Goal: Task Accomplishment & Management: Manage account settings

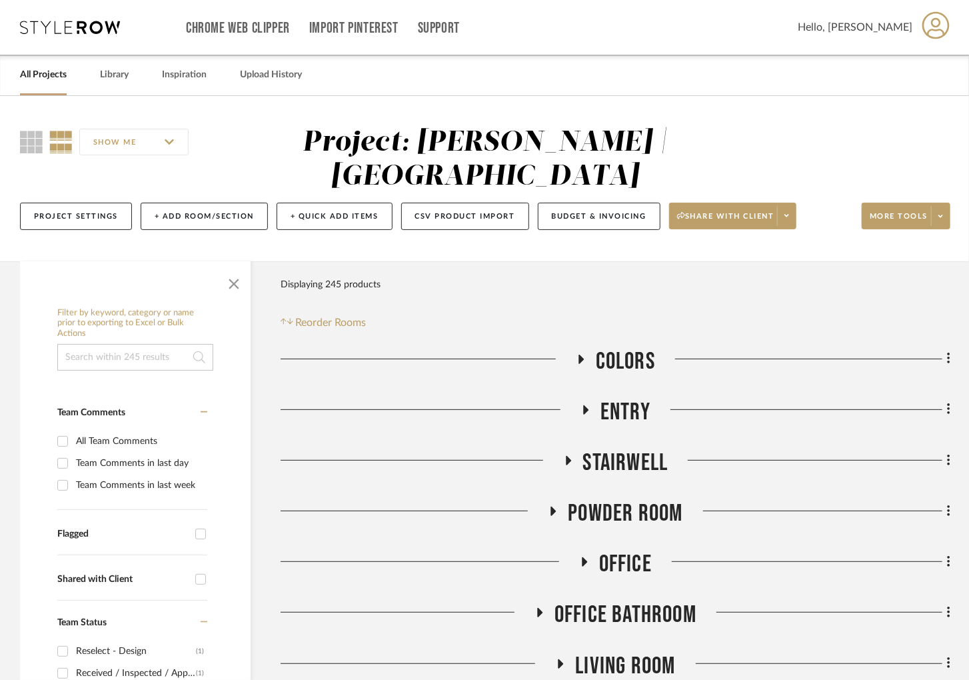
click at [86, 24] on icon at bounding box center [70, 27] width 100 height 13
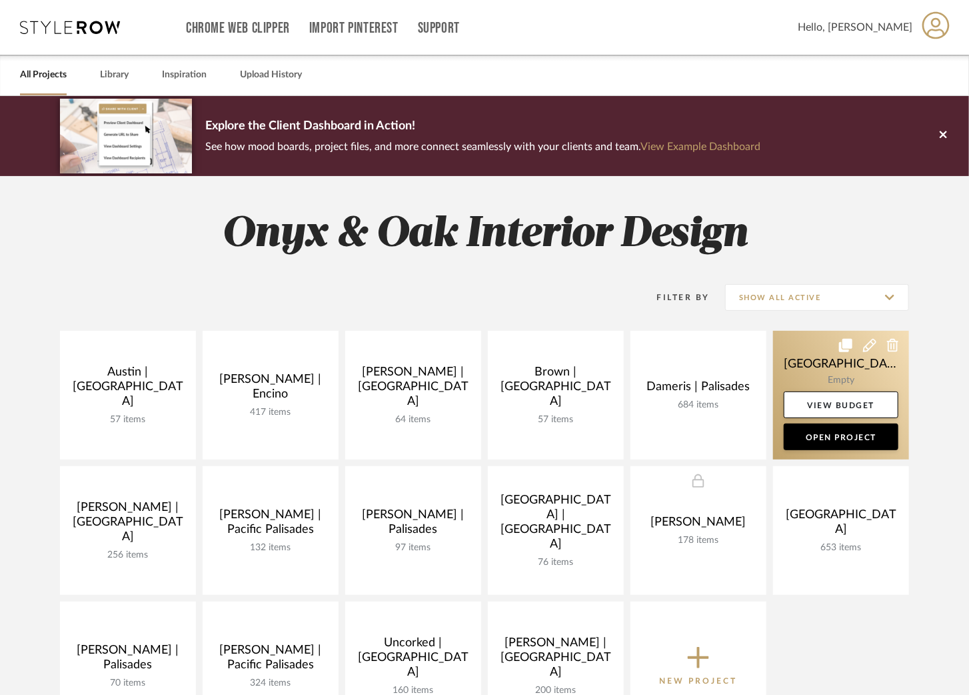
click at [803, 360] on link at bounding box center [841, 395] width 136 height 129
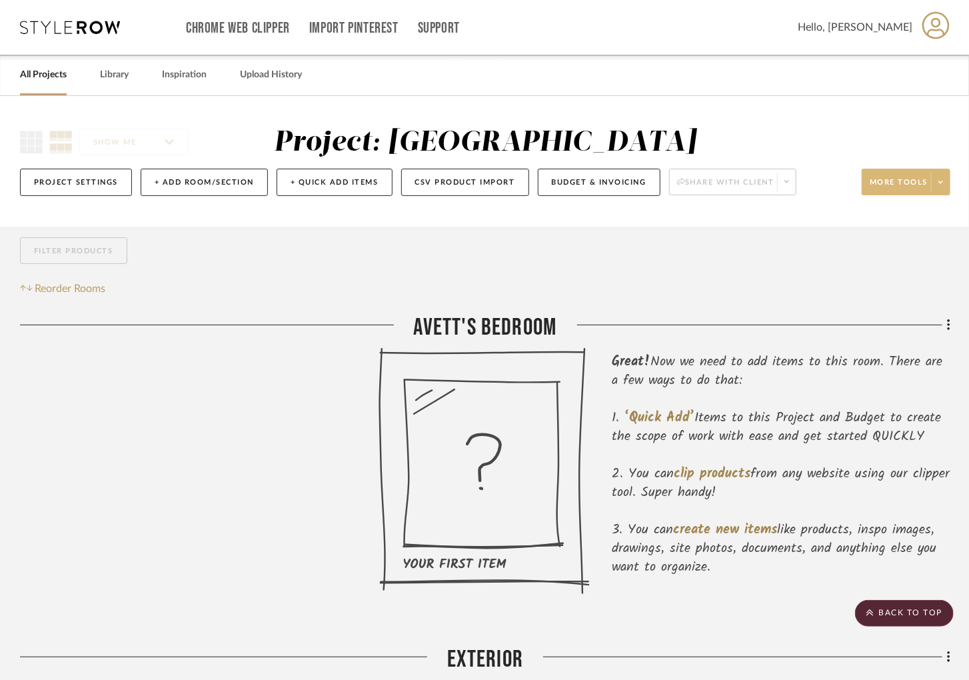
click at [945, 183] on span at bounding box center [940, 182] width 19 height 20
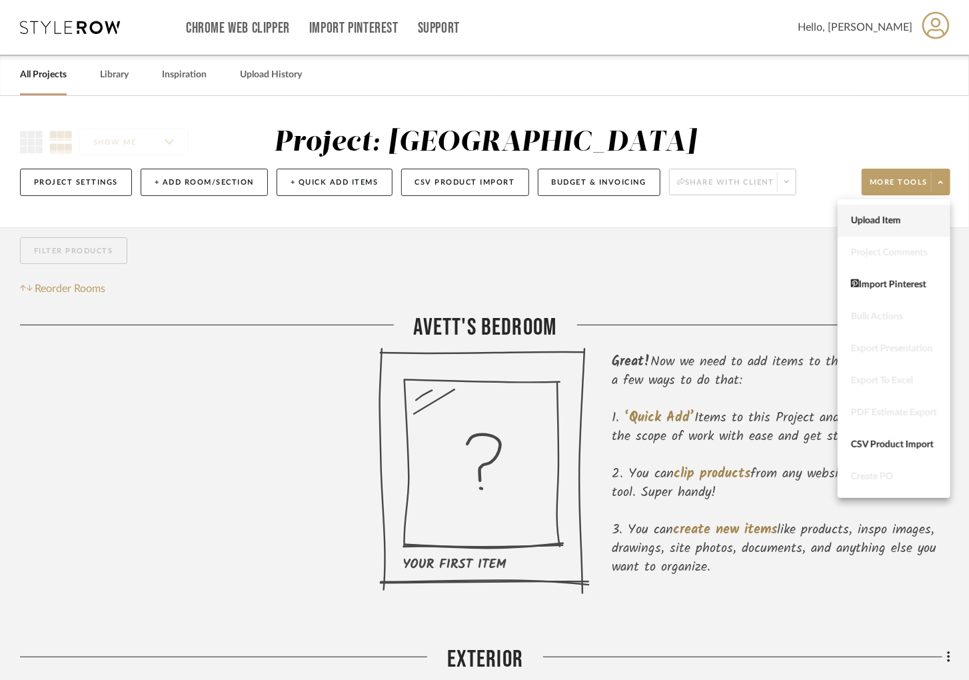
click at [873, 220] on span "Upload Item" at bounding box center [894, 220] width 86 height 11
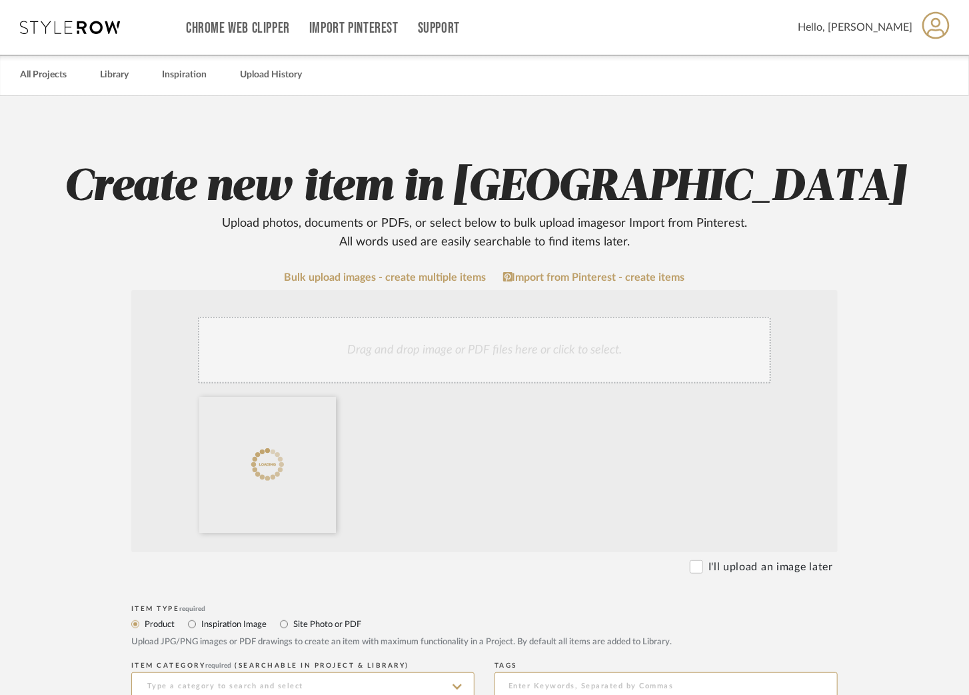
scroll to position [200, 0]
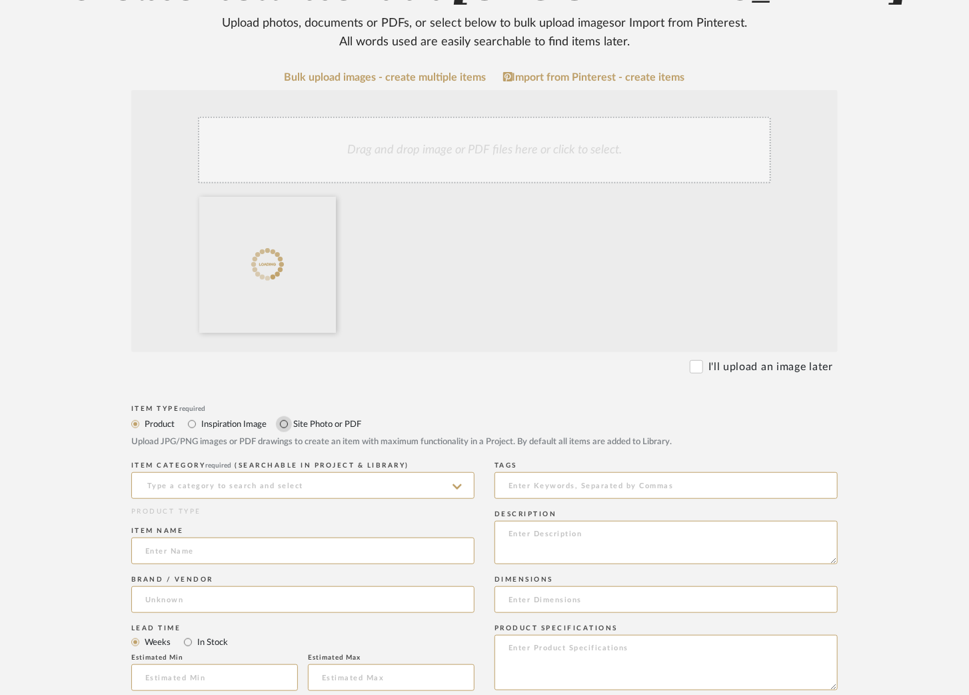
click at [285, 422] on input "Site Photo or PDF" at bounding box center [284, 424] width 16 height 16
radio input "true"
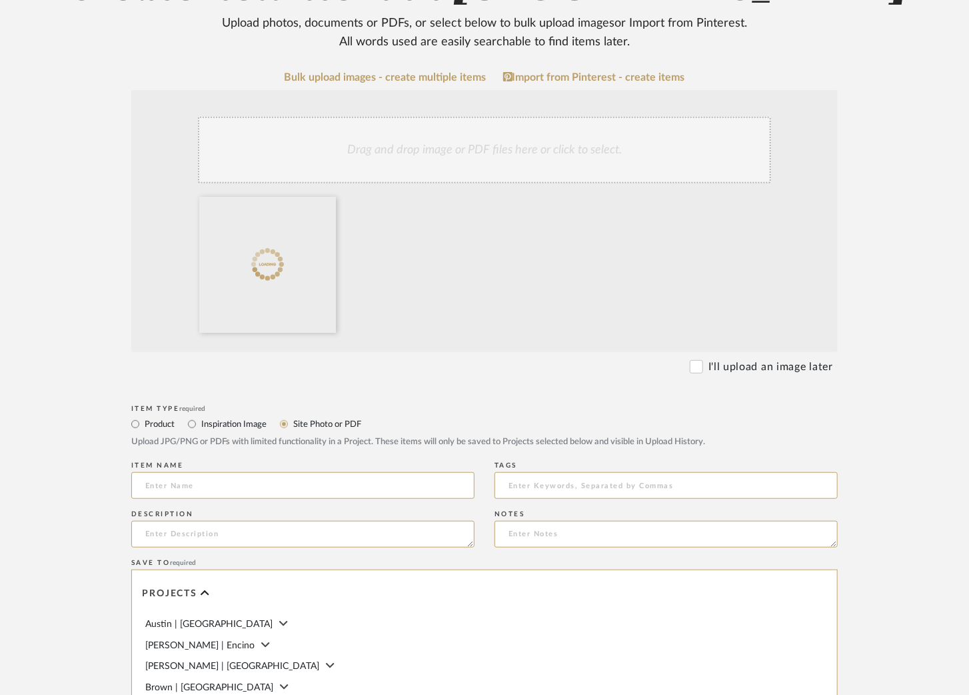
drag, startPoint x: 249, startPoint y: 478, endPoint x: 255, endPoint y: 459, distance: 20.2
click at [251, 478] on input at bounding box center [302, 485] width 343 height 27
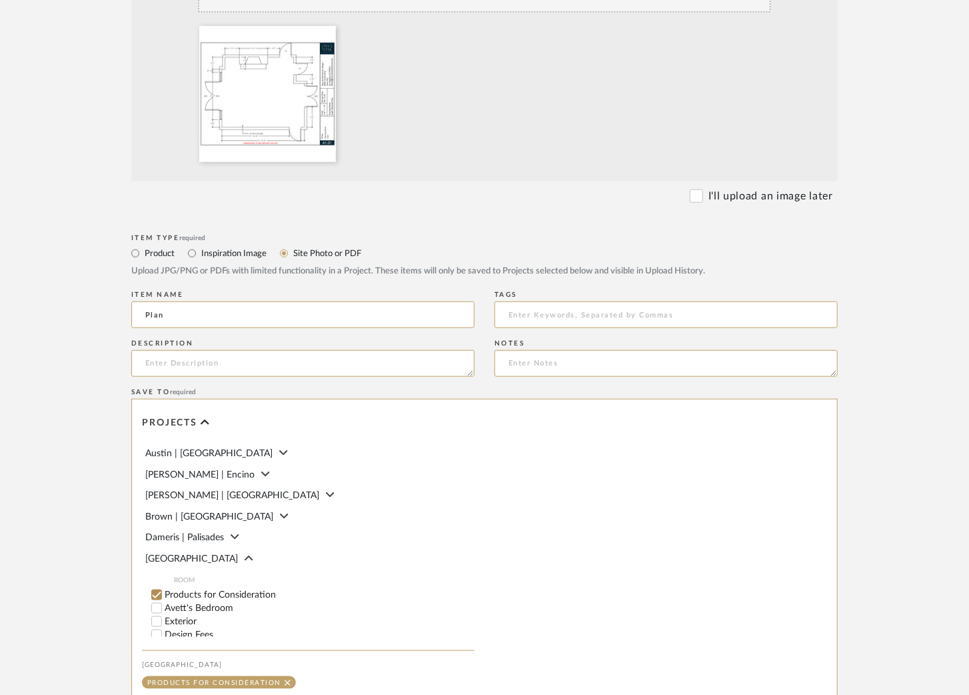
scroll to position [50, 0]
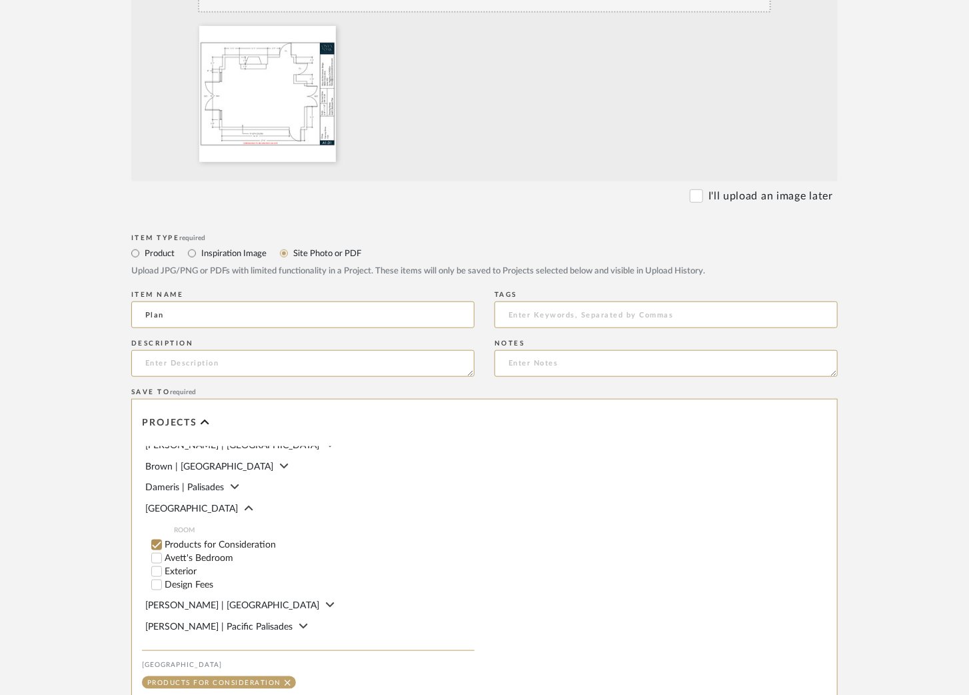
type input "Plan"
click at [155, 562] on input "Avett's Bedroom" at bounding box center [156, 557] width 13 height 13
checkbox input "false"
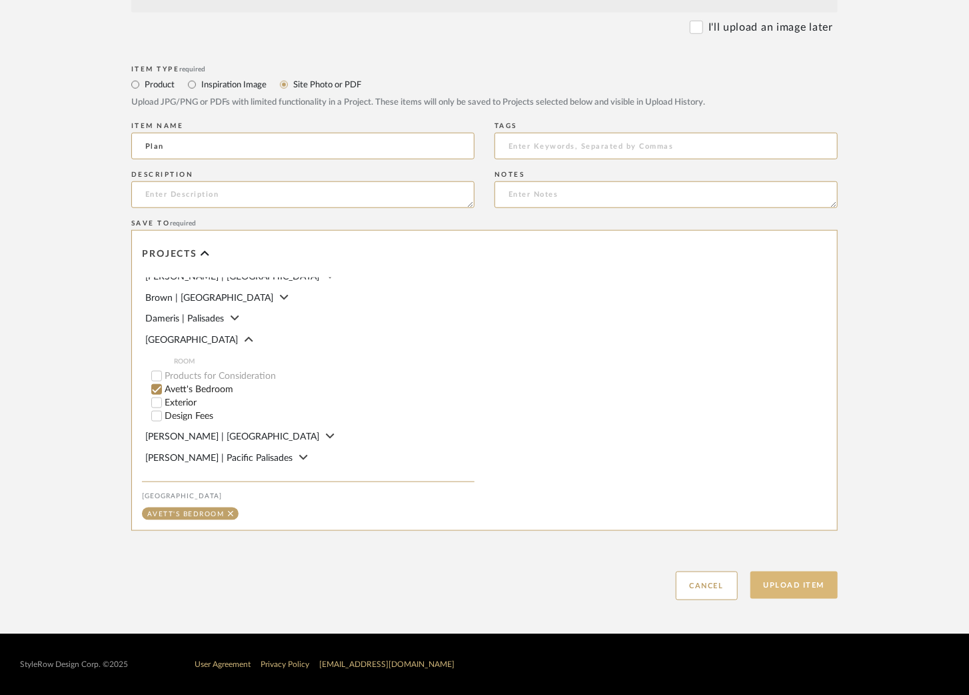
click at [775, 583] on button "Upload Item" at bounding box center [795, 584] width 88 height 27
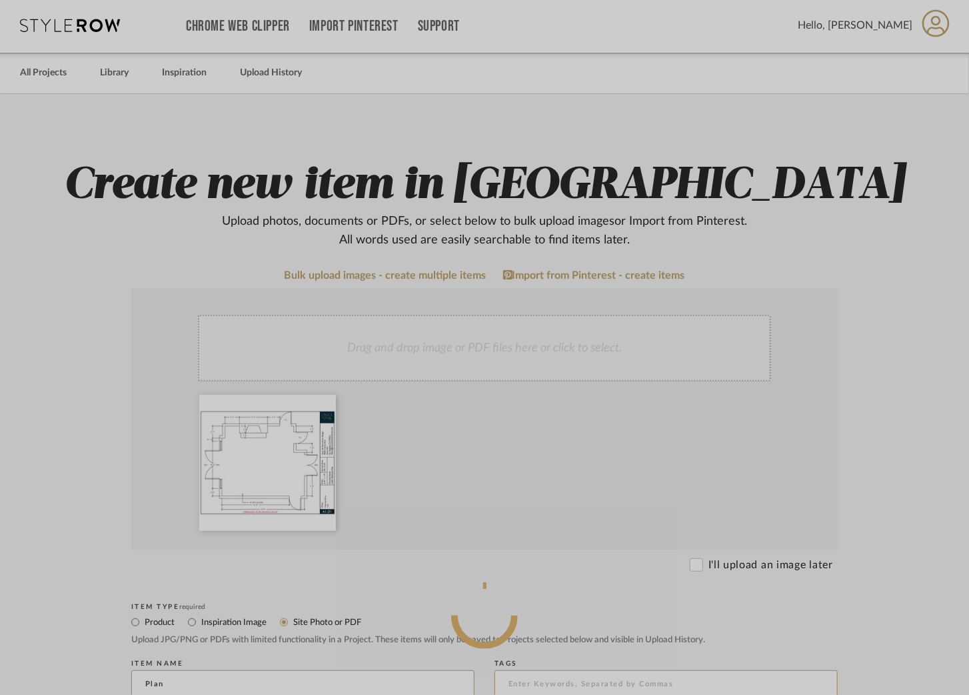
scroll to position [0, 0]
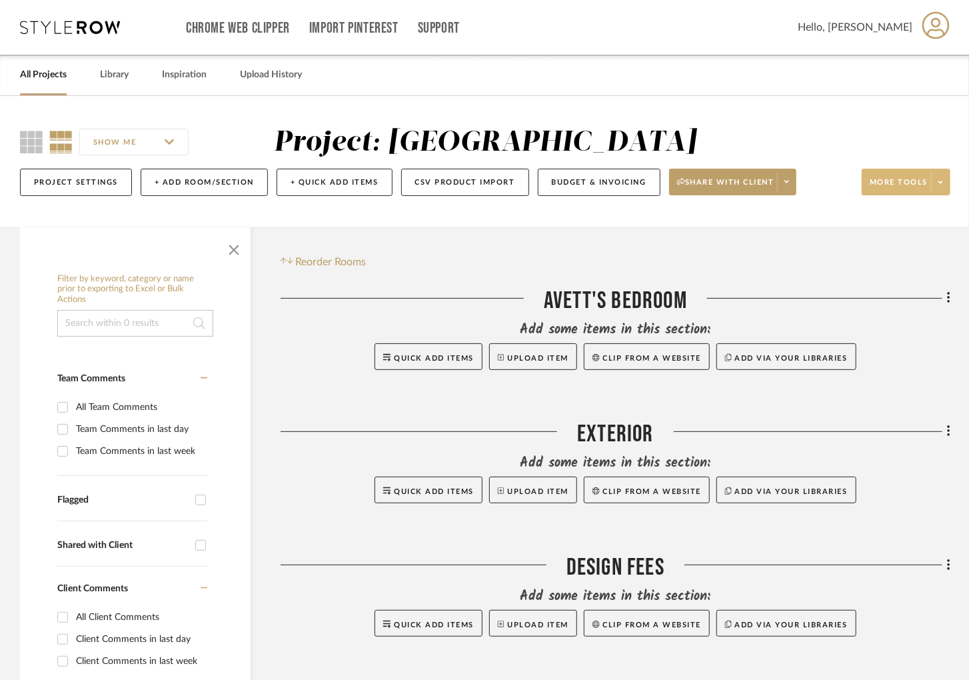
click at [917, 170] on button "More tools" at bounding box center [906, 182] width 89 height 27
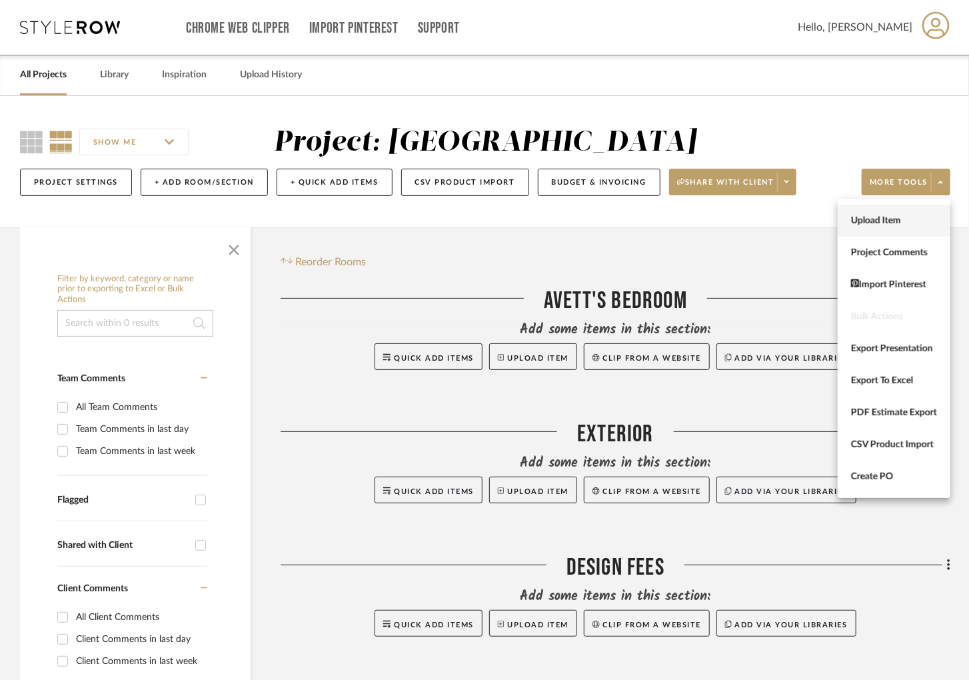
click at [885, 211] on button "Upload Item" at bounding box center [894, 221] width 113 height 32
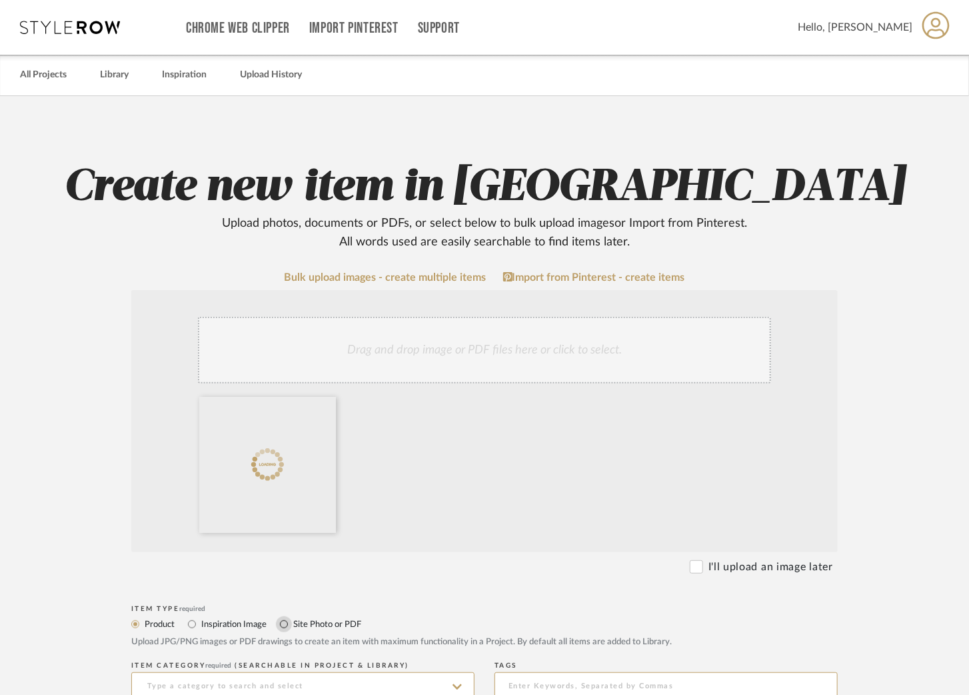
click at [283, 619] on input "Site Photo or PDF" at bounding box center [284, 624] width 16 height 16
radio input "true"
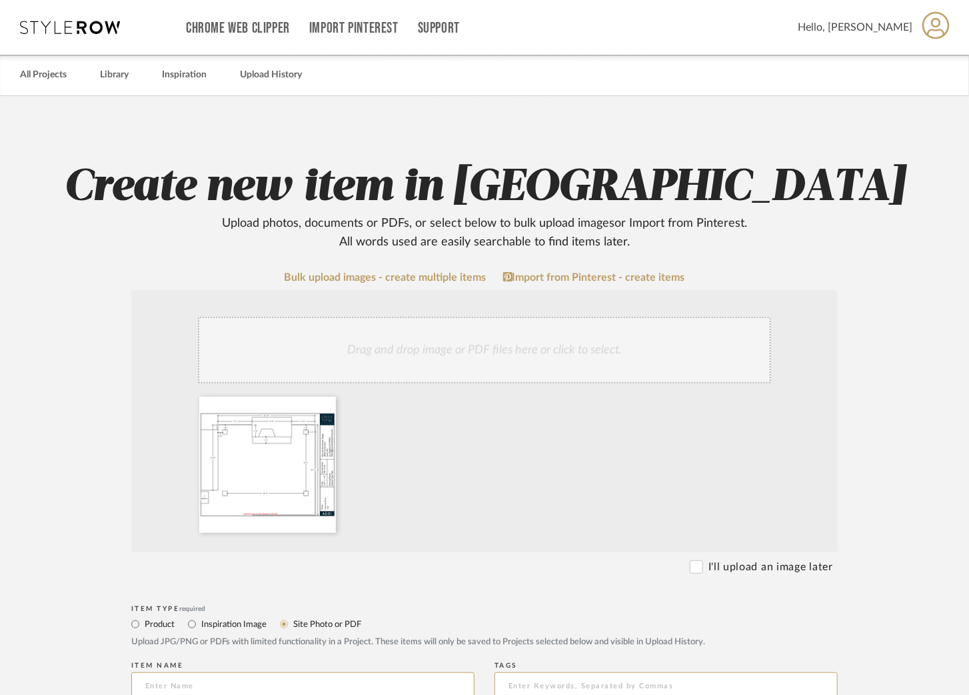
scroll to position [400, 0]
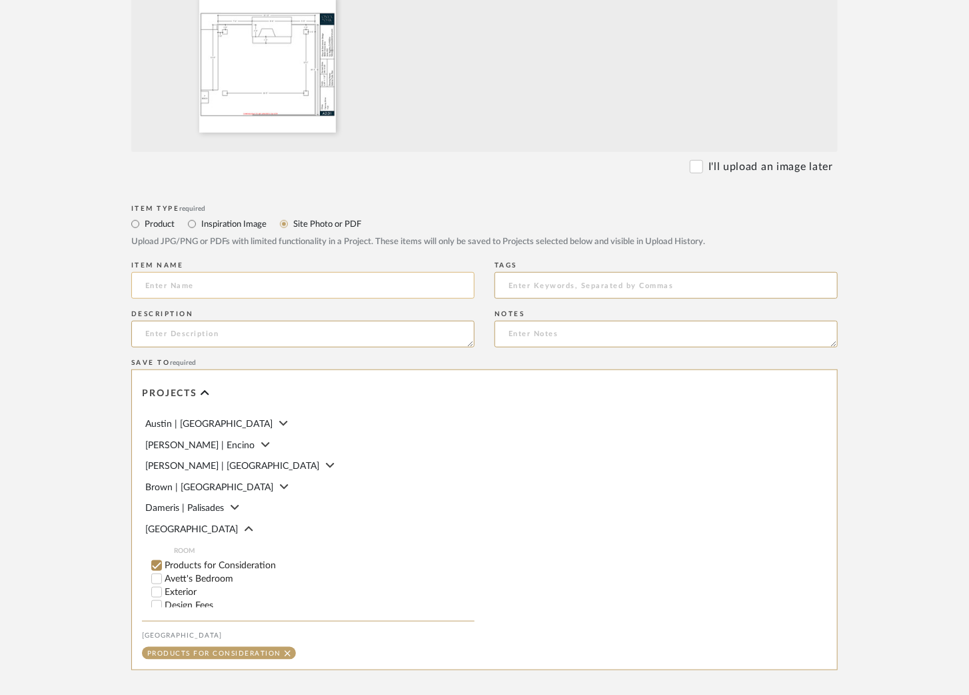
click at [221, 294] on input at bounding box center [302, 285] width 343 height 27
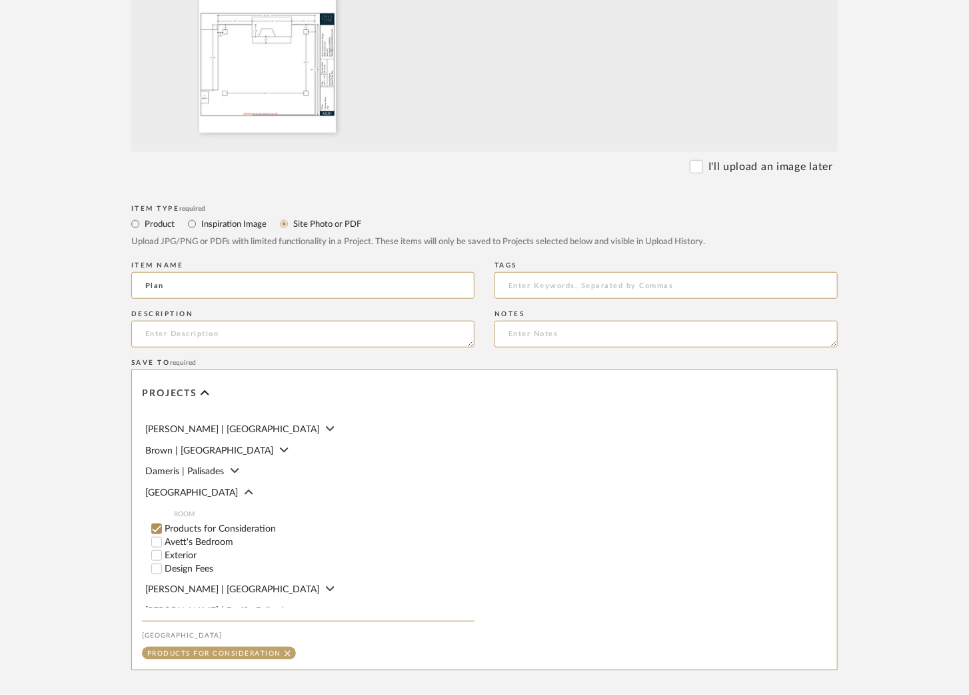
scroll to position [39, 0]
type input "Plan"
click at [157, 558] on input "Exterior" at bounding box center [156, 552] width 13 height 13
checkbox input "false"
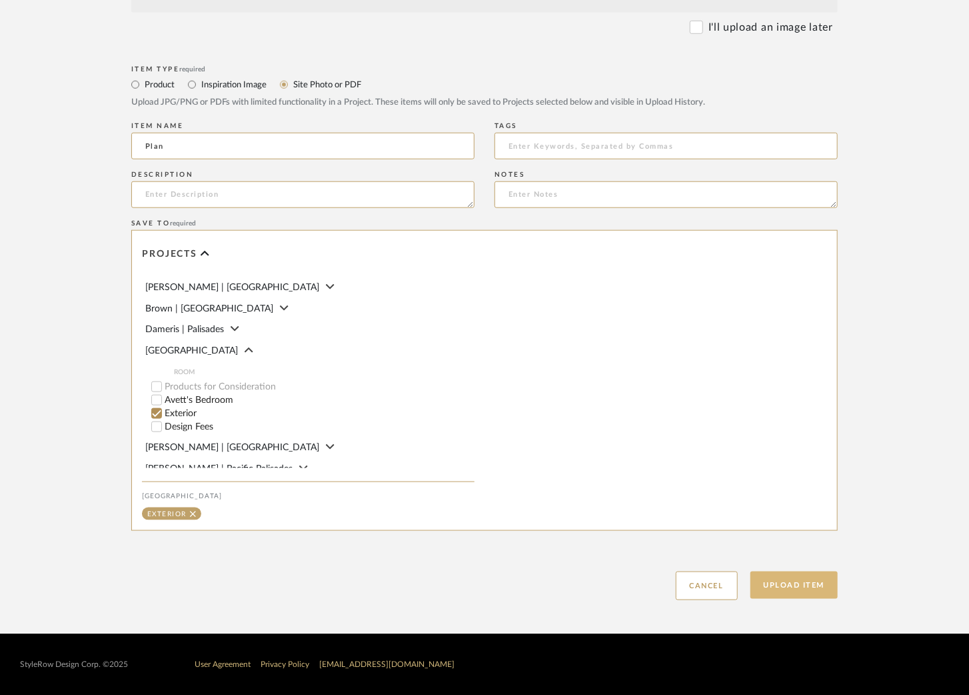
click at [802, 587] on button "Upload Item" at bounding box center [795, 584] width 88 height 27
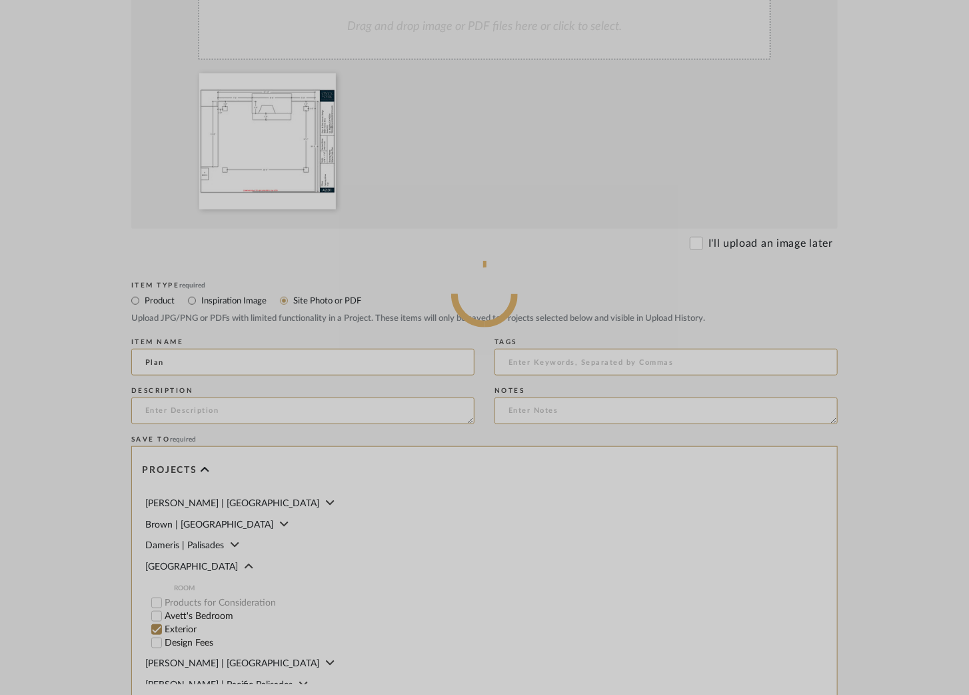
scroll to position [322, 0]
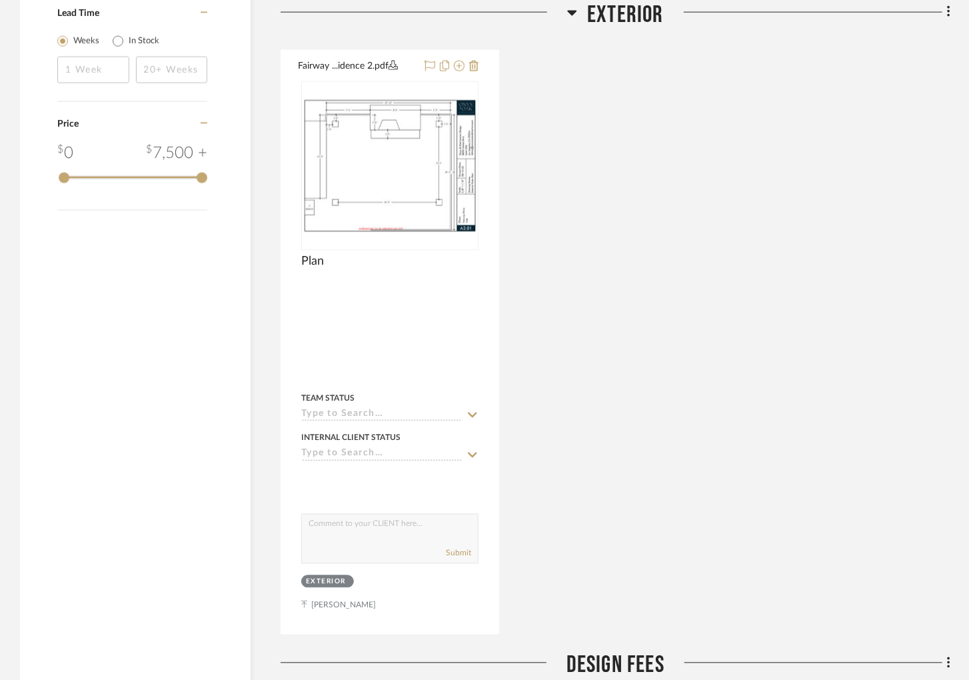
click at [567, 235] on div "Fairway ...idence 2.pdf Plan By Unknown Team Status Internal Client Status clie…" at bounding box center [616, 342] width 670 height 585
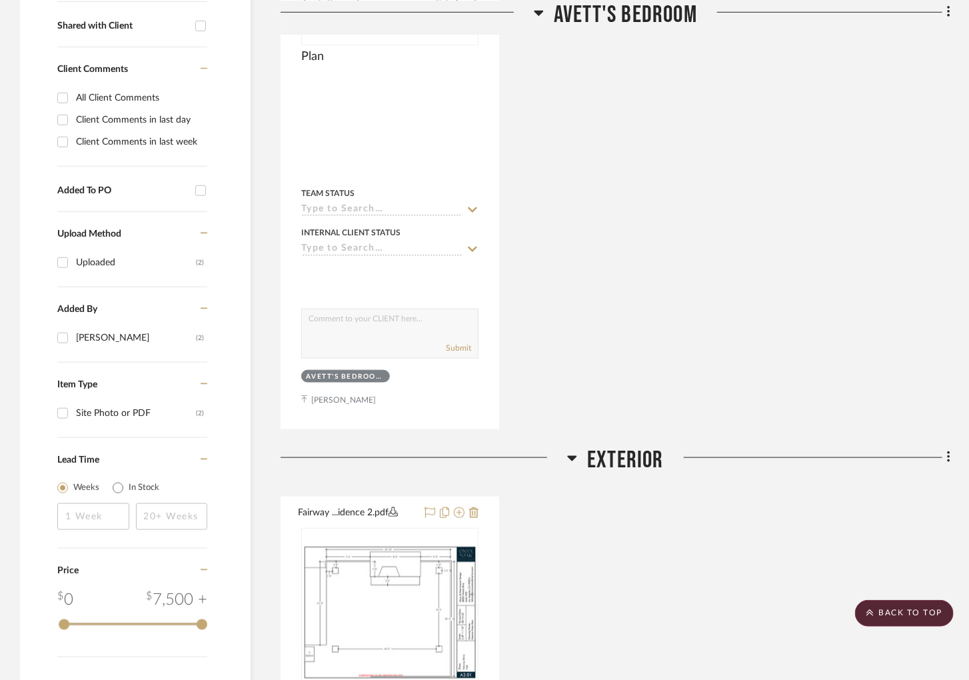
scroll to position [466, 0]
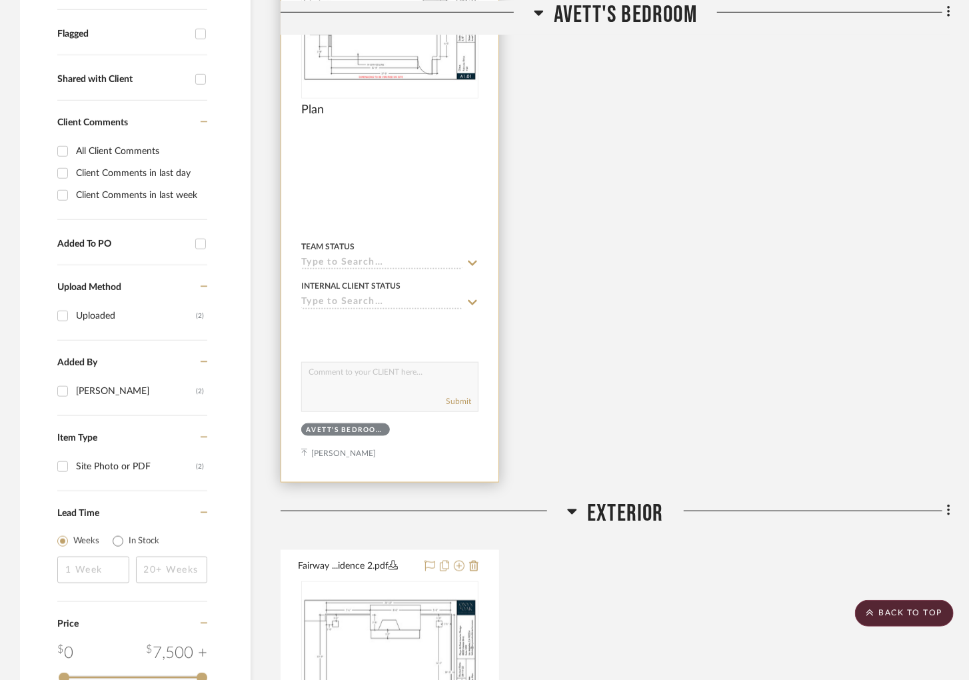
click at [0, 0] on img at bounding box center [0, 0] width 0 height 0
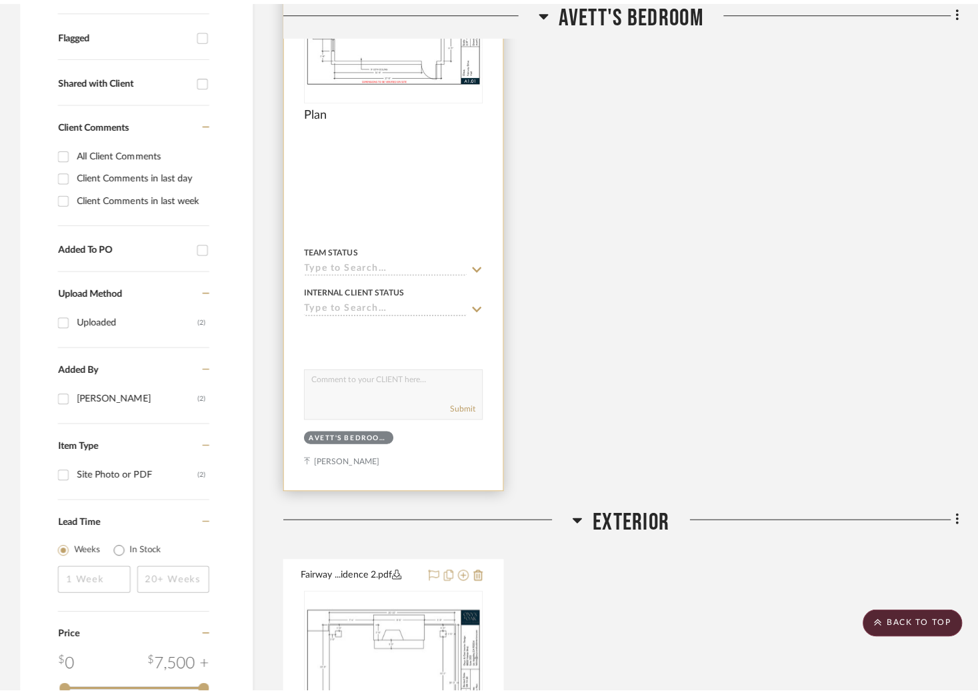
scroll to position [0, 0]
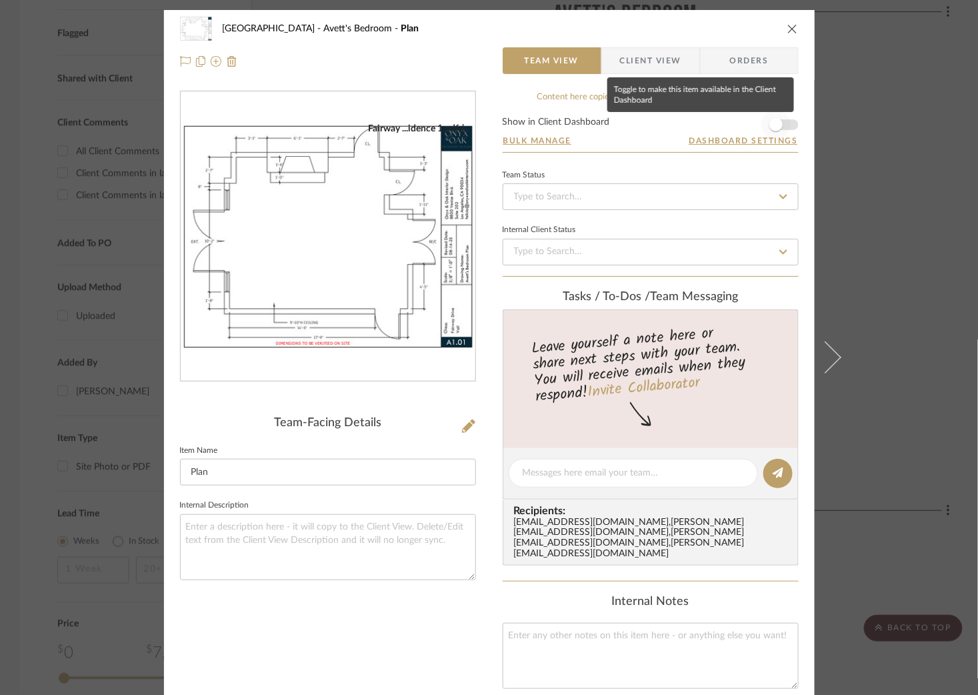
click at [778, 122] on span "button" at bounding box center [775, 124] width 29 height 29
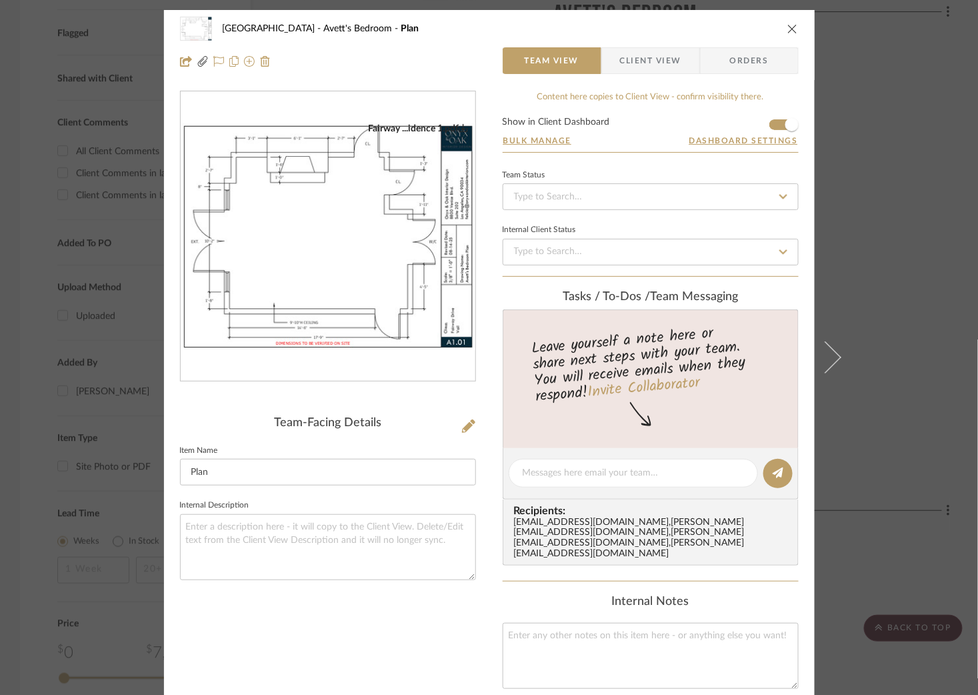
click at [918, 149] on div "[GEOGRAPHIC_DATA]'s Bedroom Plan Team View Client View Orders Fairway ...idence…" at bounding box center [489, 347] width 978 height 695
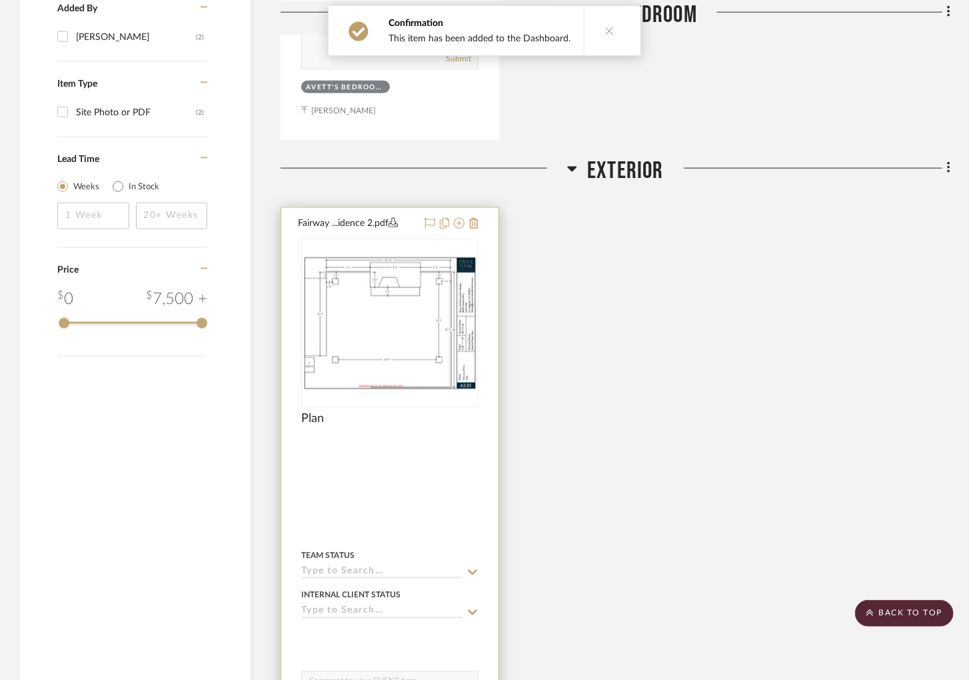
scroll to position [866, 0]
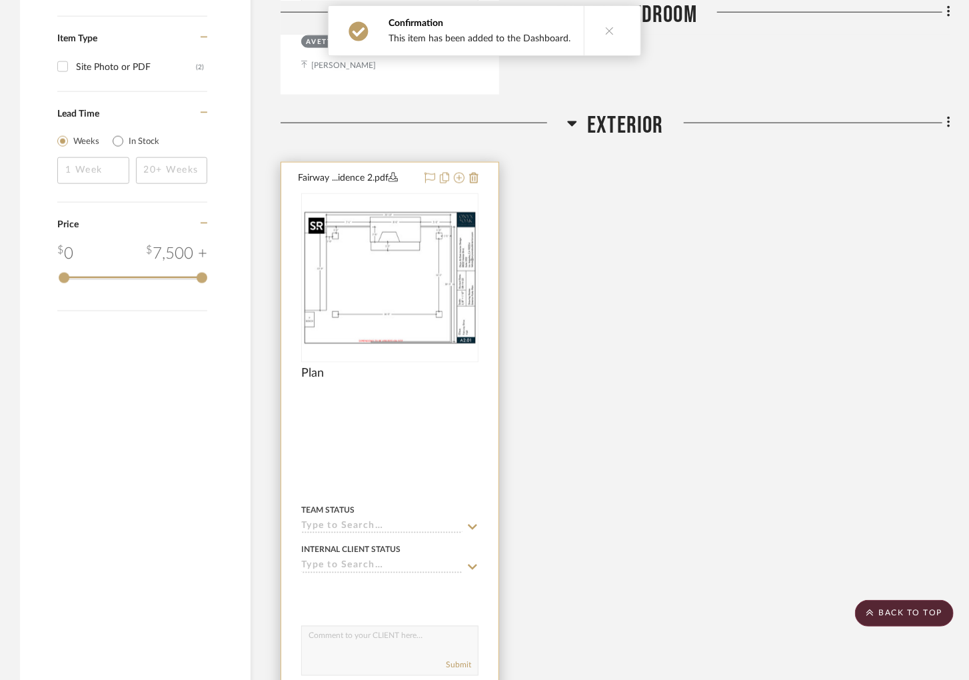
click at [363, 287] on img "0" at bounding box center [390, 278] width 175 height 135
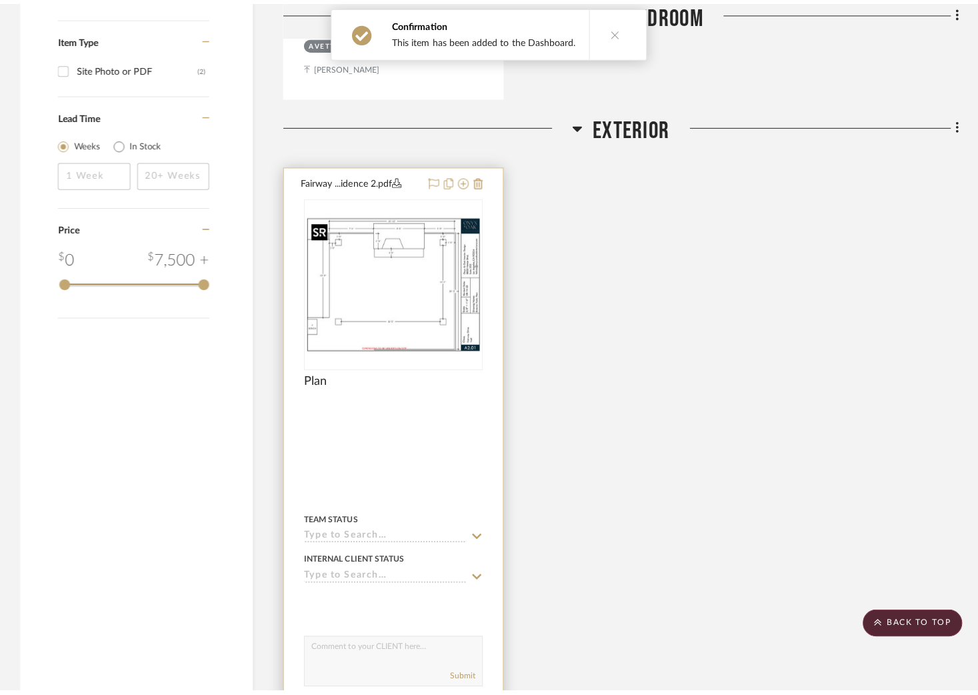
scroll to position [0, 0]
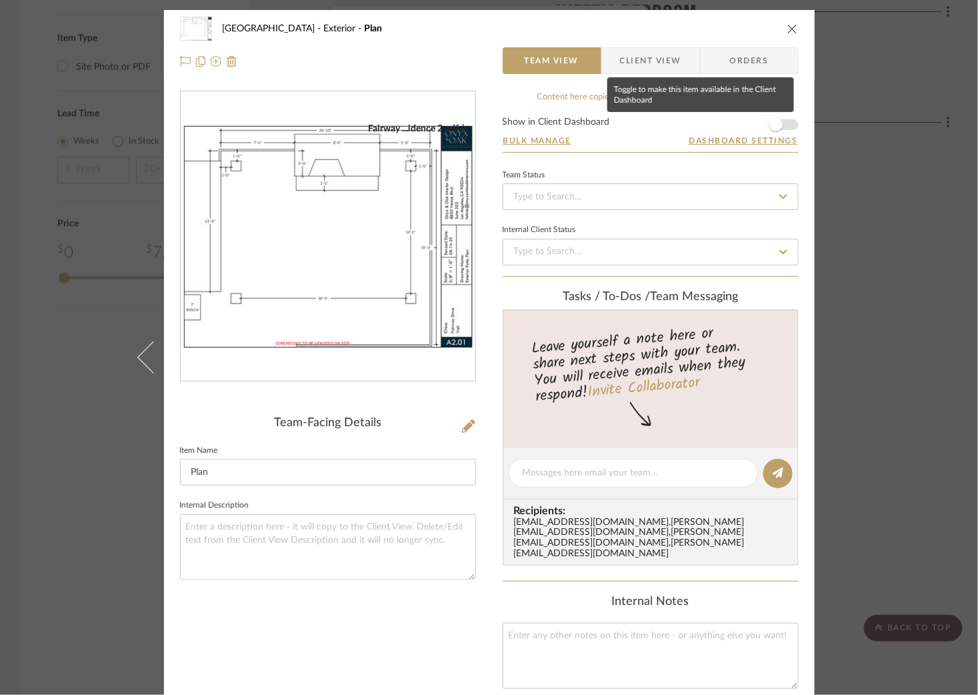
click at [769, 125] on span "button" at bounding box center [775, 124] width 13 height 13
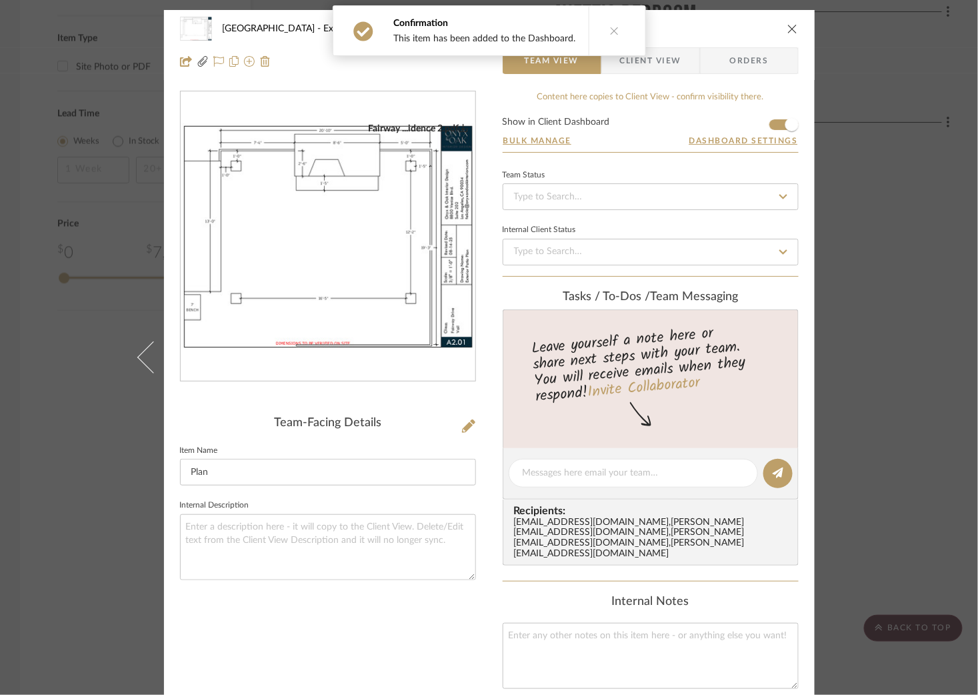
click at [897, 104] on div "Fairway Drive Exterior Plan Team View Client View Orders Fairway ...idence 2.pd…" at bounding box center [489, 347] width 978 height 695
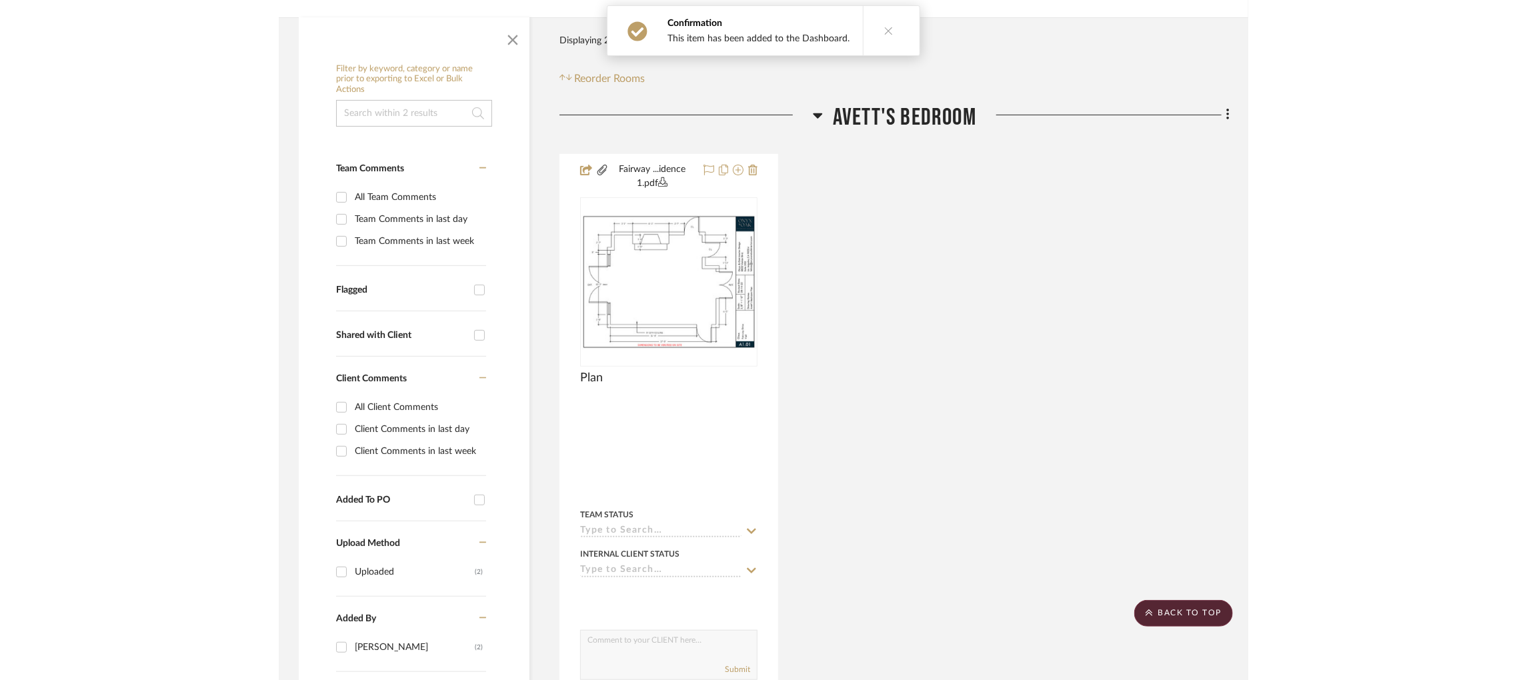
scroll to position [166, 0]
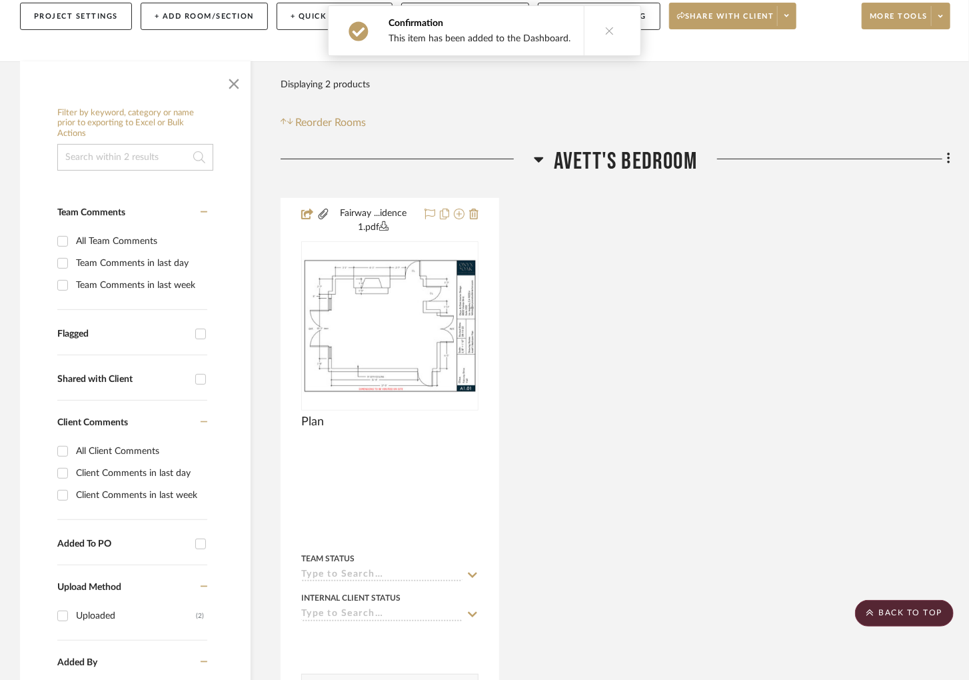
click at [535, 156] on icon at bounding box center [539, 159] width 10 height 16
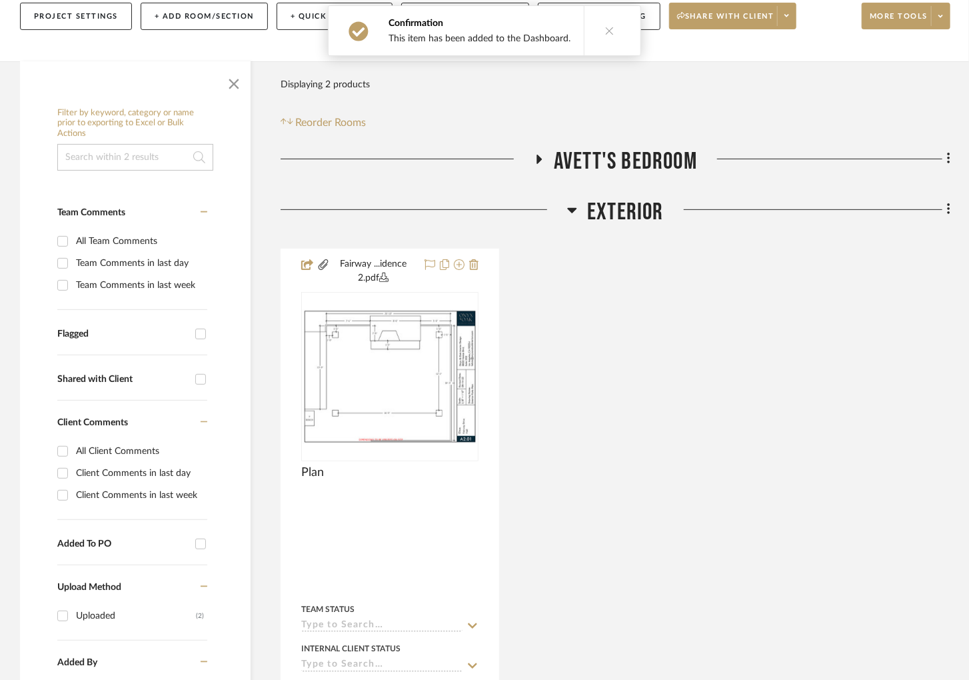
click at [575, 204] on icon at bounding box center [572, 210] width 10 height 16
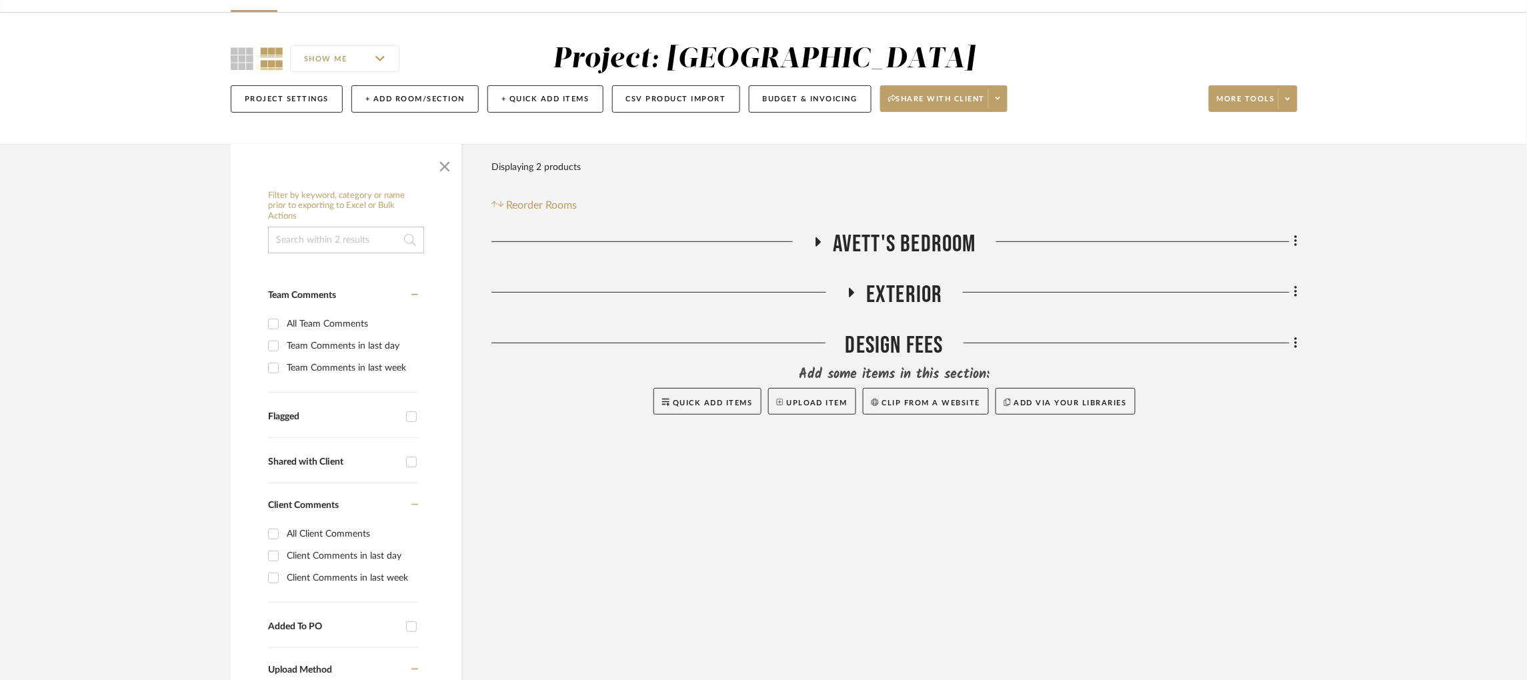
scroll to position [0, 0]
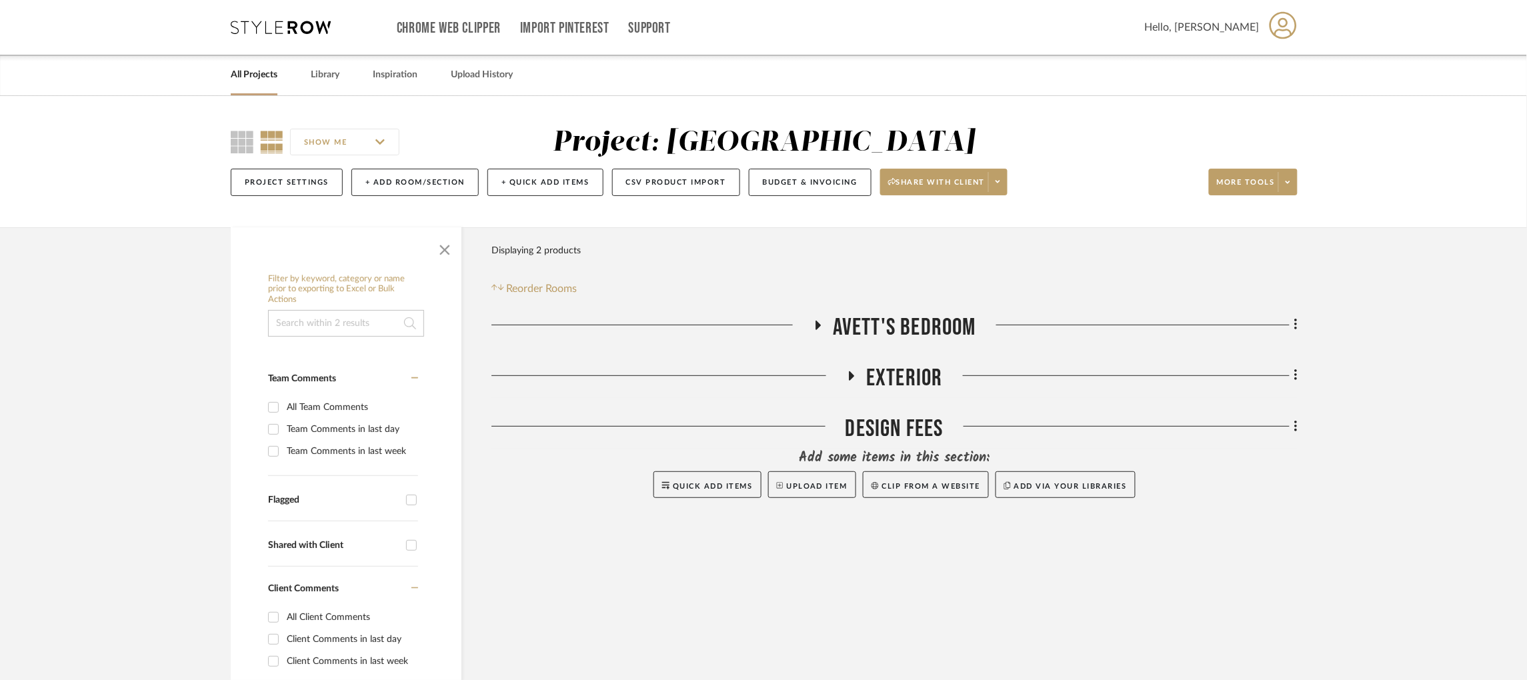
click at [323, 25] on icon at bounding box center [281, 27] width 100 height 13
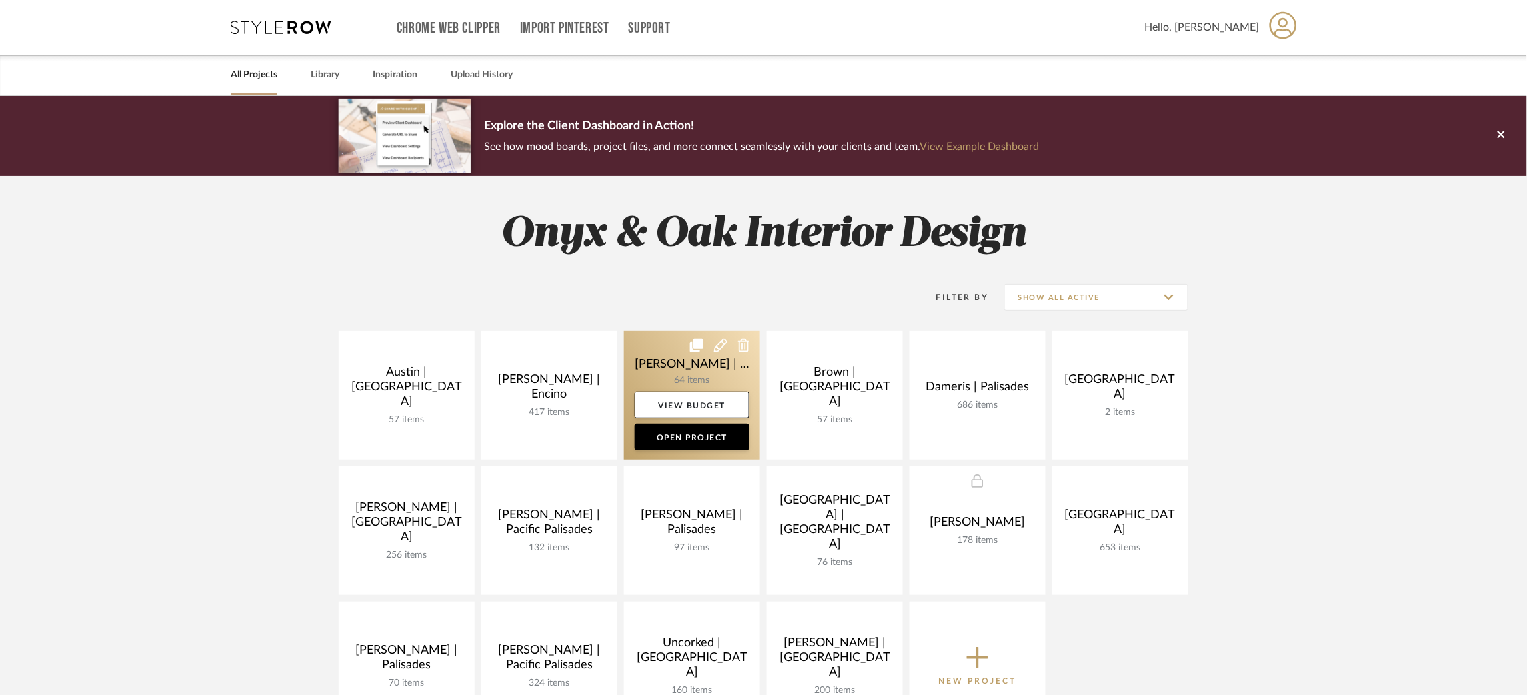
click at [677, 369] on link at bounding box center [692, 395] width 136 height 129
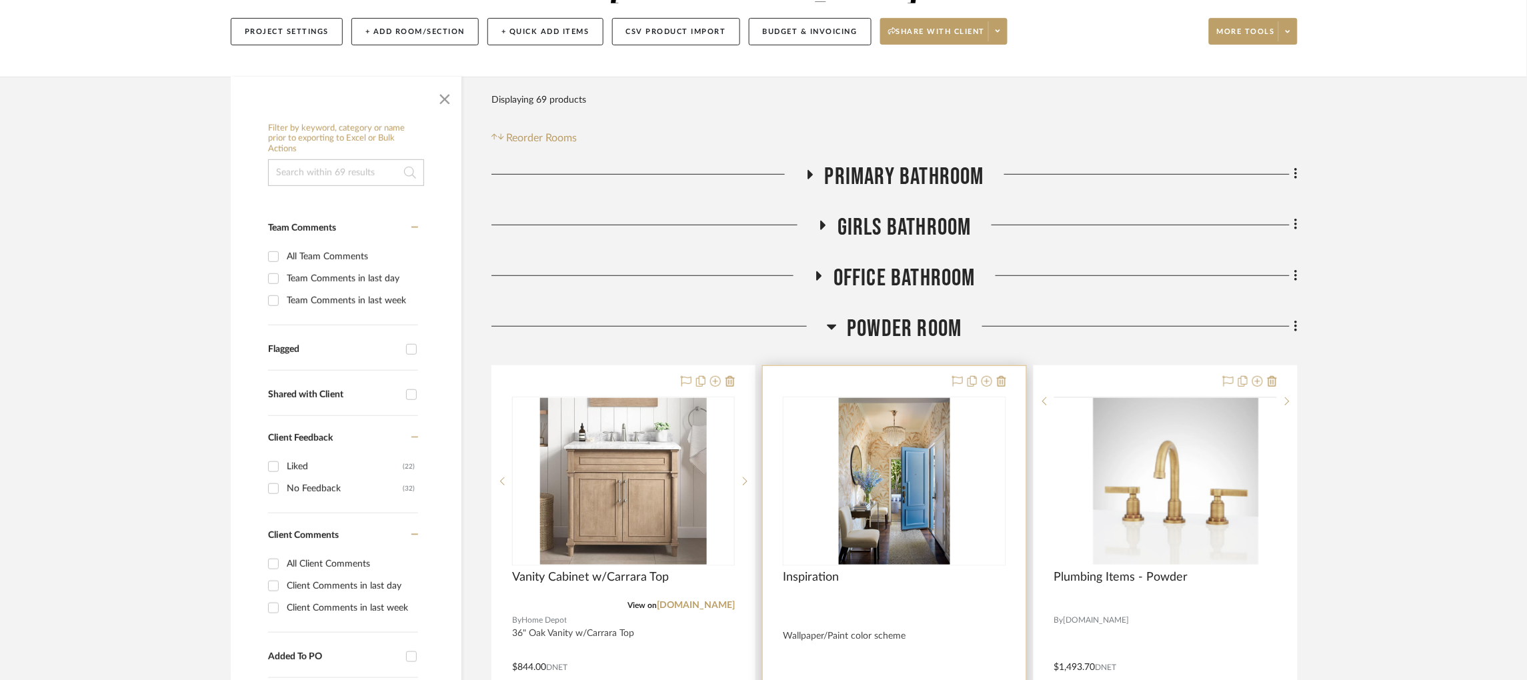
scroll to position [200, 0]
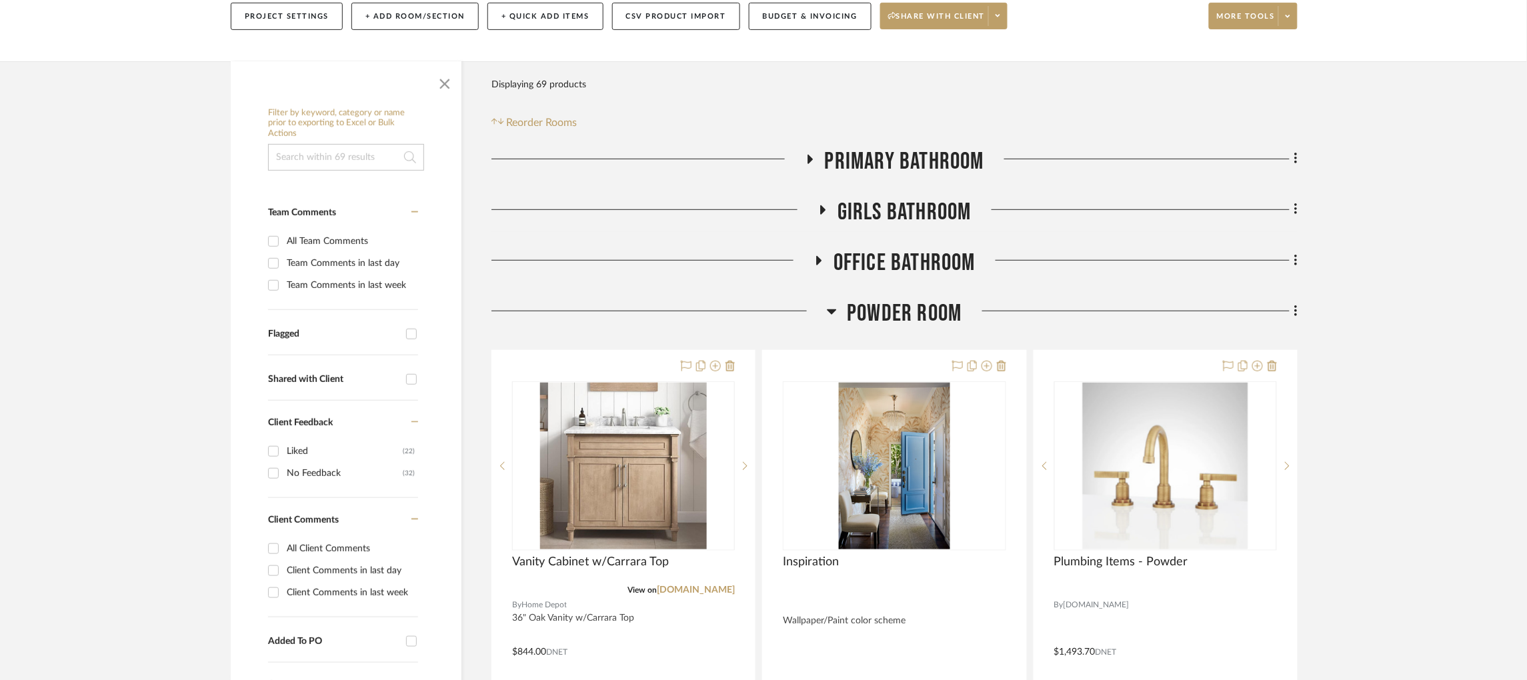
click at [833, 314] on icon at bounding box center [831, 311] width 9 height 5
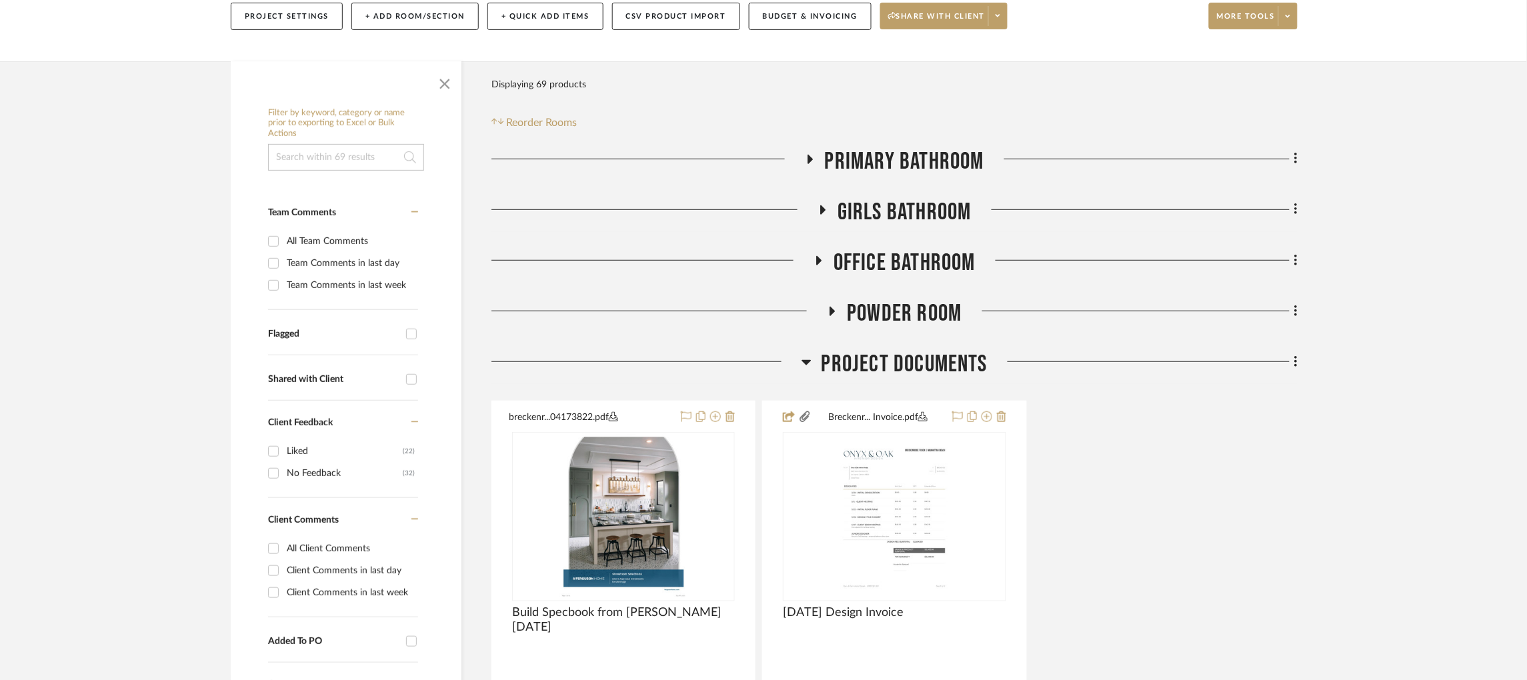
click at [801, 361] on icon at bounding box center [806, 362] width 10 height 16
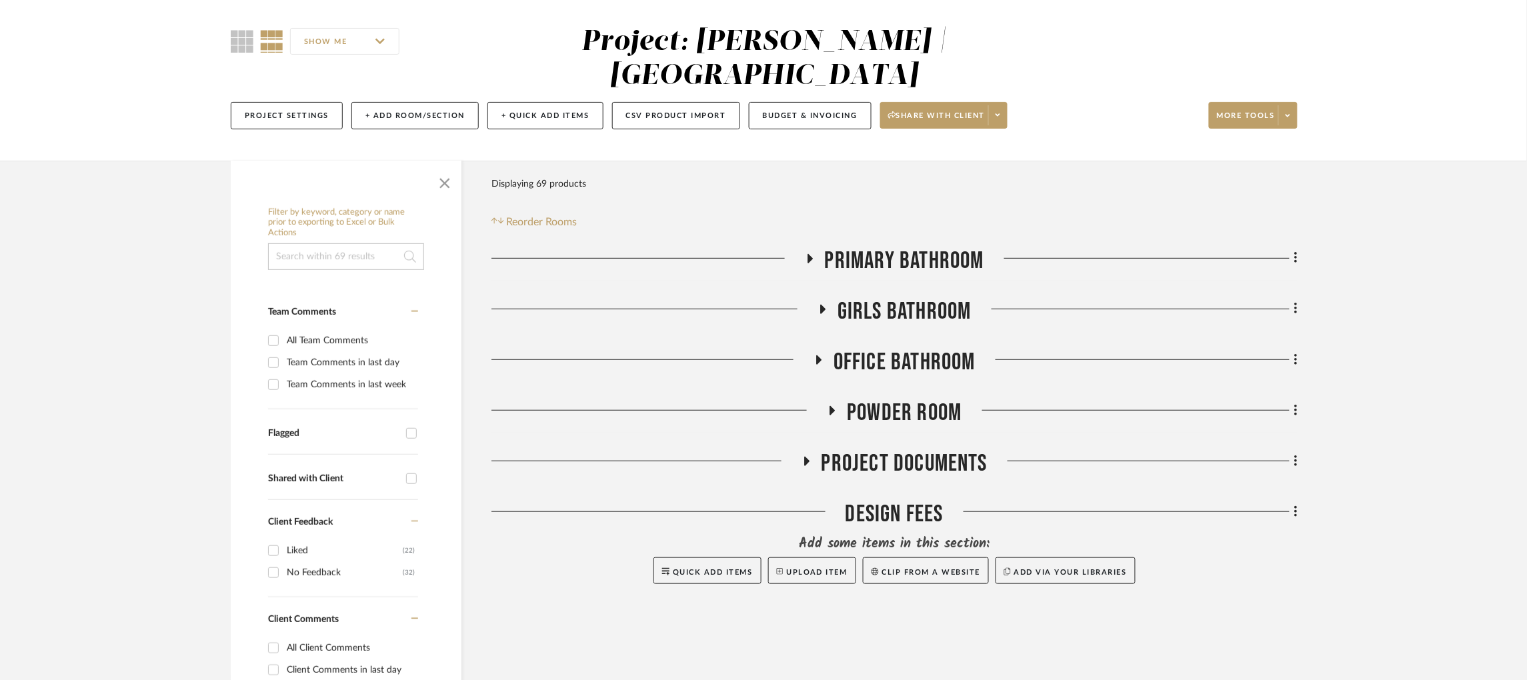
scroll to position [100, 0]
click at [813, 262] on icon at bounding box center [809, 259] width 16 height 10
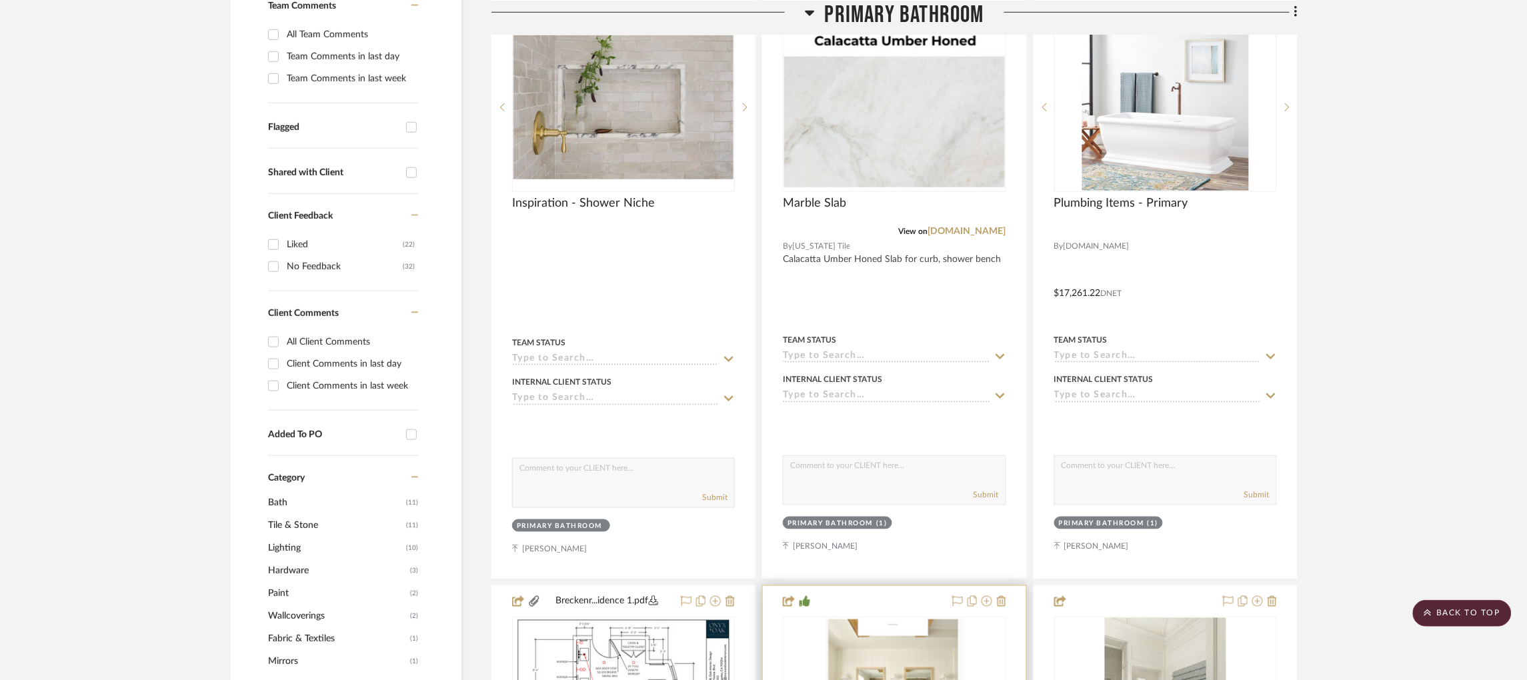
scroll to position [400, 0]
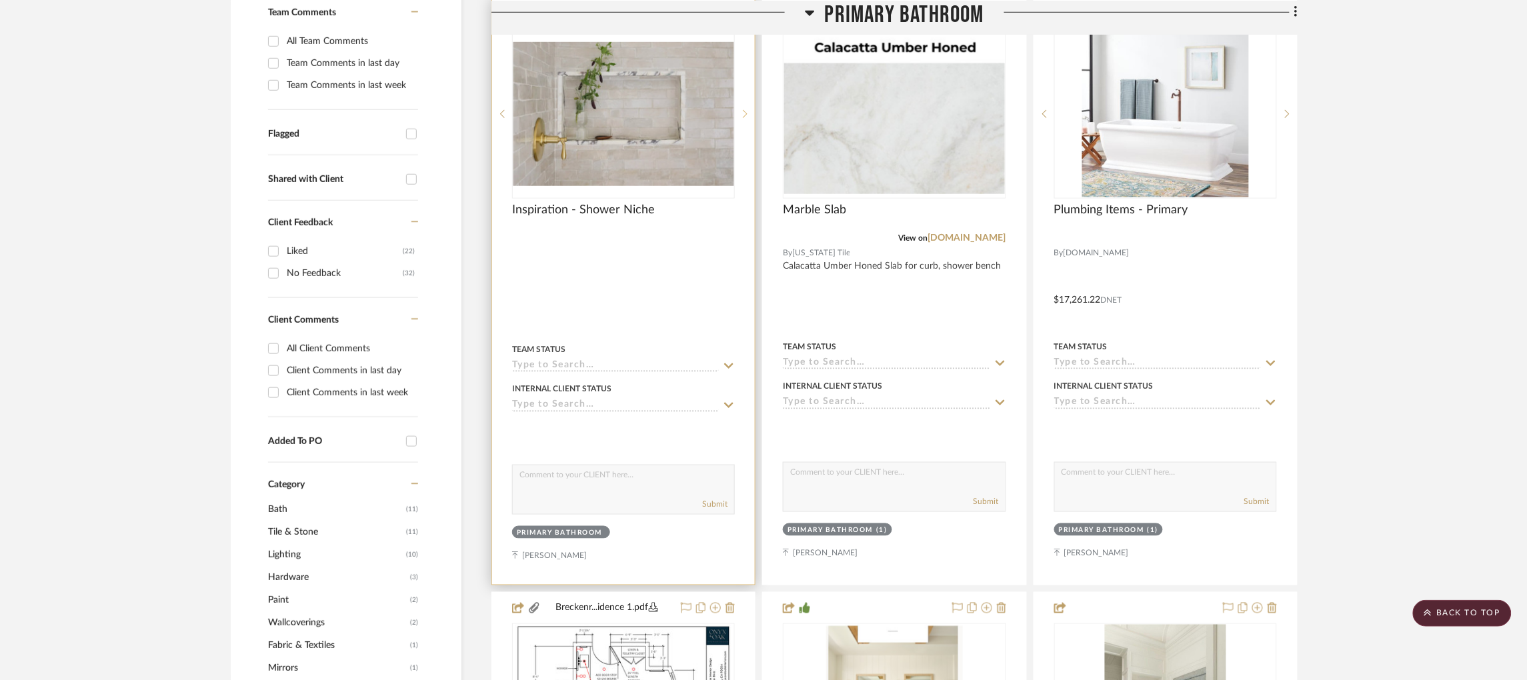
click at [743, 113] on icon at bounding box center [745, 113] width 5 height 9
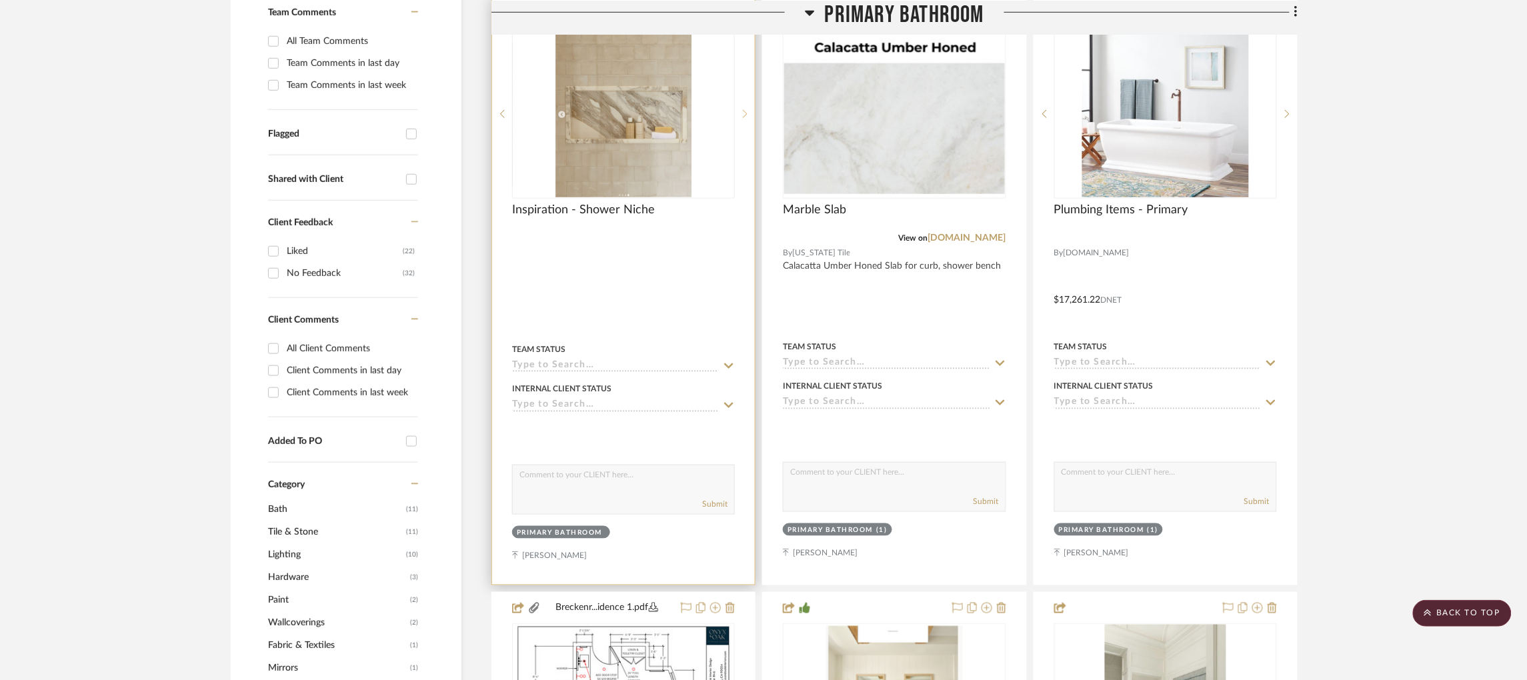
click at [743, 113] on icon at bounding box center [745, 113] width 5 height 9
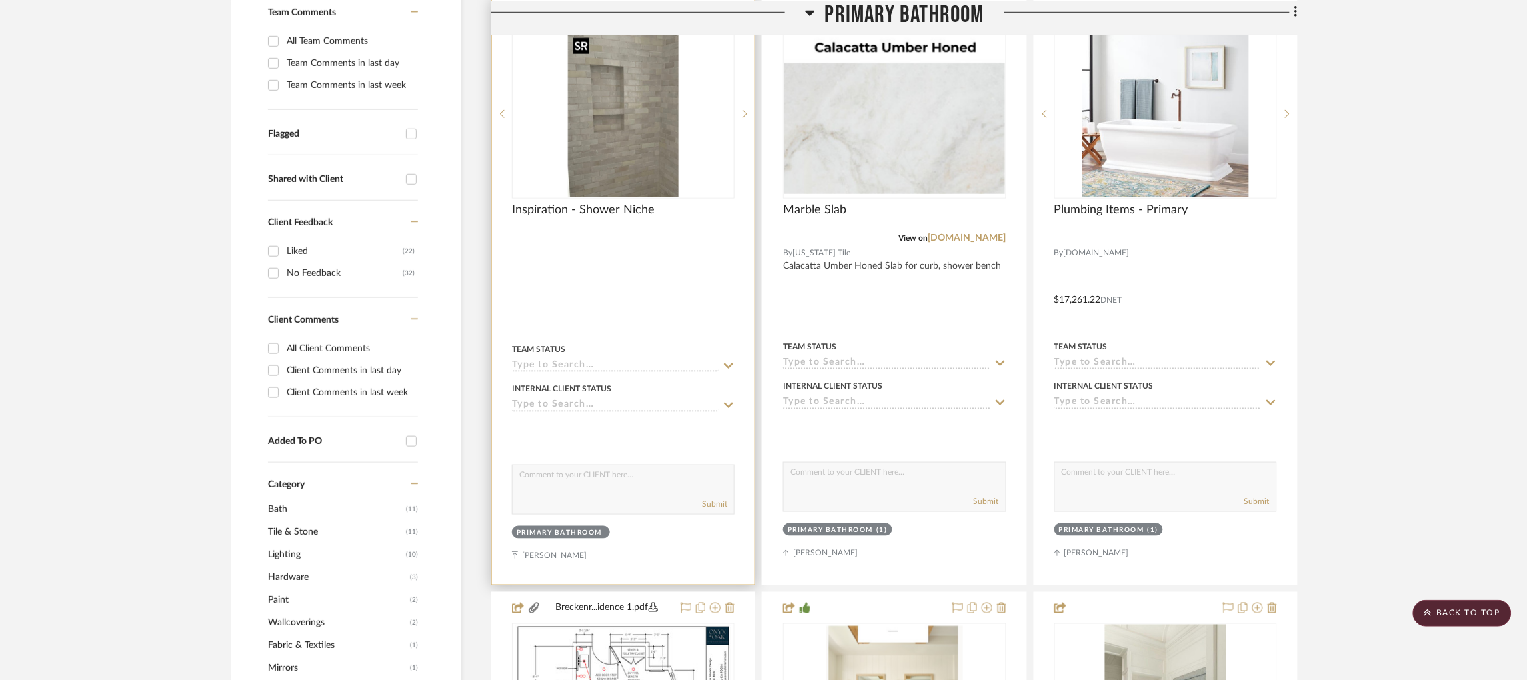
click at [642, 135] on img "2" at bounding box center [623, 114] width 111 height 167
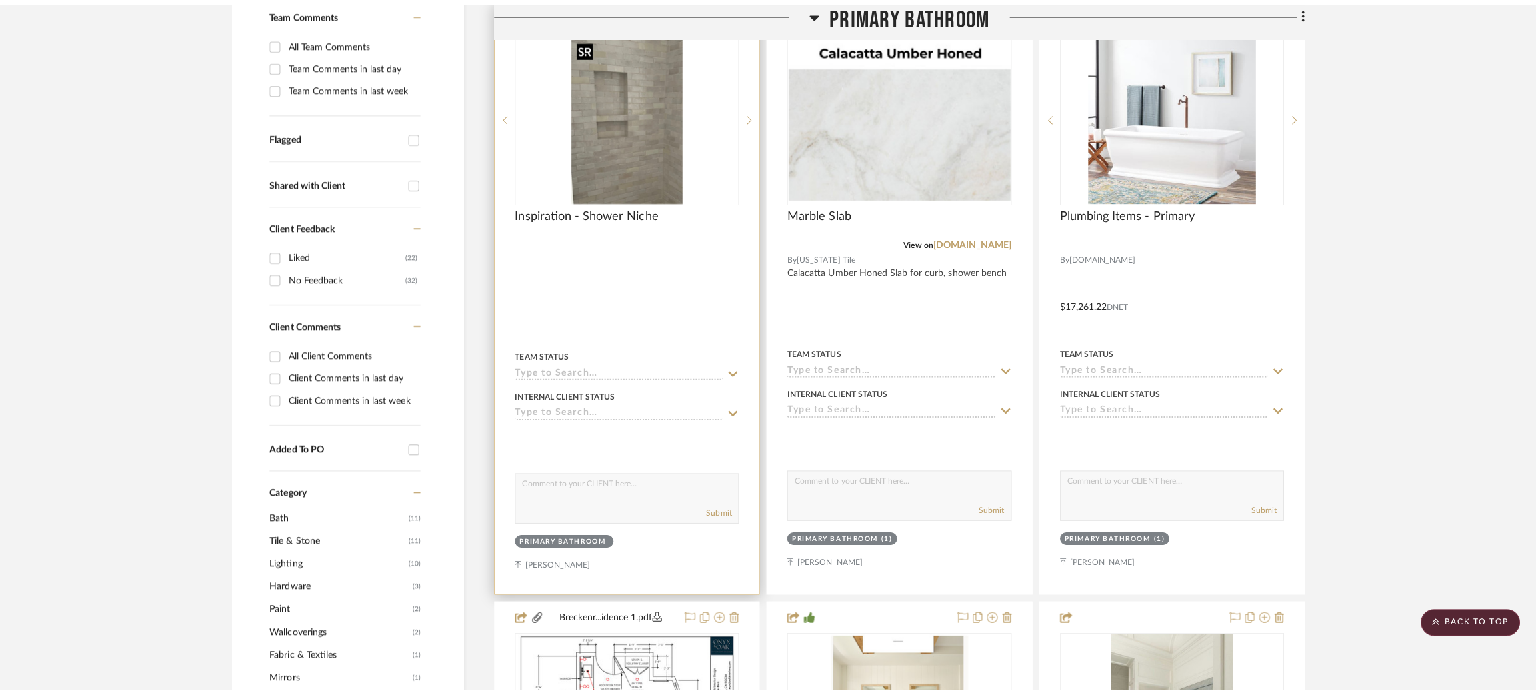
scroll to position [0, 0]
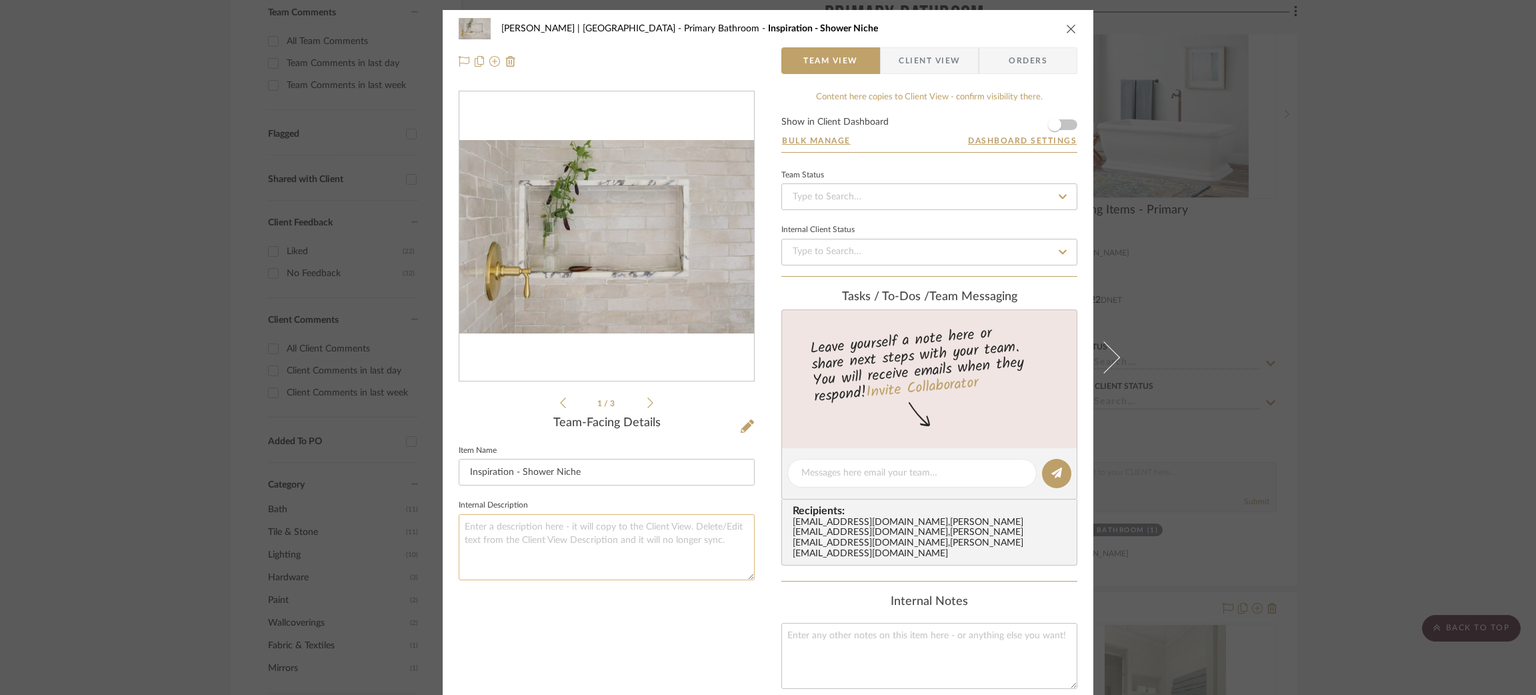
click at [535, 532] on textarea at bounding box center [607, 547] width 296 height 66
type textarea "Shower Niche"
drag, startPoint x: 506, startPoint y: 467, endPoint x: 619, endPoint y: 462, distance: 112.8
click at [619, 462] on input "Inspiration - Shower Niche" at bounding box center [607, 472] width 296 height 27
type input "Inspiration"
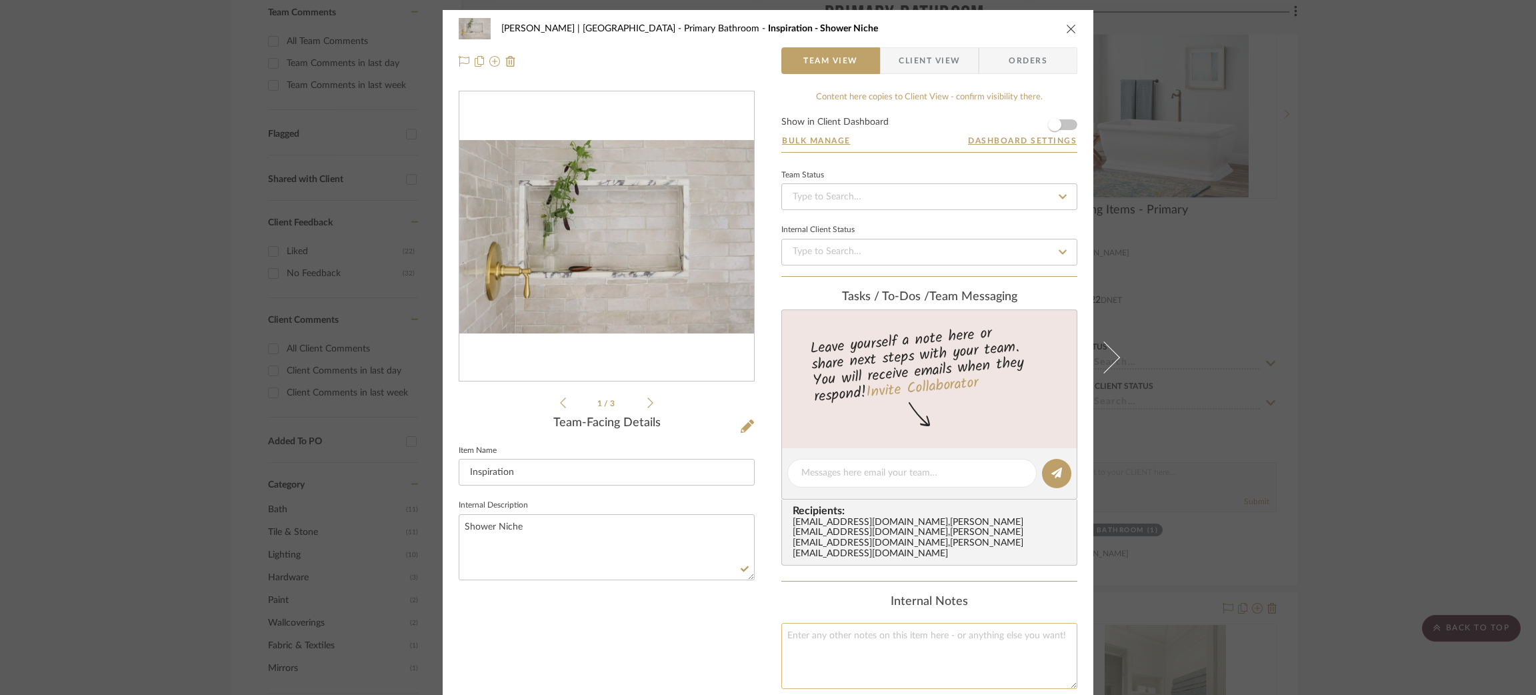
click at [833, 661] on textarea at bounding box center [929, 656] width 296 height 66
click at [969, 124] on span "button" at bounding box center [1054, 124] width 29 height 29
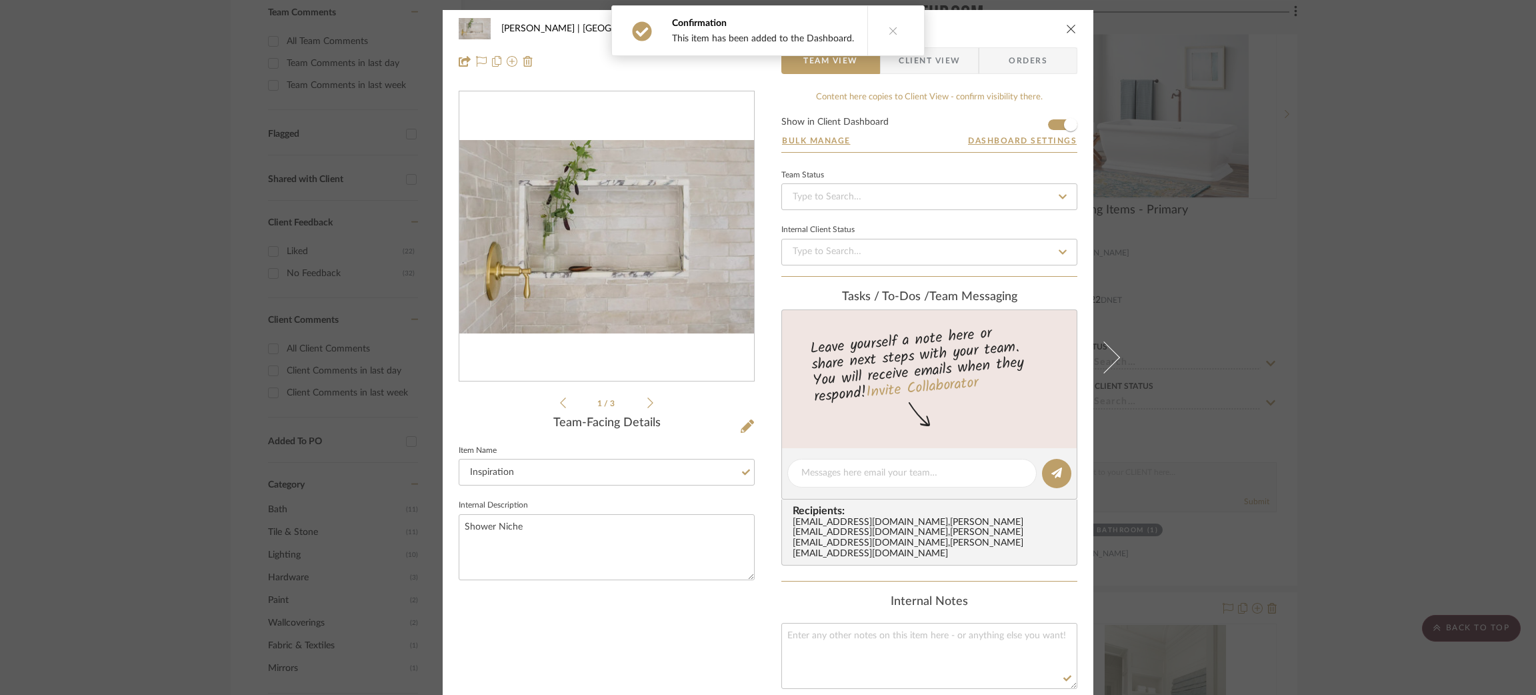
click at [969, 217] on div "[PERSON_NAME] | [GEOGRAPHIC_DATA] Primary Bathroom Inspiration Team View Client…" at bounding box center [768, 347] width 1536 height 695
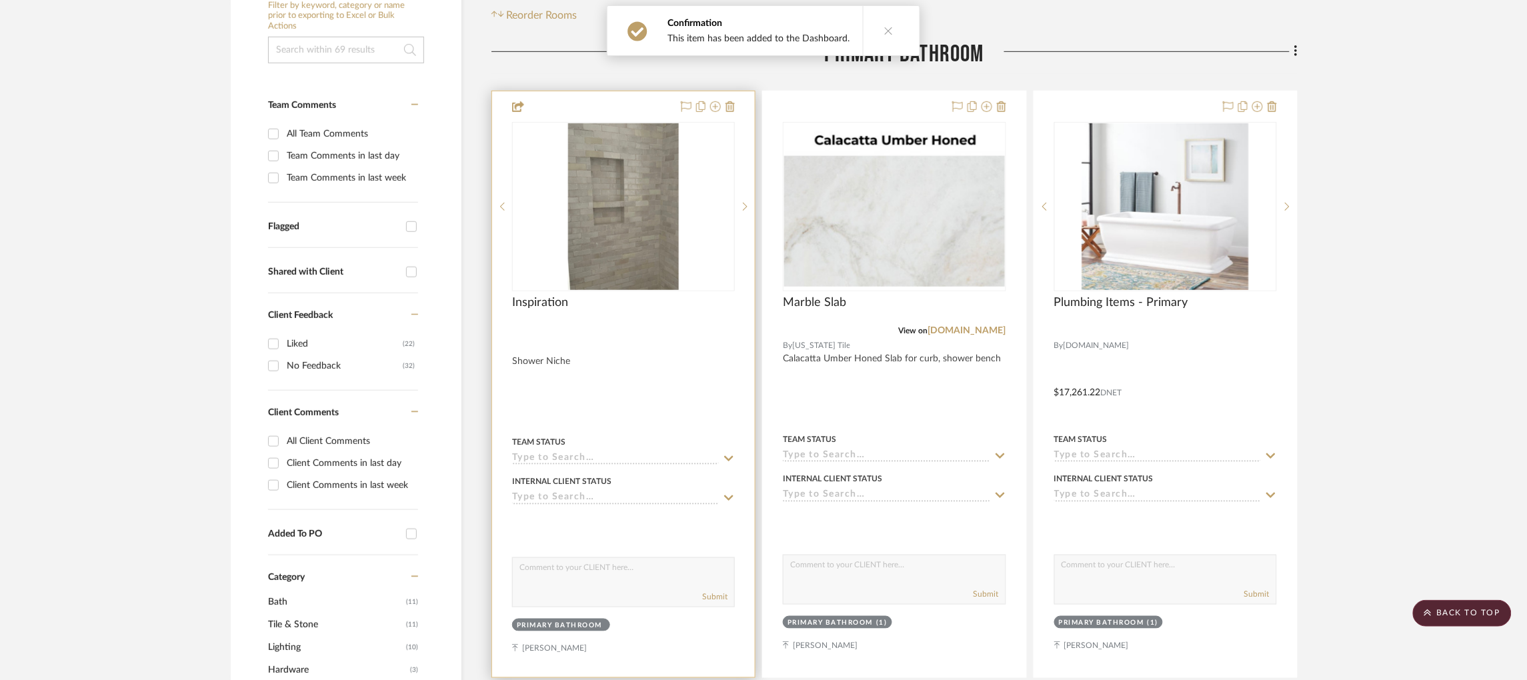
scroll to position [303, 0]
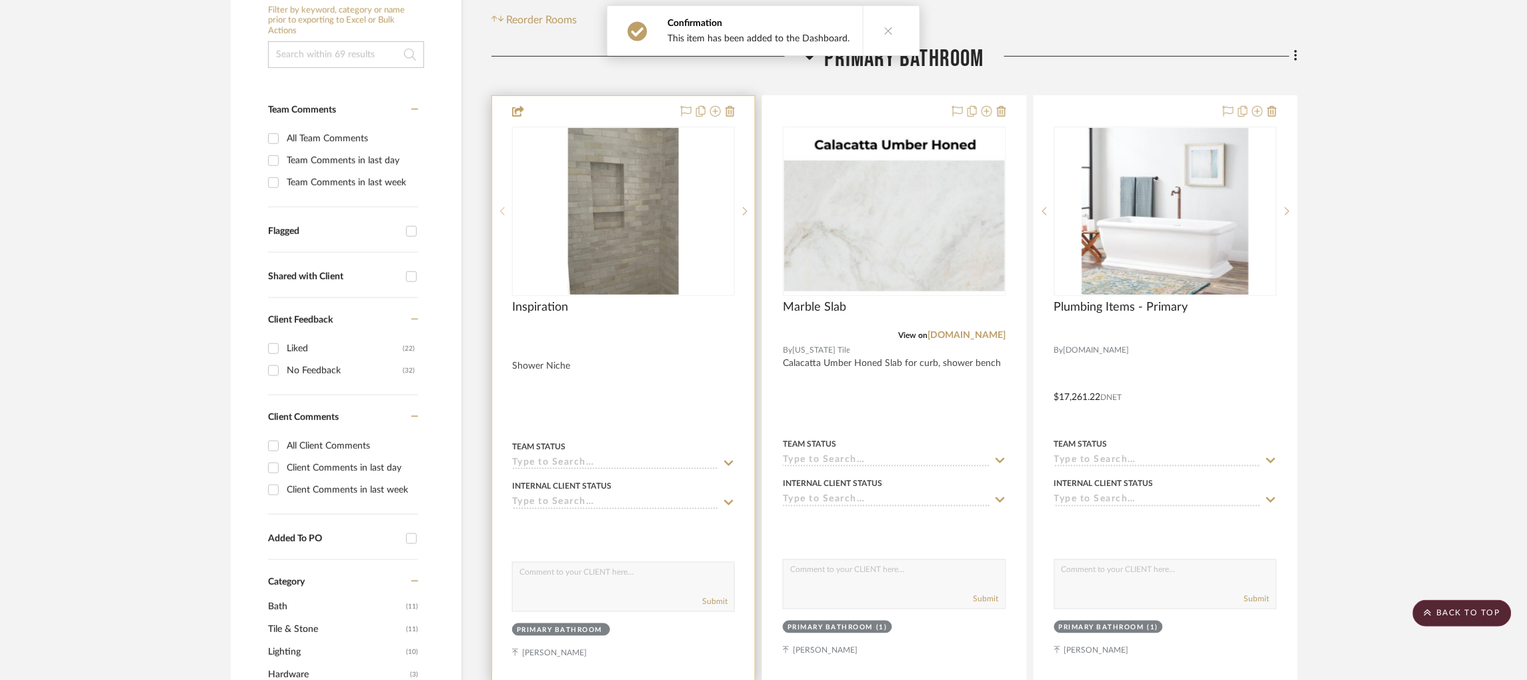
click at [506, 211] on sr-prev-btn at bounding box center [502, 211] width 20 height 9
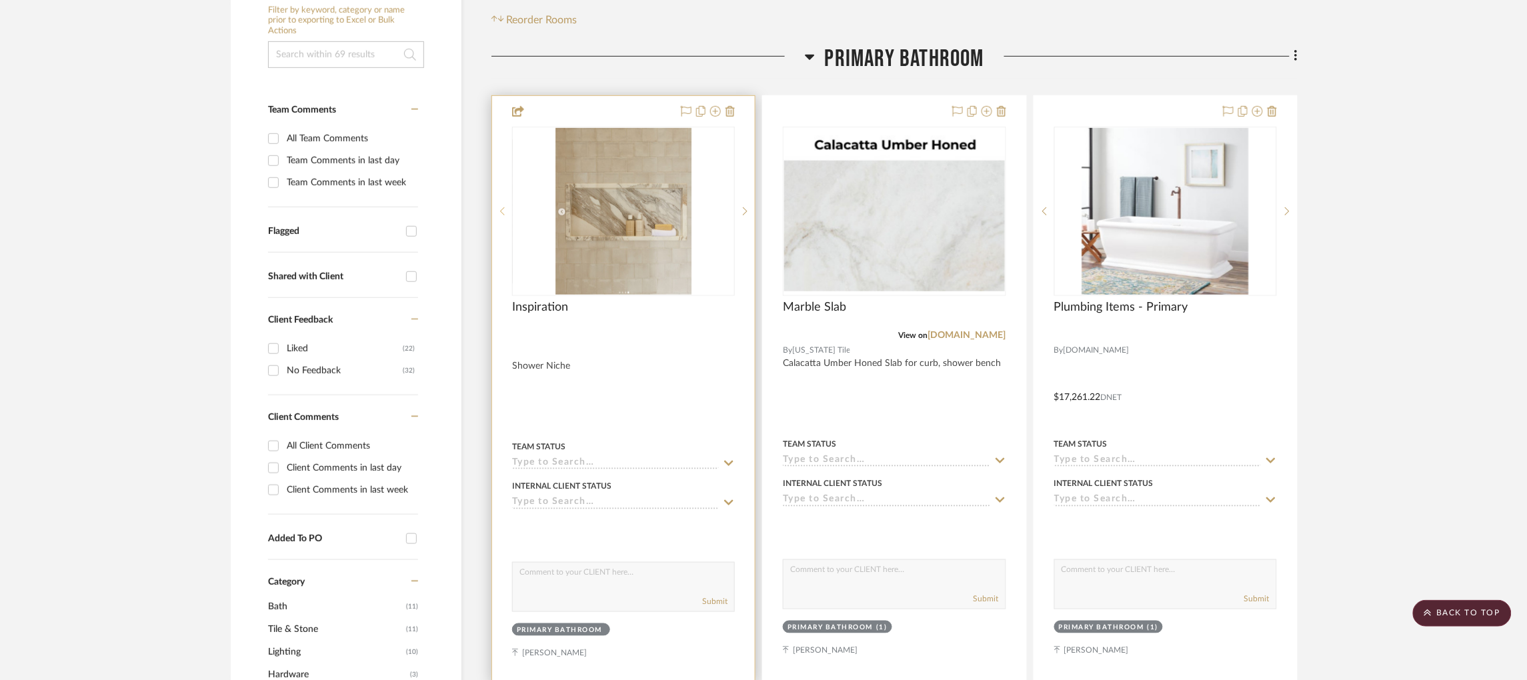
click at [506, 211] on sr-prev-btn at bounding box center [502, 211] width 20 height 9
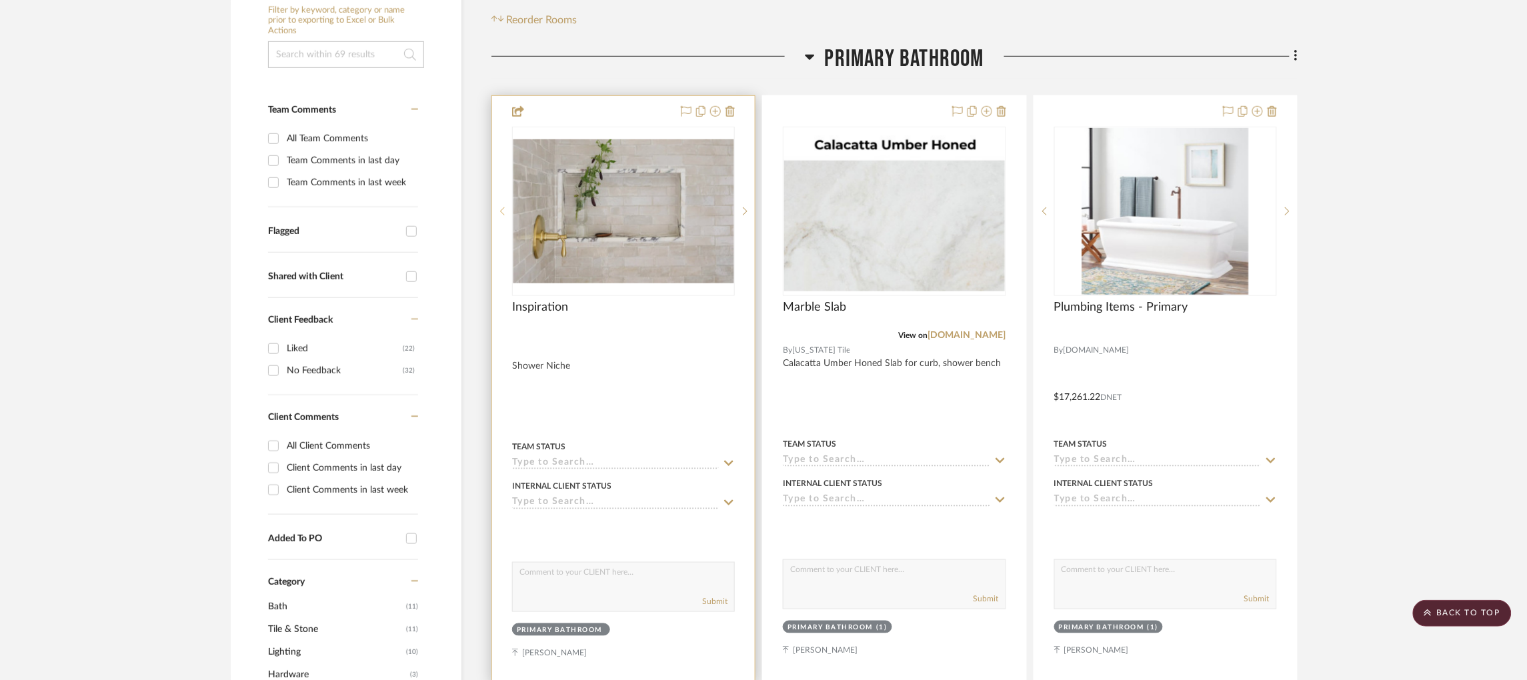
click at [506, 211] on sr-prev-btn at bounding box center [502, 211] width 20 height 9
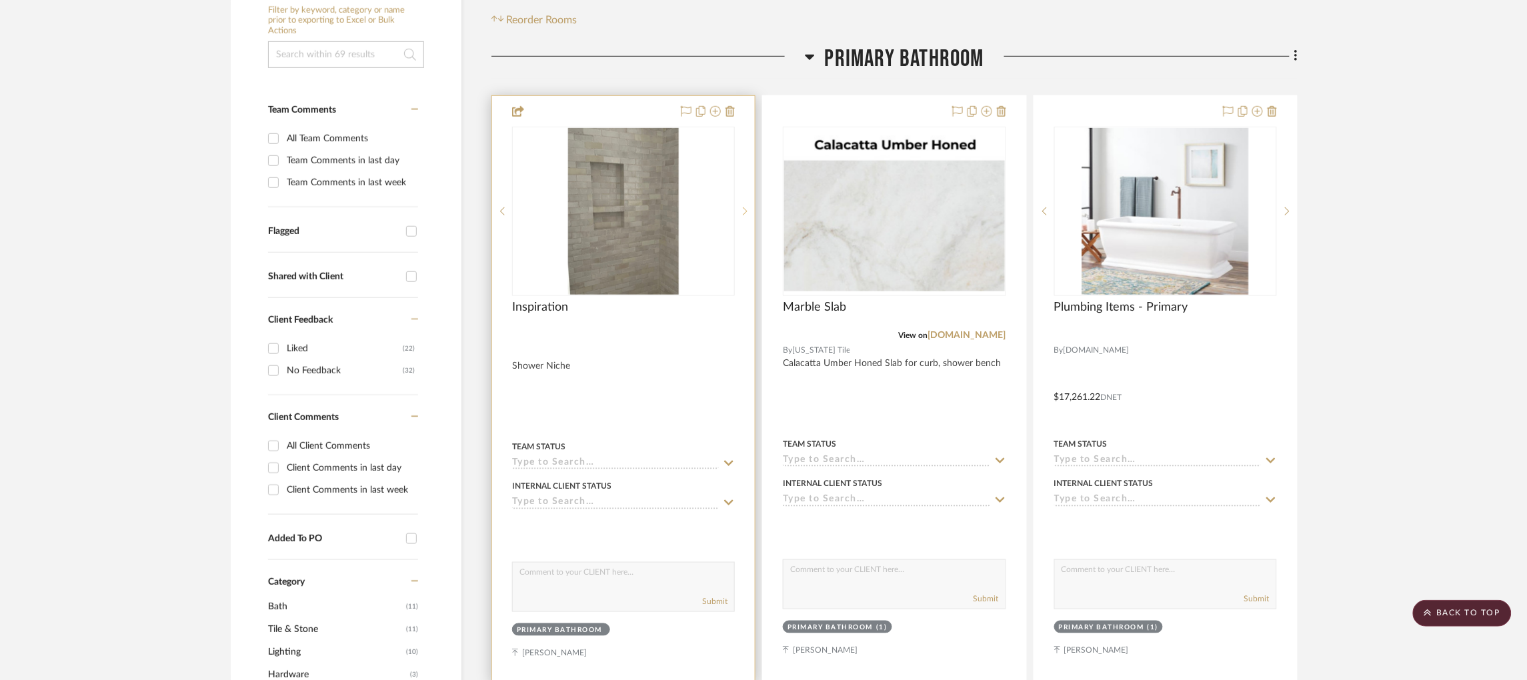
click at [743, 214] on icon at bounding box center [745, 211] width 5 height 9
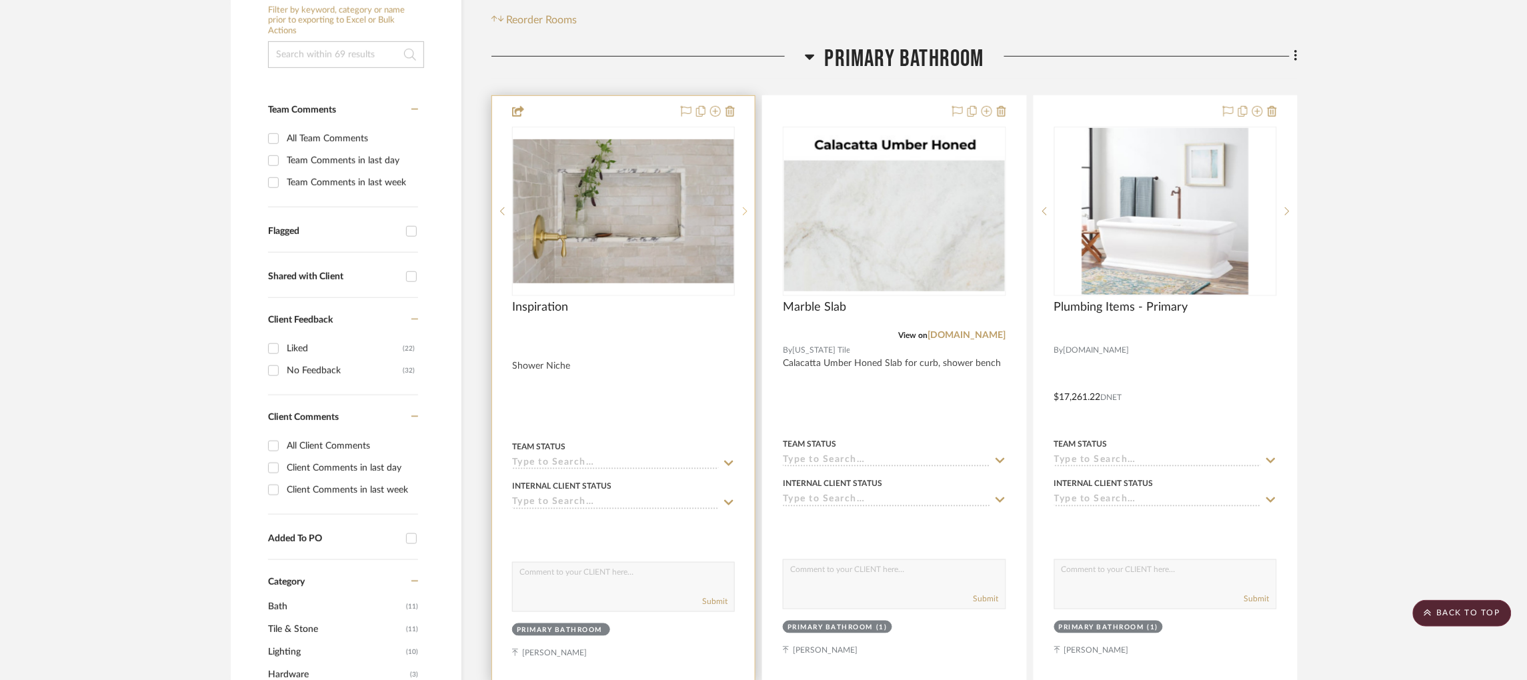
click at [743, 214] on icon at bounding box center [745, 211] width 5 height 9
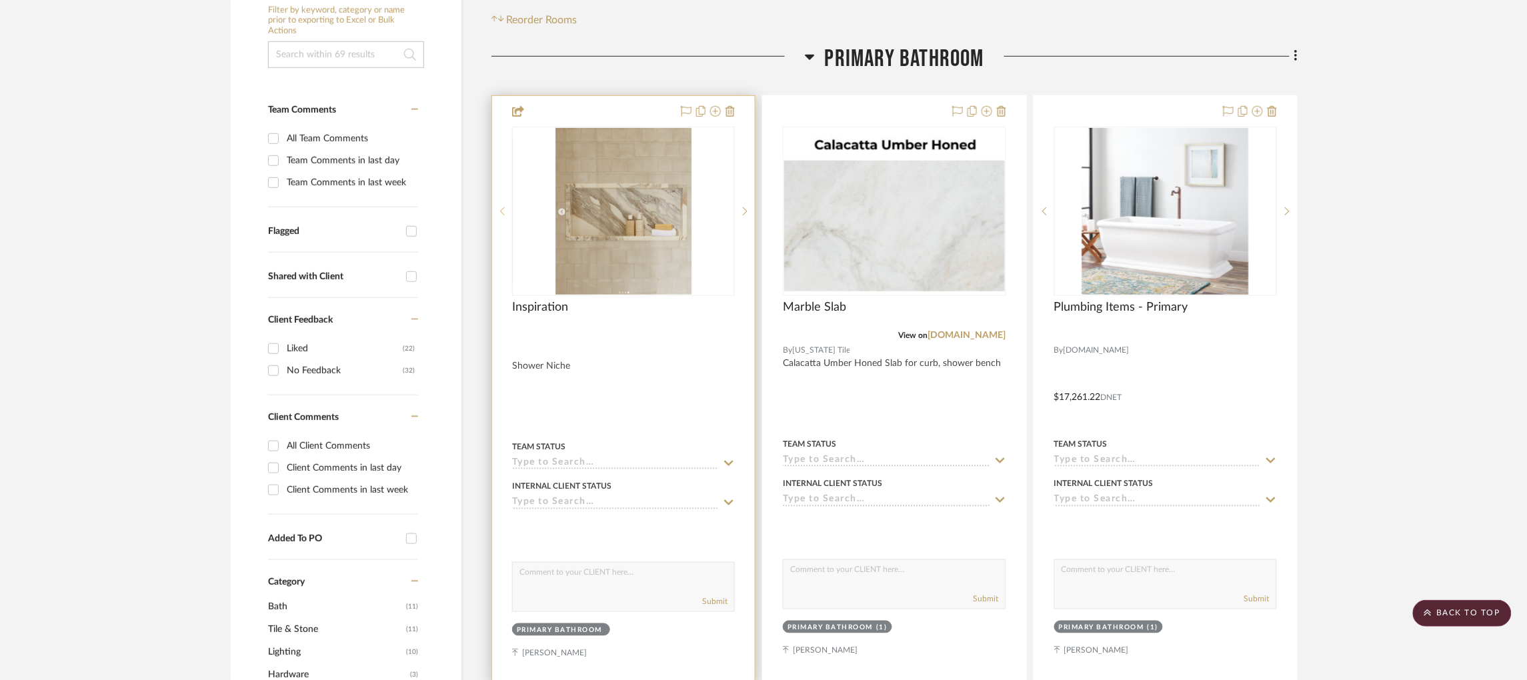
click at [506, 209] on sr-prev-btn at bounding box center [502, 211] width 20 height 9
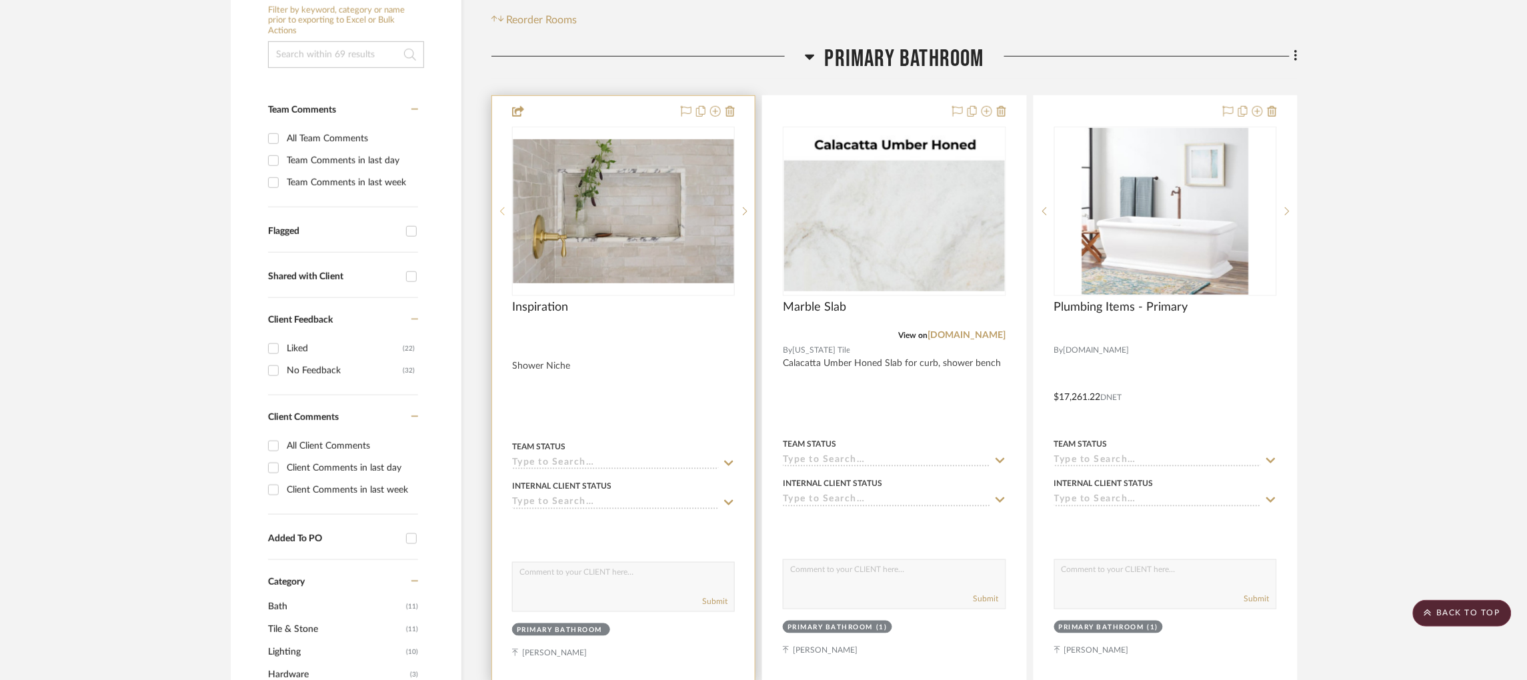
click at [506, 209] on sr-prev-btn at bounding box center [502, 211] width 20 height 9
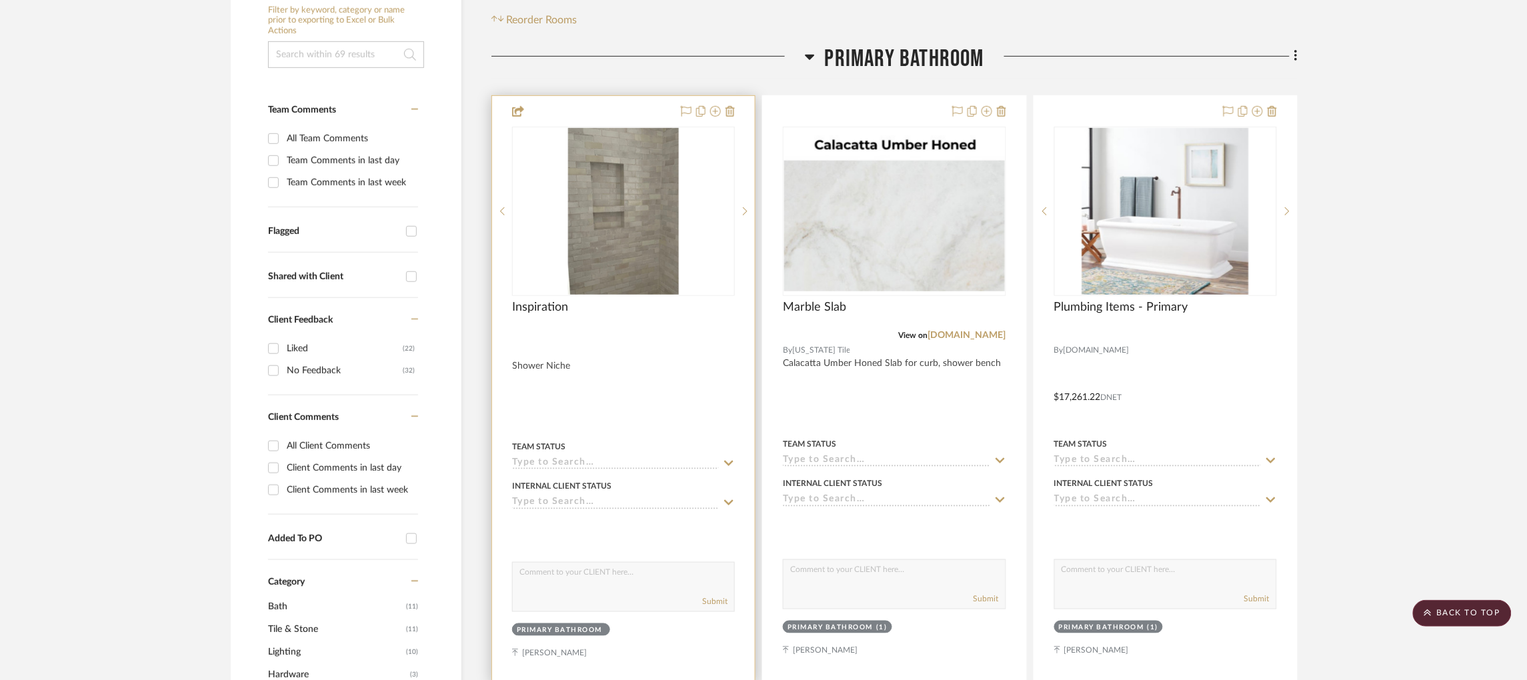
click at [687, 183] on div "2" at bounding box center [623, 211] width 221 height 168
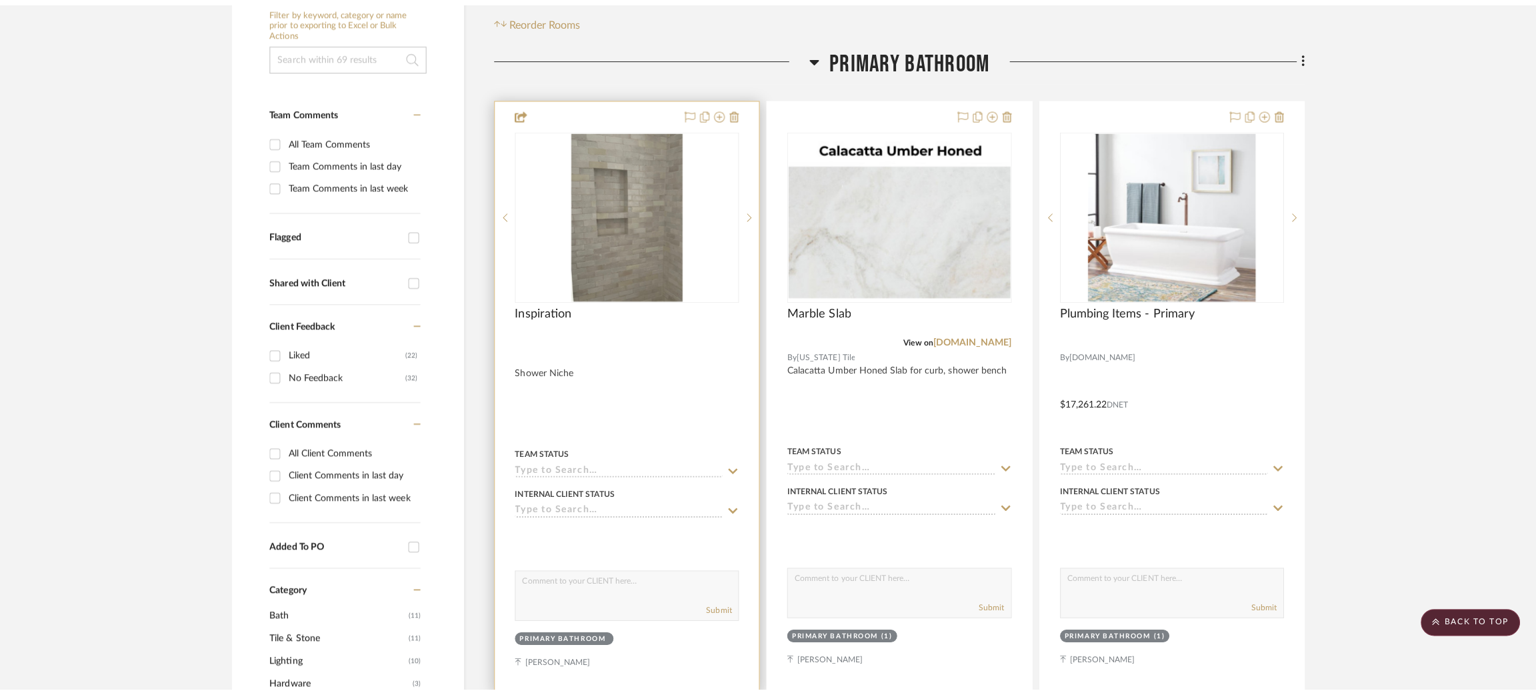
scroll to position [0, 0]
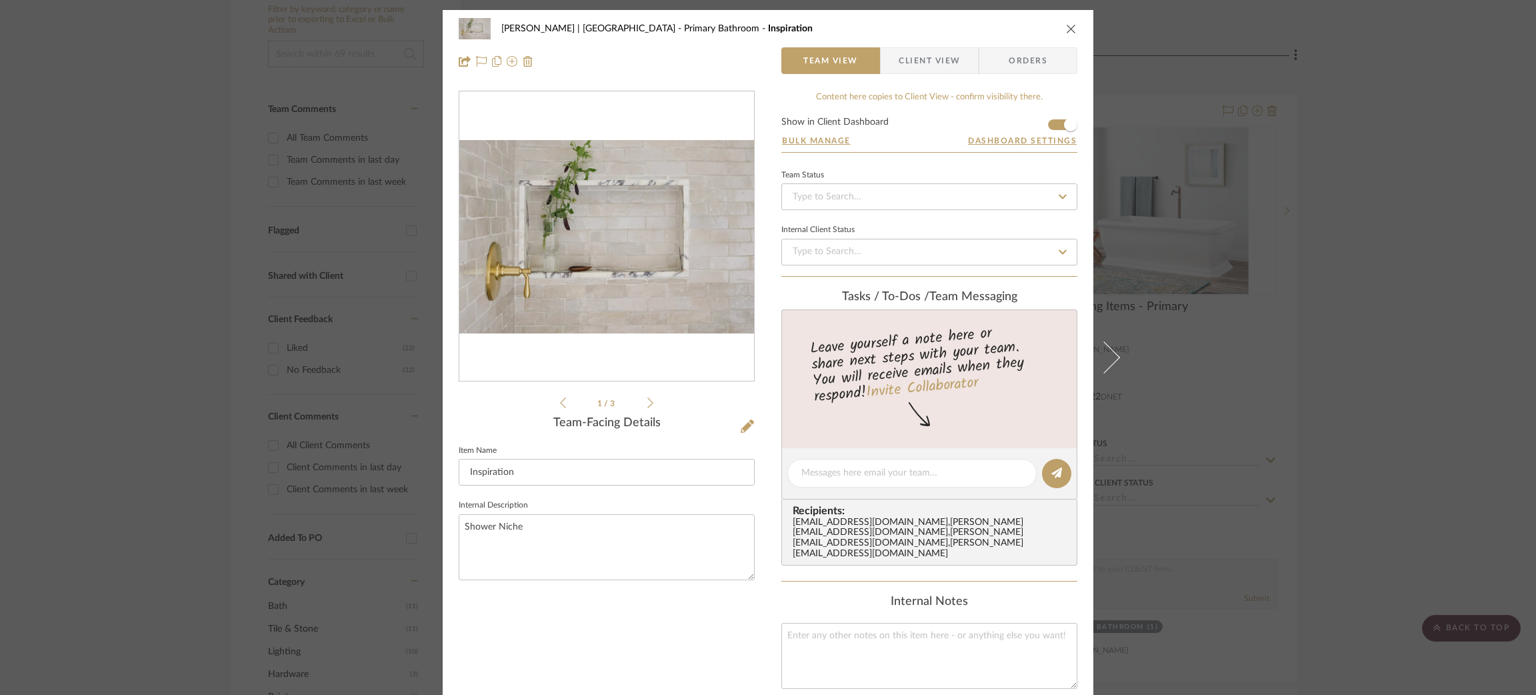
click at [647, 403] on icon at bounding box center [650, 403] width 6 height 12
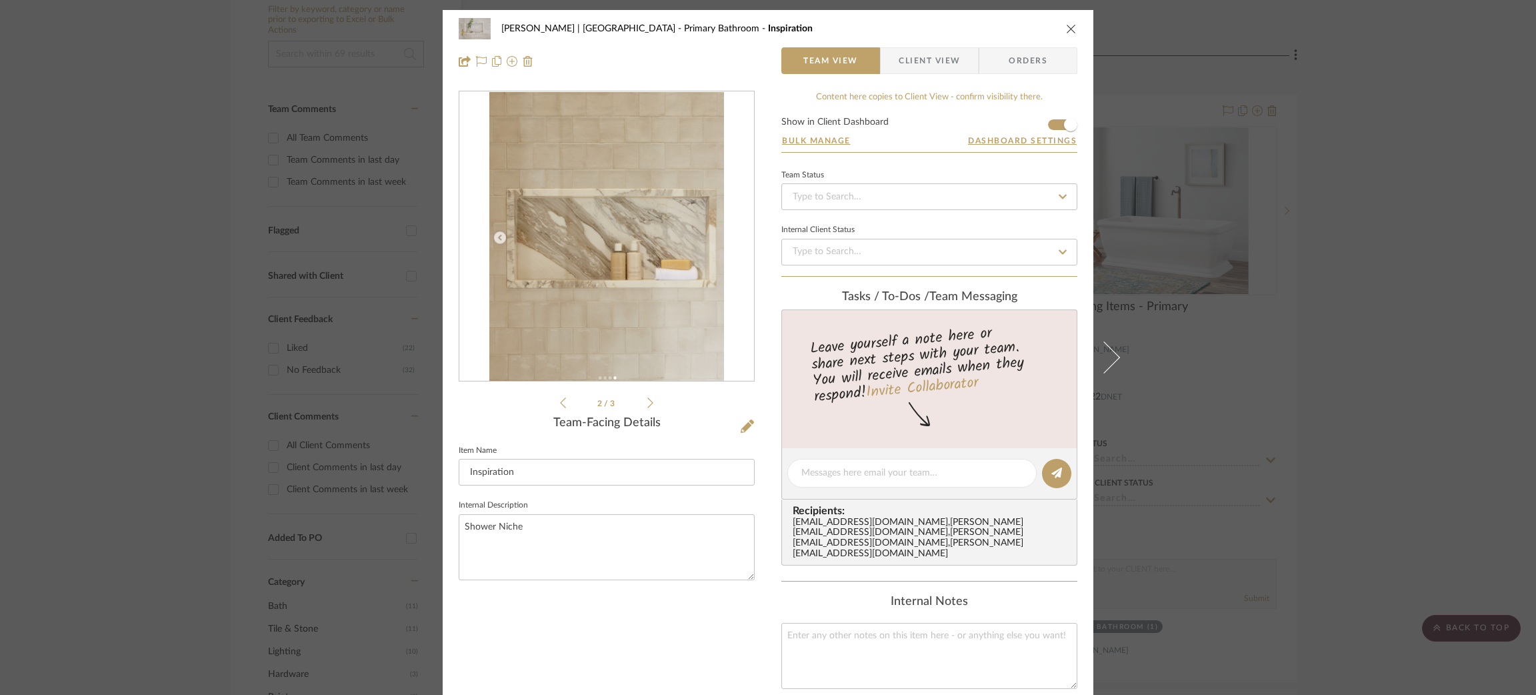
click at [560, 397] on icon at bounding box center [563, 403] width 6 height 12
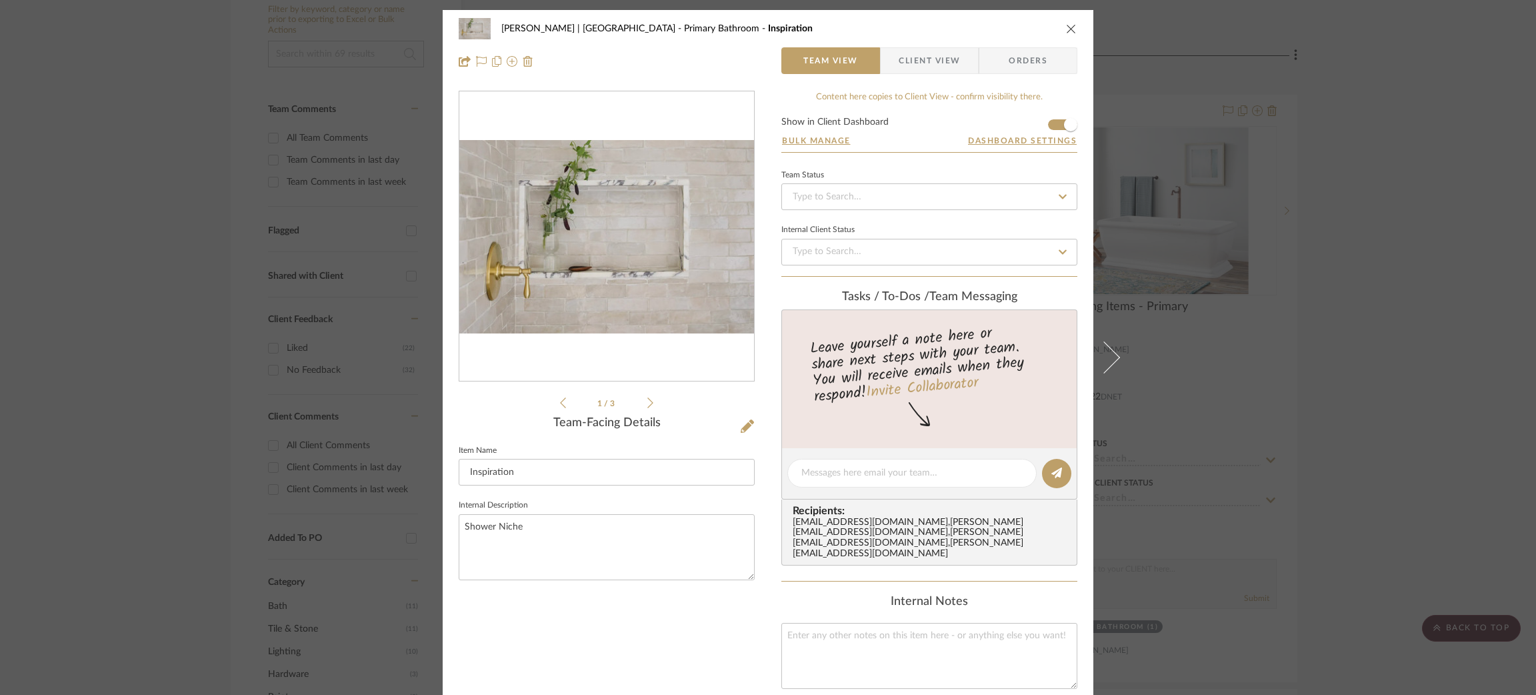
click at [647, 398] on icon at bounding box center [650, 403] width 6 height 12
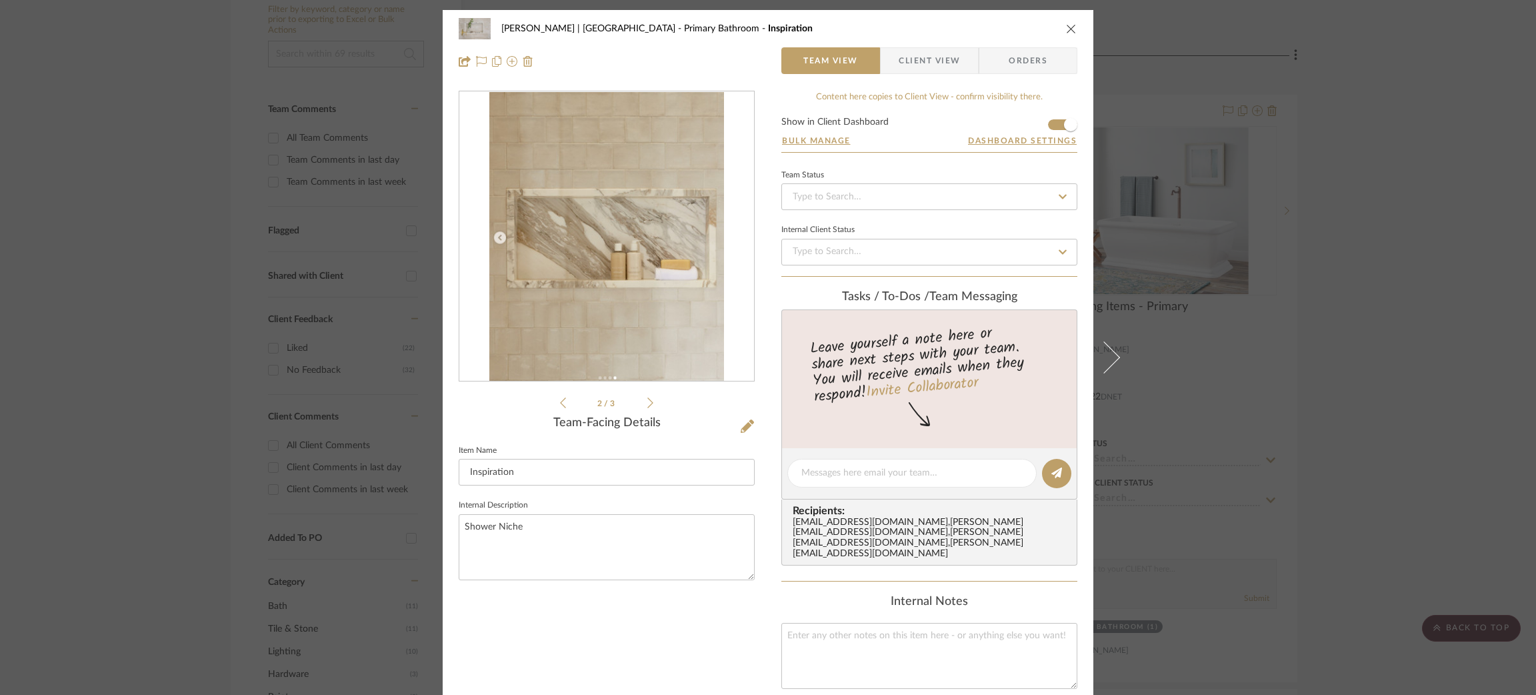
click at [647, 398] on icon at bounding box center [650, 403] width 6 height 12
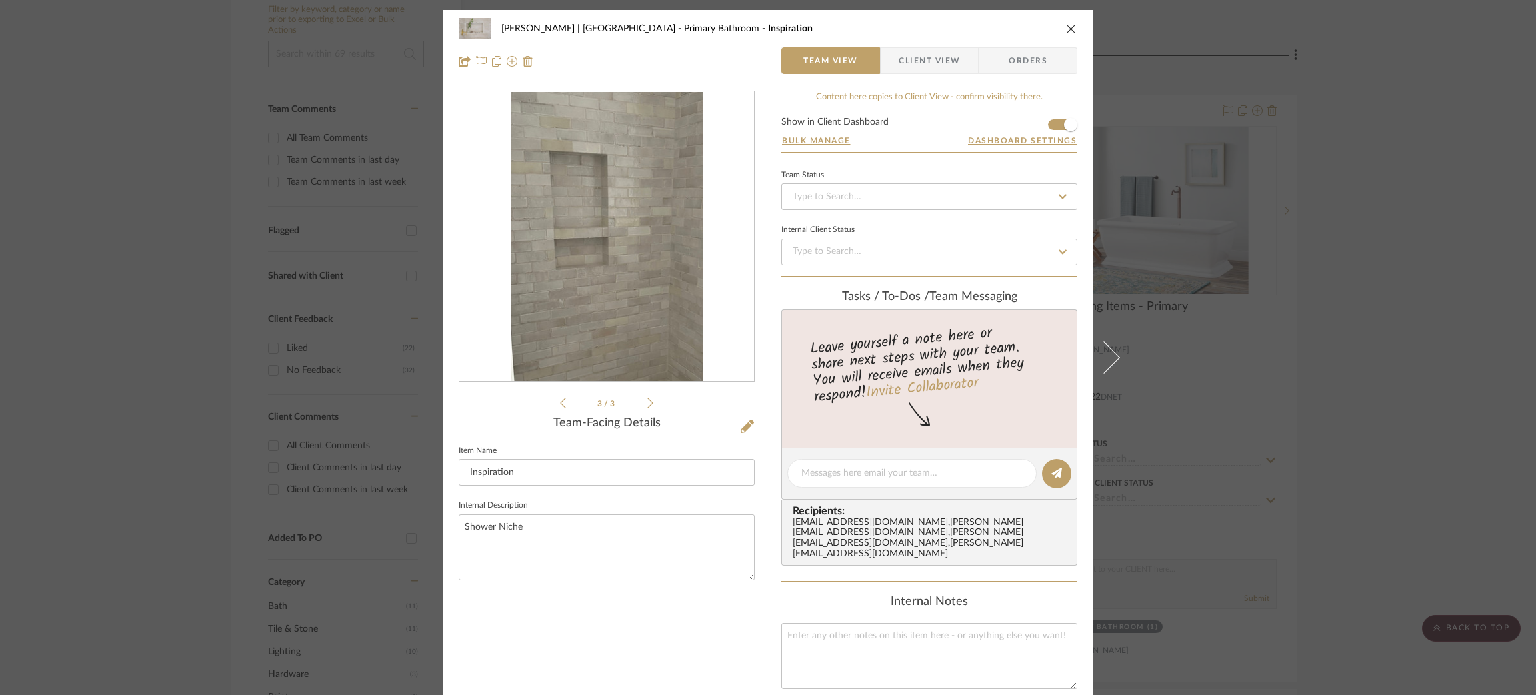
click at [969, 195] on div "[PERSON_NAME] | [GEOGRAPHIC_DATA] Primary Bathroom Inspiration Team View Client…" at bounding box center [768, 347] width 1536 height 695
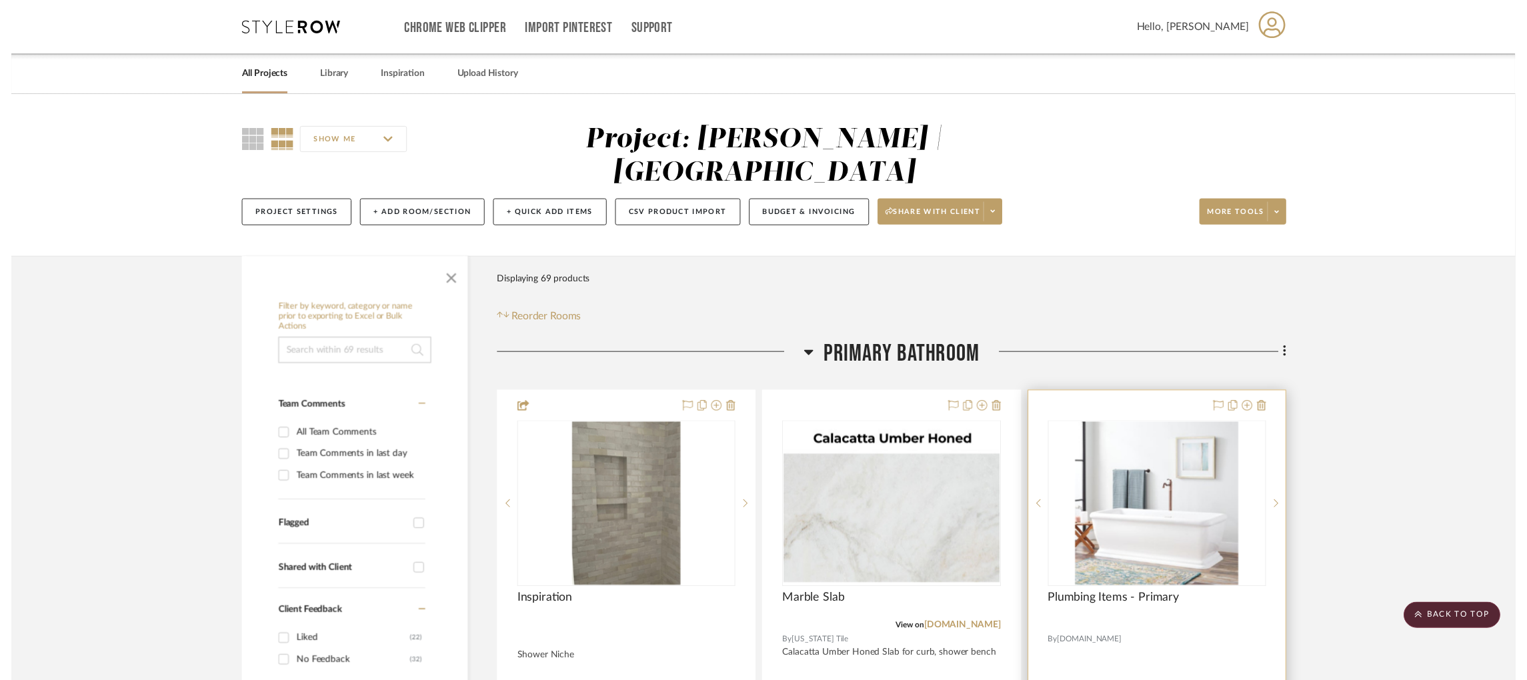
scroll to position [303, 0]
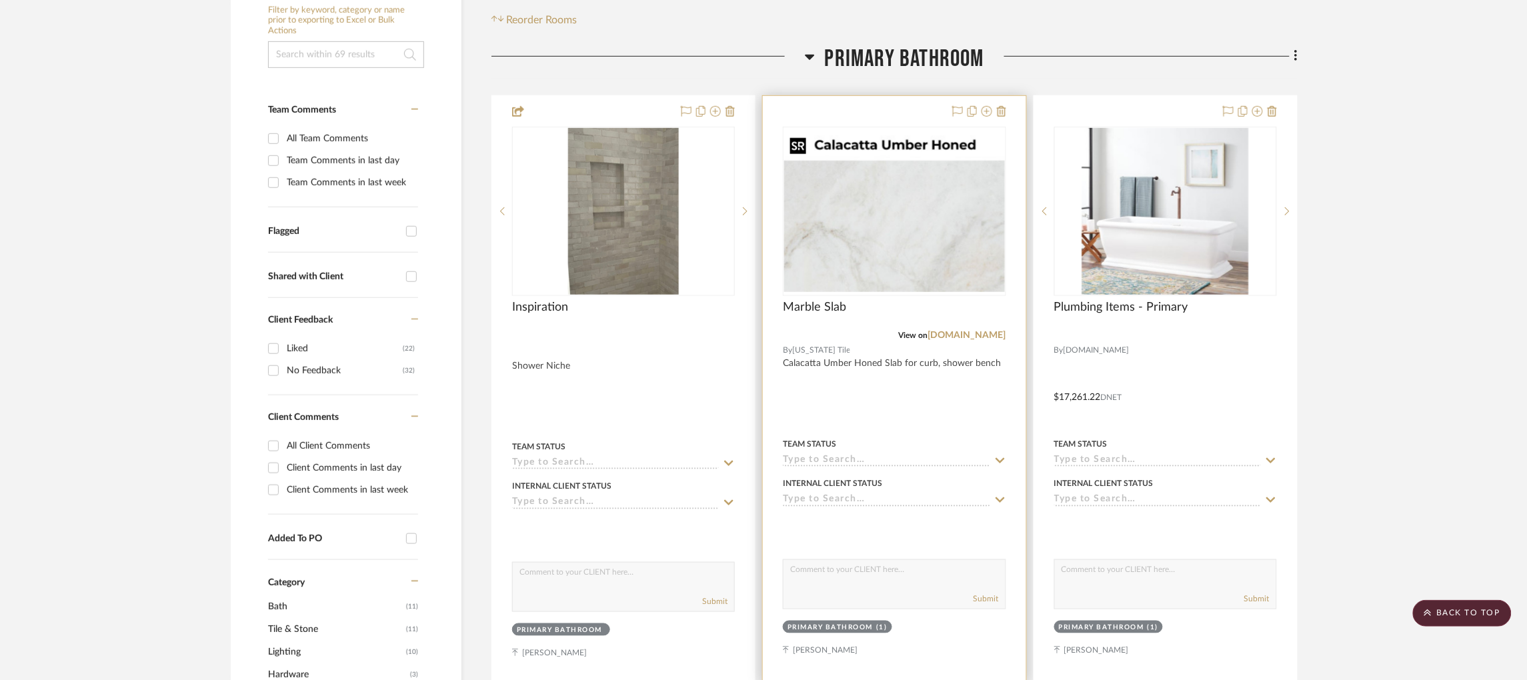
click at [903, 247] on img "0" at bounding box center [894, 211] width 220 height 161
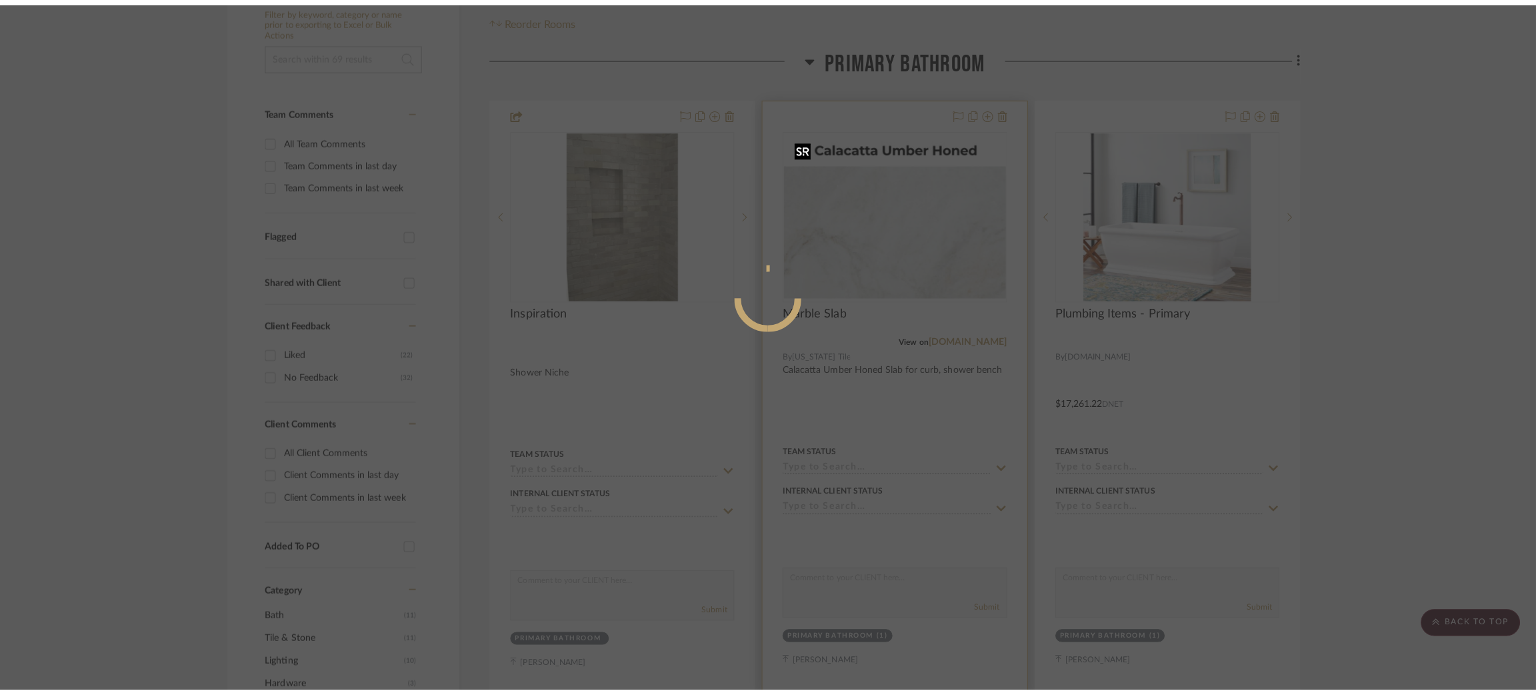
scroll to position [0, 0]
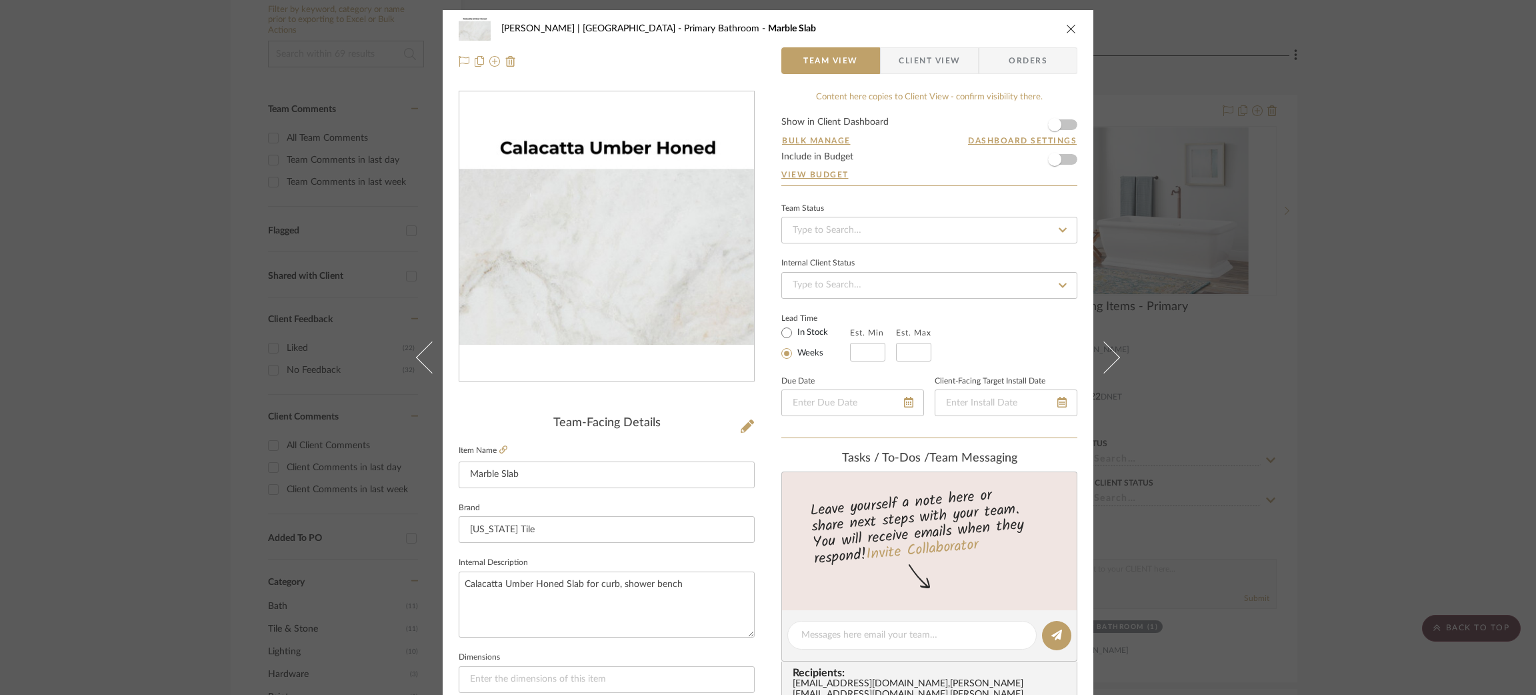
click at [969, 169] on div "[PERSON_NAME] | [GEOGRAPHIC_DATA] Primary Bathroom Marble Slab Team View Client…" at bounding box center [768, 347] width 1536 height 695
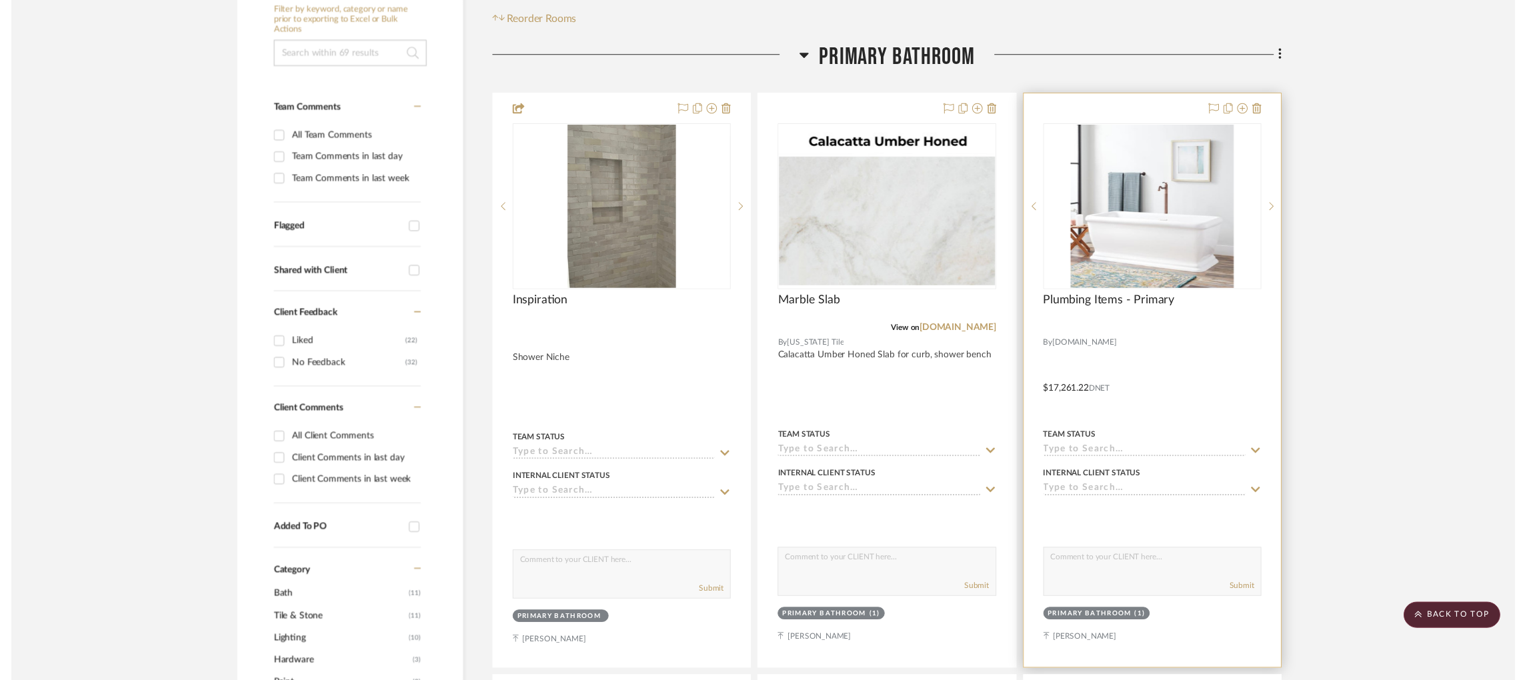
scroll to position [303, 0]
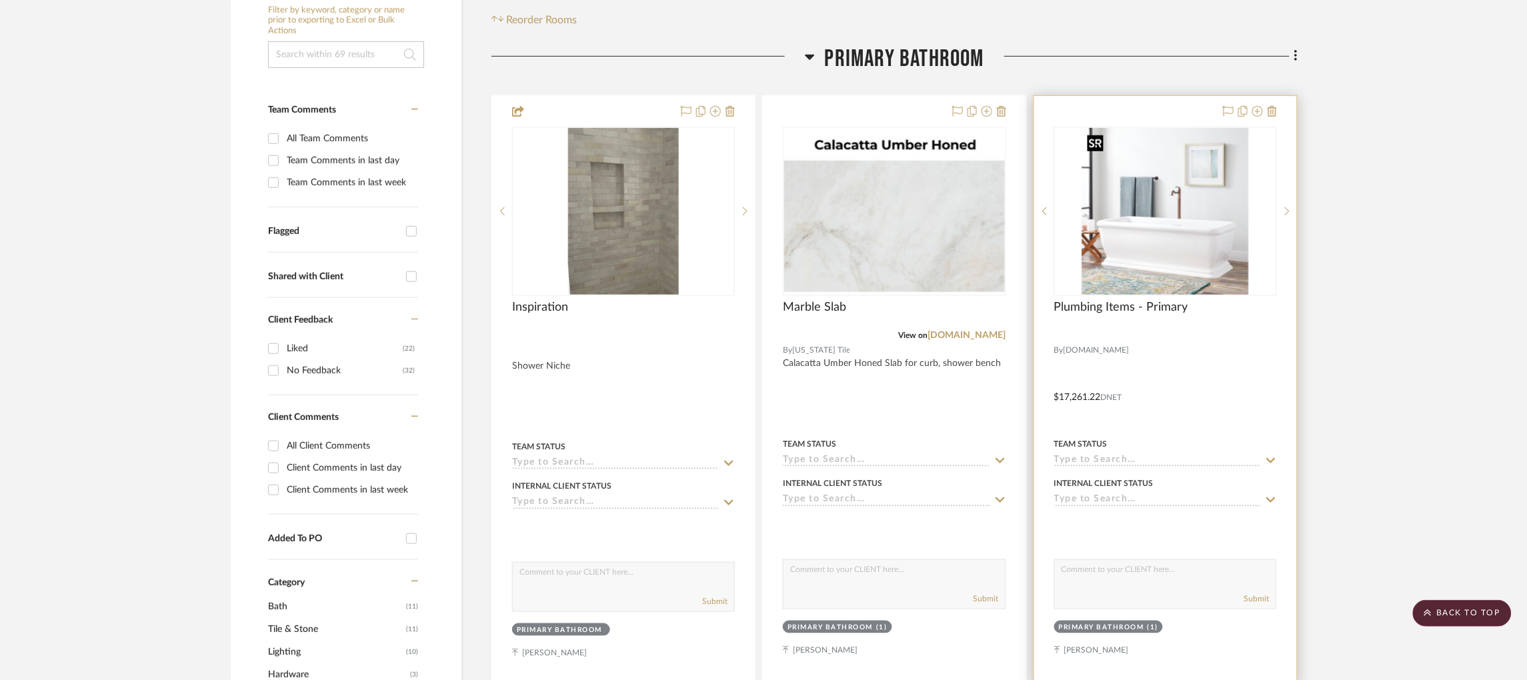
click at [969, 223] on img "0" at bounding box center [1165, 211] width 167 height 167
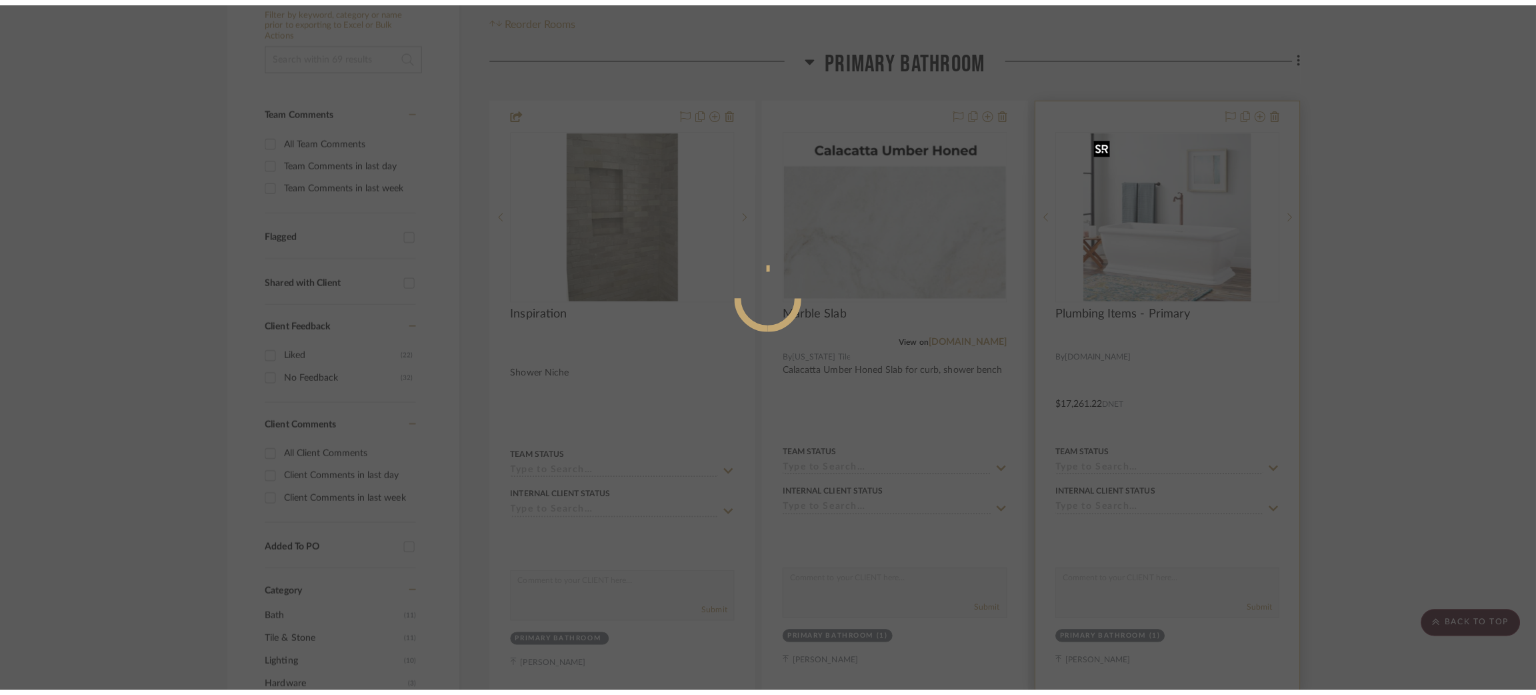
scroll to position [0, 0]
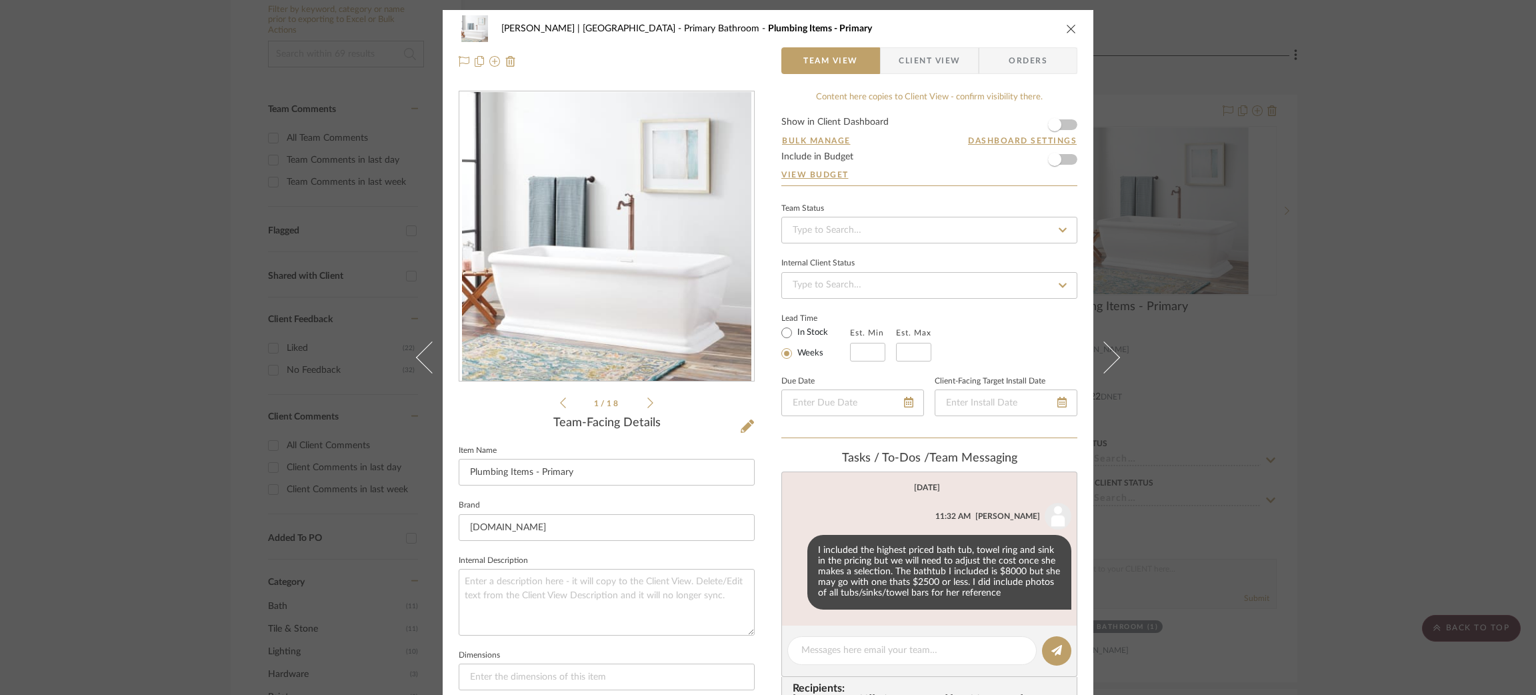
click at [969, 255] on div "[PERSON_NAME] | [GEOGRAPHIC_DATA] Primary Bathroom Plumbing Items - Primary Tea…" at bounding box center [768, 347] width 1536 height 695
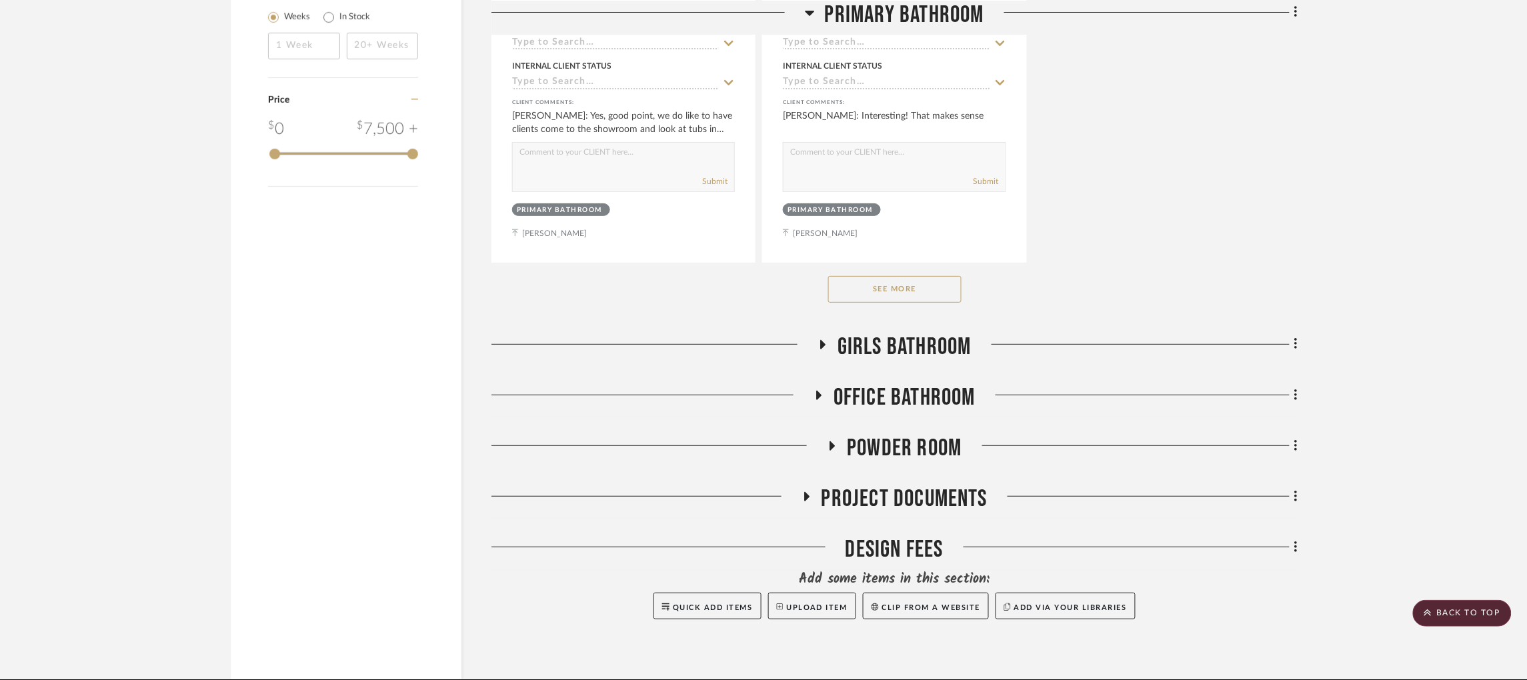
scroll to position [1877, 0]
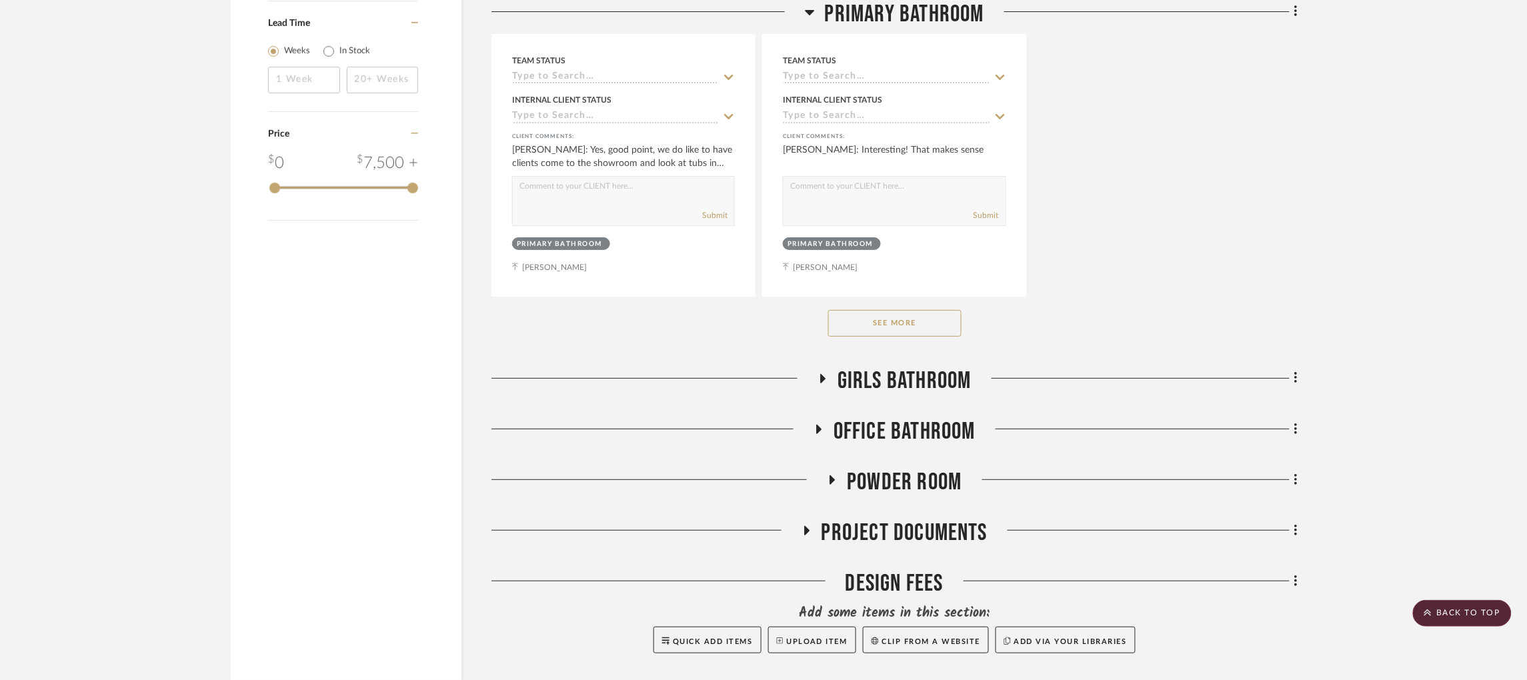
click at [855, 324] on button "See More" at bounding box center [894, 323] width 133 height 27
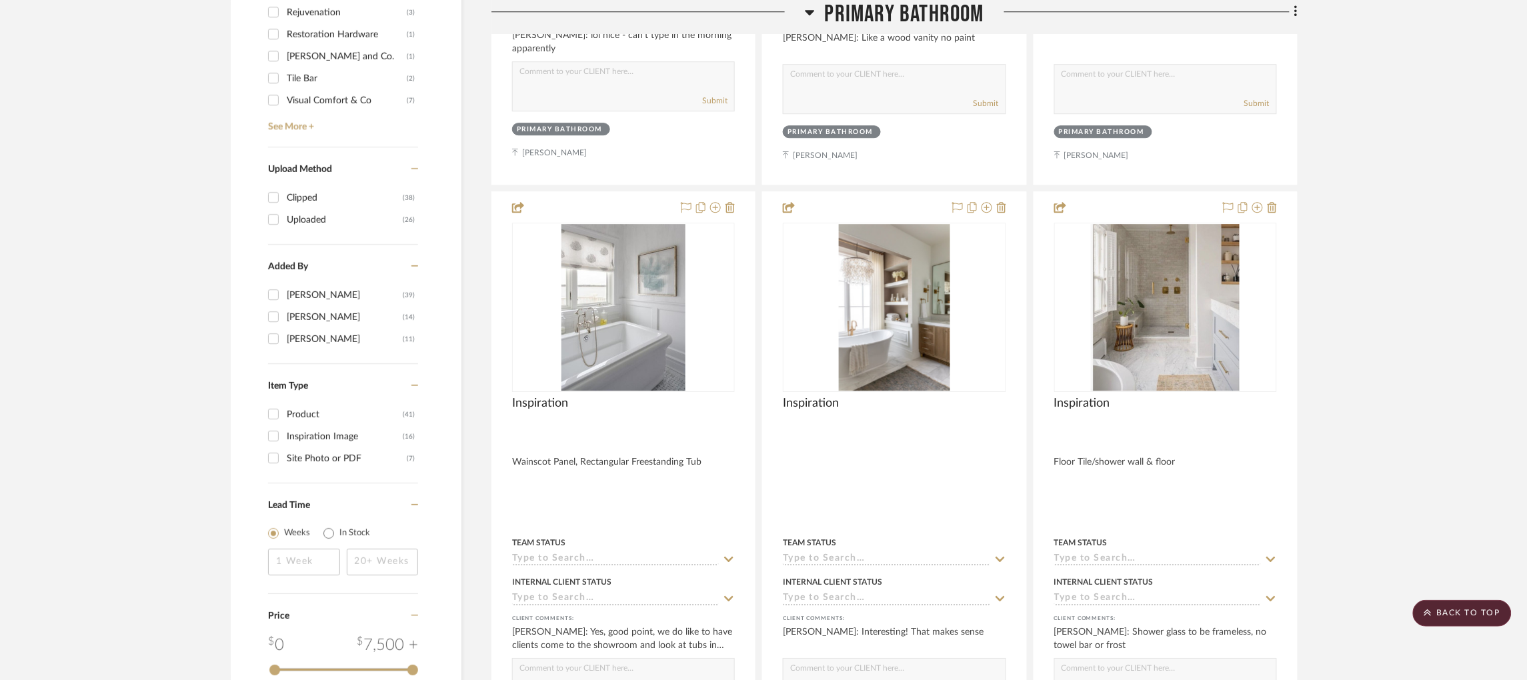
scroll to position [1377, 0]
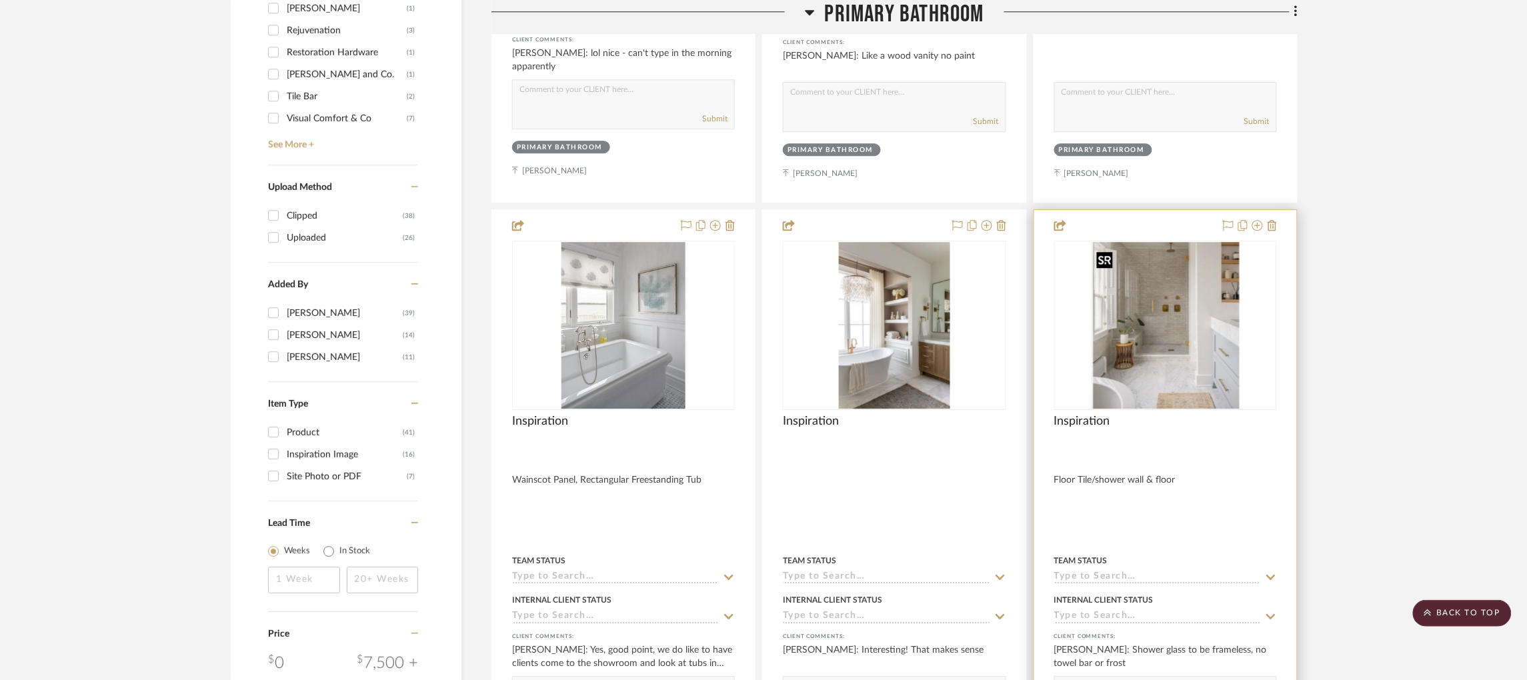
click at [0, 0] on img at bounding box center [0, 0] width 0 height 0
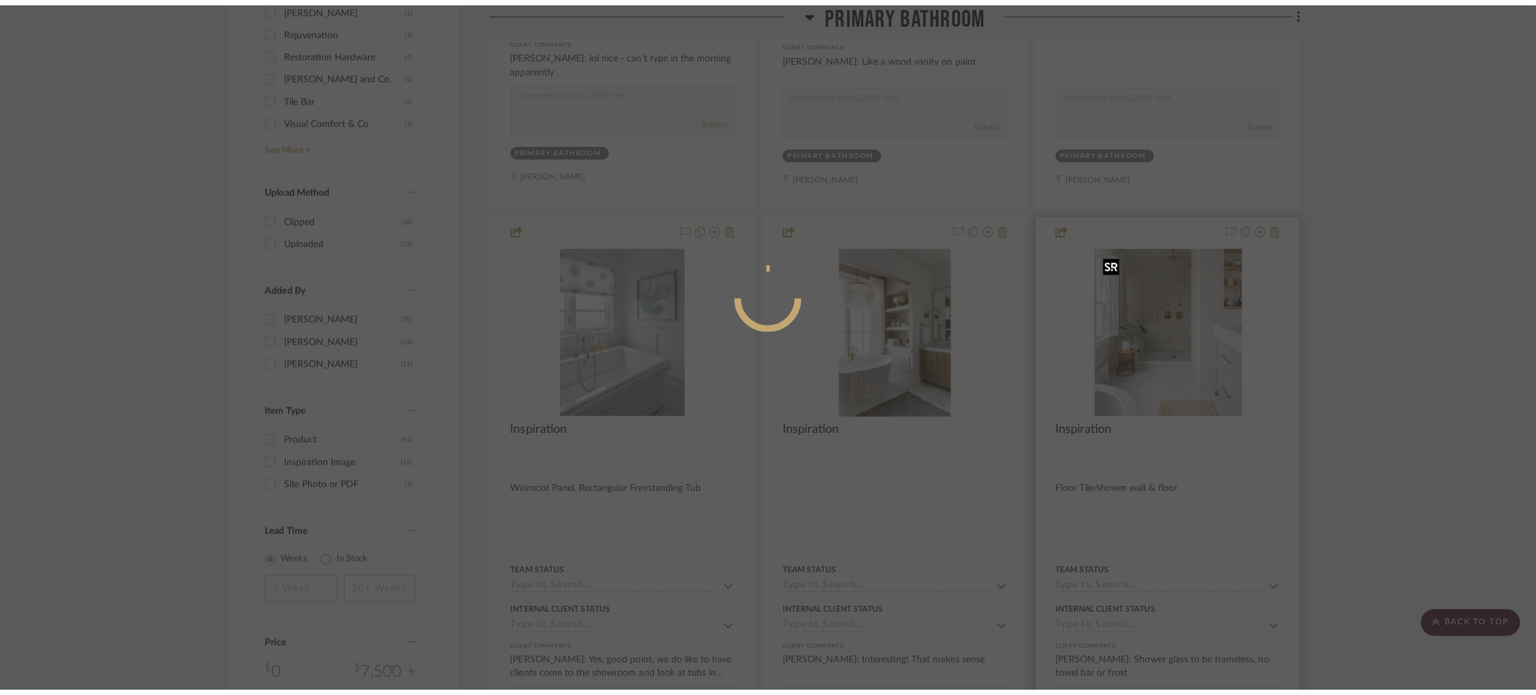
scroll to position [0, 0]
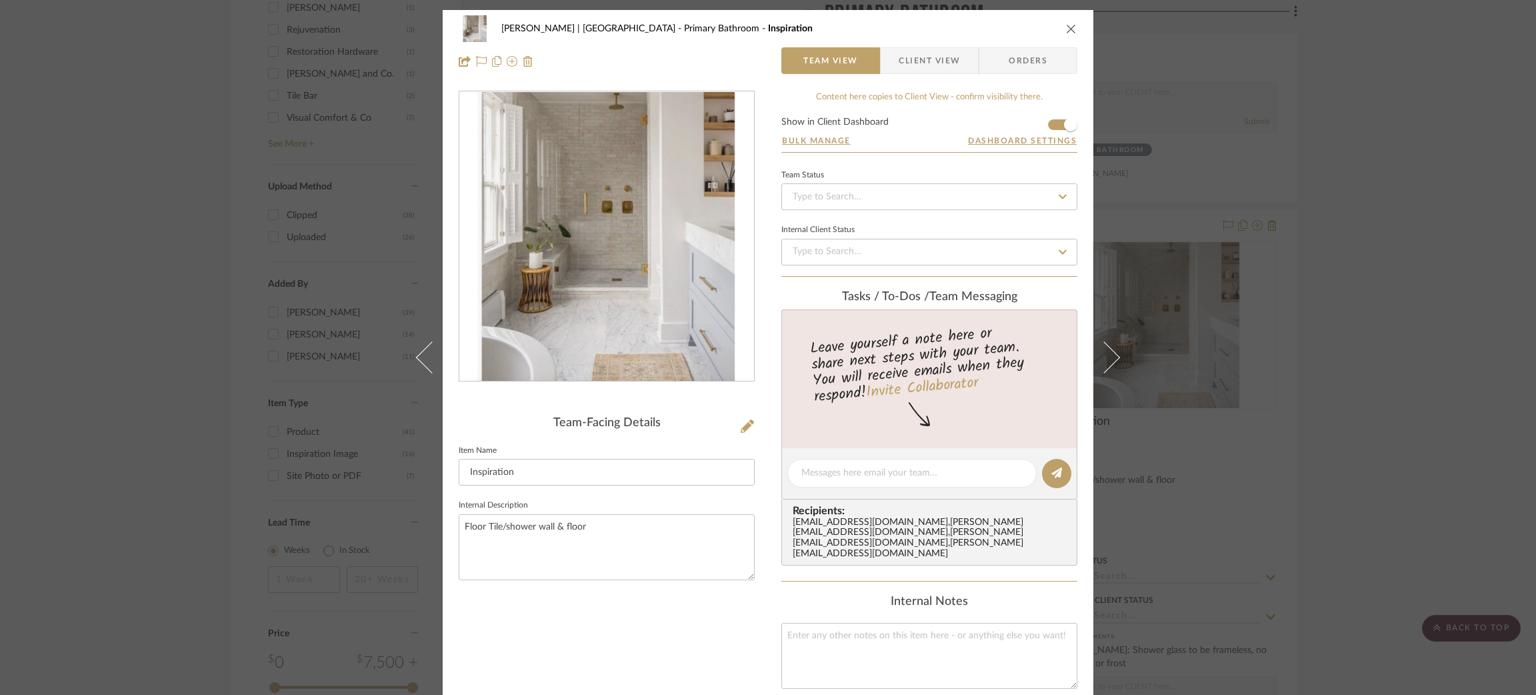
click at [969, 299] on div "[PERSON_NAME] | [GEOGRAPHIC_DATA] Primary Bathroom Inspiration Team View Client…" at bounding box center [768, 347] width 1536 height 695
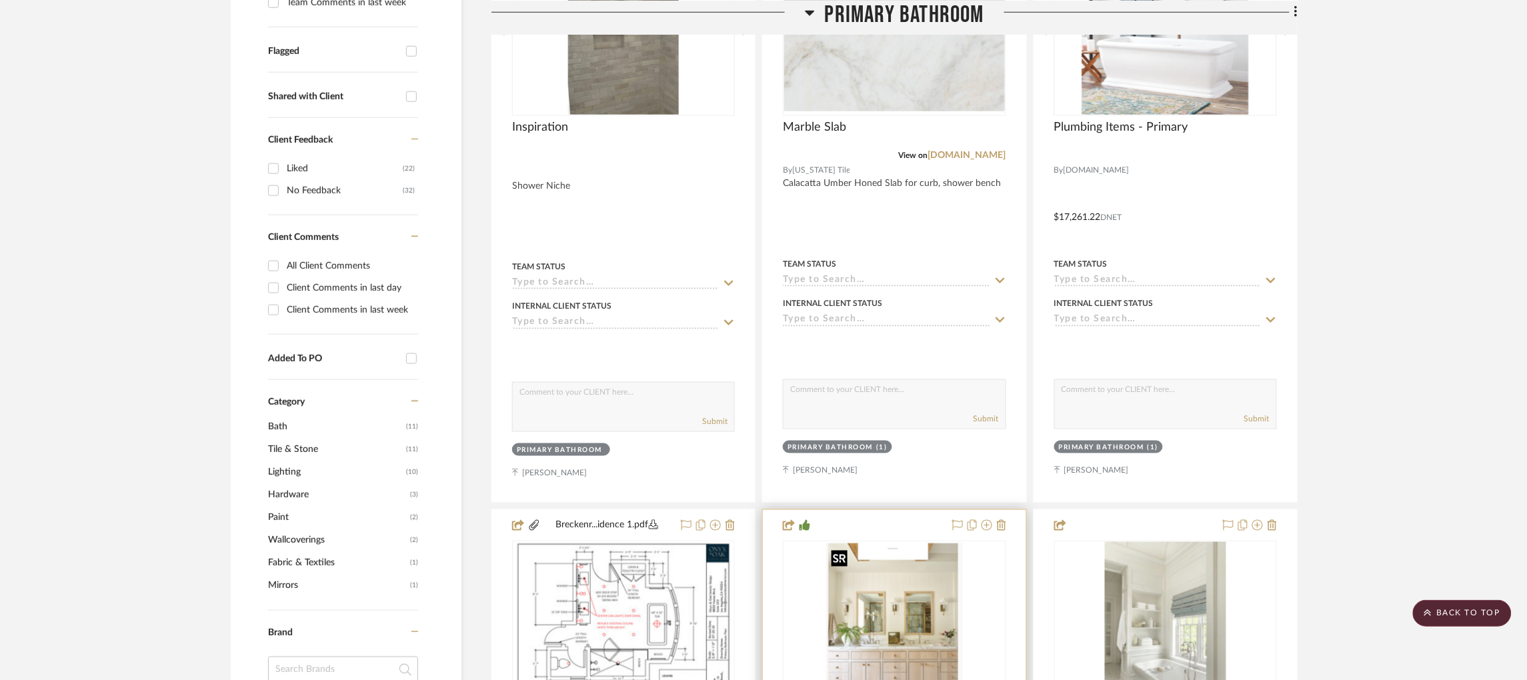
scroll to position [177, 0]
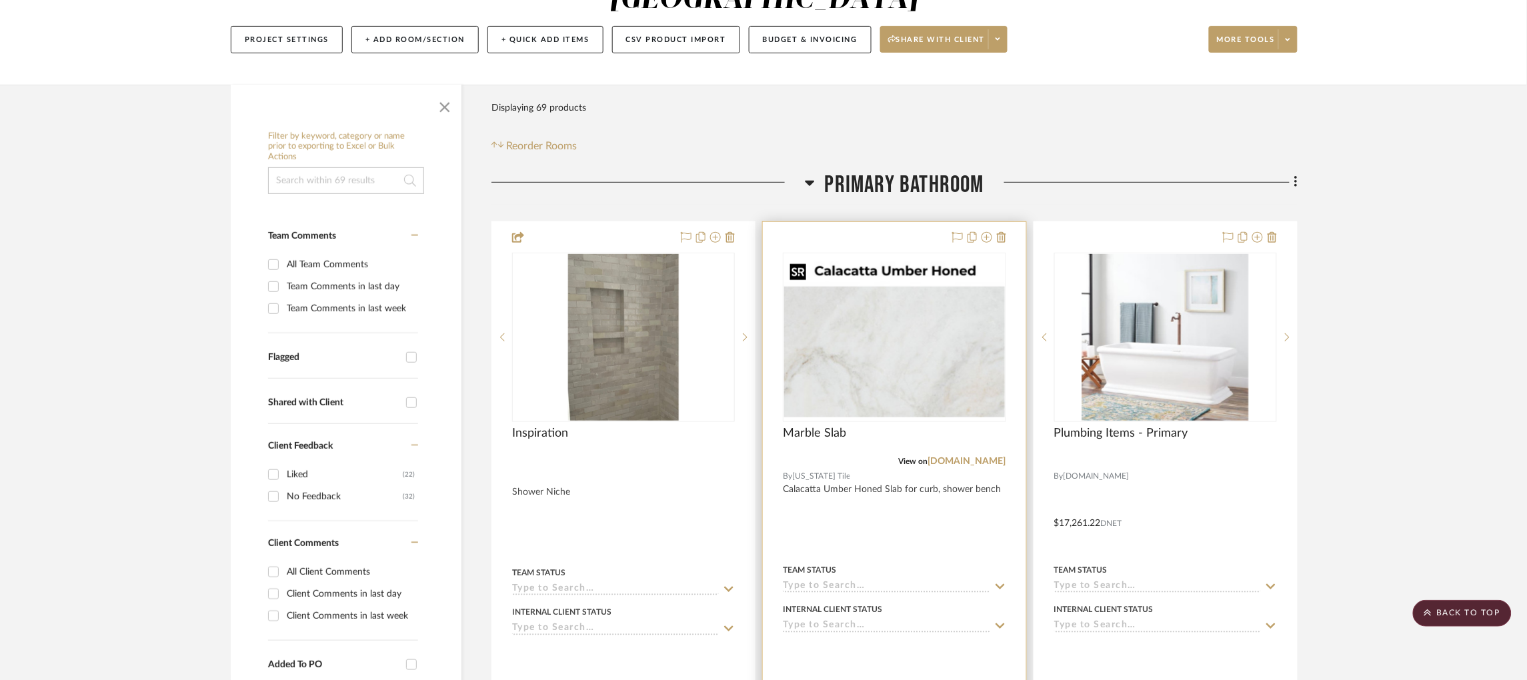
click at [923, 379] on img "0" at bounding box center [894, 337] width 220 height 161
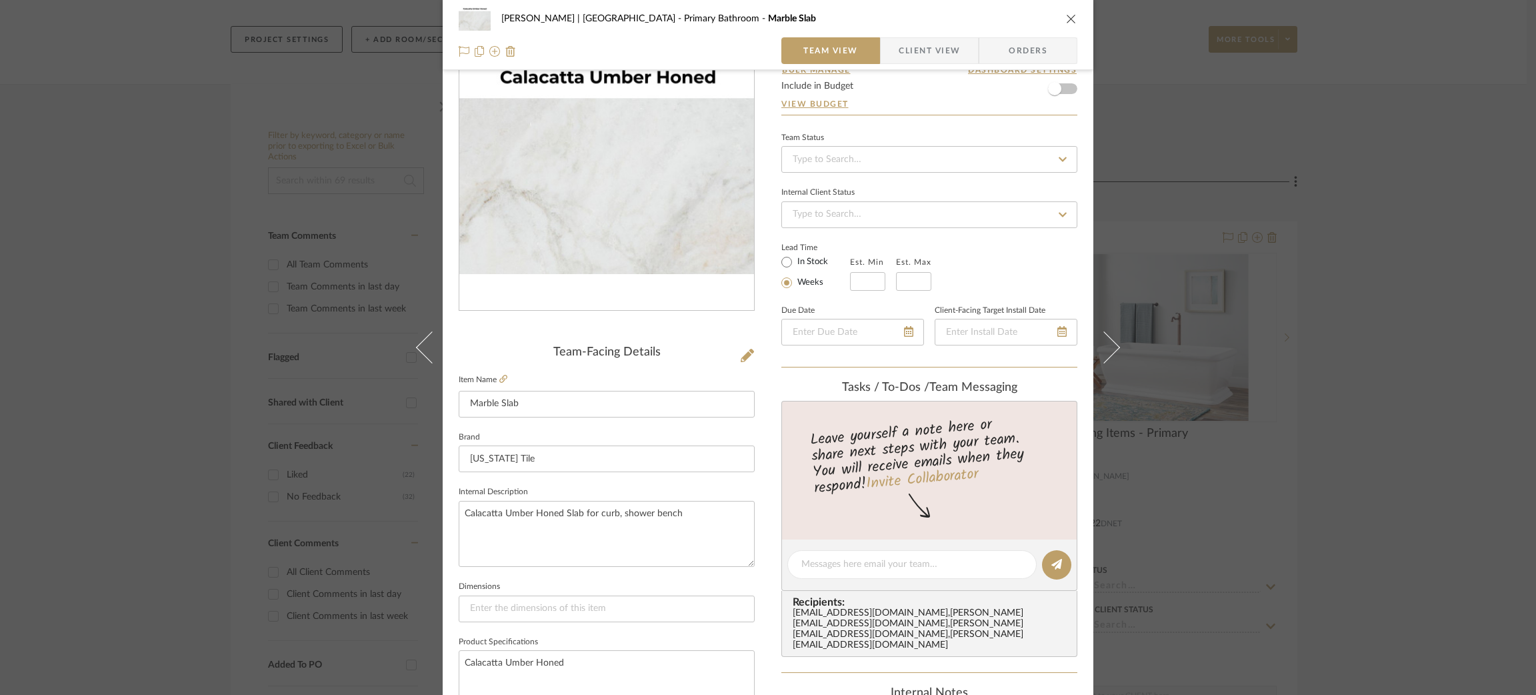
scroll to position [100, 0]
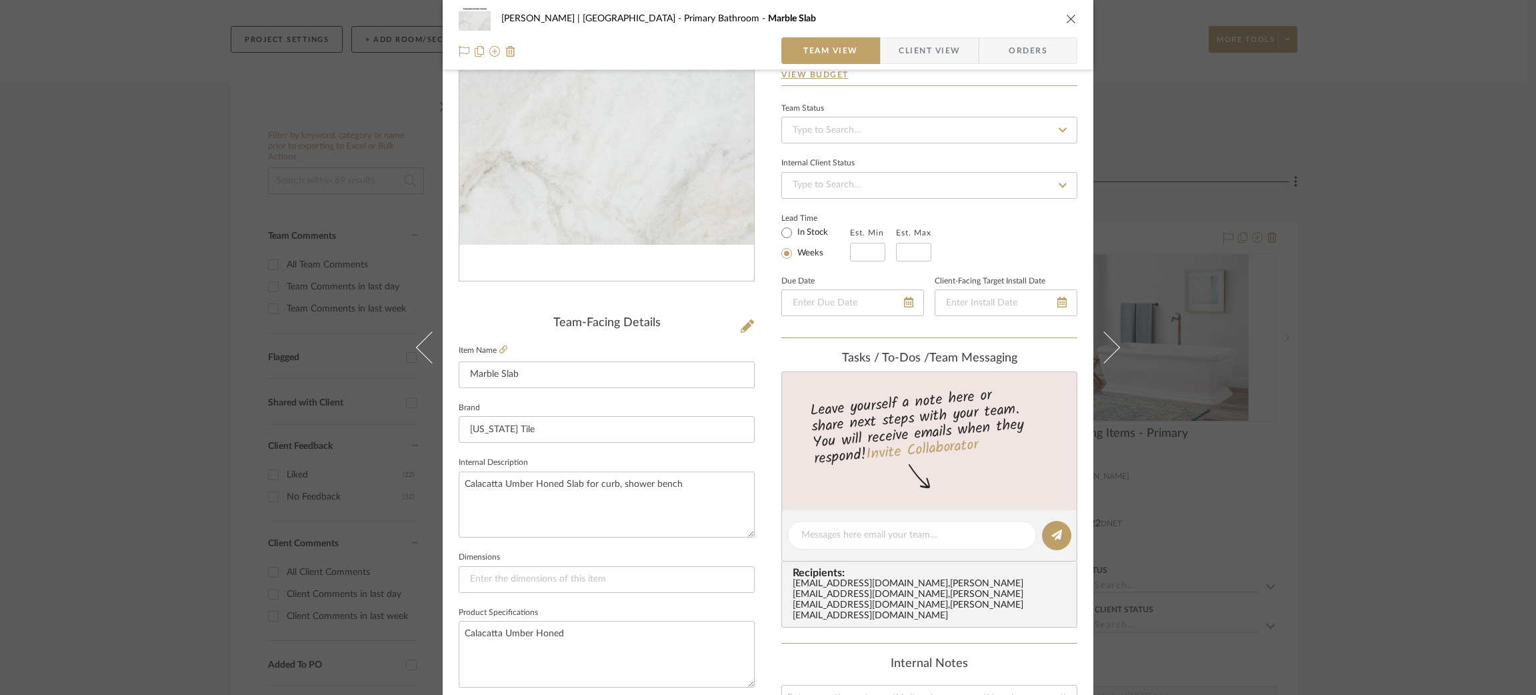
click at [969, 460] on div "[PERSON_NAME] | [GEOGRAPHIC_DATA] Primary Bathroom Marble Slab Team View Client…" at bounding box center [768, 347] width 1536 height 695
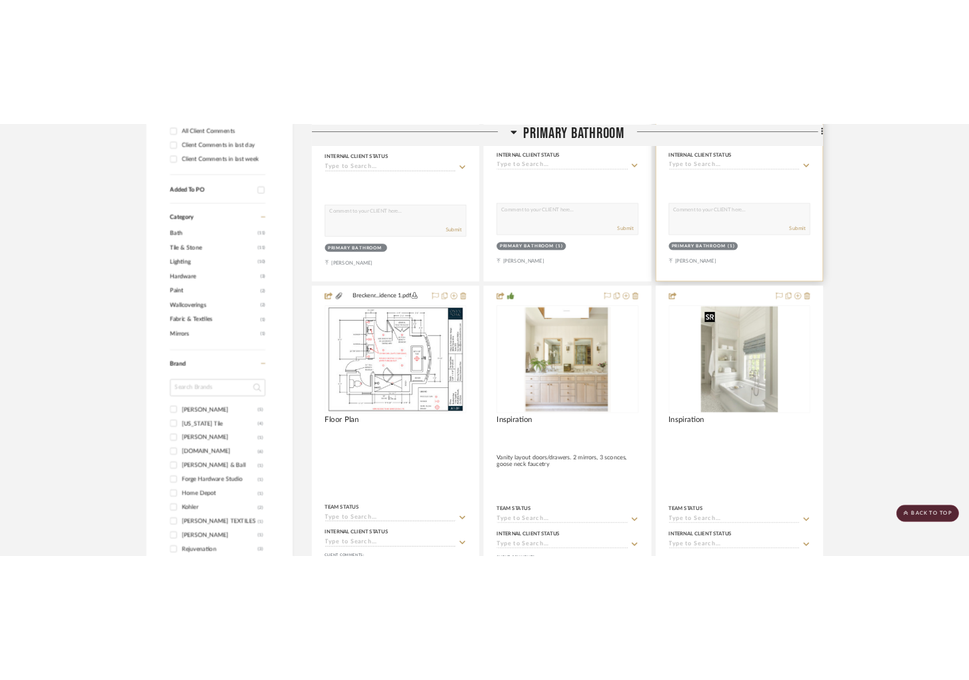
scroll to position [377, 0]
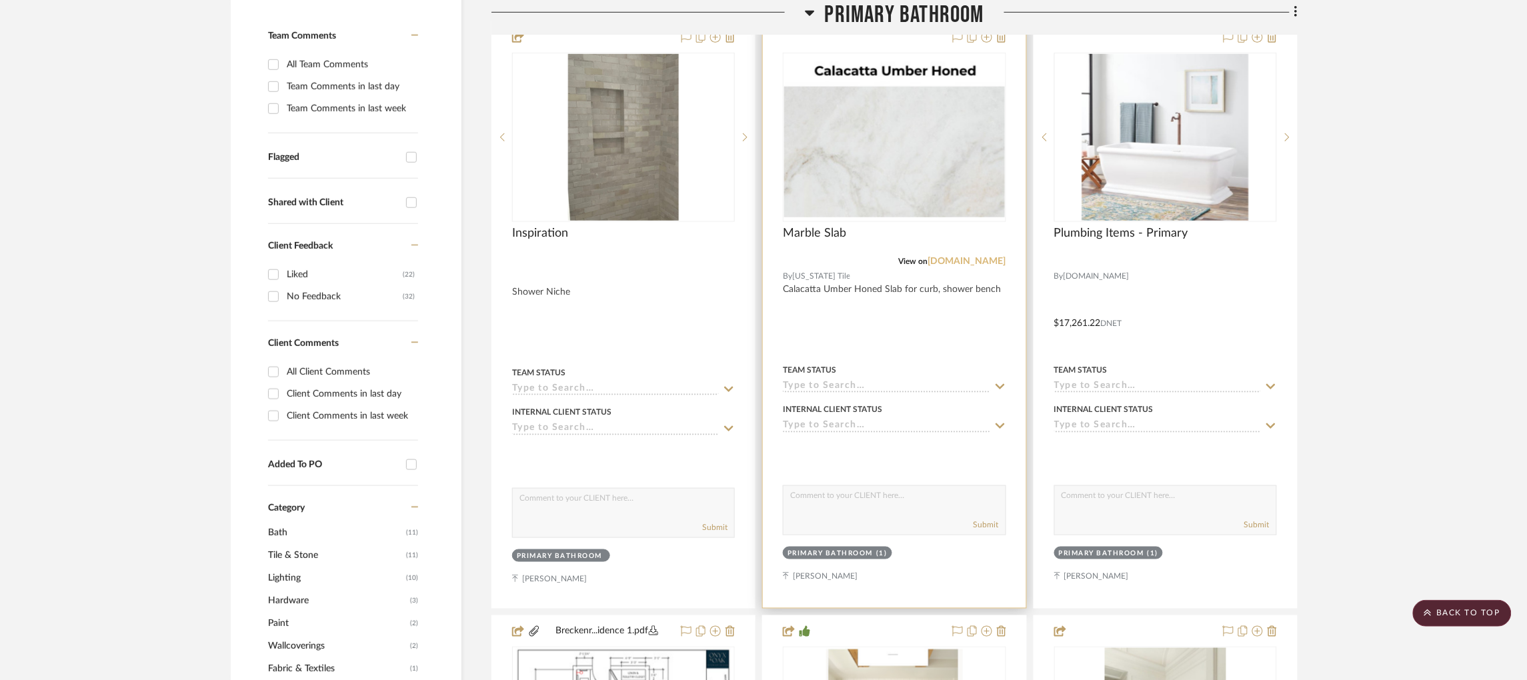
click at [969, 261] on link "[DOMAIN_NAME]" at bounding box center [967, 261] width 78 height 9
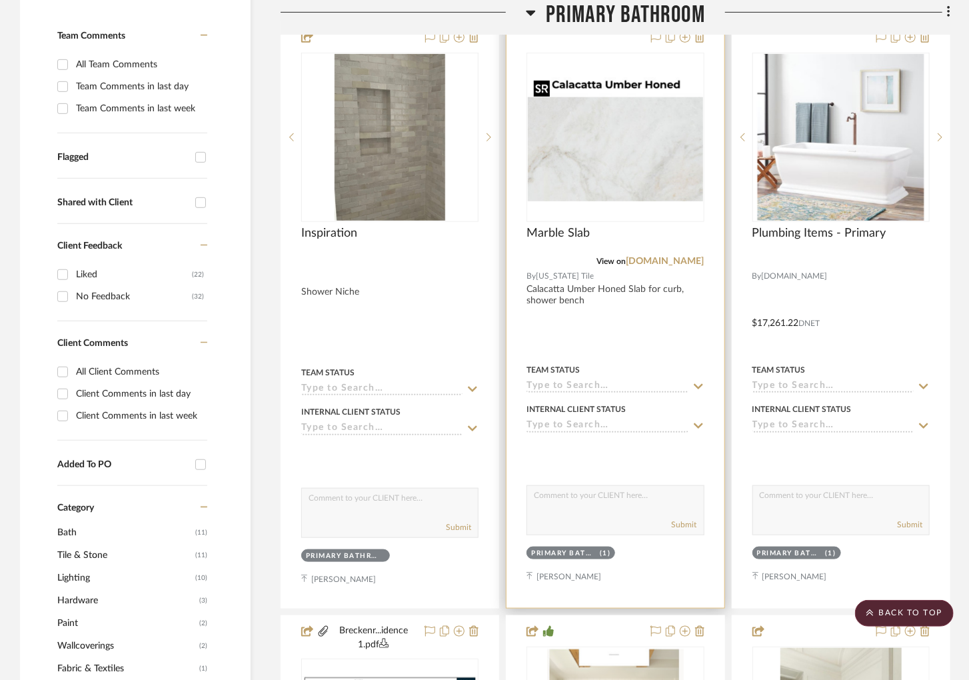
click at [611, 104] on img "0" at bounding box center [615, 137] width 175 height 128
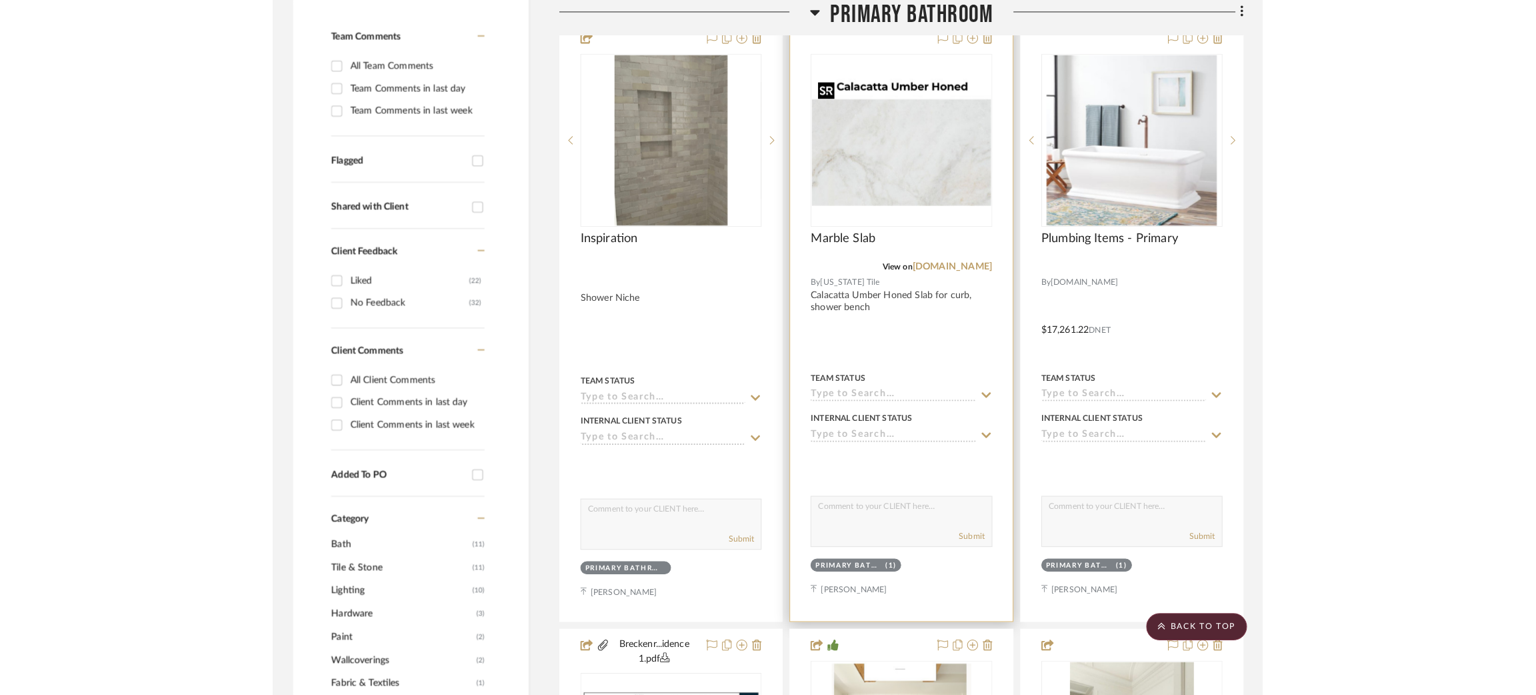
scroll to position [0, 0]
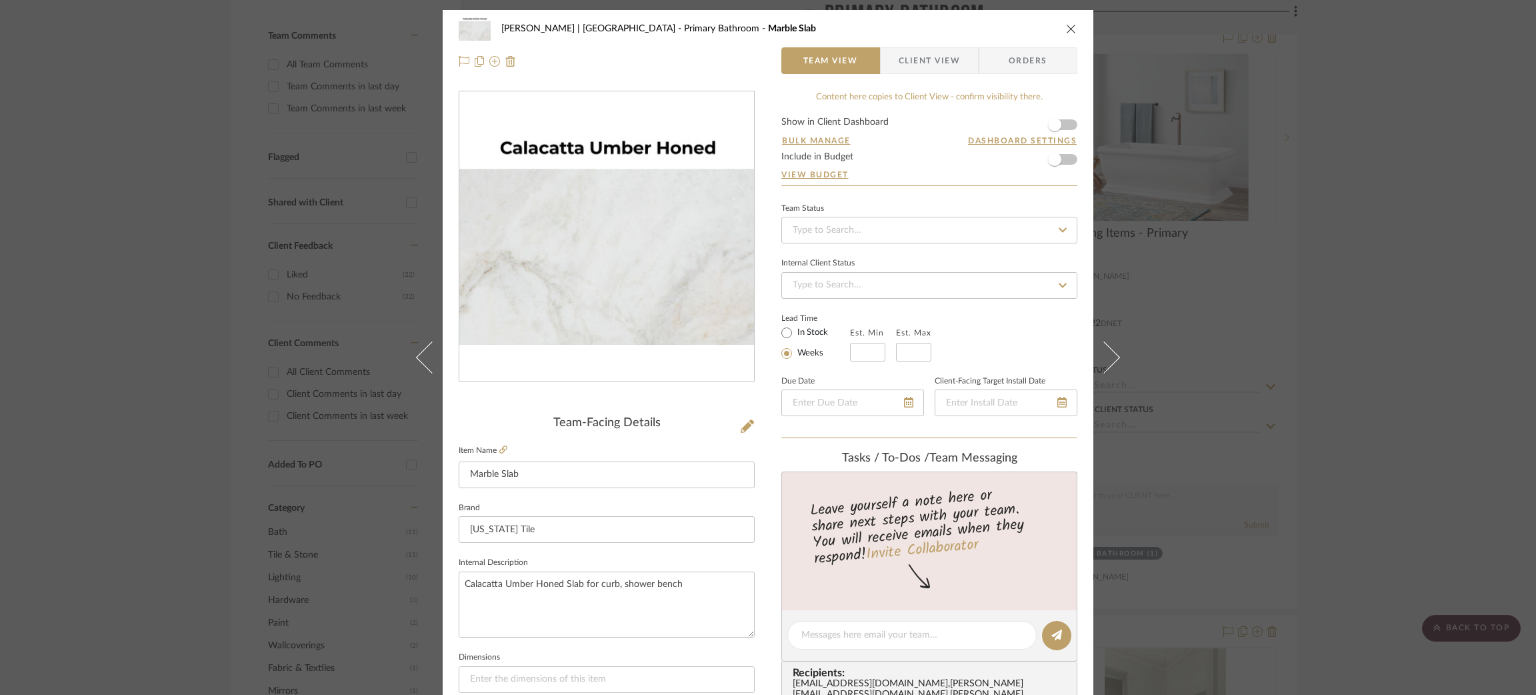
click at [969, 272] on div "[PERSON_NAME] | [GEOGRAPHIC_DATA] Primary Bathroom Marble Slab Team View Client…" at bounding box center [768, 347] width 1536 height 695
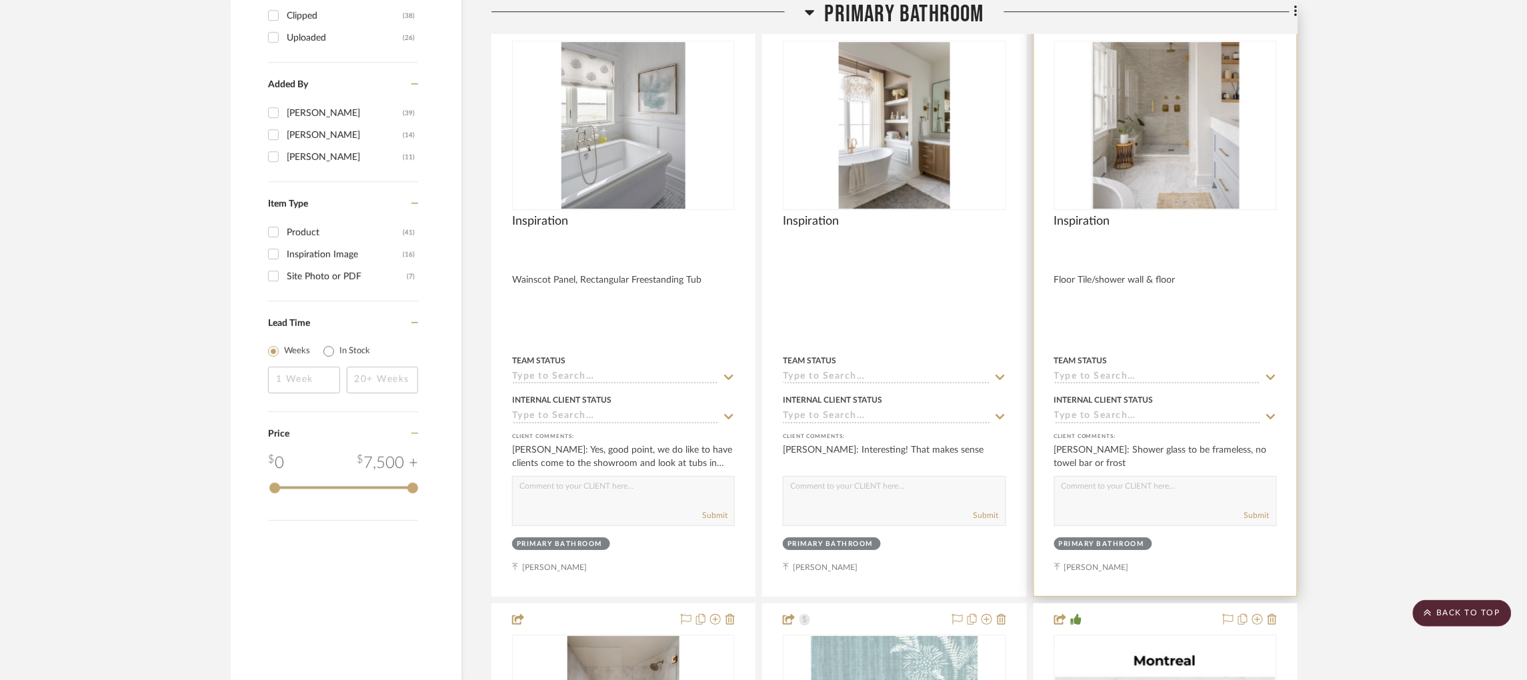
scroll to position [1877, 0]
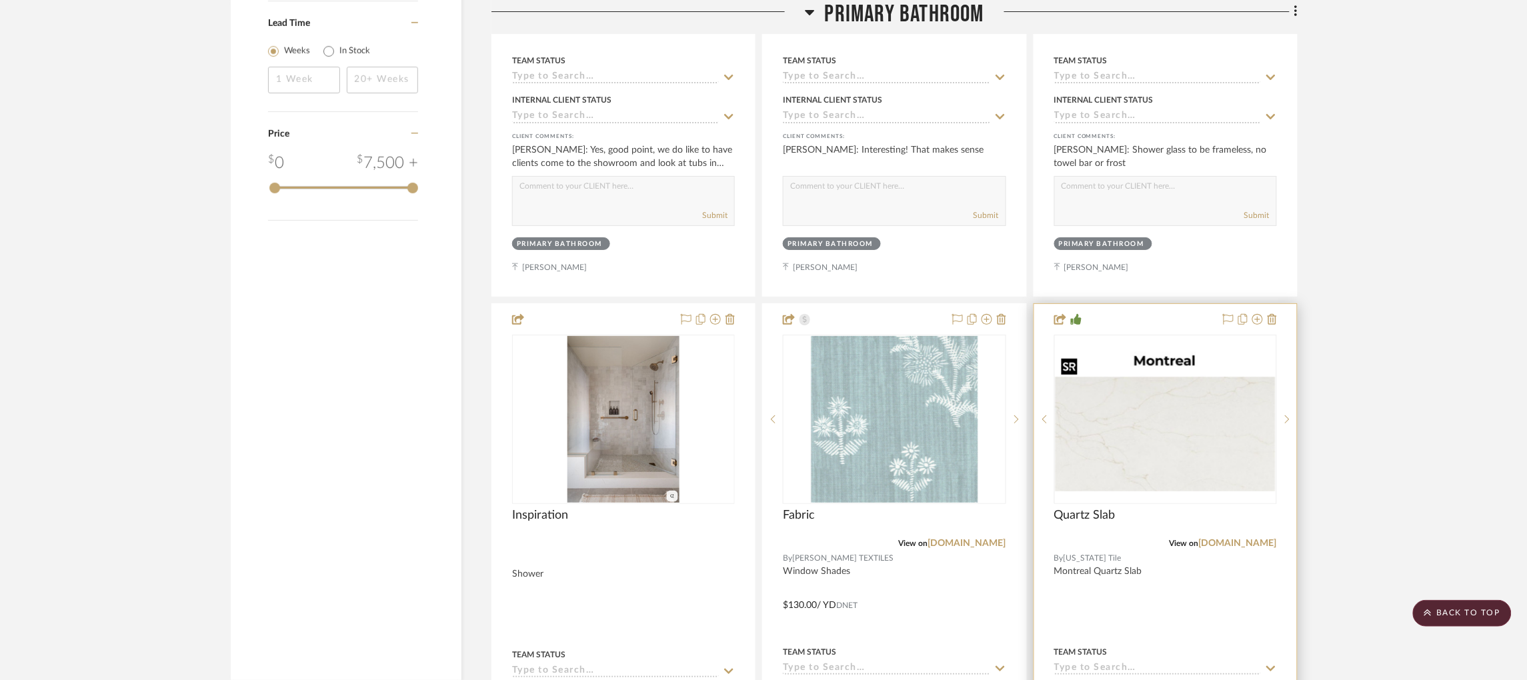
click at [969, 433] on img "0" at bounding box center [1165, 419] width 220 height 145
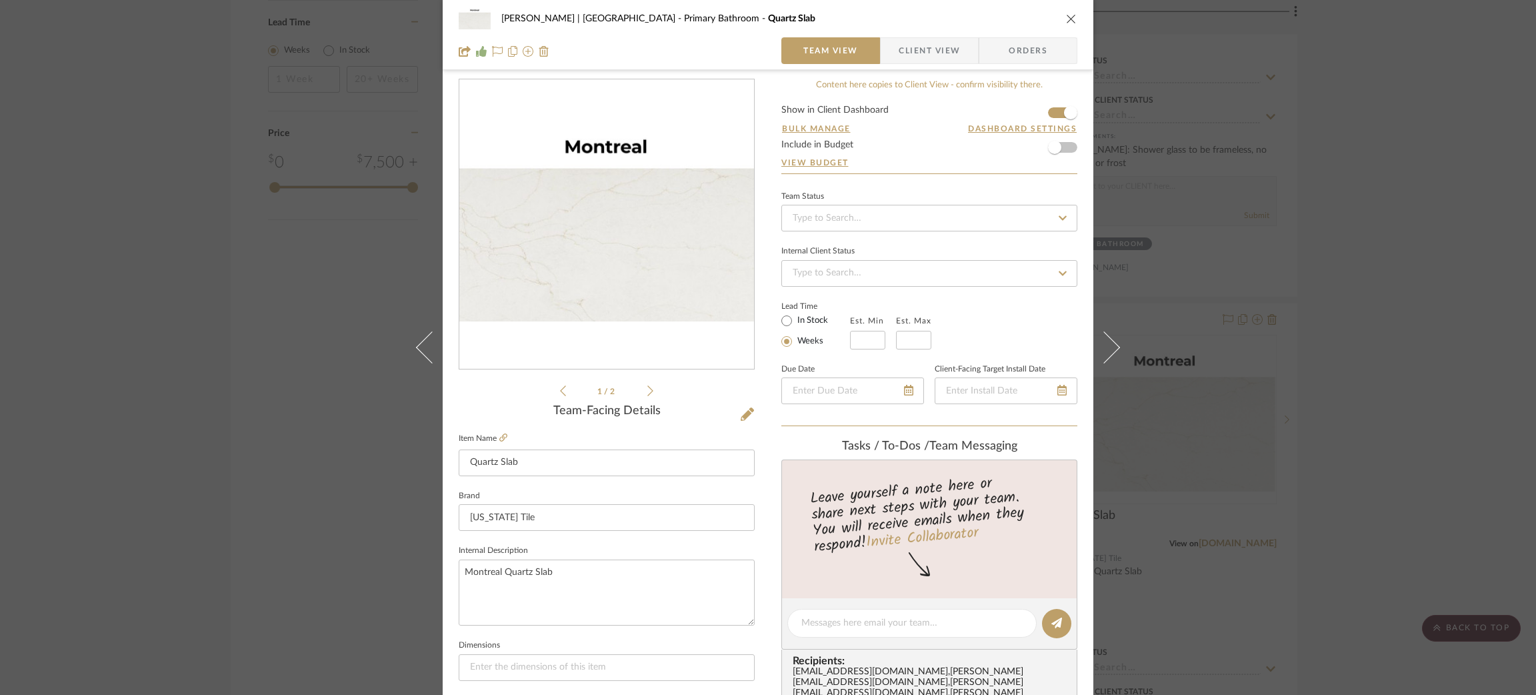
scroll to position [0, 0]
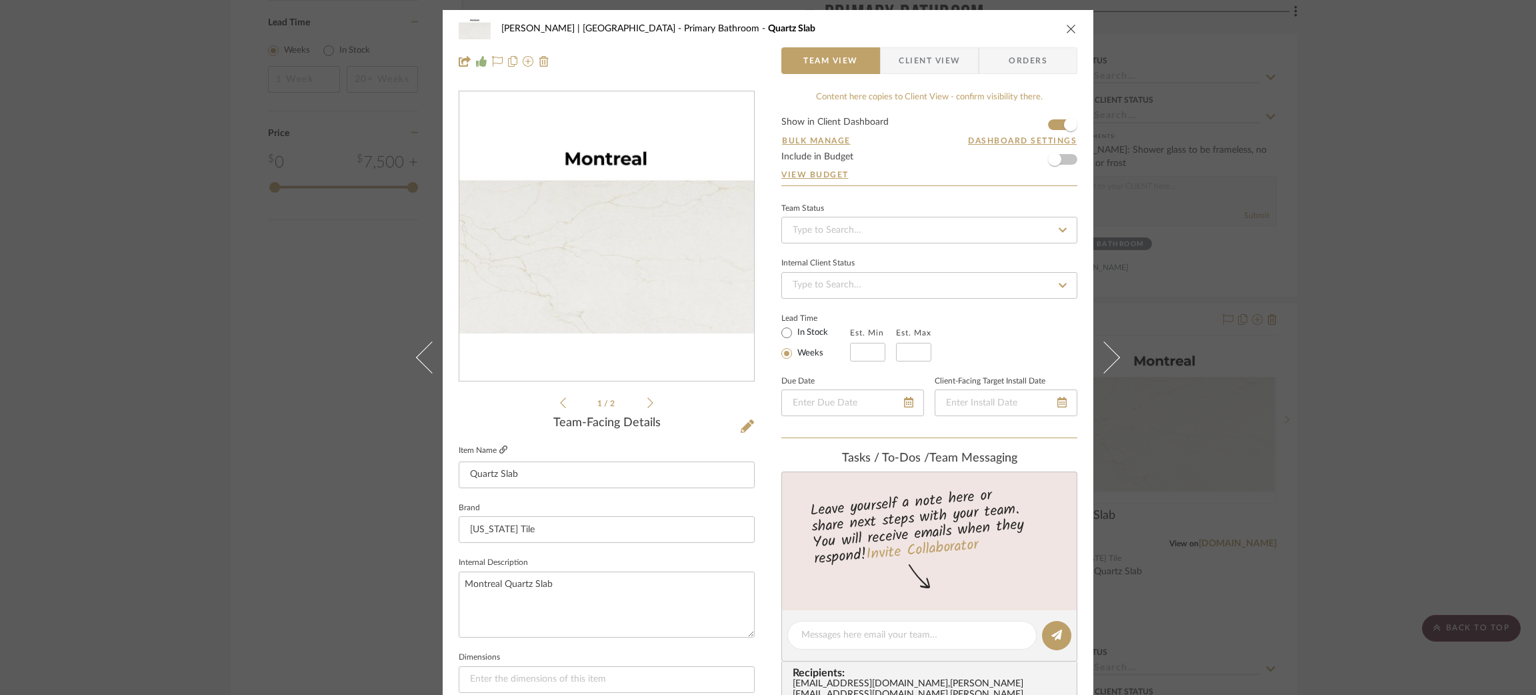
click at [501, 451] on icon at bounding box center [503, 449] width 8 height 8
click at [969, 435] on div "[PERSON_NAME] | [GEOGRAPHIC_DATA] Primary Bathroom Quartz Slab Team View Client…" at bounding box center [768, 347] width 1536 height 695
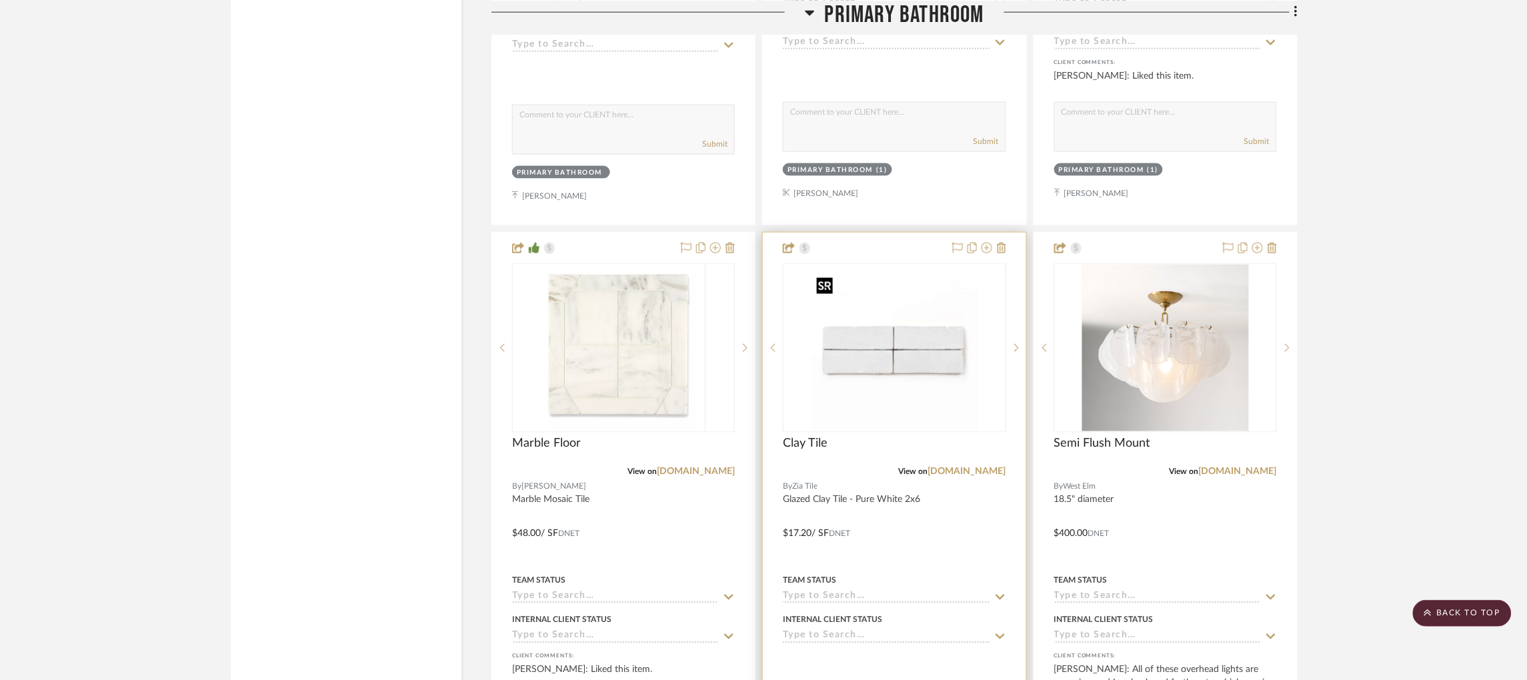
scroll to position [2577, 0]
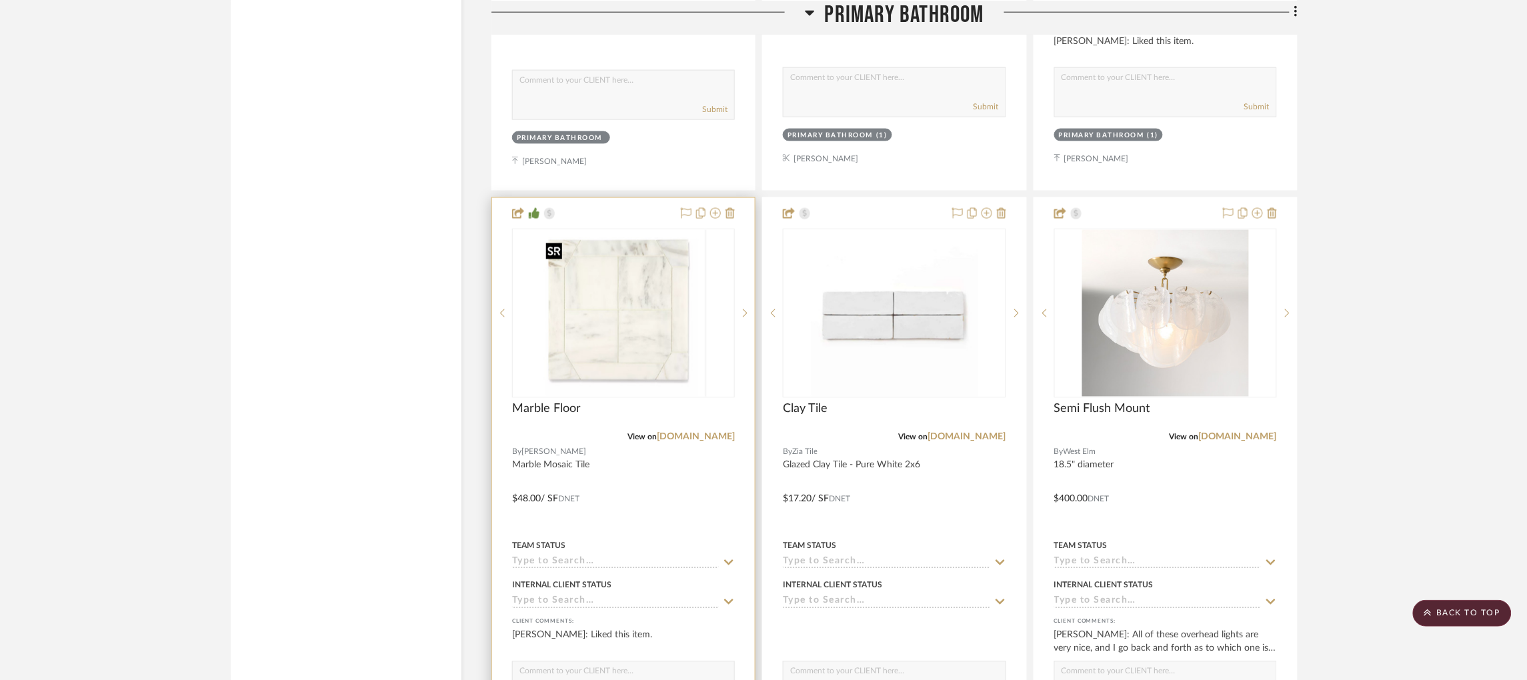
click at [0, 0] on img at bounding box center [0, 0] width 0 height 0
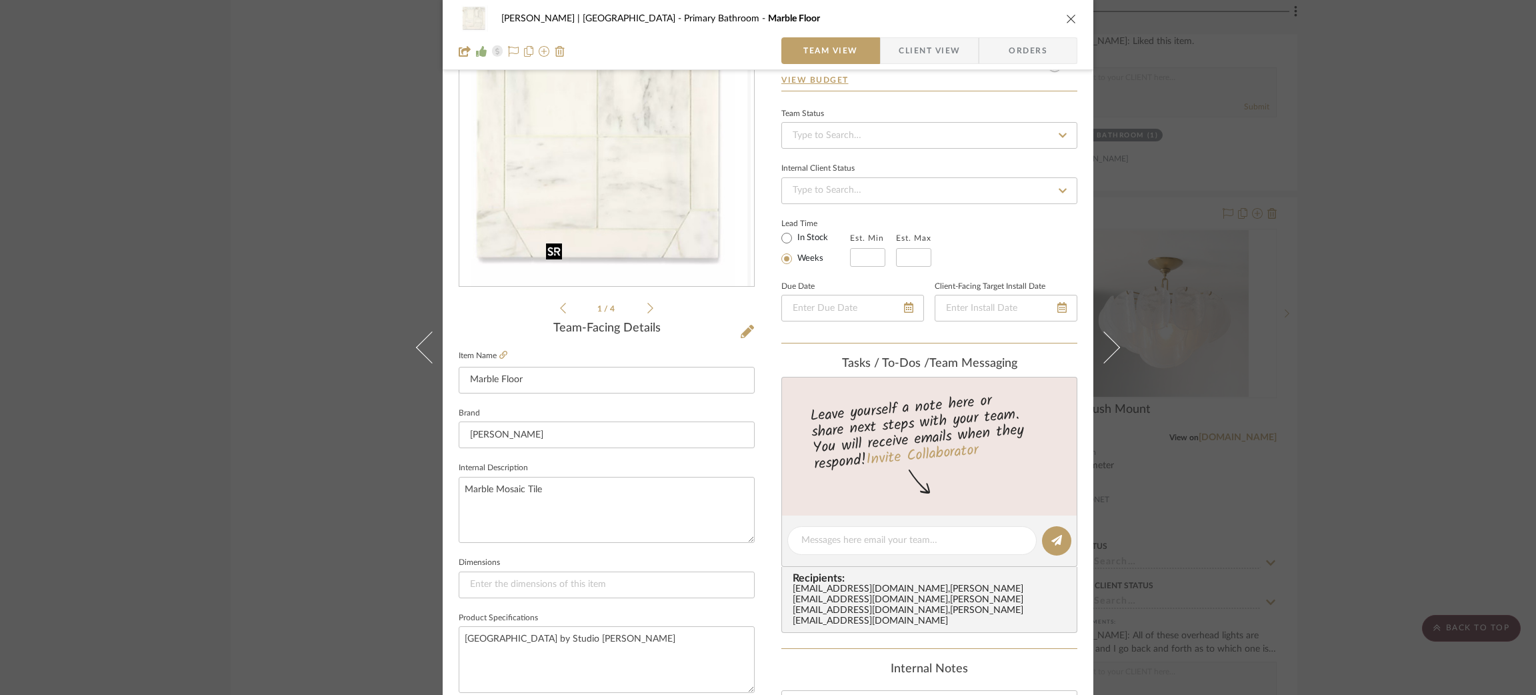
scroll to position [200, 0]
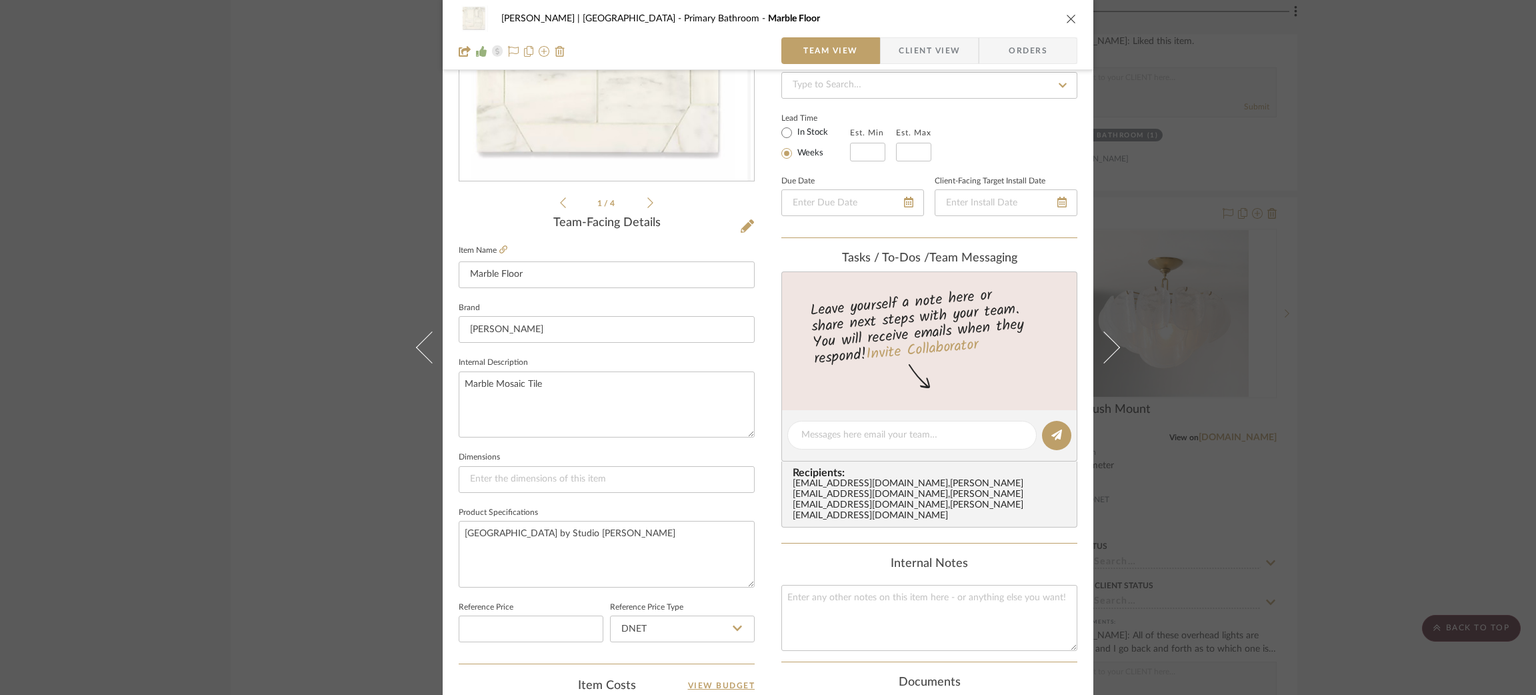
click at [189, 316] on div "[PERSON_NAME] | [GEOGRAPHIC_DATA] Primary Bathroom Marble Floor Team View Clien…" at bounding box center [768, 347] width 1536 height 695
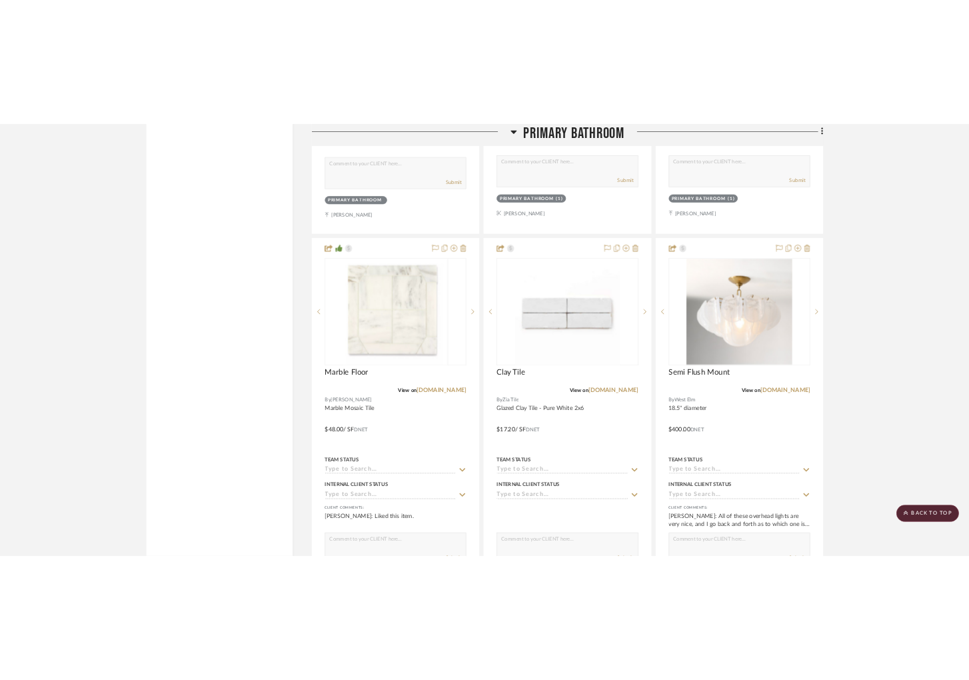
scroll to position [2577, 0]
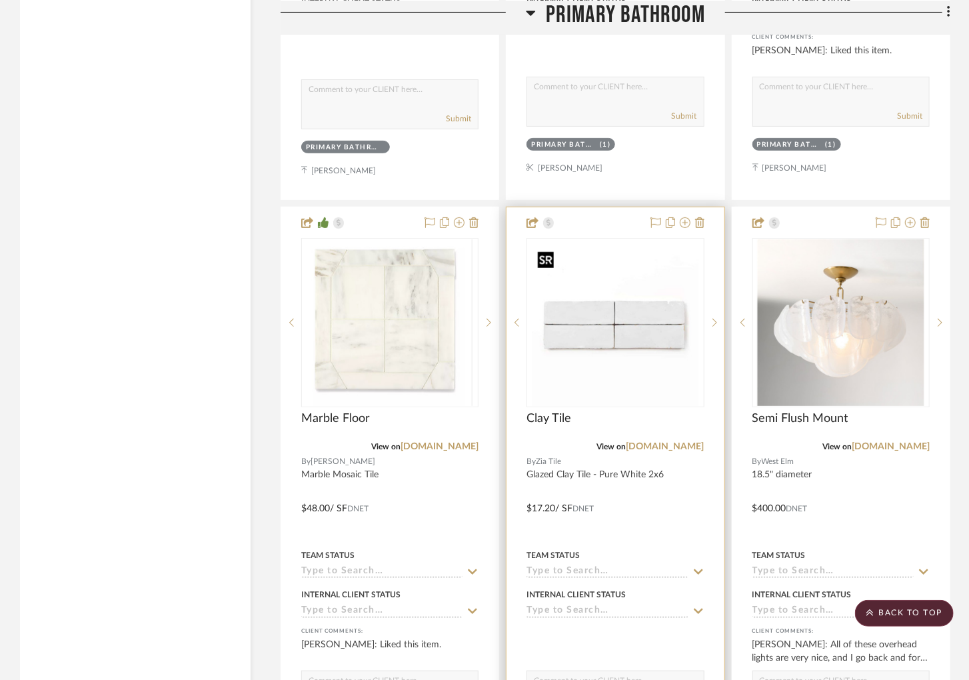
click at [578, 276] on img "0" at bounding box center [615, 322] width 167 height 167
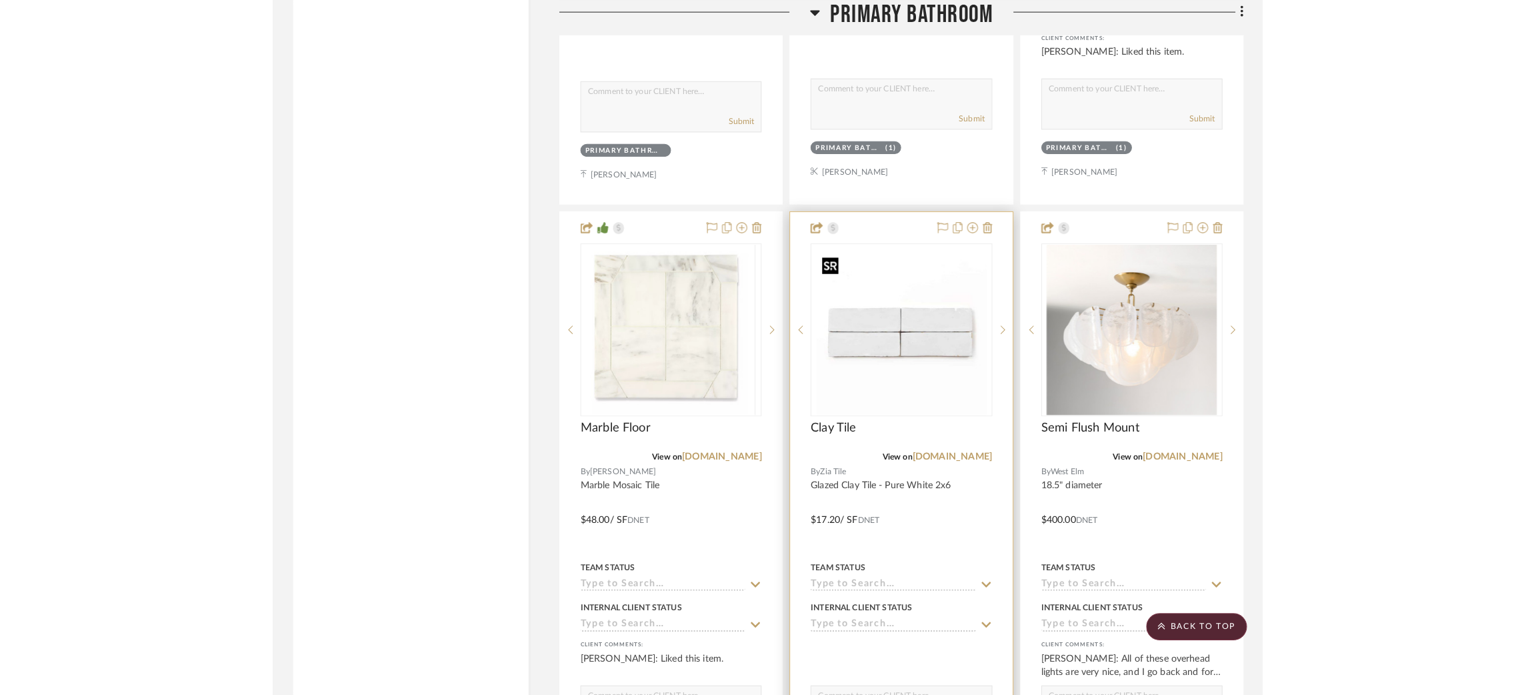
scroll to position [0, 0]
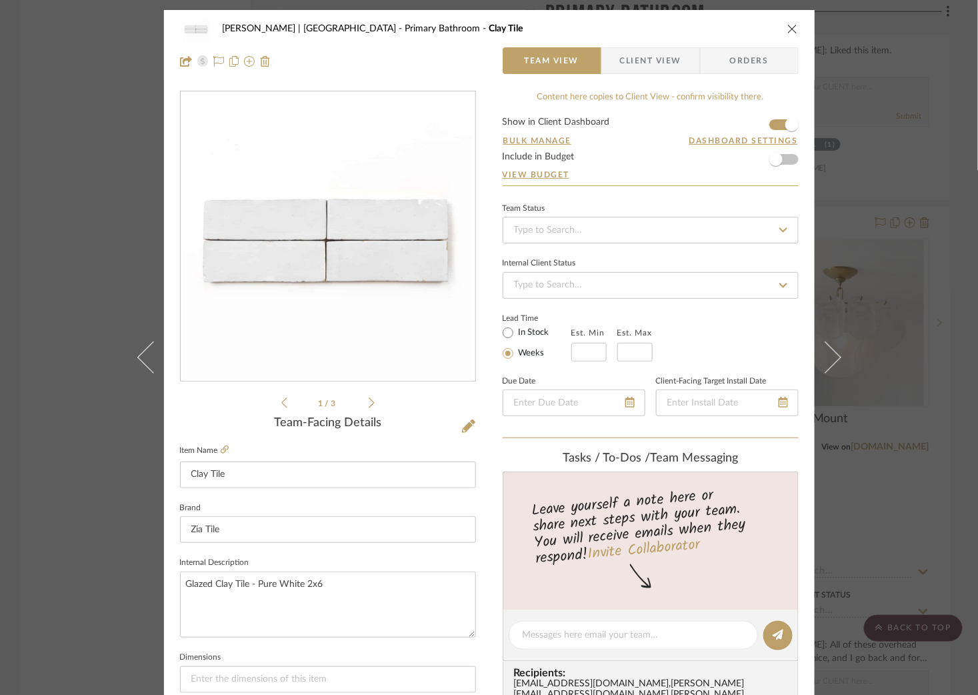
click at [369, 399] on icon at bounding box center [372, 403] width 6 height 12
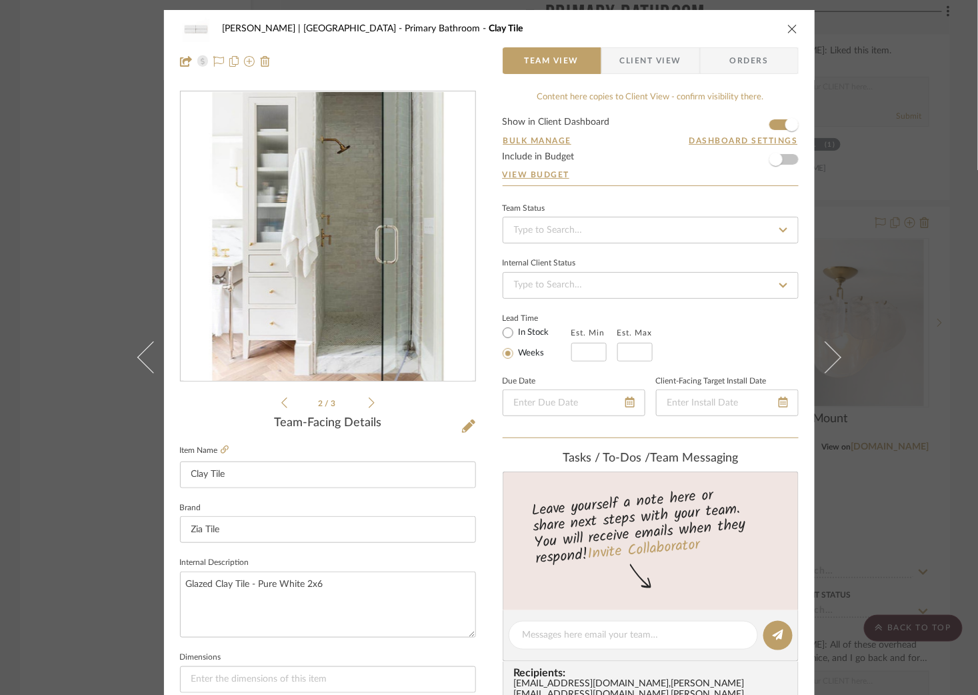
click at [281, 403] on icon at bounding box center [284, 403] width 6 height 12
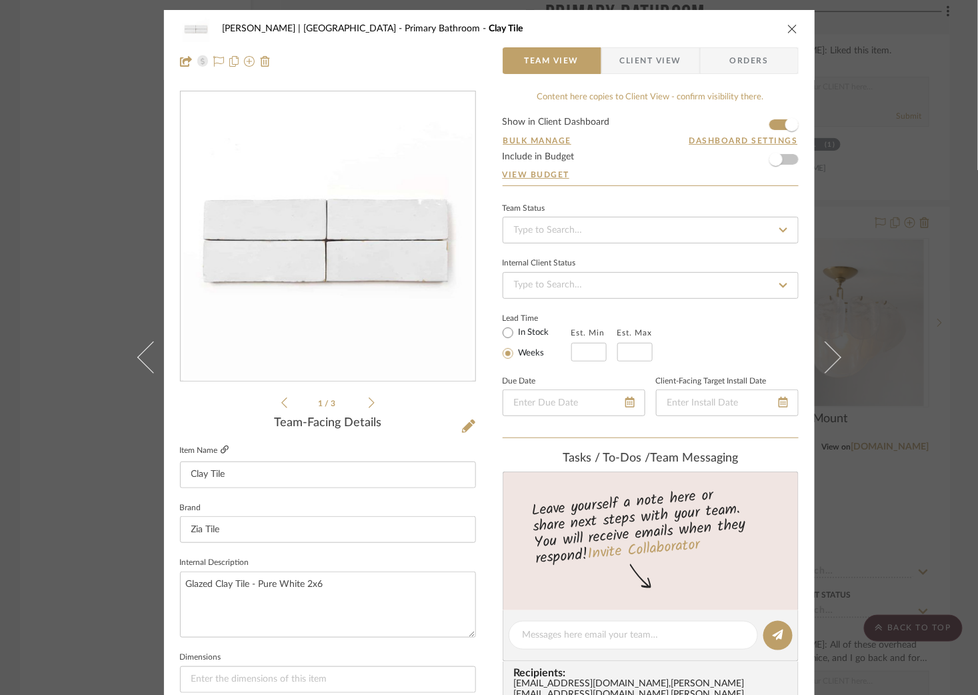
click at [222, 450] on icon at bounding box center [225, 449] width 8 height 8
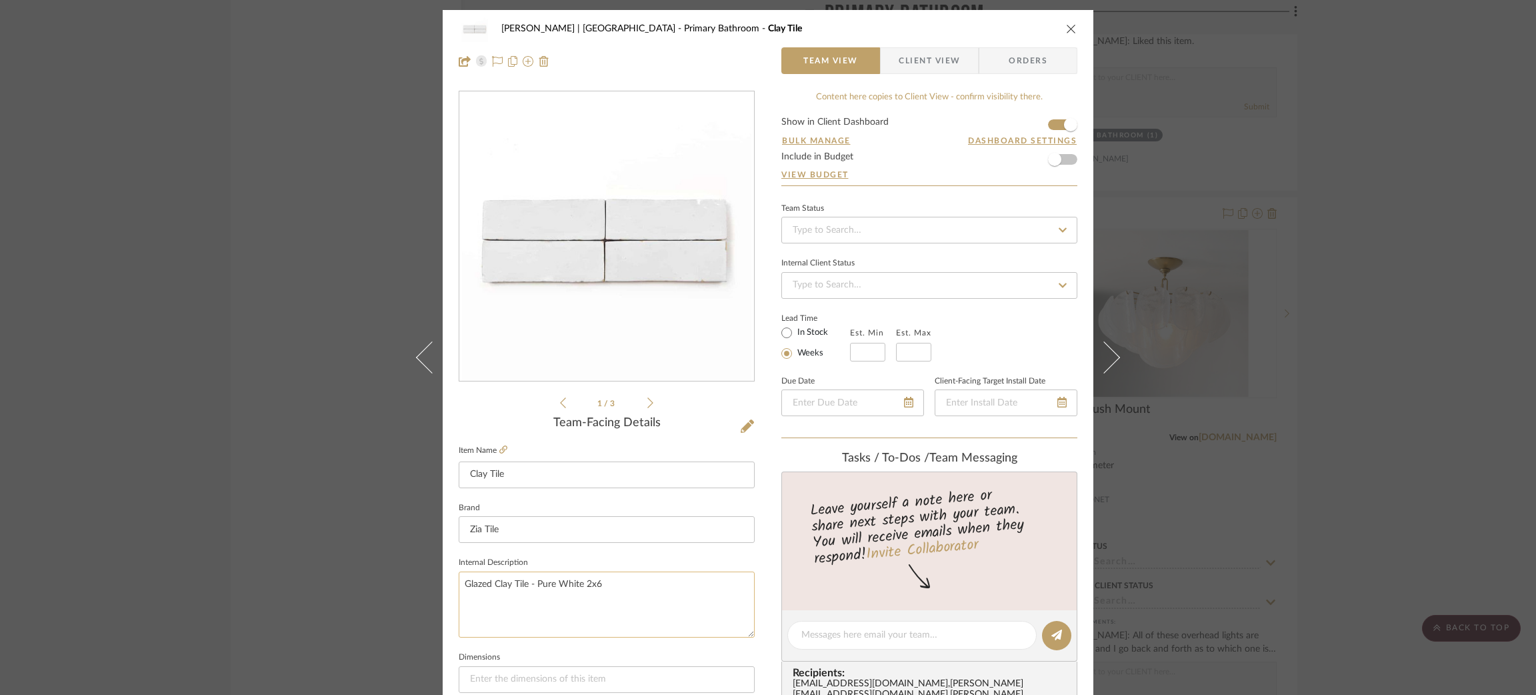
drag, startPoint x: 561, startPoint y: 589, endPoint x: 458, endPoint y: 589, distance: 103.3
click at [459, 589] on textarea "Glazed Clay Tile - Pure White 2x6" at bounding box center [607, 604] width 296 height 66
click at [557, 603] on textarea "Glazed Clay Tile - Pure White 2x6" at bounding box center [607, 604] width 296 height 66
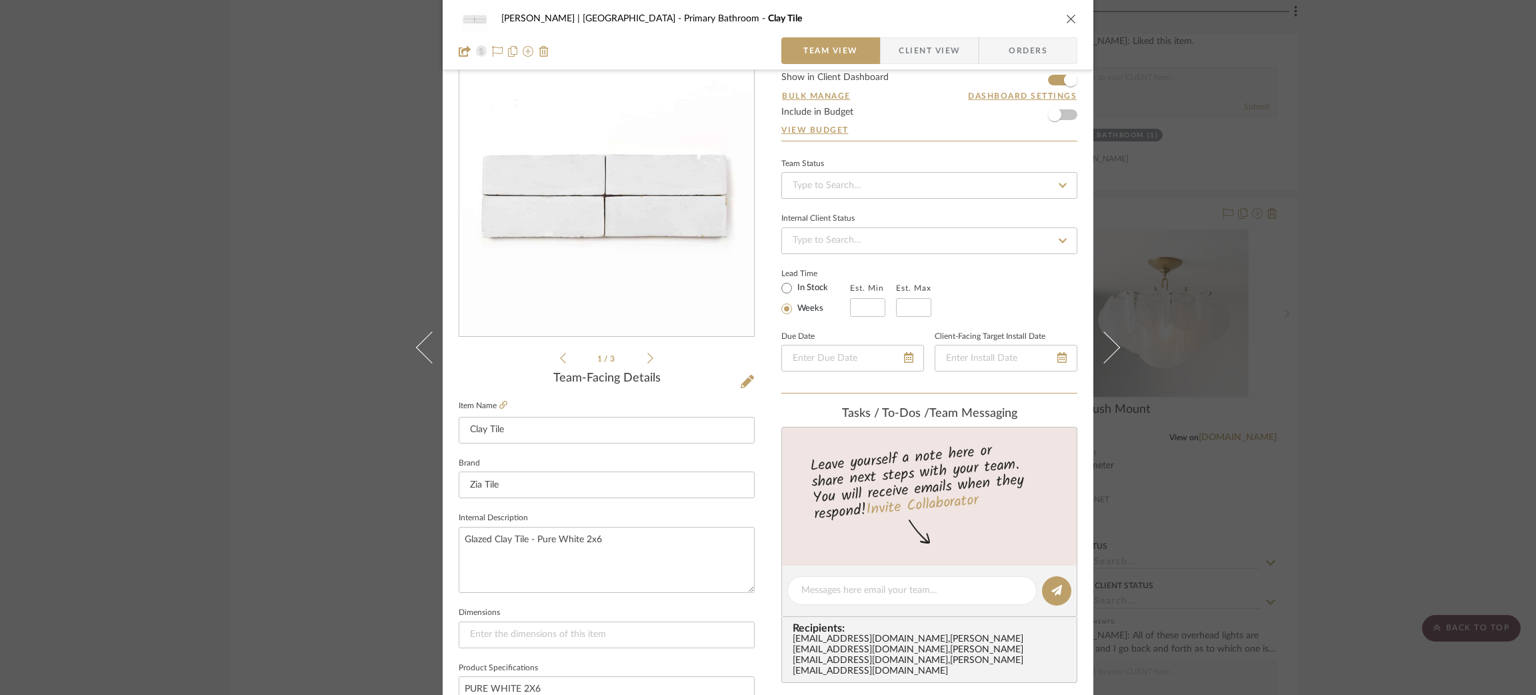
click at [969, 164] on div "[PERSON_NAME] | [GEOGRAPHIC_DATA] Primary Bathroom Clay Tile Team View Client V…" at bounding box center [768, 347] width 1536 height 695
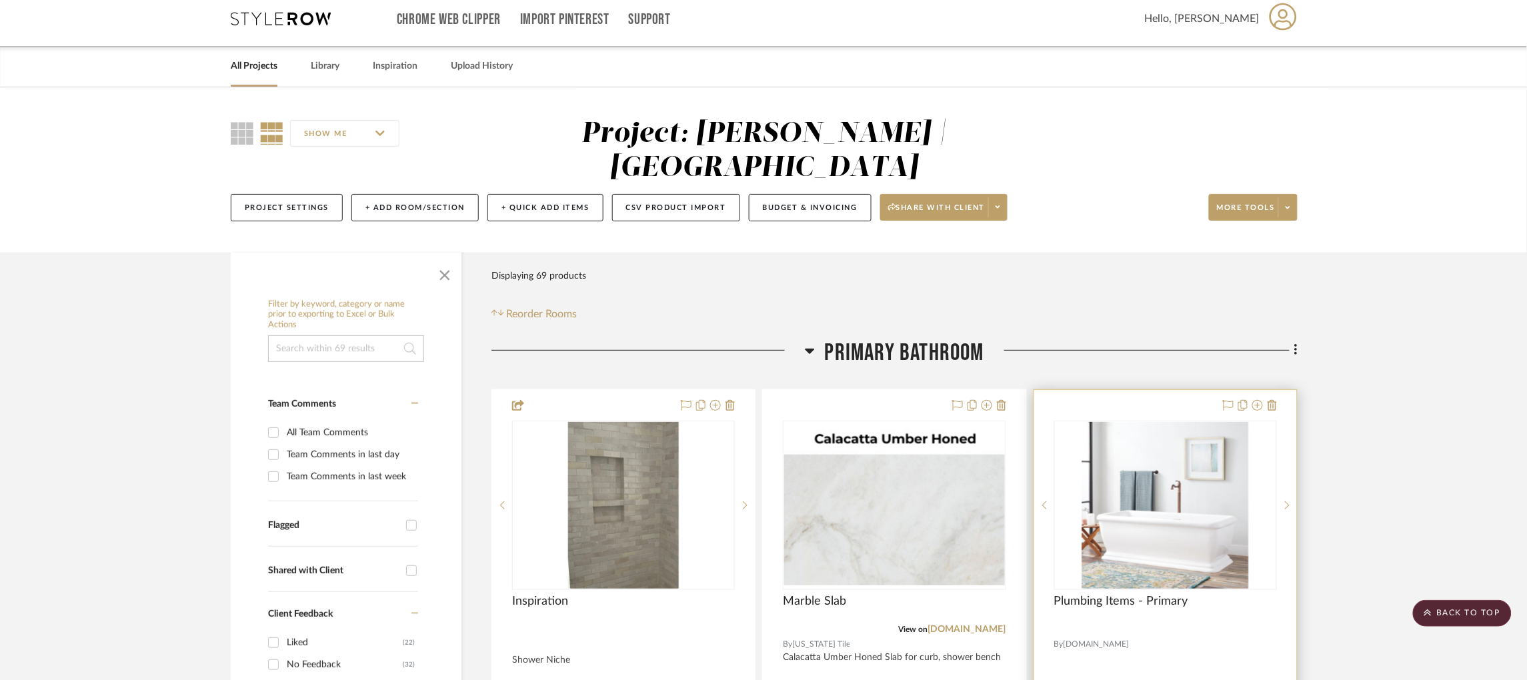
scroll to position [0, 0]
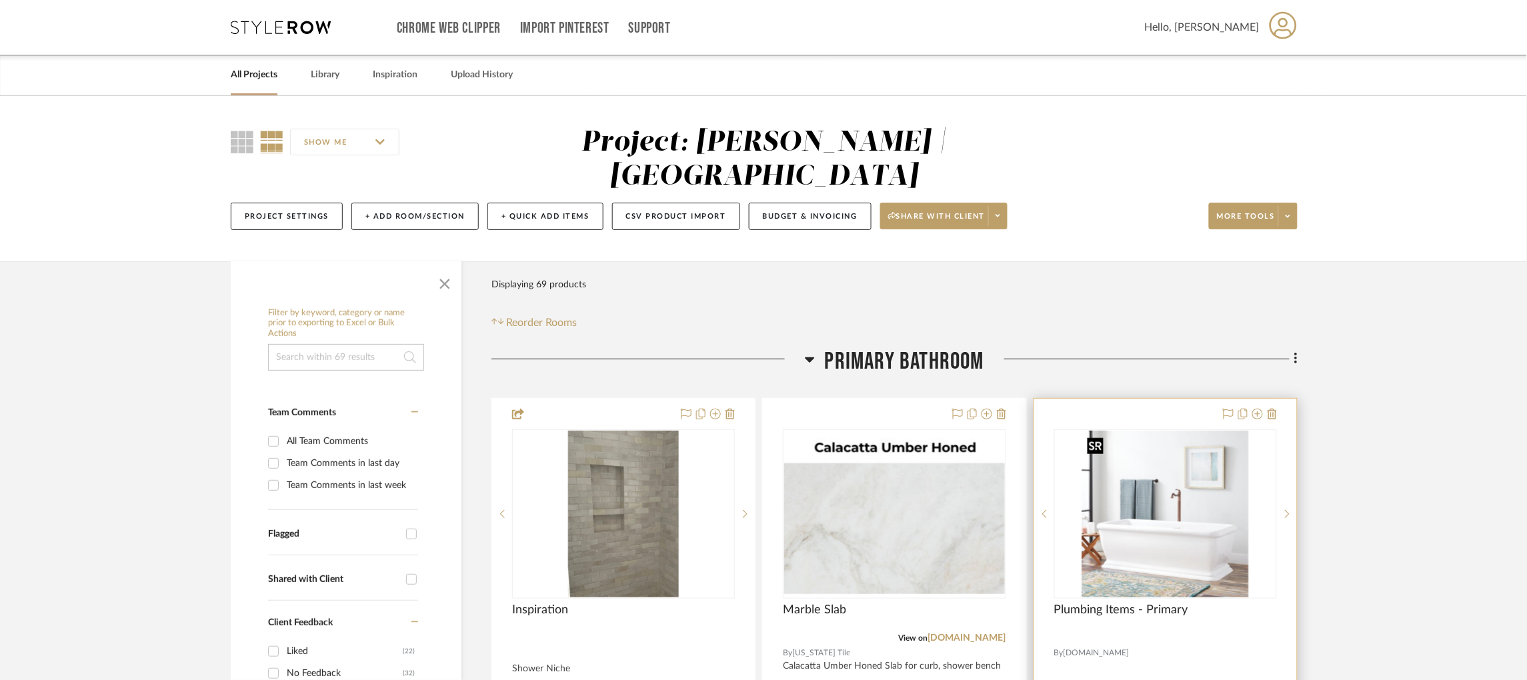
click at [969, 484] on img "0" at bounding box center [1165, 514] width 167 height 167
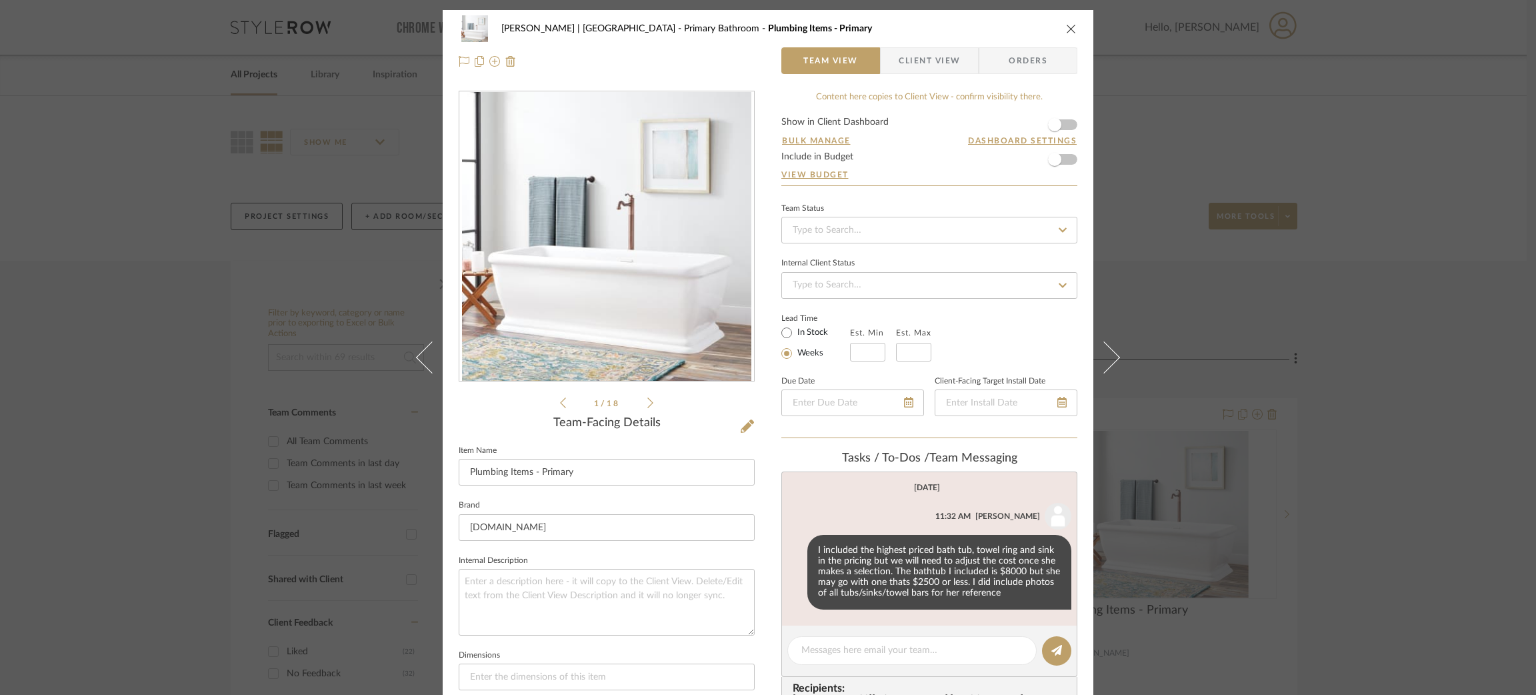
click at [647, 403] on icon at bounding box center [650, 402] width 6 height 11
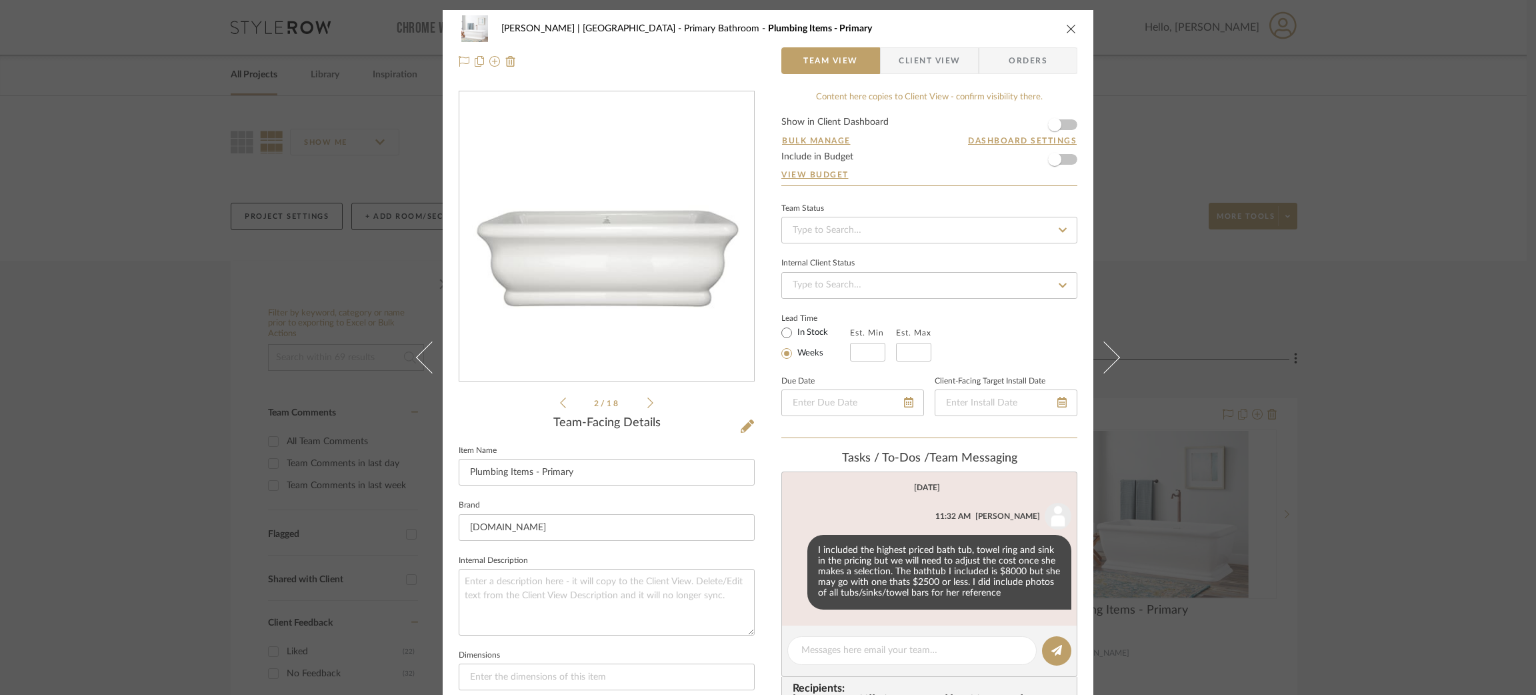
click at [647, 403] on icon at bounding box center [650, 402] width 6 height 11
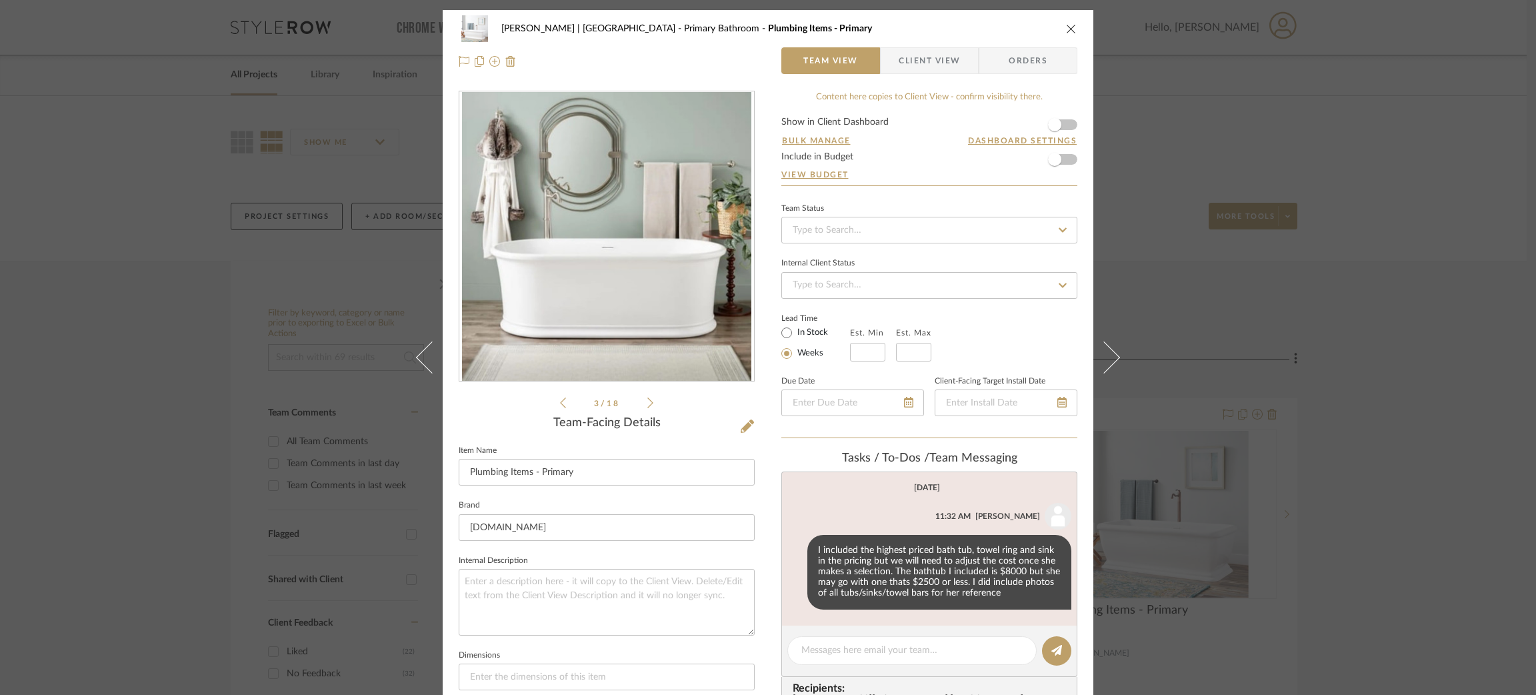
click at [647, 403] on icon at bounding box center [650, 402] width 6 height 11
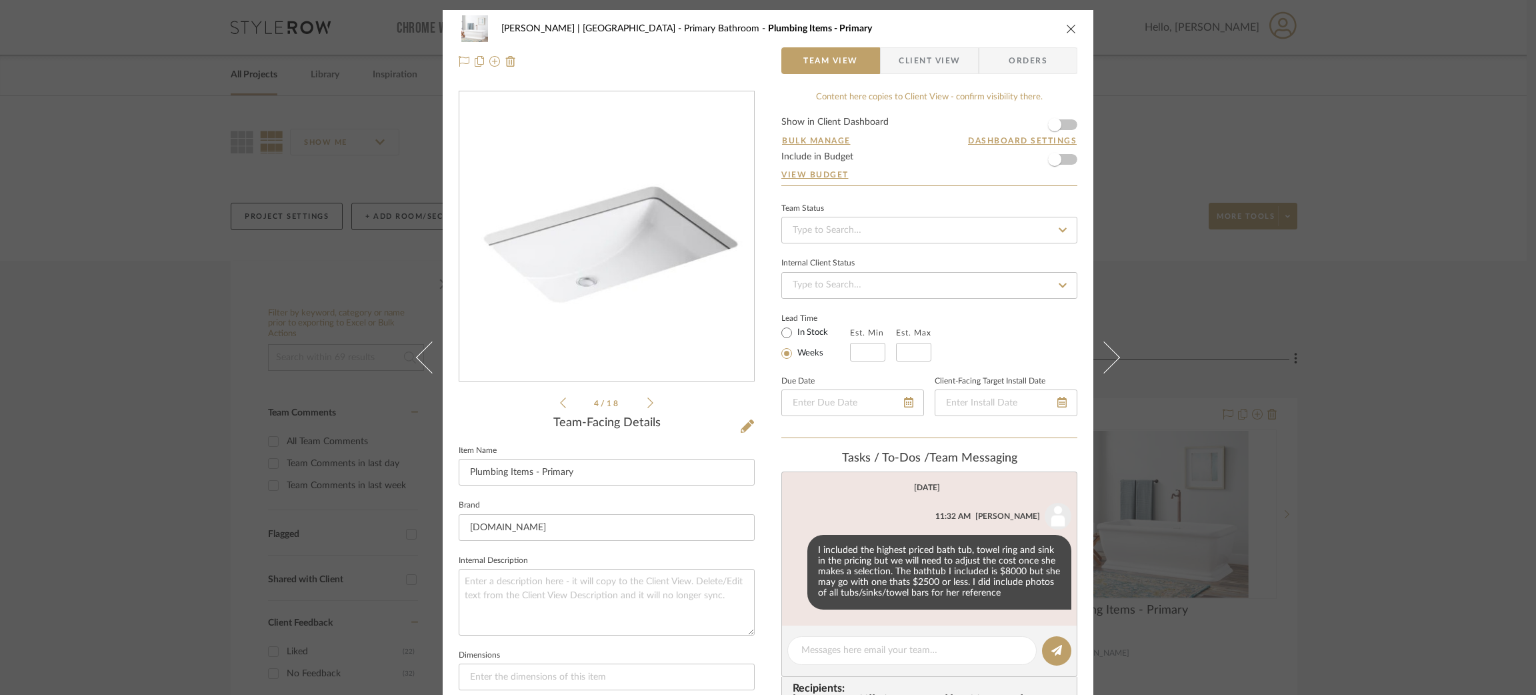
click at [647, 403] on icon at bounding box center [650, 402] width 6 height 11
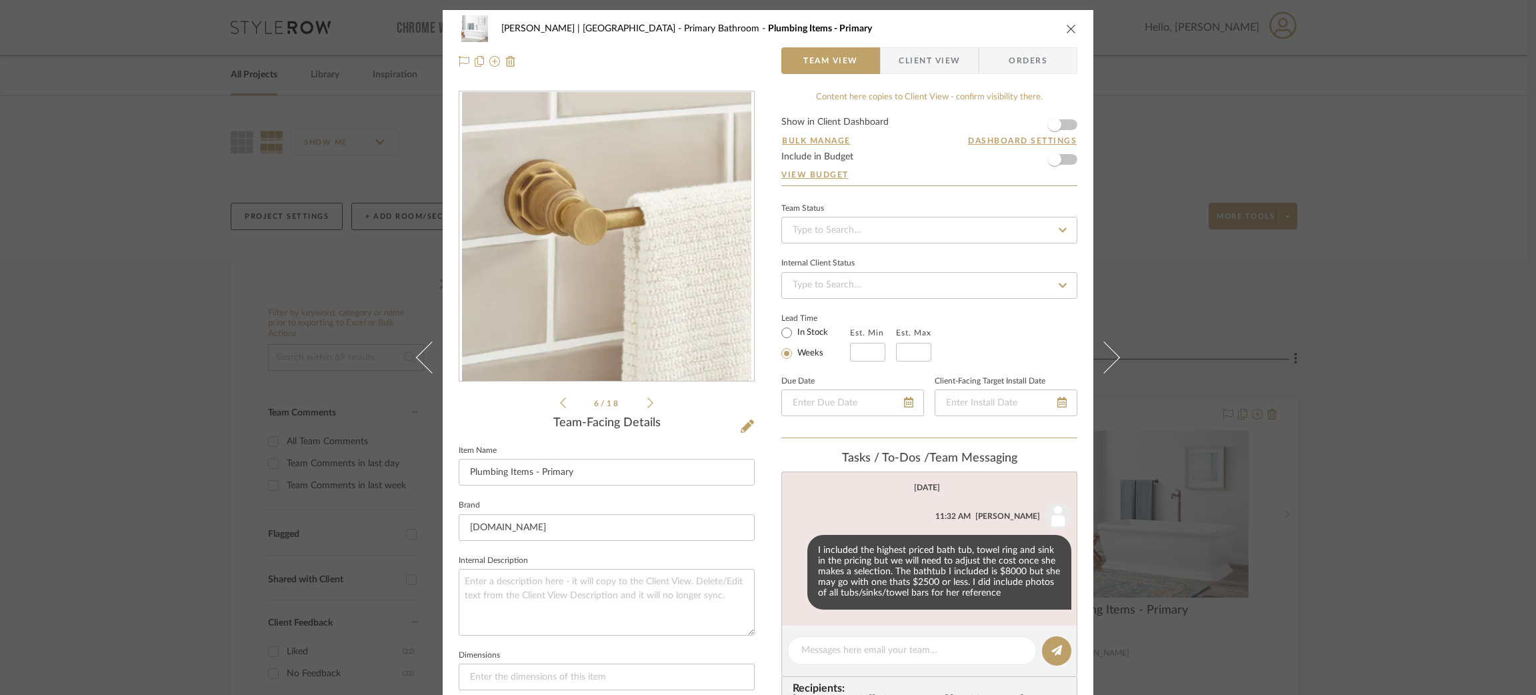
click at [647, 403] on icon at bounding box center [650, 402] width 6 height 11
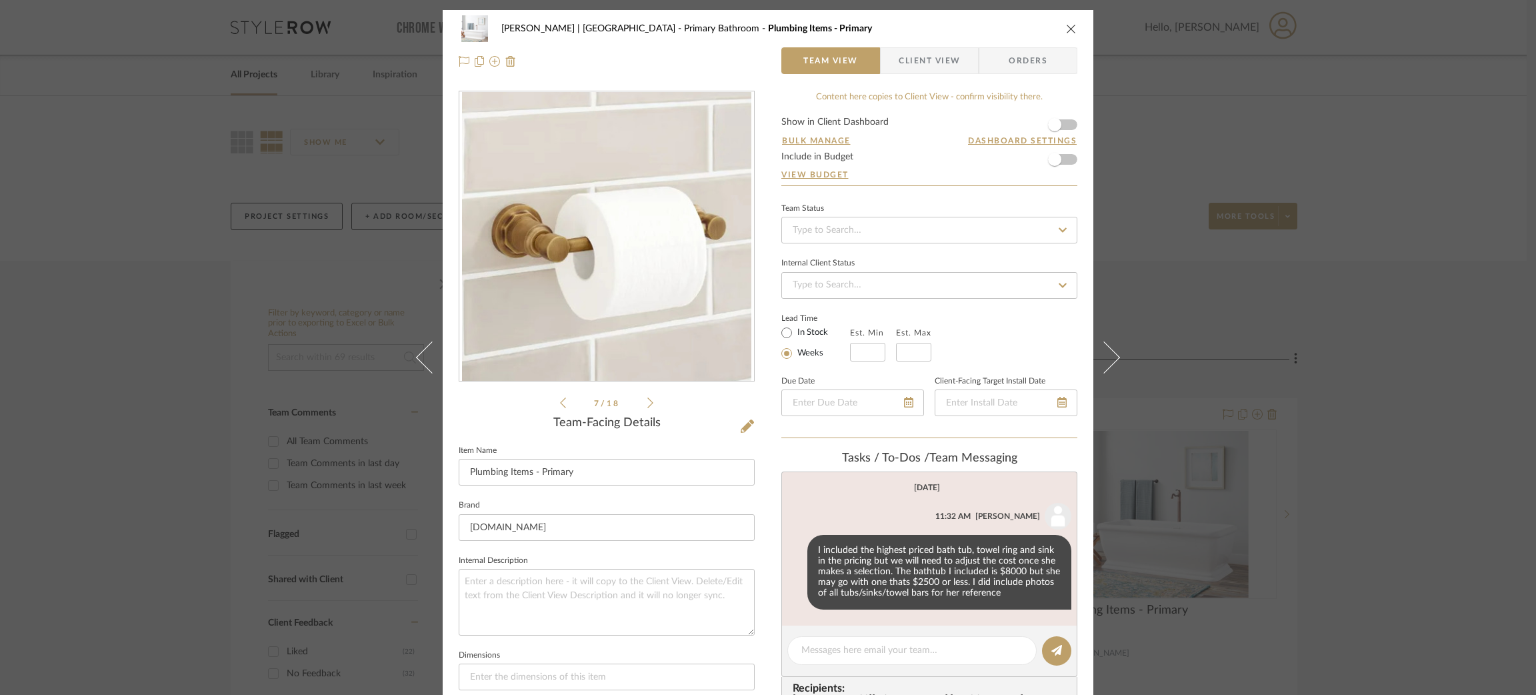
click at [647, 403] on icon at bounding box center [650, 402] width 6 height 11
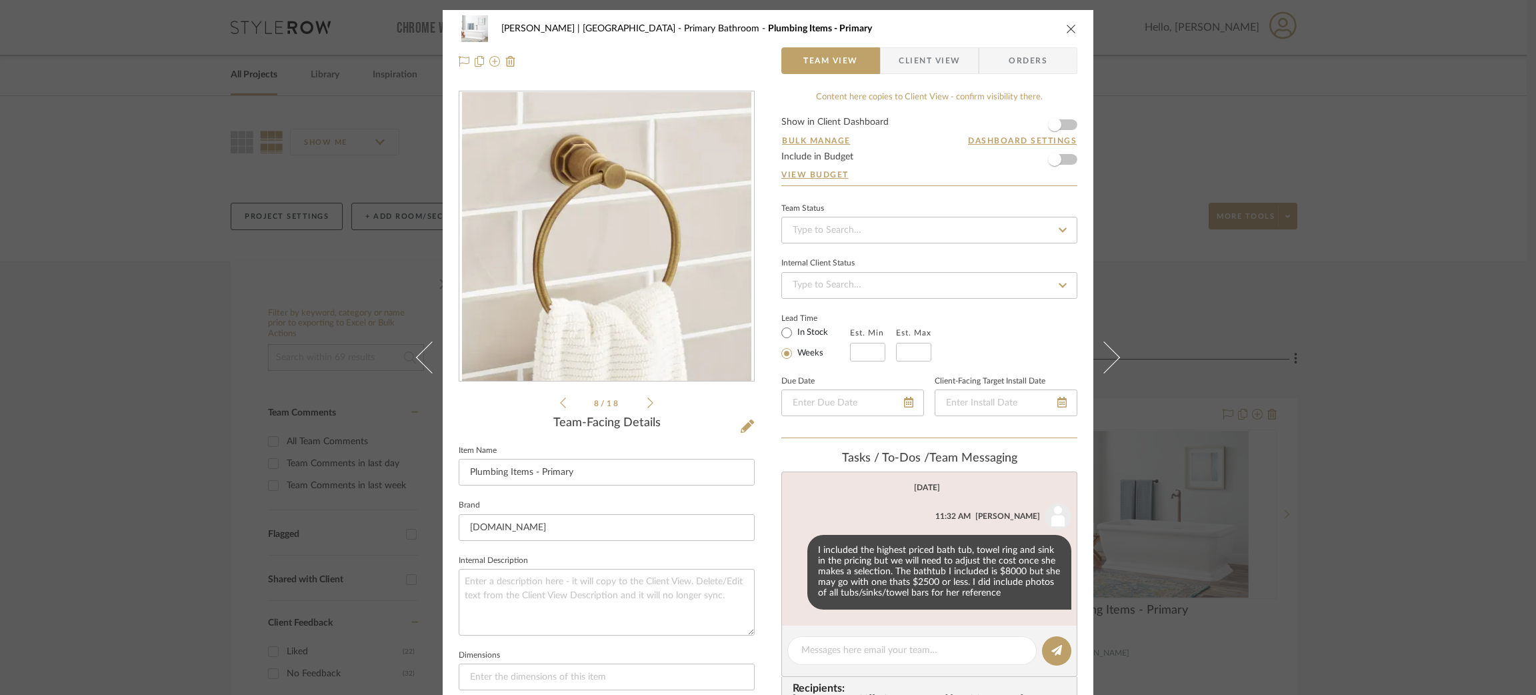
click at [647, 403] on icon at bounding box center [650, 402] width 6 height 11
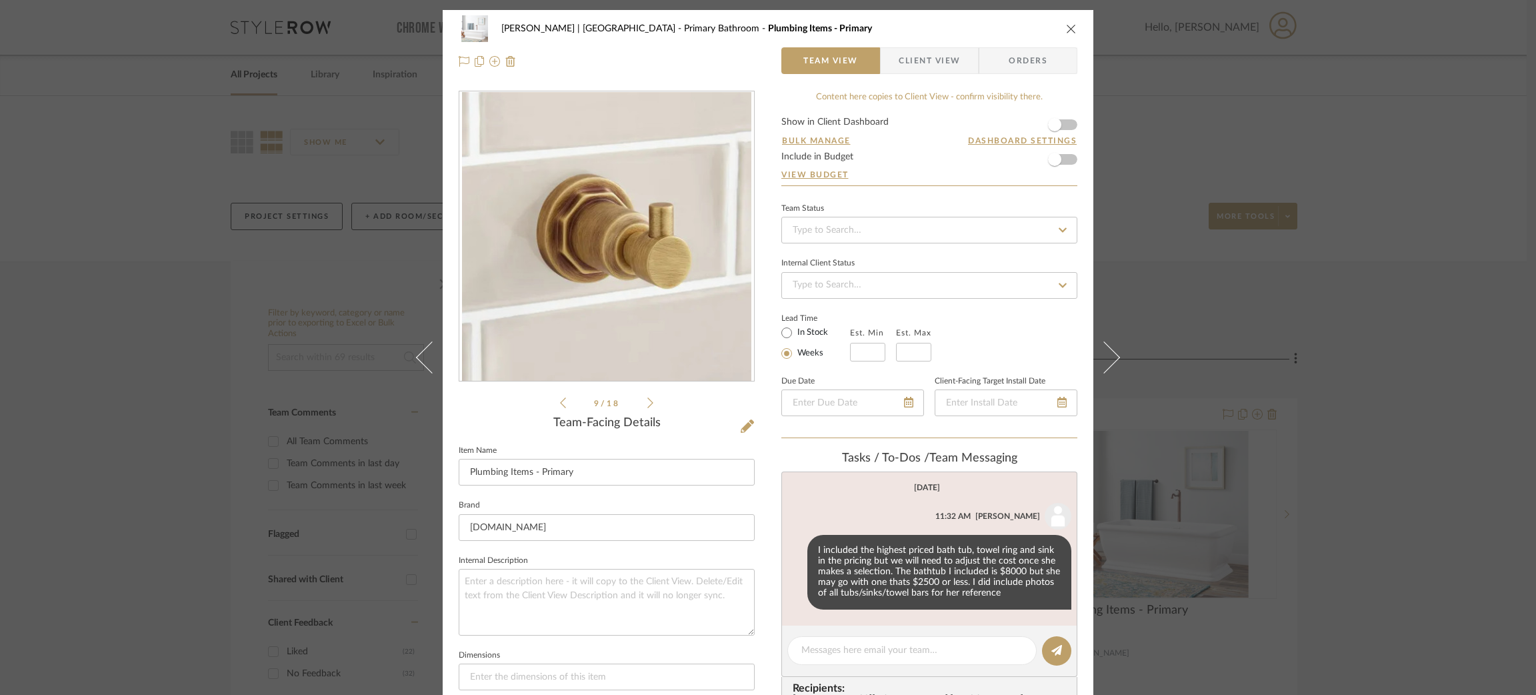
click at [647, 403] on icon at bounding box center [650, 402] width 6 height 11
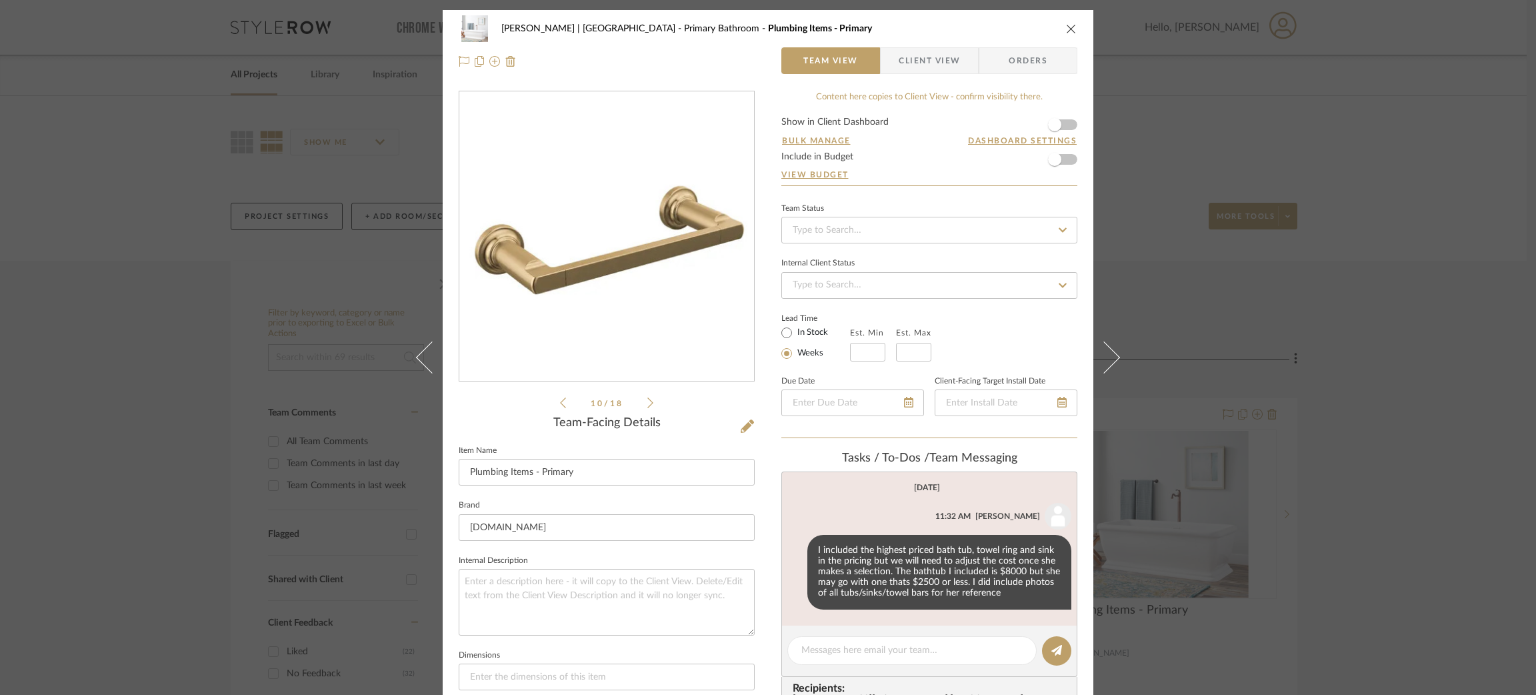
click at [647, 403] on icon at bounding box center [650, 402] width 6 height 11
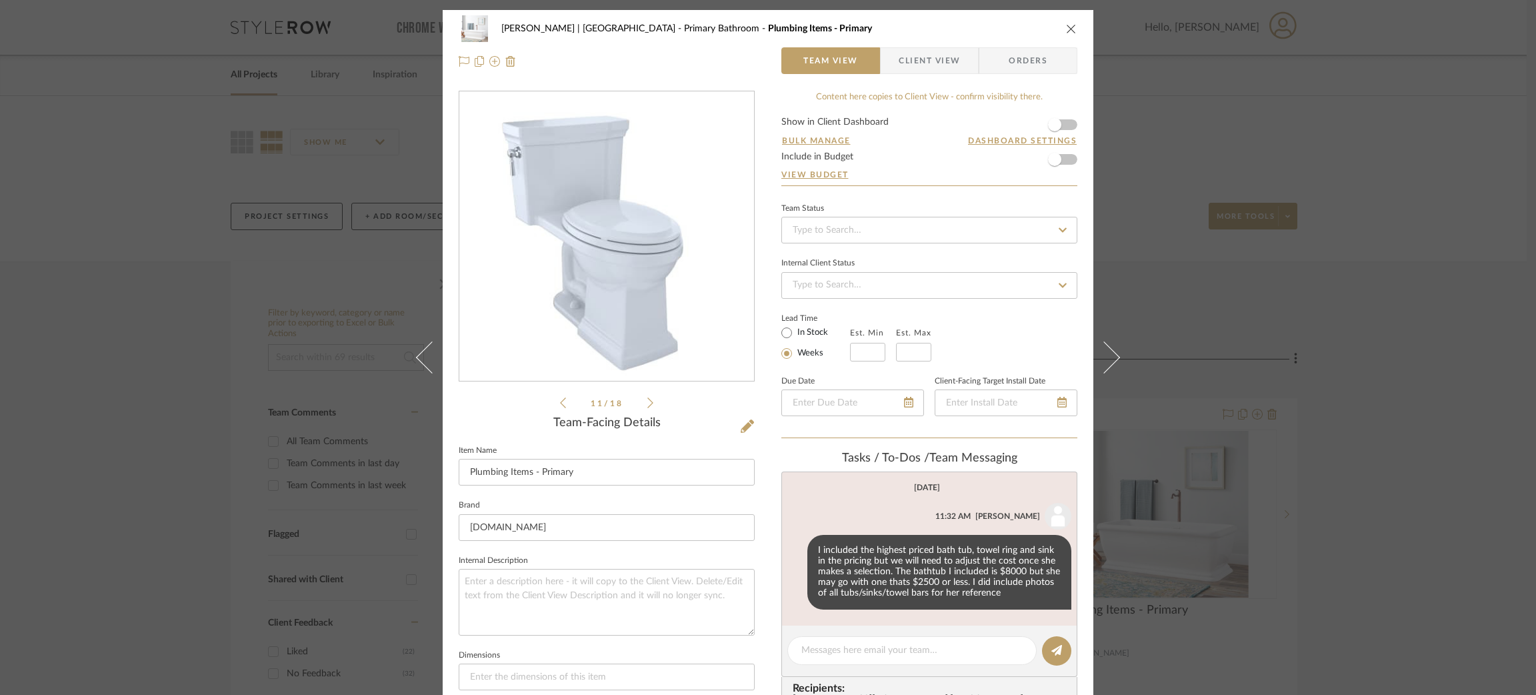
click at [560, 397] on icon at bounding box center [563, 403] width 6 height 12
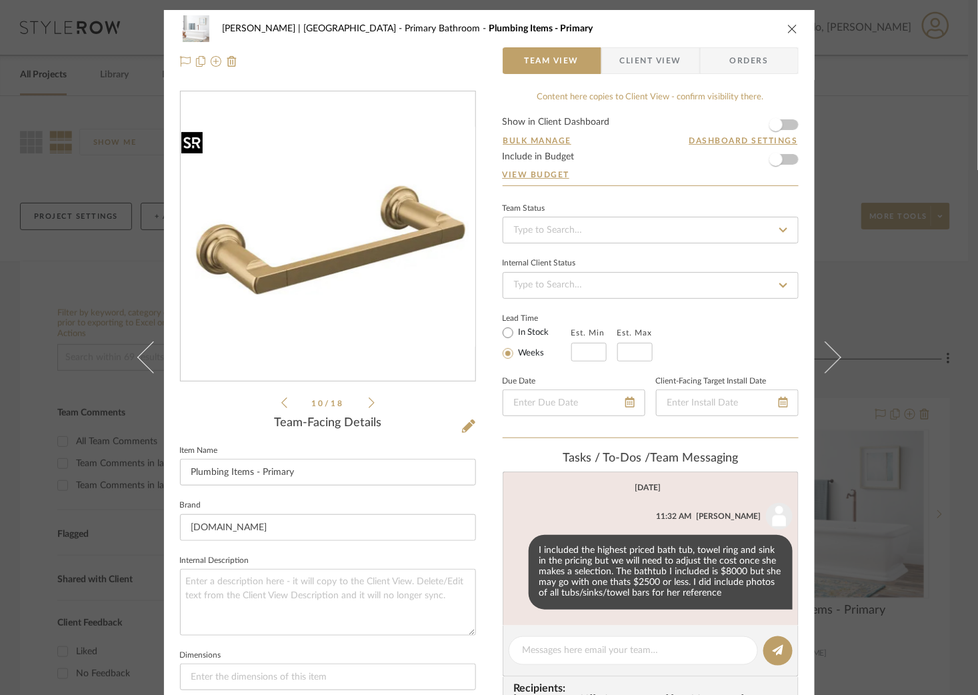
click at [391, 223] on img "9" at bounding box center [328, 237] width 295 height 220
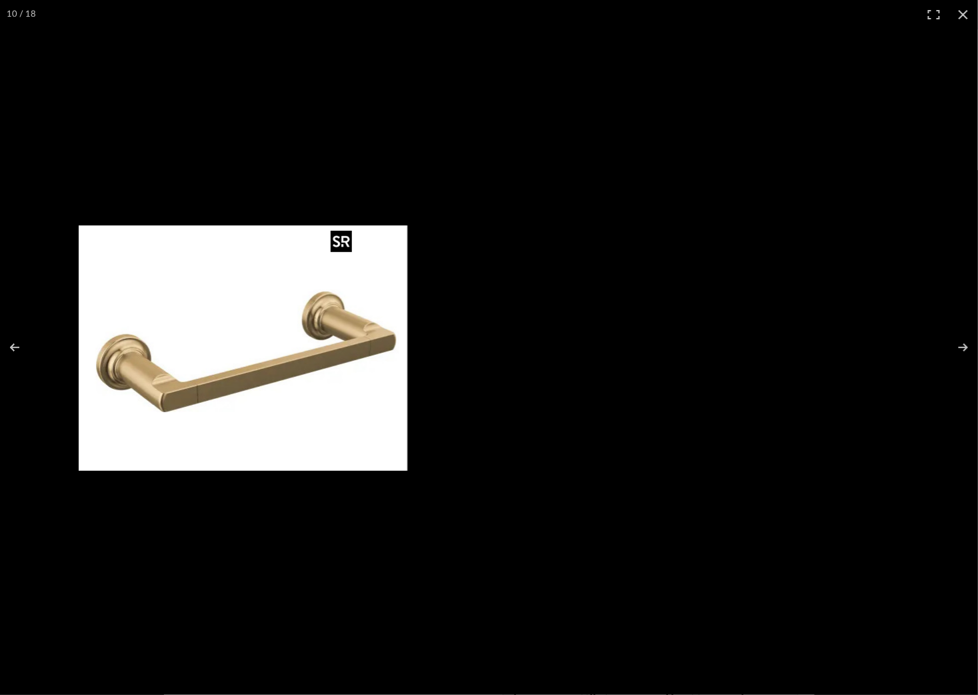
click at [297, 352] on img at bounding box center [243, 347] width 329 height 245
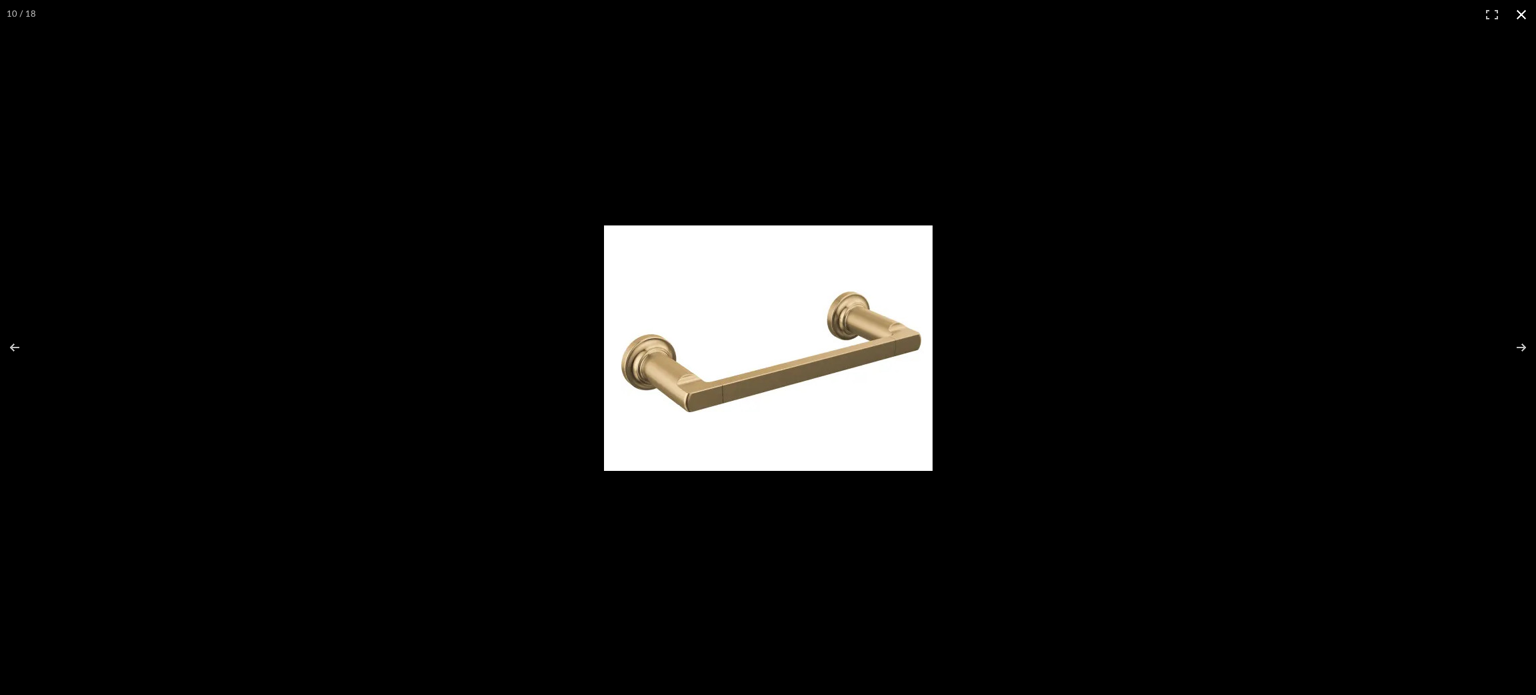
click at [969, 321] on div at bounding box center [900, 359] width 592 height 268
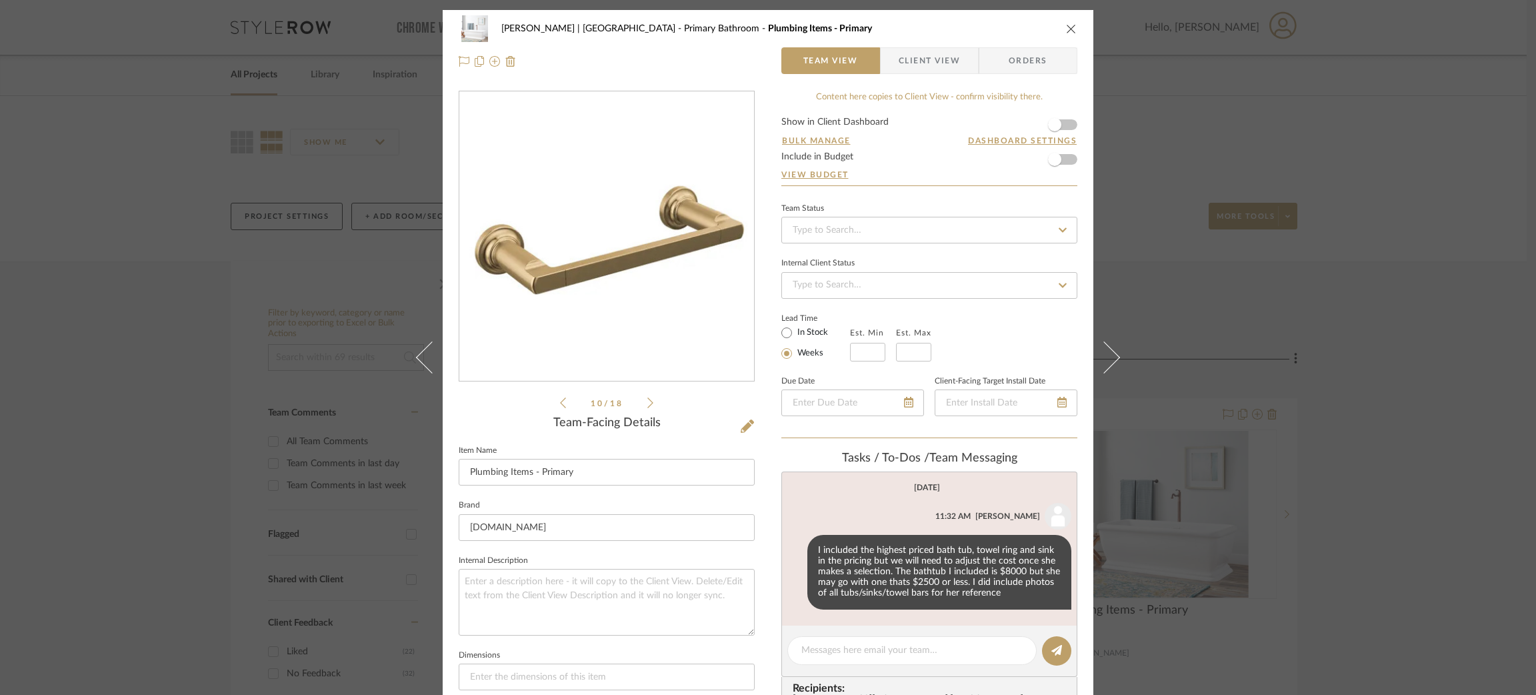
click at [969, 362] on div "[PERSON_NAME] | [GEOGRAPHIC_DATA] Primary Bathroom Plumbing Items - Primary Tea…" at bounding box center [768, 347] width 1536 height 695
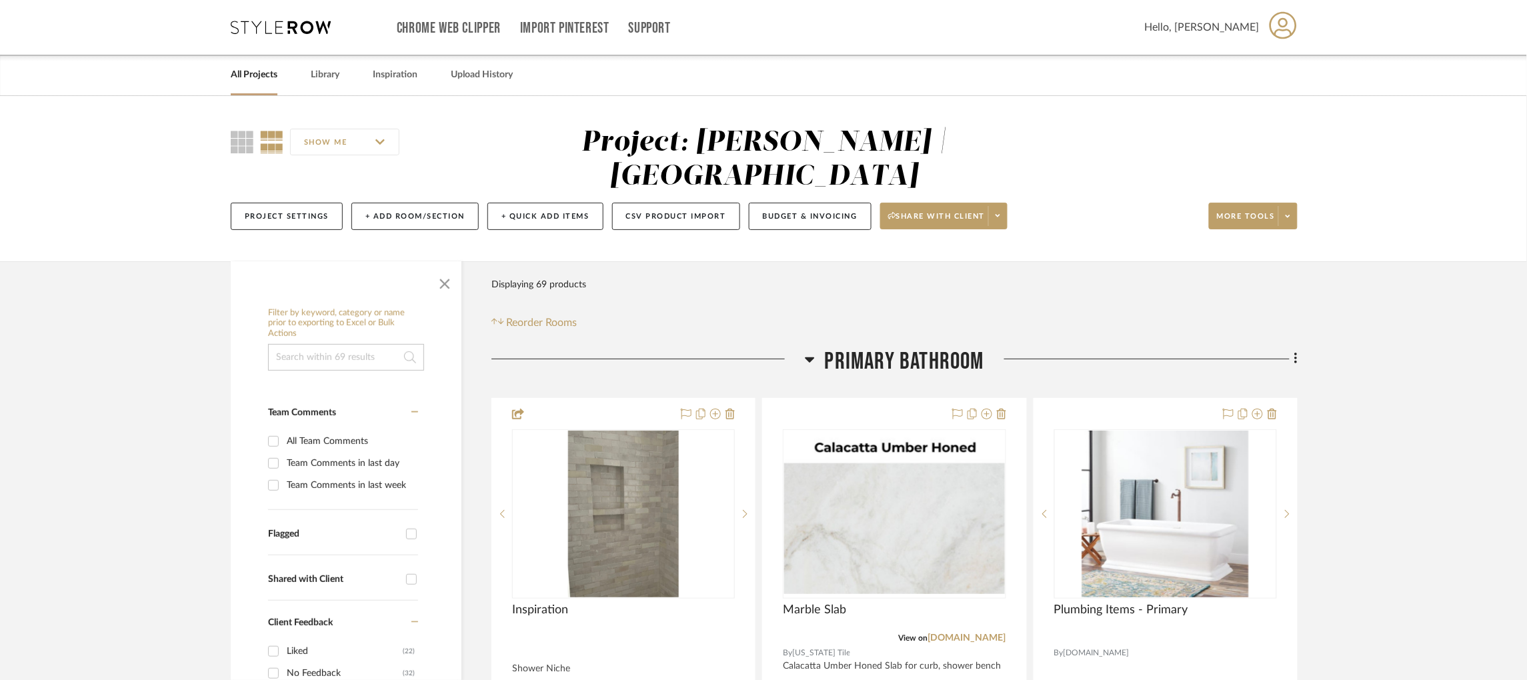
click at [807, 363] on icon at bounding box center [810, 359] width 10 height 16
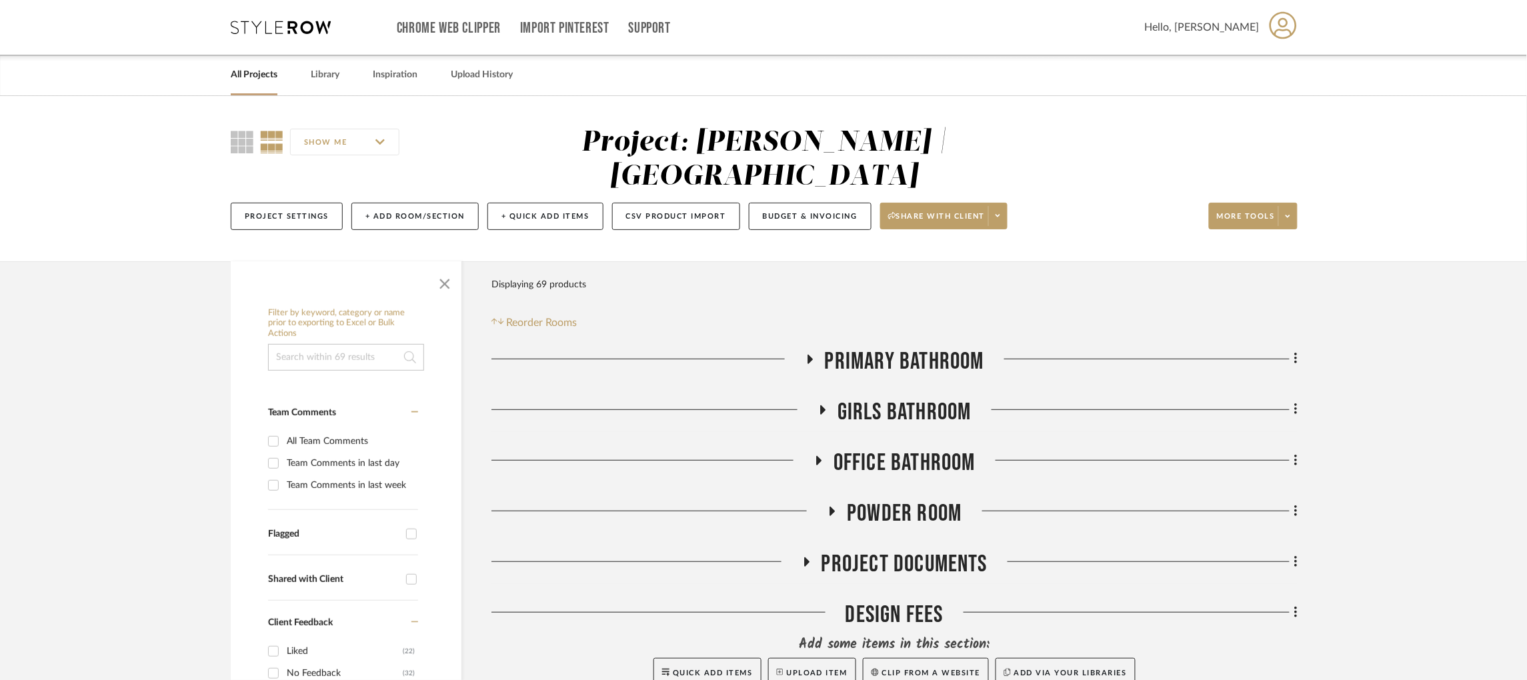
click at [815, 408] on icon at bounding box center [823, 410] width 16 height 10
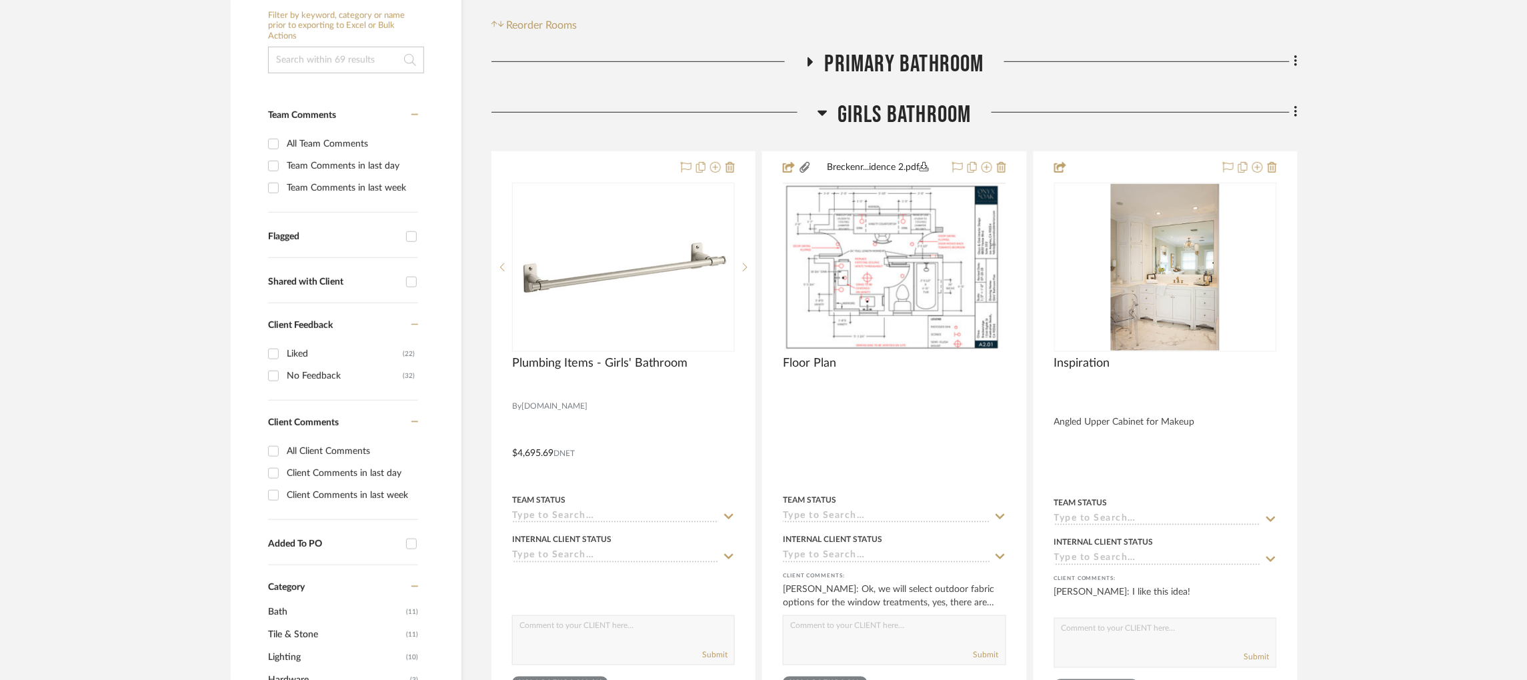
scroll to position [299, 0]
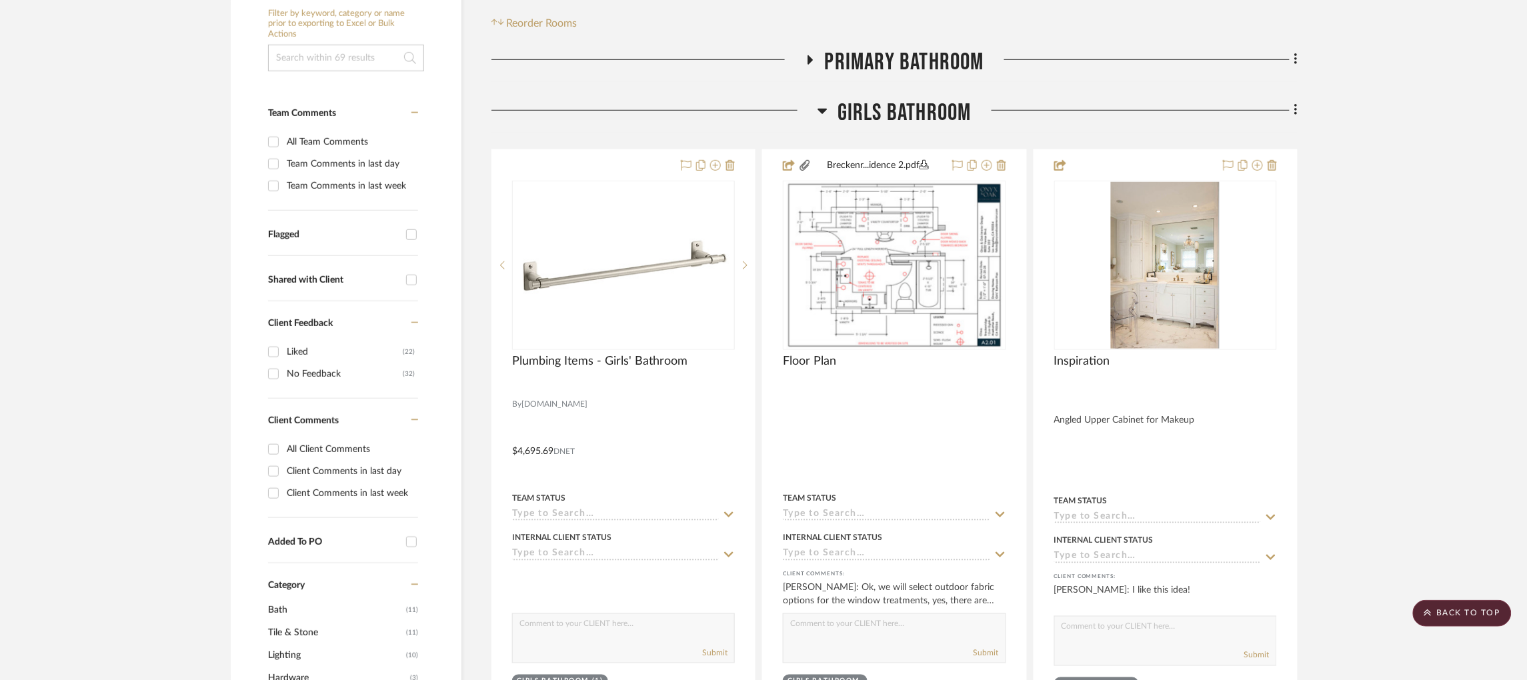
click at [809, 67] on fa-icon at bounding box center [810, 64] width 10 height 19
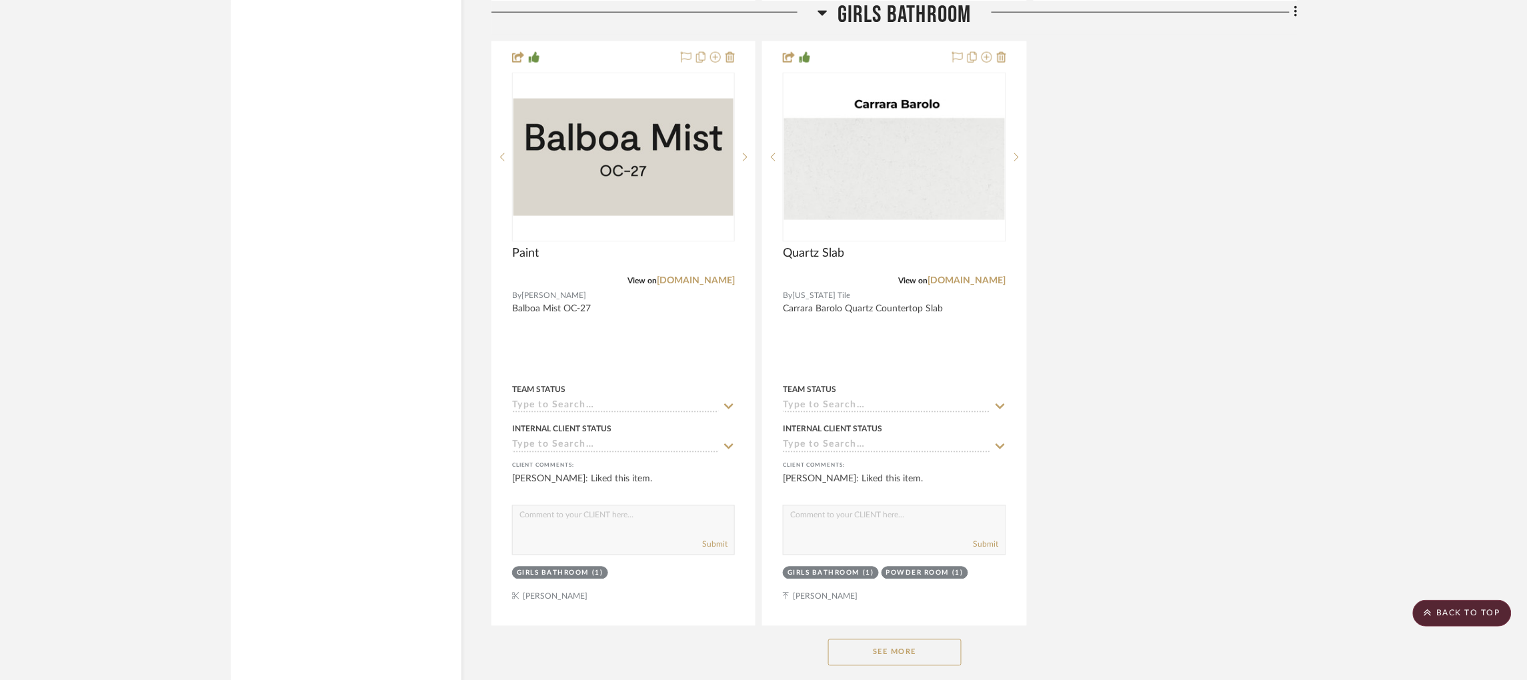
scroll to position [6787, 0]
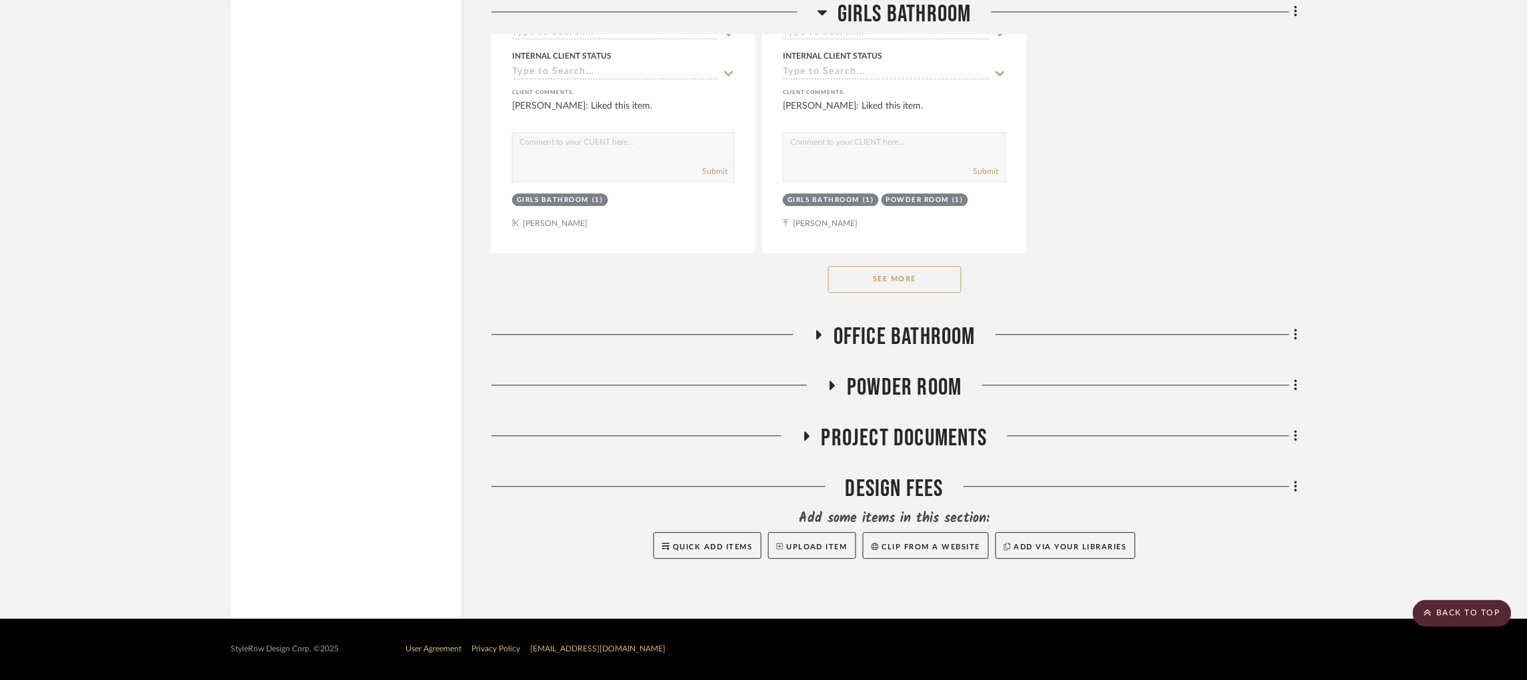
click at [823, 330] on icon at bounding box center [819, 334] width 16 height 10
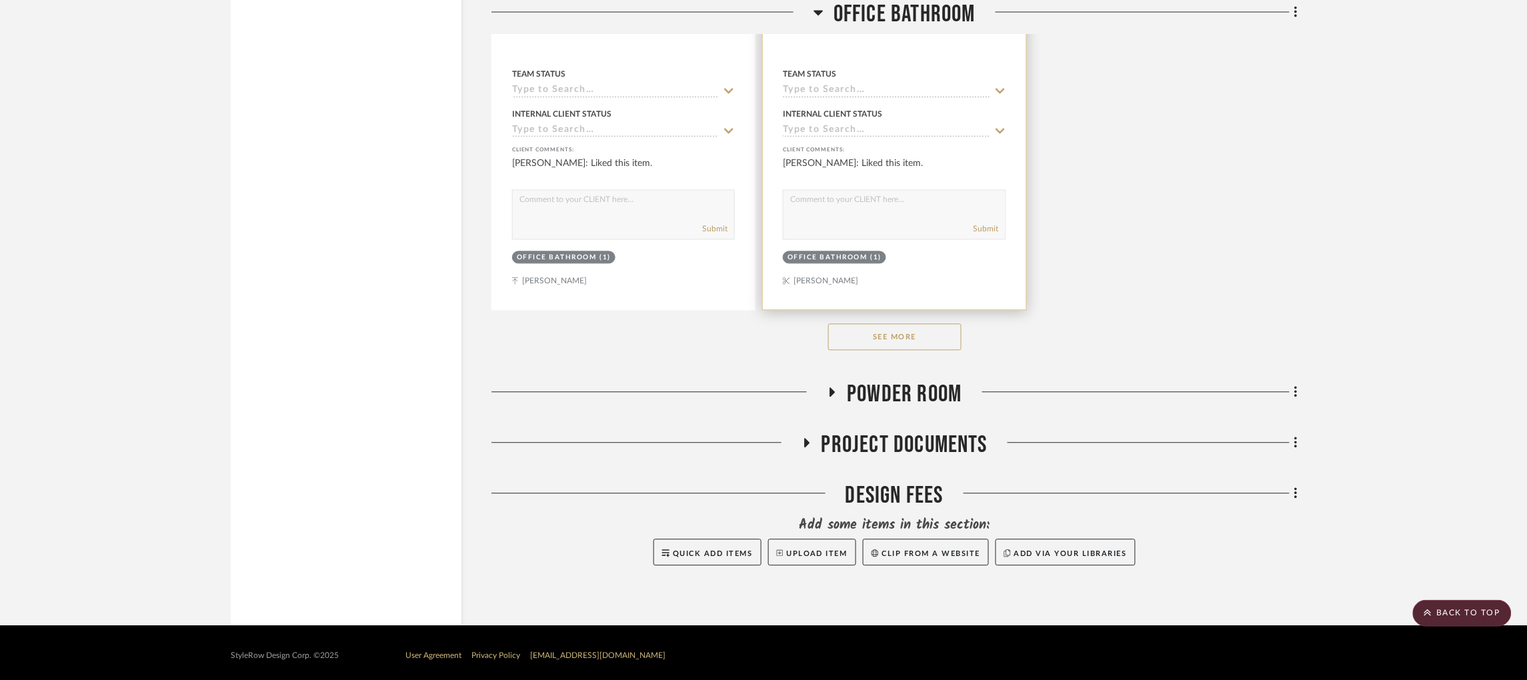
scroll to position [8634, 0]
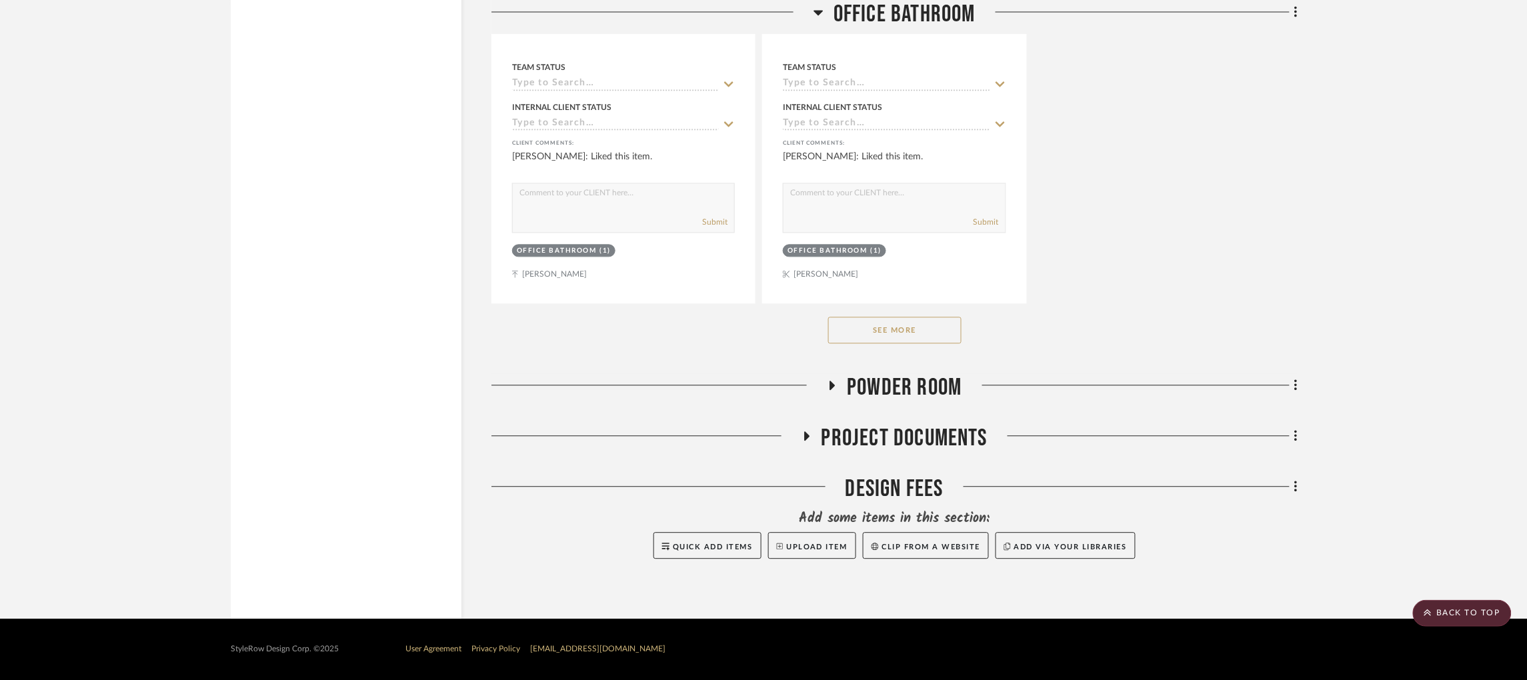
click at [831, 389] on icon at bounding box center [832, 385] width 5 height 9
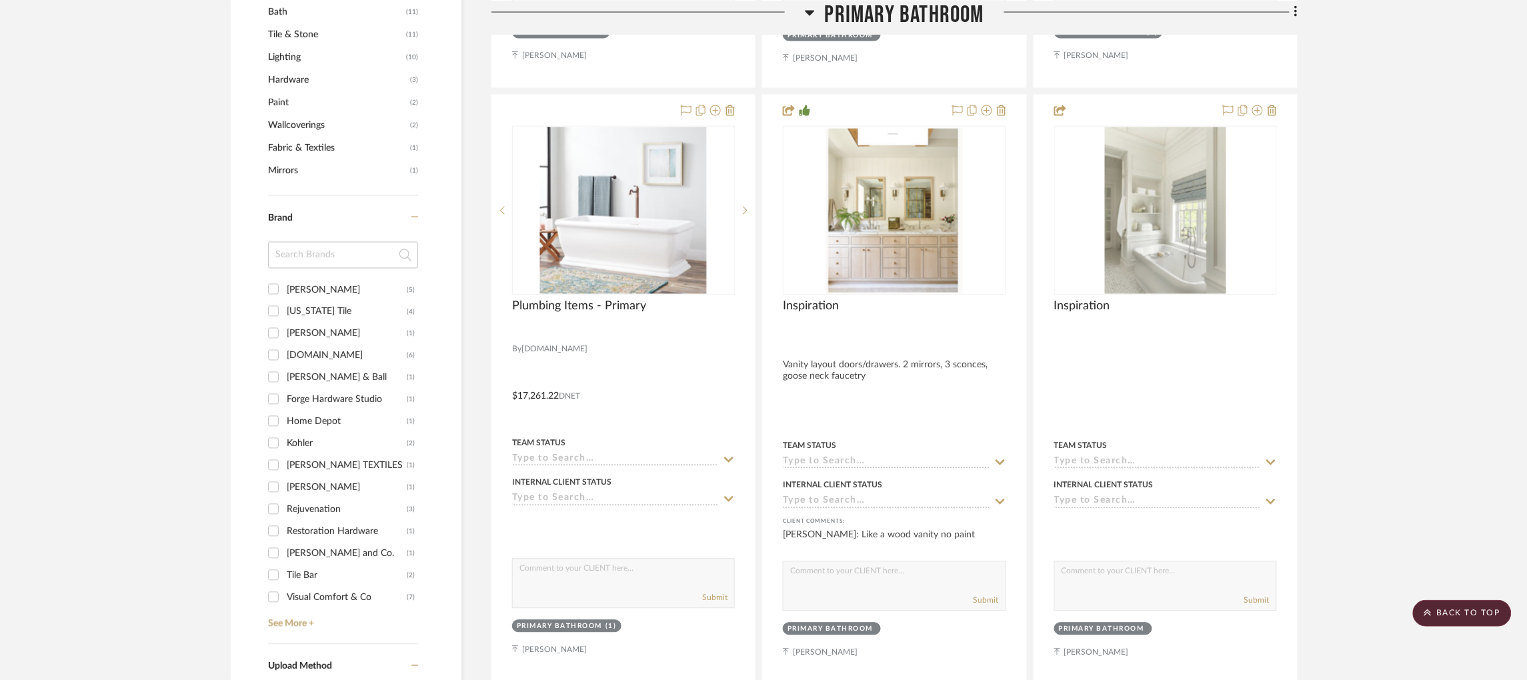
scroll to position [882, 0]
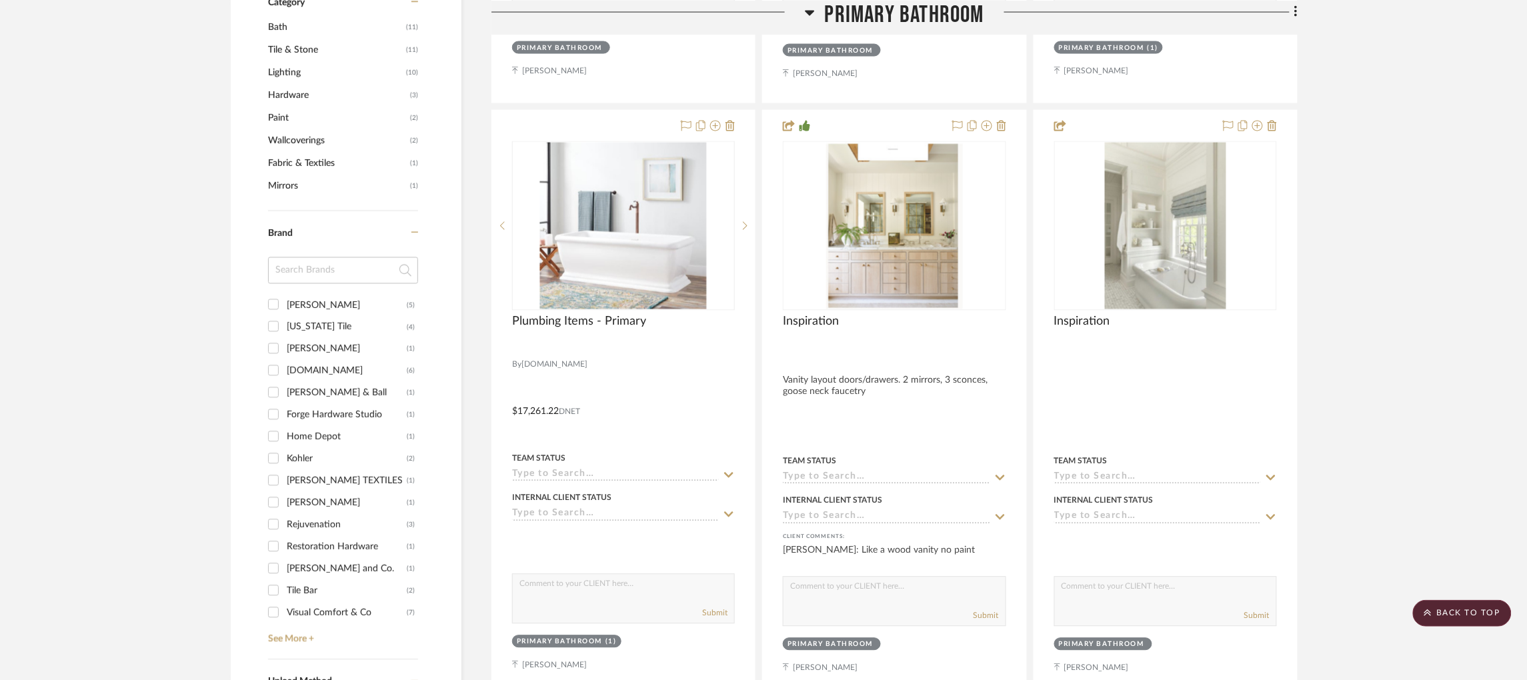
click at [815, 11] on h3 "Primary Bathroom" at bounding box center [894, 14] width 179 height 29
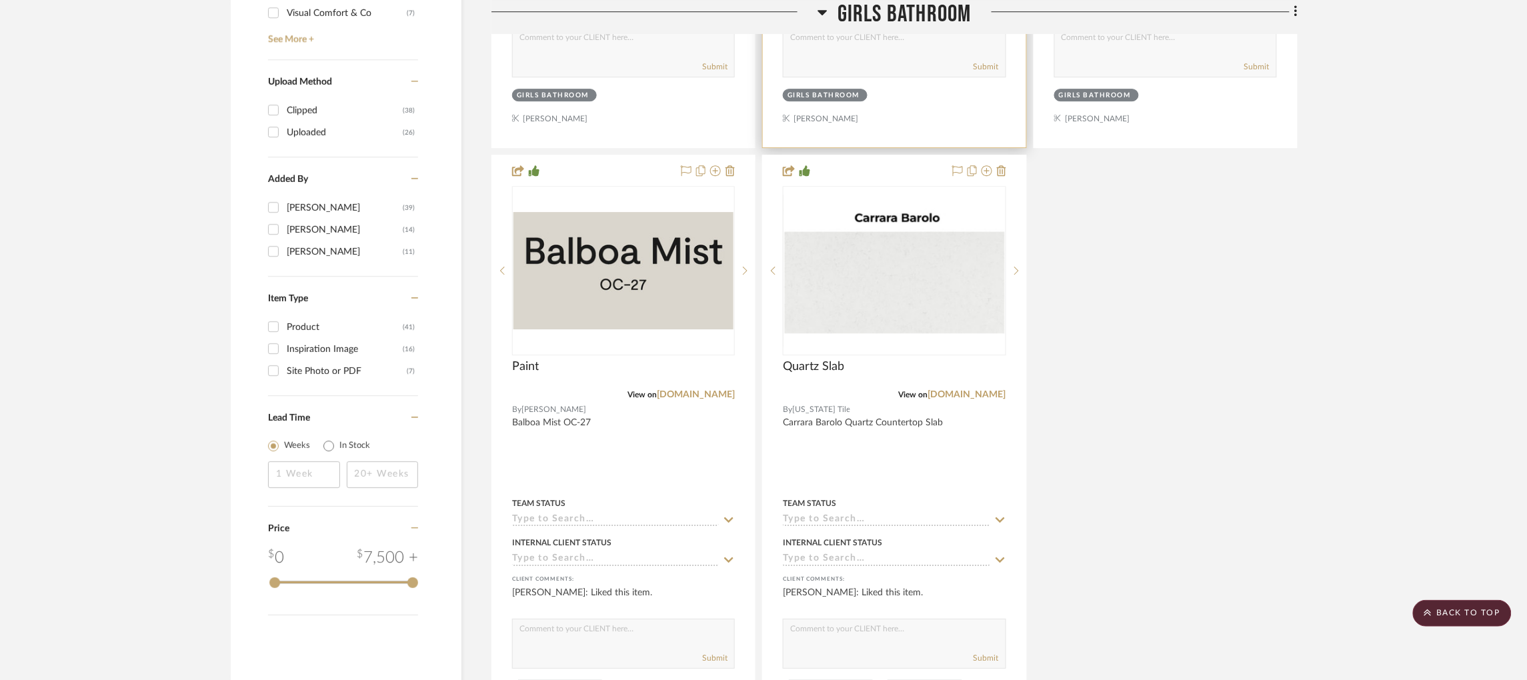
scroll to position [1582, 0]
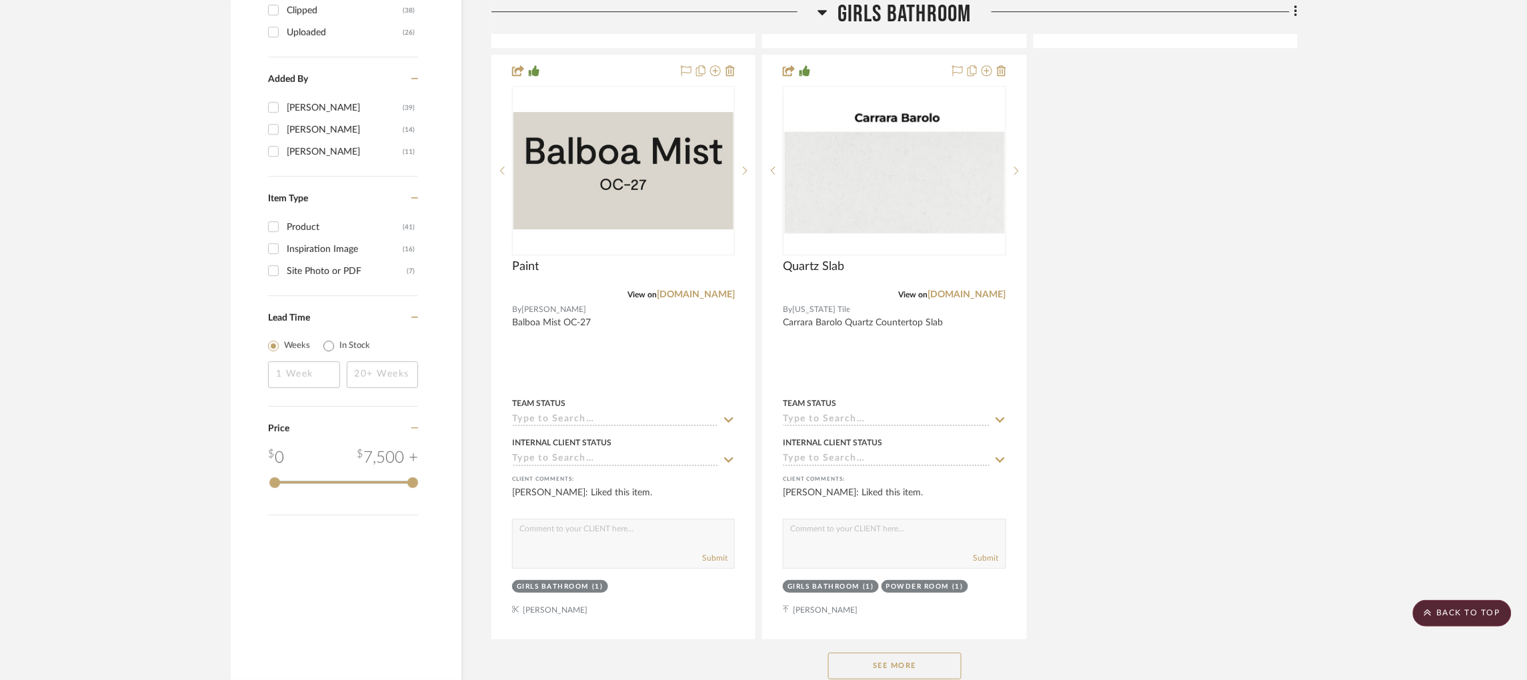
click at [915, 672] on button "See More" at bounding box center [894, 666] width 133 height 27
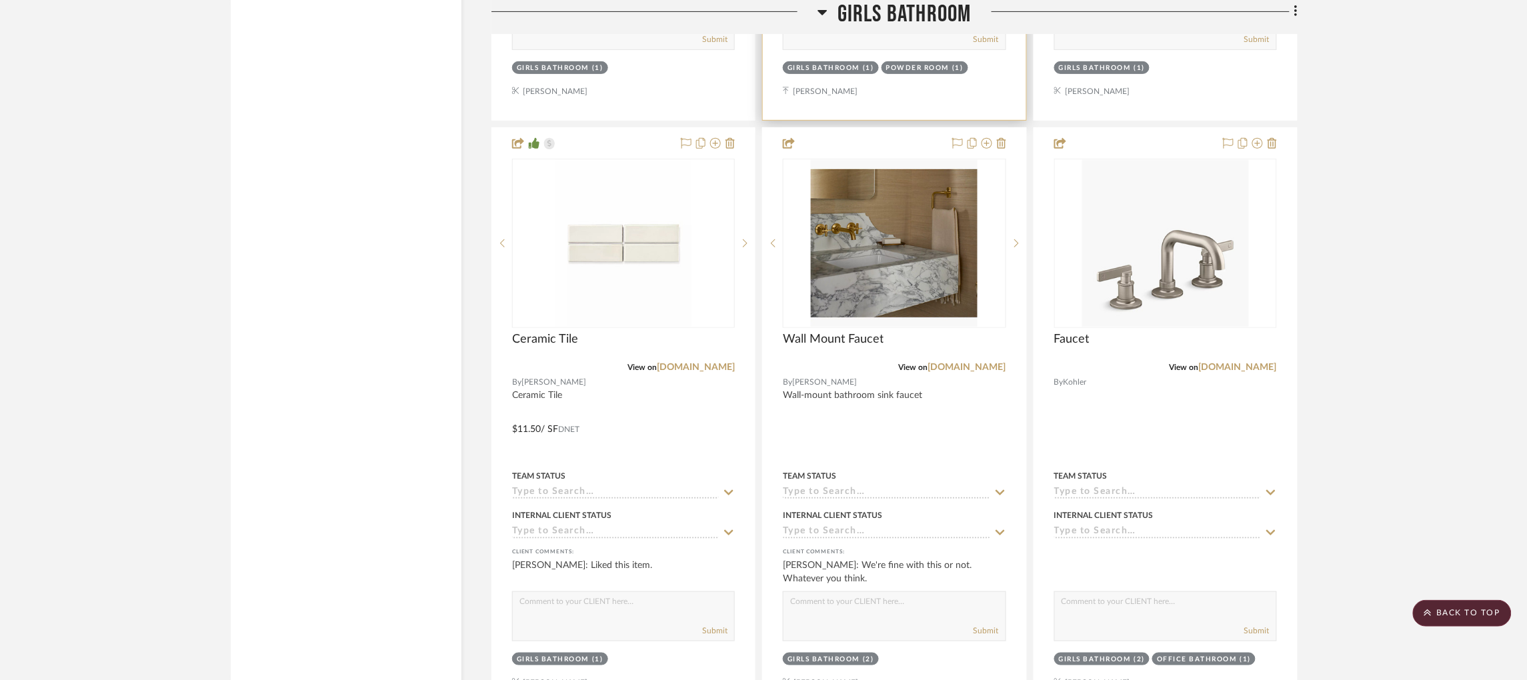
scroll to position [2182, 0]
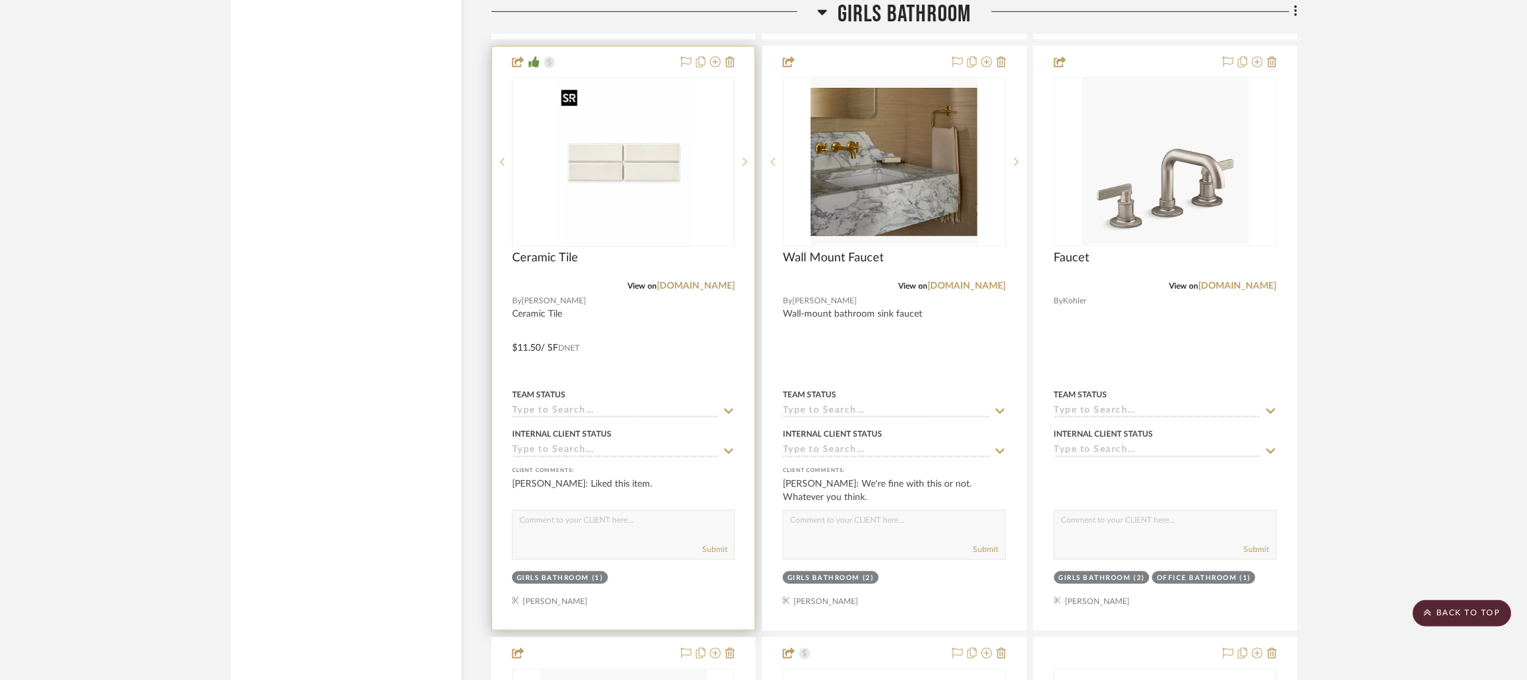
click at [666, 155] on img "0" at bounding box center [623, 162] width 136 height 167
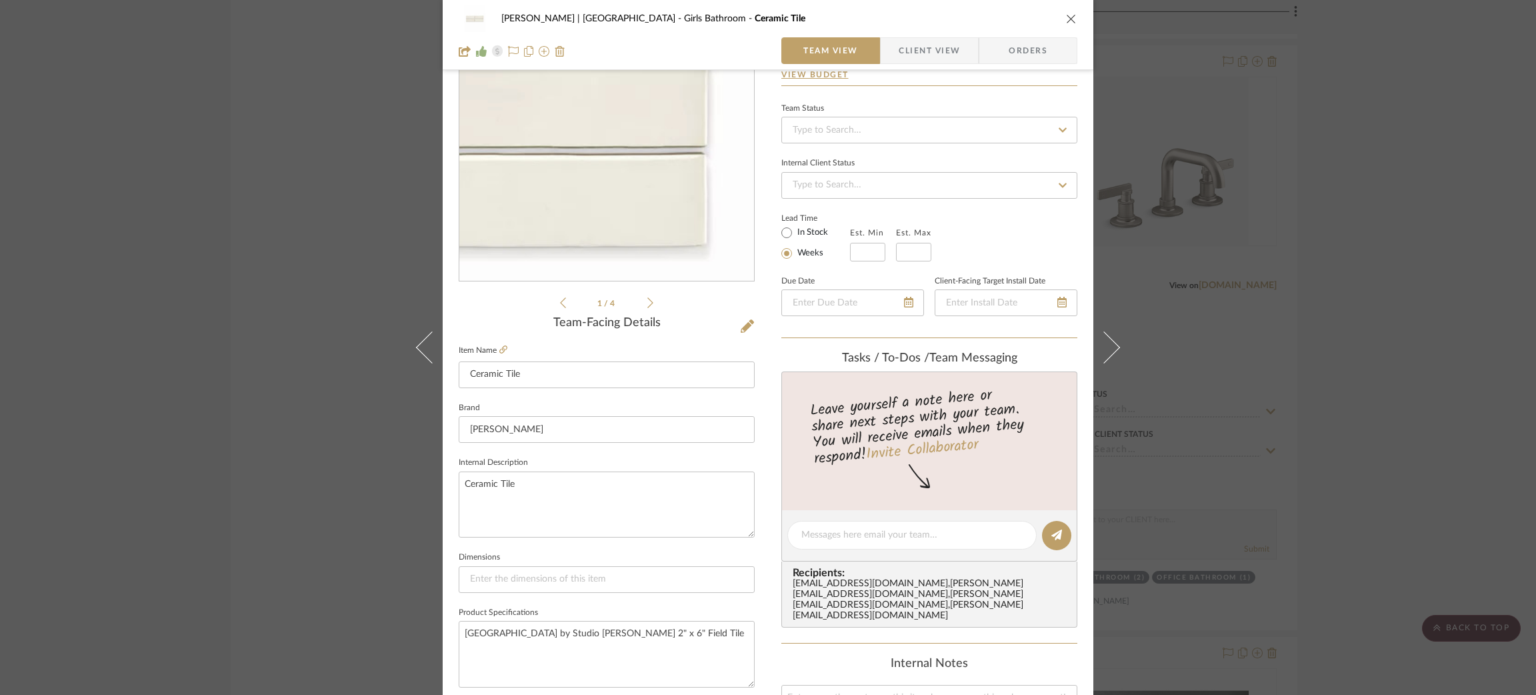
scroll to position [200, 0]
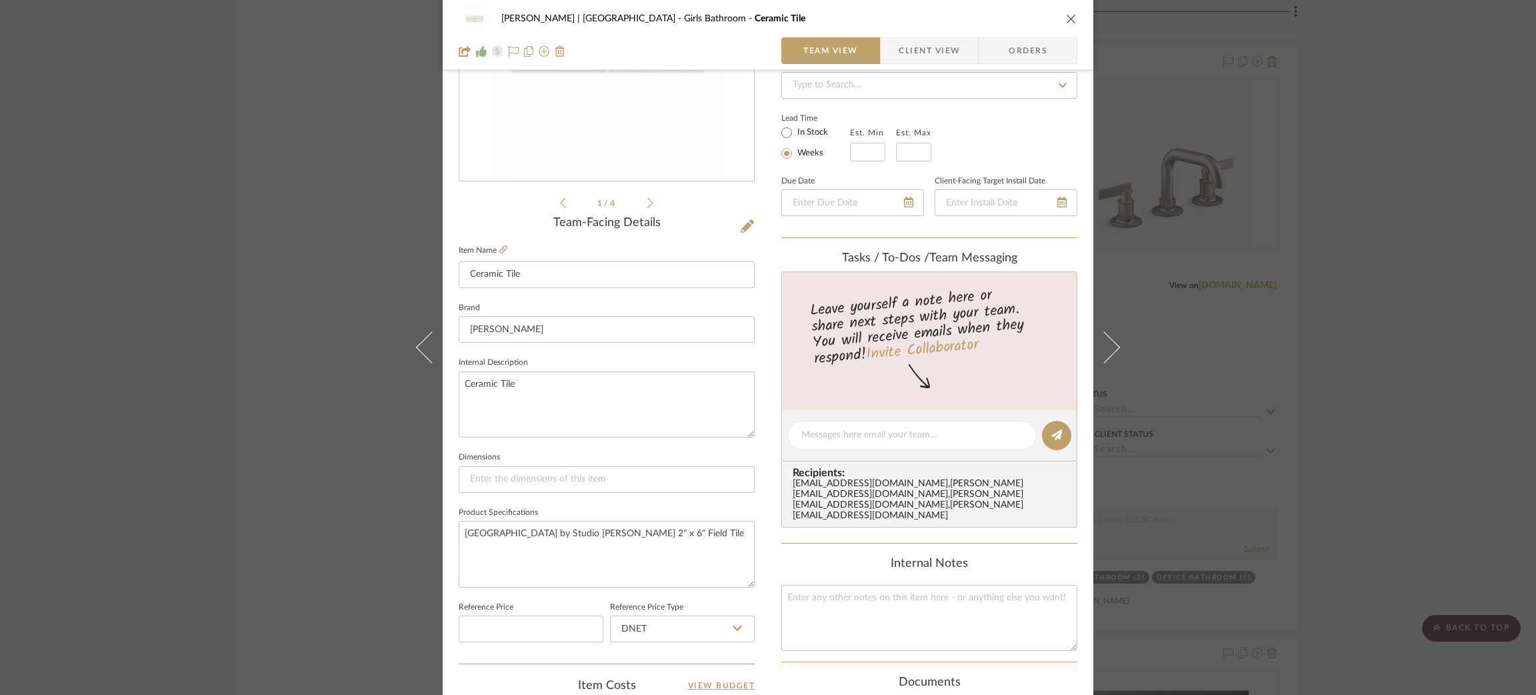
click at [969, 267] on div "[PERSON_NAME] | [GEOGRAPHIC_DATA] Girls Bathroom Ceramic Tile Team View Client …" at bounding box center [768, 347] width 1536 height 695
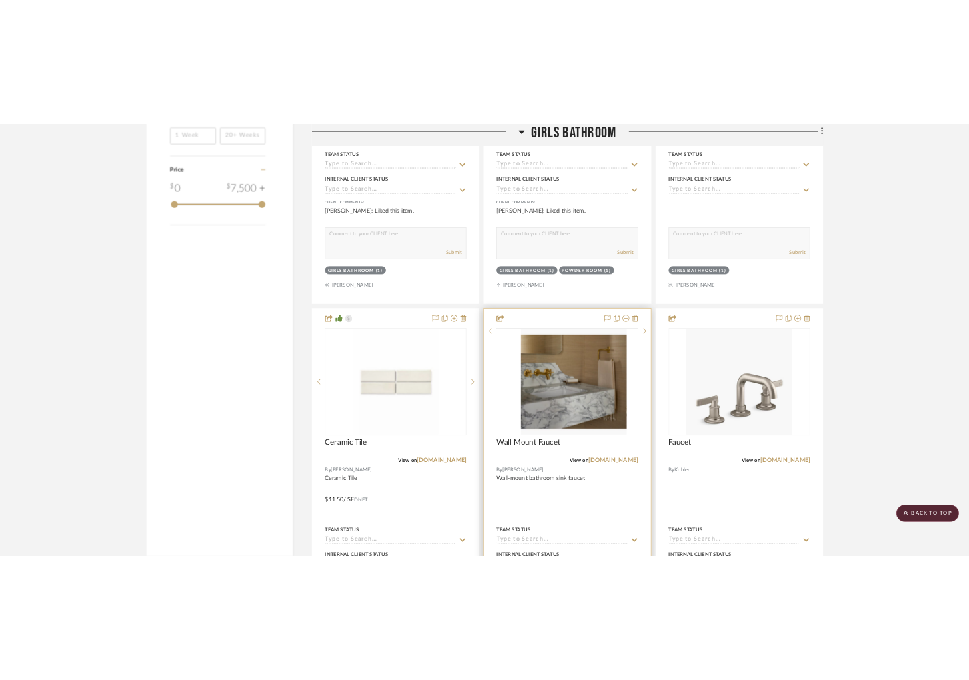
scroll to position [2001, 0]
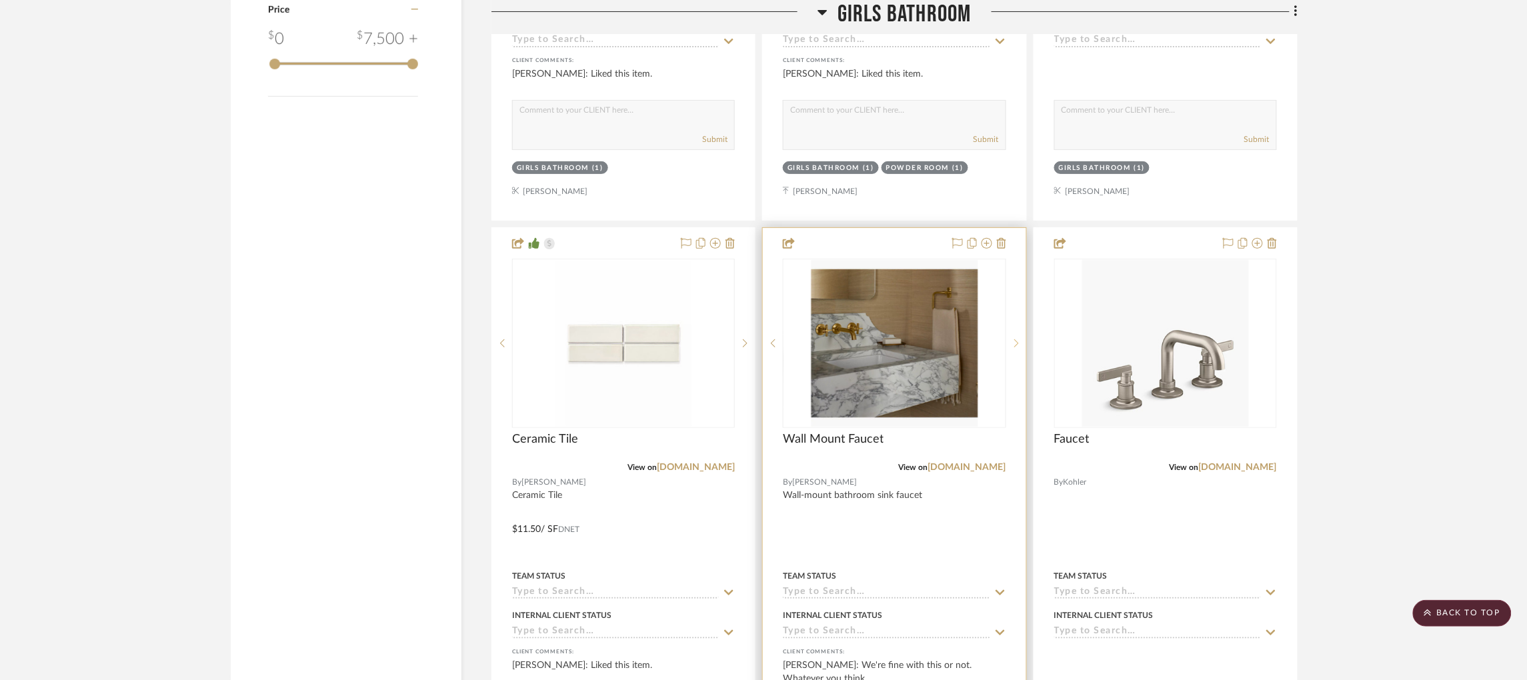
click at [969, 339] on div at bounding box center [1016, 343] width 20 height 169
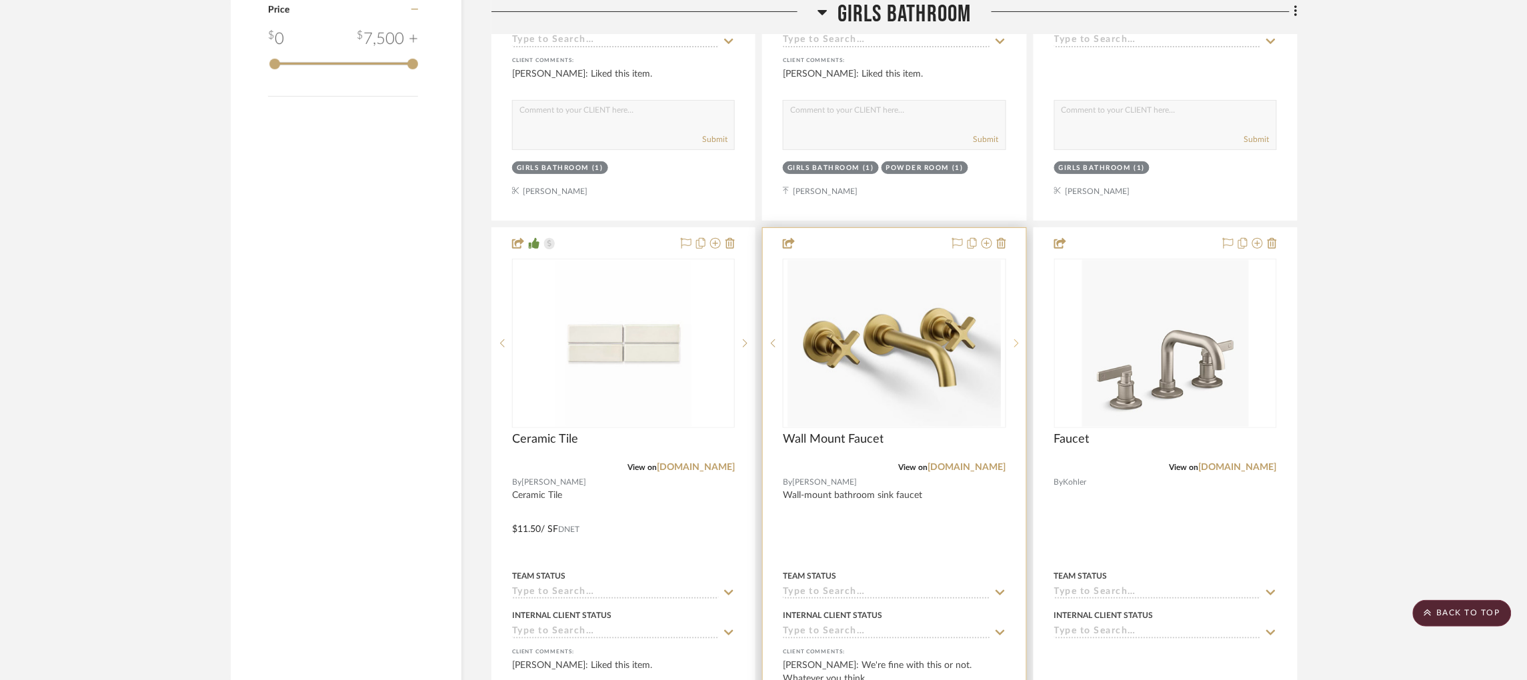
click at [969, 339] on div at bounding box center [1016, 343] width 20 height 169
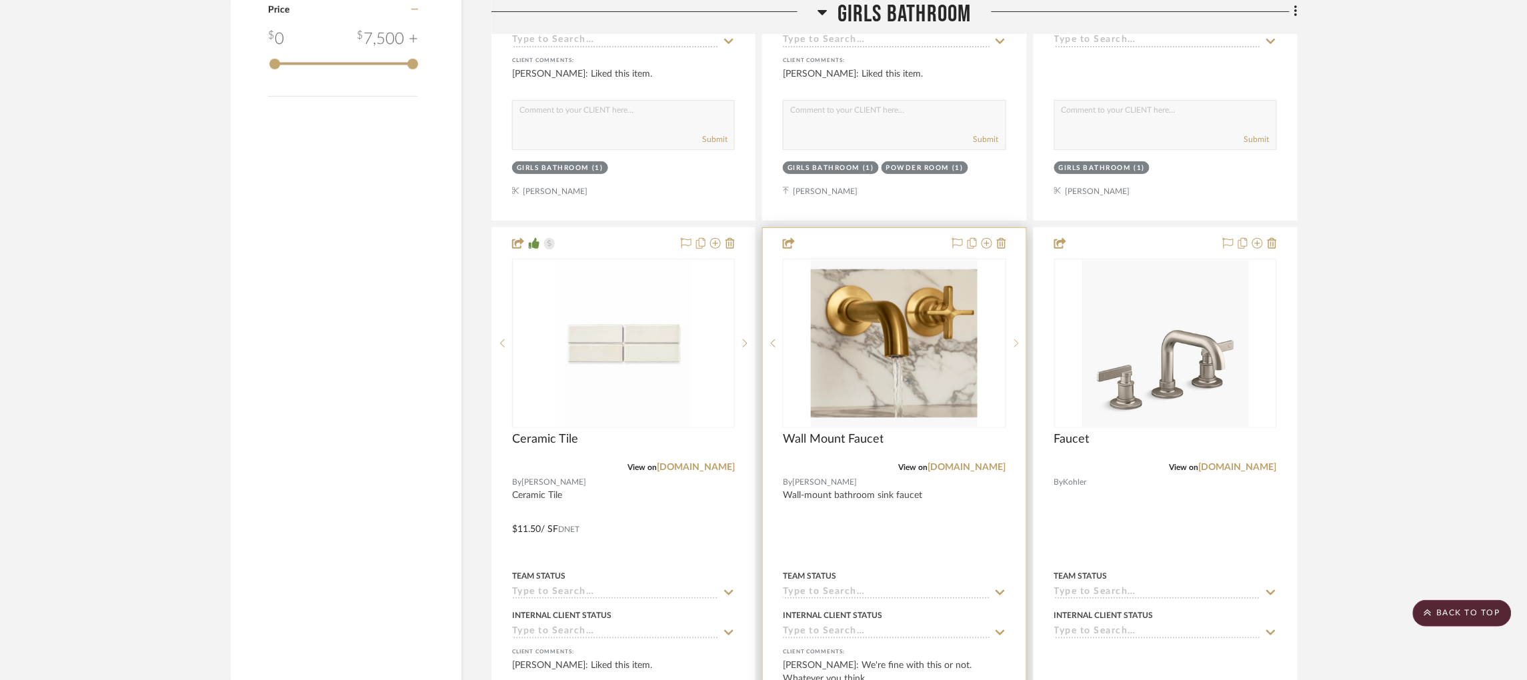
click at [969, 339] on div at bounding box center [1016, 343] width 20 height 169
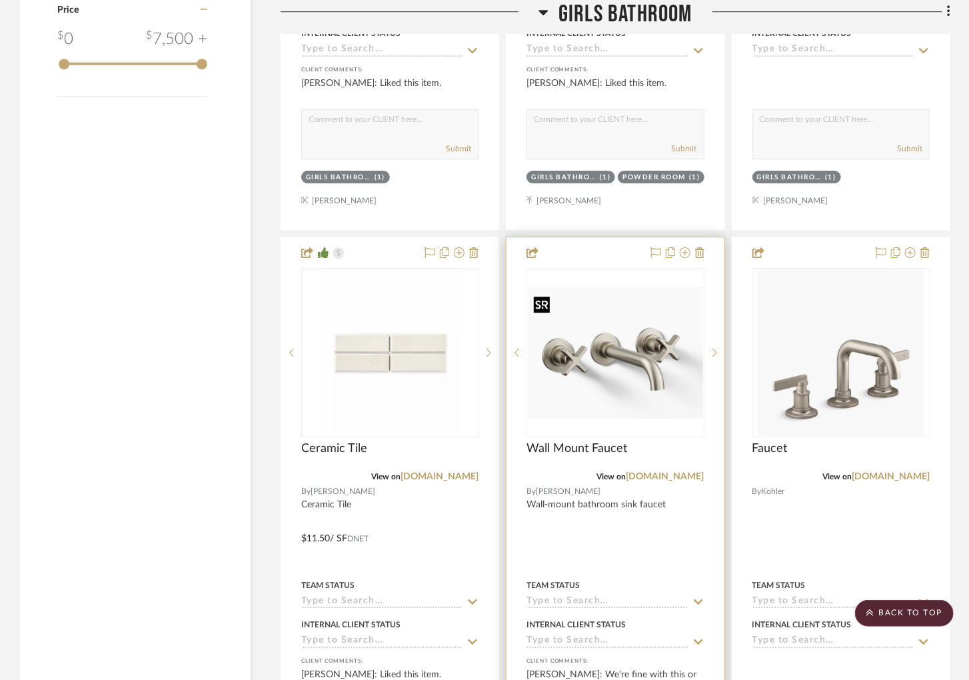
click at [629, 305] on img "3" at bounding box center [615, 353] width 175 height 133
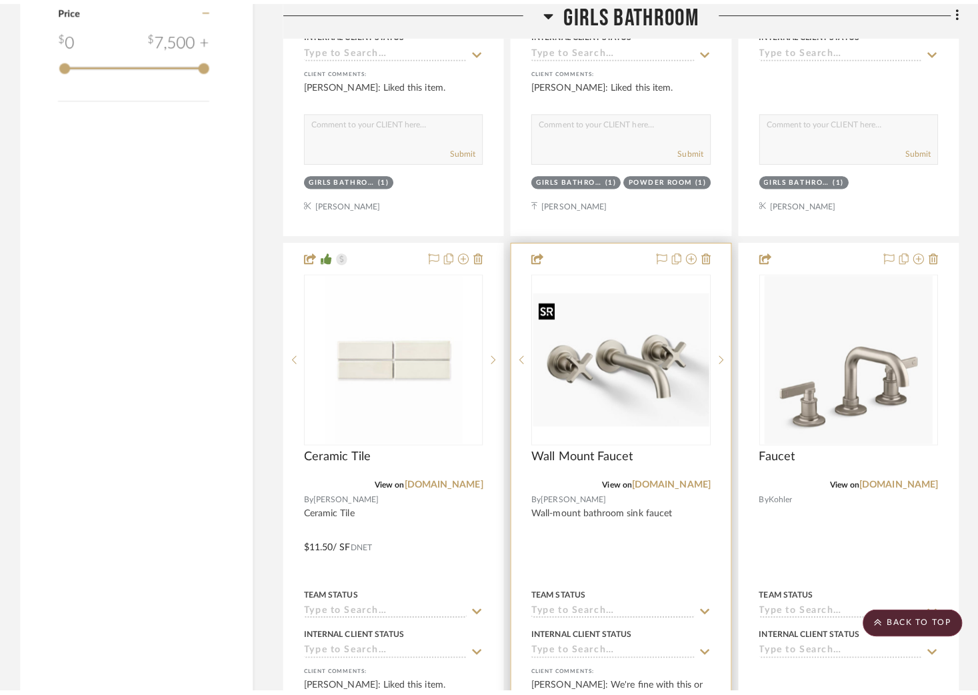
scroll to position [0, 0]
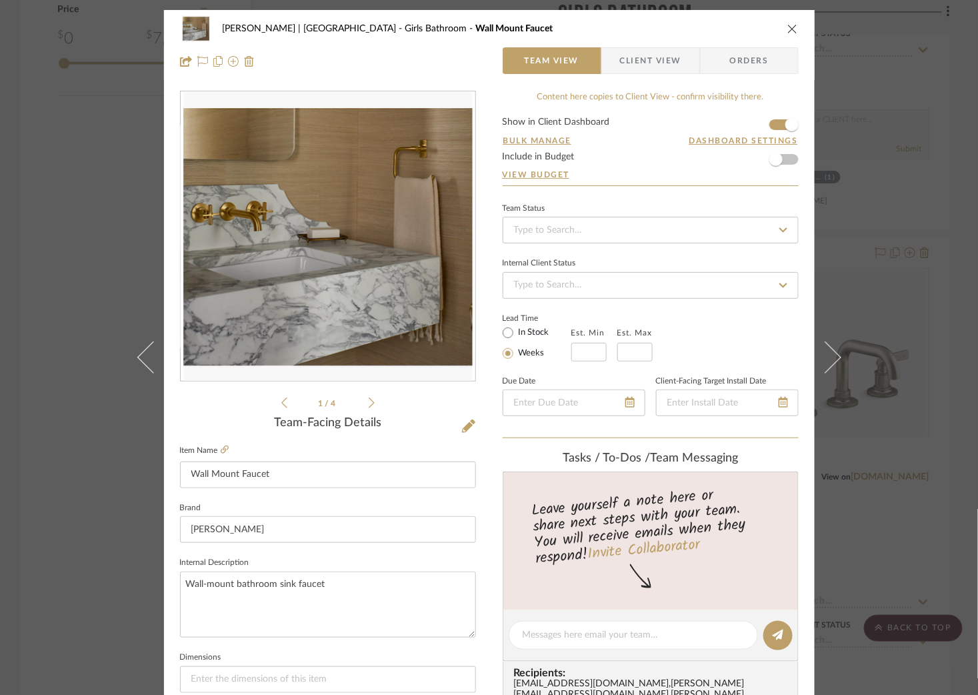
click at [369, 400] on icon at bounding box center [372, 403] width 6 height 12
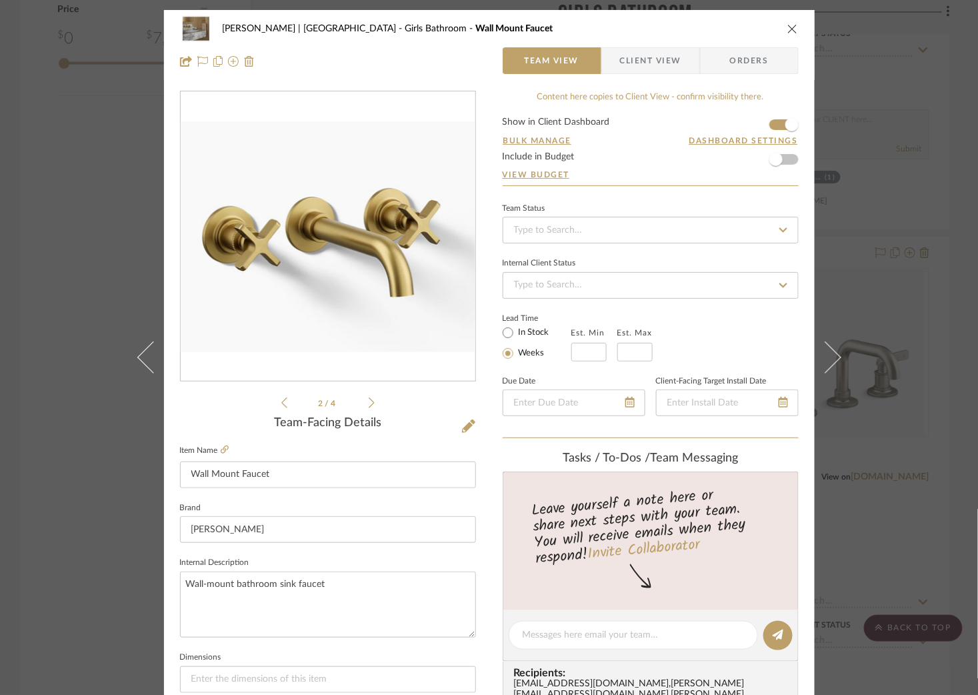
click at [369, 400] on icon at bounding box center [372, 403] width 6 height 12
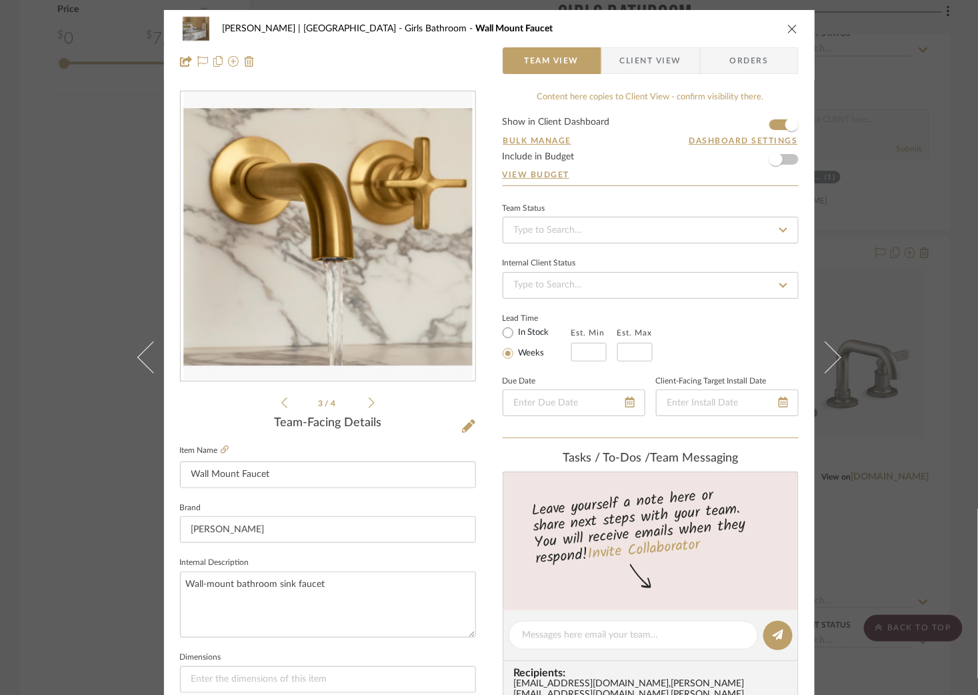
click at [369, 400] on icon at bounding box center [372, 403] width 6 height 12
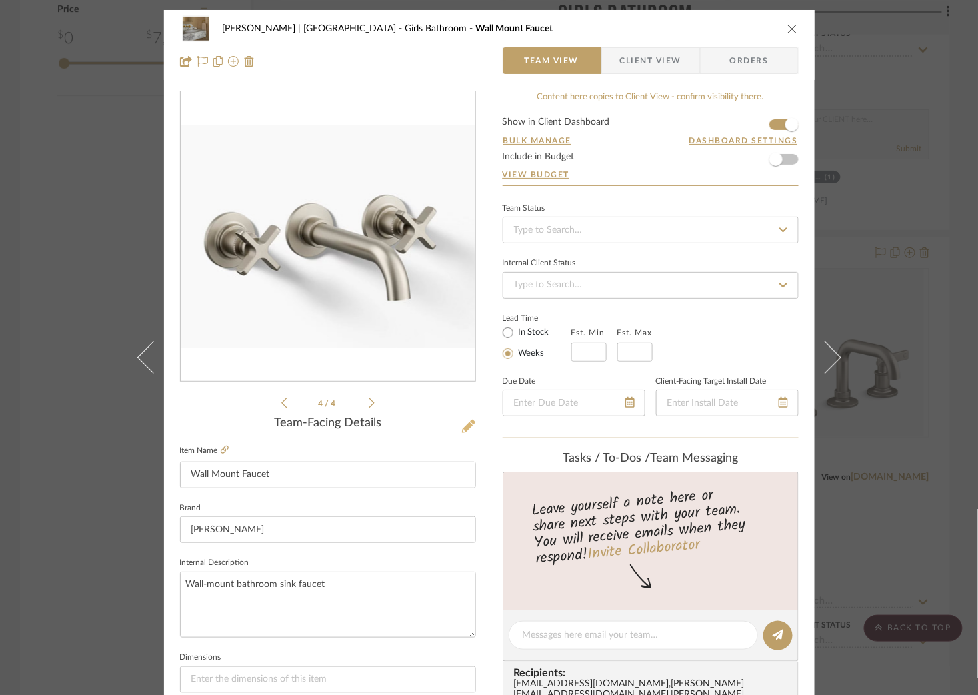
click at [463, 429] on icon at bounding box center [468, 425] width 13 height 13
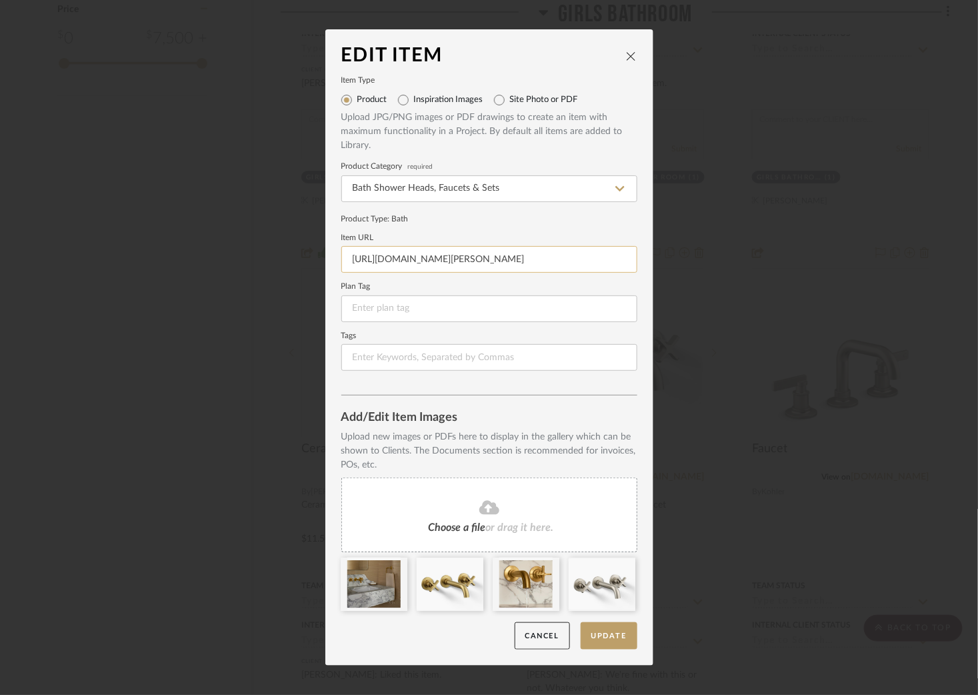
click at [495, 258] on input "[URL][DOMAIN_NAME][PERSON_NAME]" at bounding box center [489, 259] width 296 height 27
paste input "[DOMAIN_NAME][URL]"
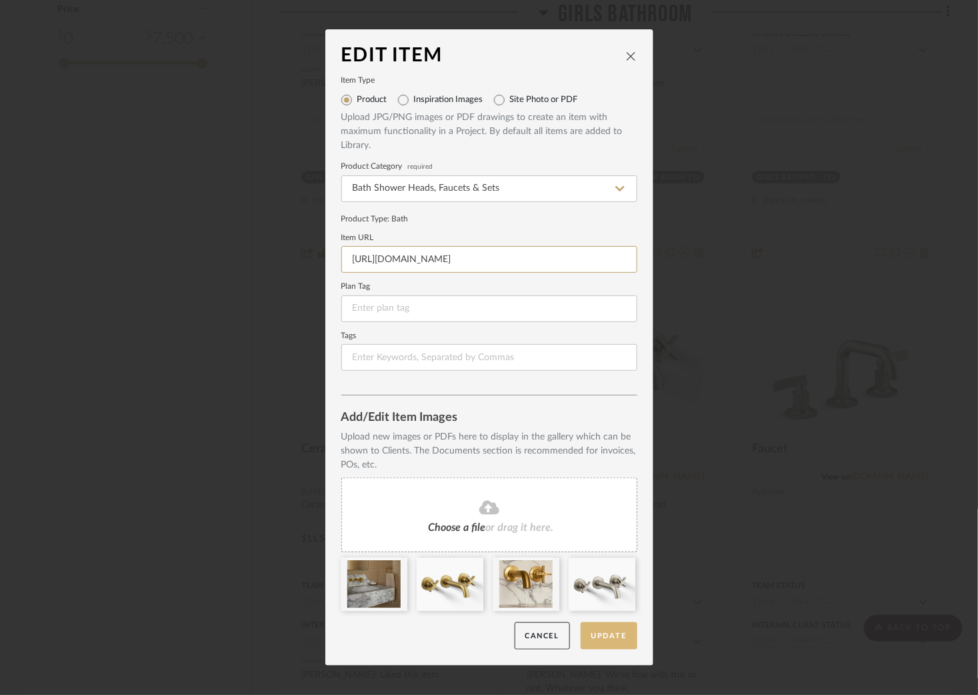
type input "[URL][DOMAIN_NAME]"
click at [598, 634] on button "Update" at bounding box center [609, 635] width 57 height 27
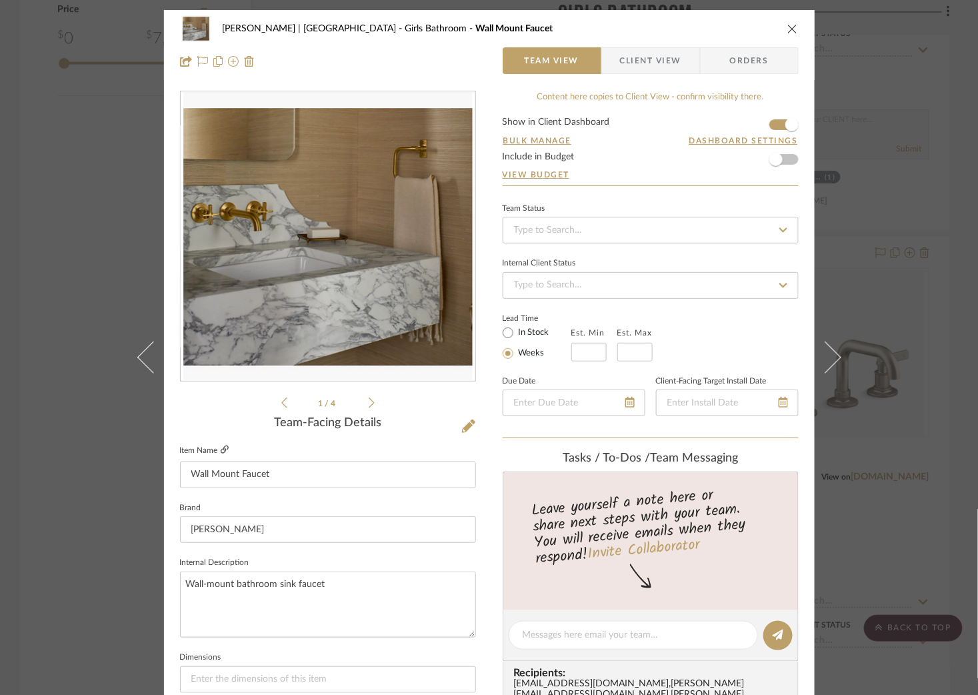
click at [223, 447] on icon at bounding box center [225, 449] width 8 height 8
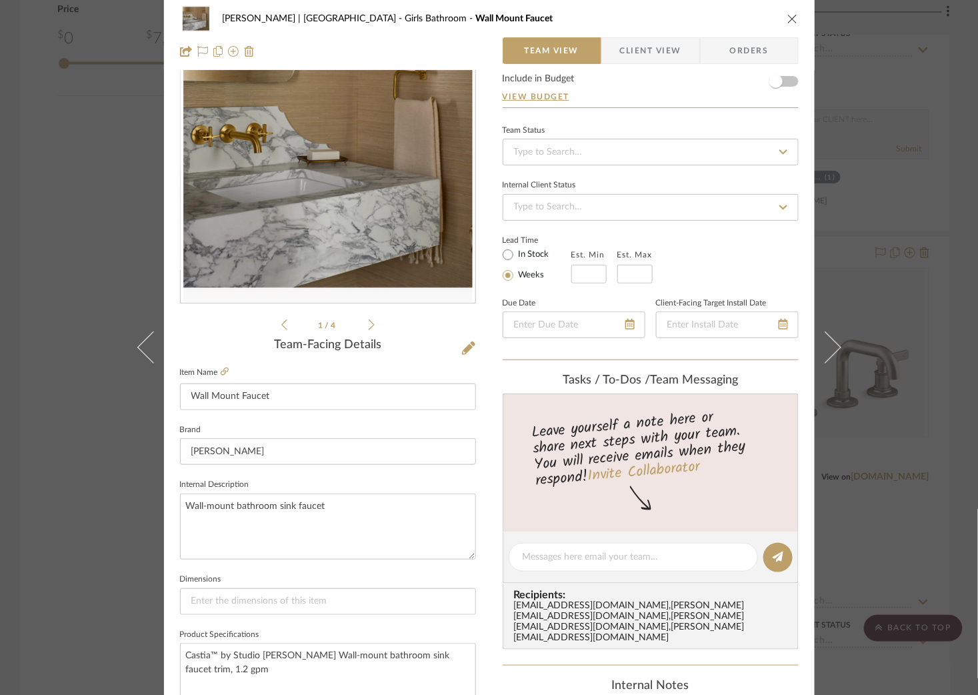
scroll to position [200, 0]
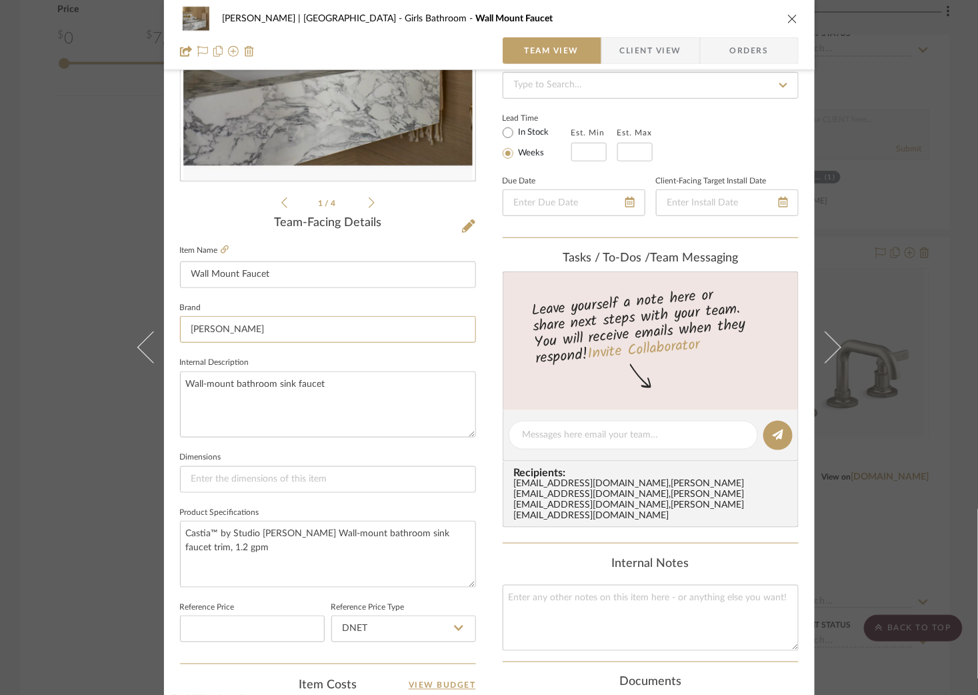
drag, startPoint x: 250, startPoint y: 325, endPoint x: 166, endPoint y: 327, distance: 84.0
click at [166, 327] on div "[PERSON_NAME] | [GEOGRAPHIC_DATA] Girls Bathroom Wall Mount Faucet Team View Cl…" at bounding box center [489, 425] width 651 height 1231
click at [263, 333] on input "[PERSON_NAME]" at bounding box center [328, 329] width 296 height 27
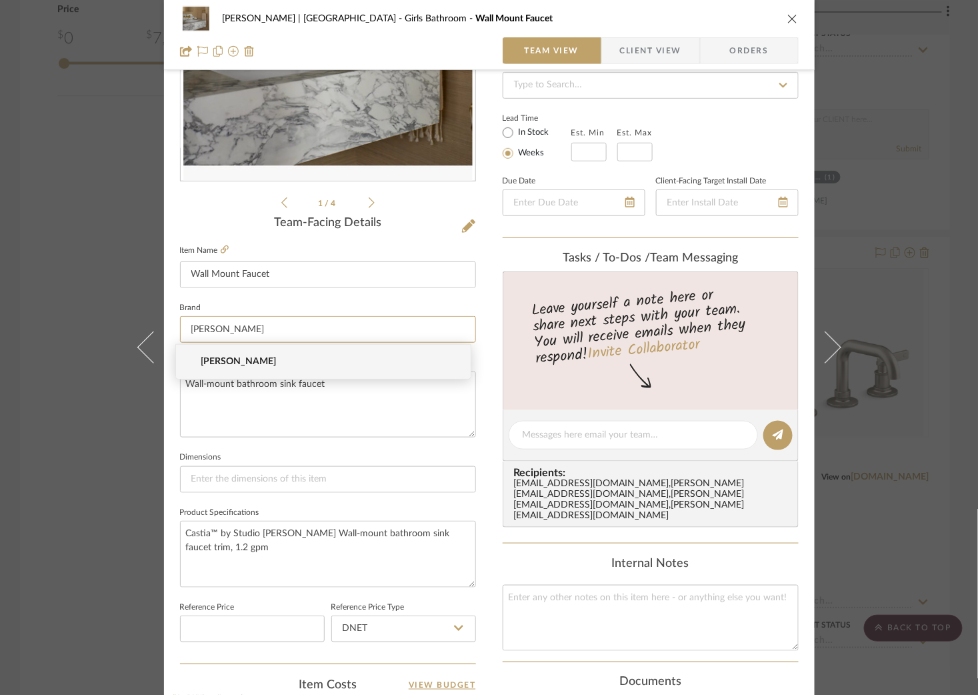
drag, startPoint x: 263, startPoint y: 332, endPoint x: 119, endPoint y: 322, distance: 143.7
click at [119, 322] on div "[PERSON_NAME] | [GEOGRAPHIC_DATA] Girls Bathroom Wall Mount Faucet Team View Cl…" at bounding box center [489, 347] width 978 height 695
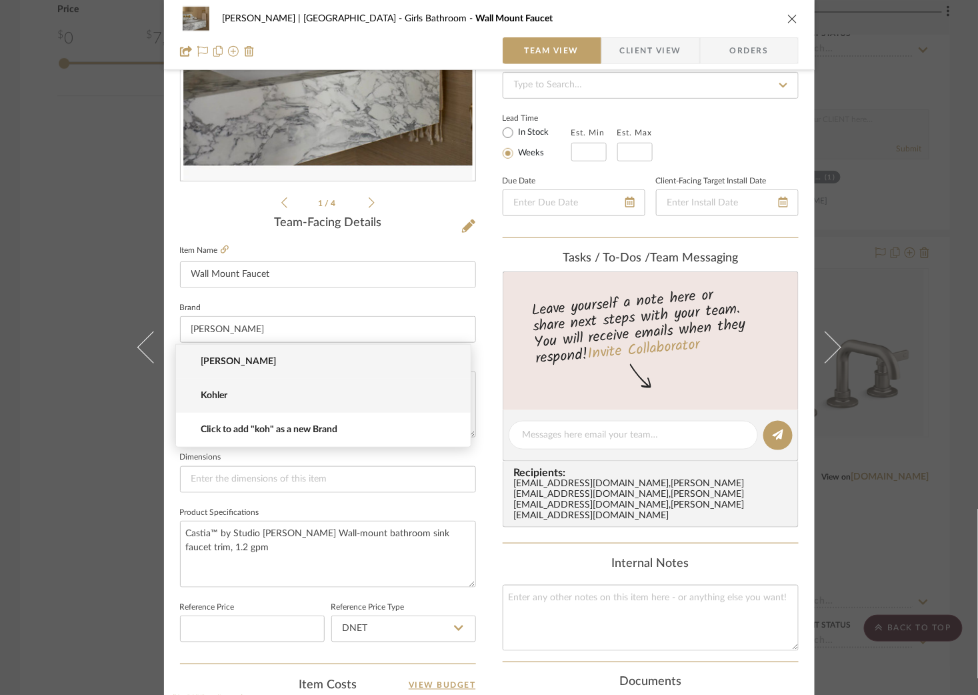
click at [263, 398] on span "Kohler" at bounding box center [329, 395] width 256 height 11
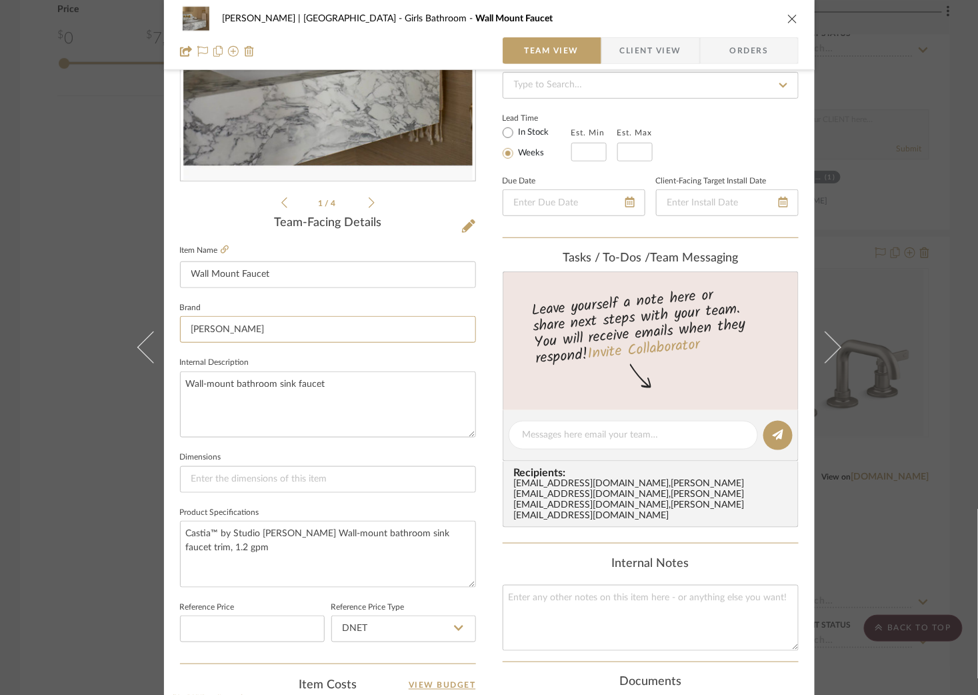
type input "Kohler"
click at [75, 174] on div "[PERSON_NAME] | [GEOGRAPHIC_DATA] Girls Bathroom Wall Mount Faucet Team View Cl…" at bounding box center [489, 347] width 978 height 695
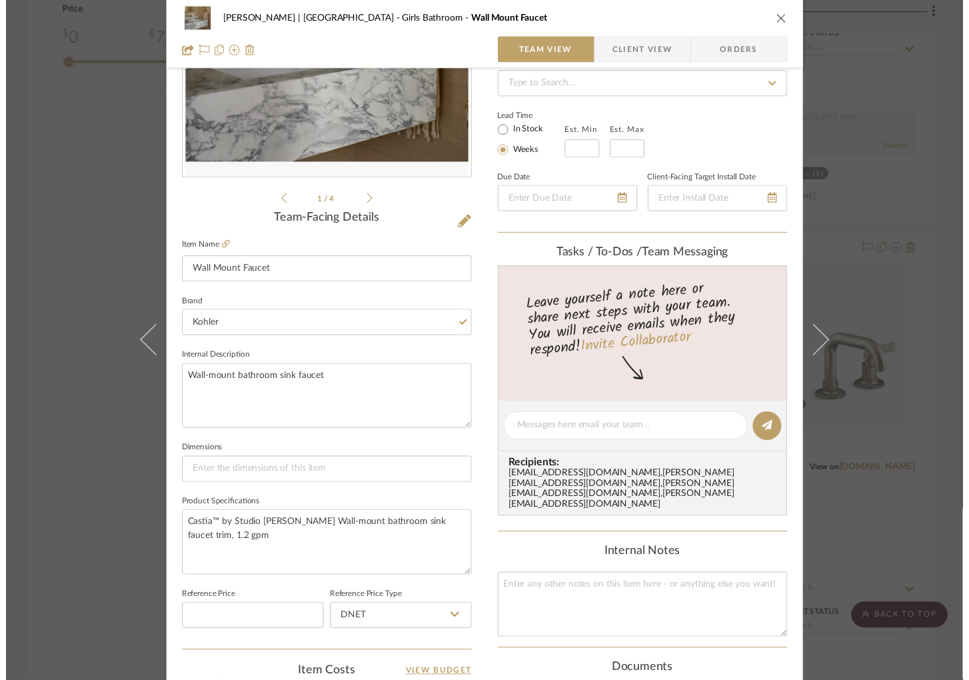
scroll to position [2001, 0]
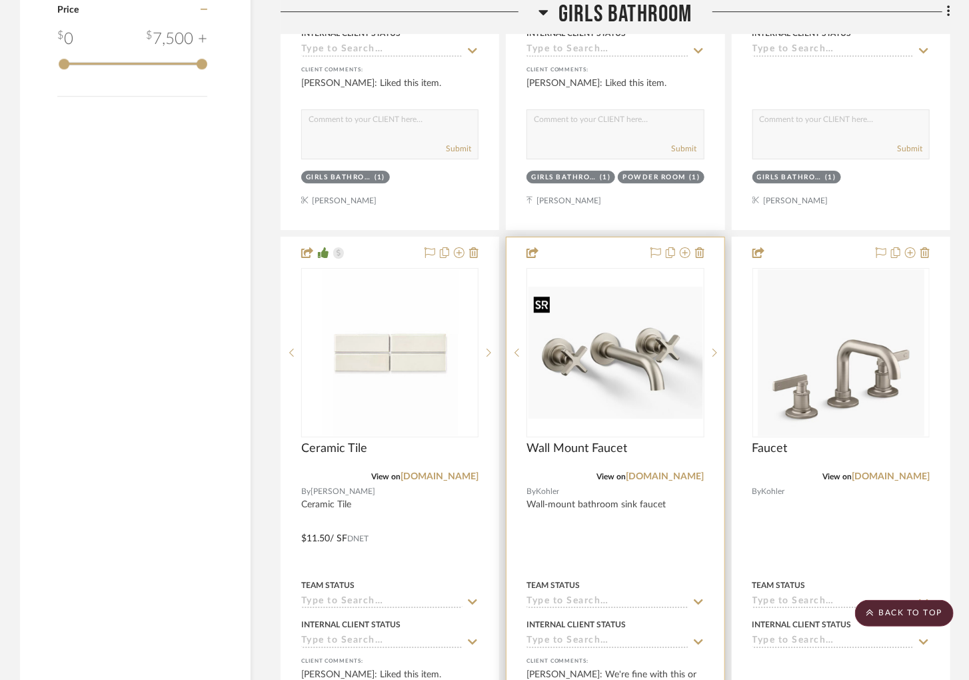
click at [677, 390] on img "3" at bounding box center [615, 353] width 175 height 133
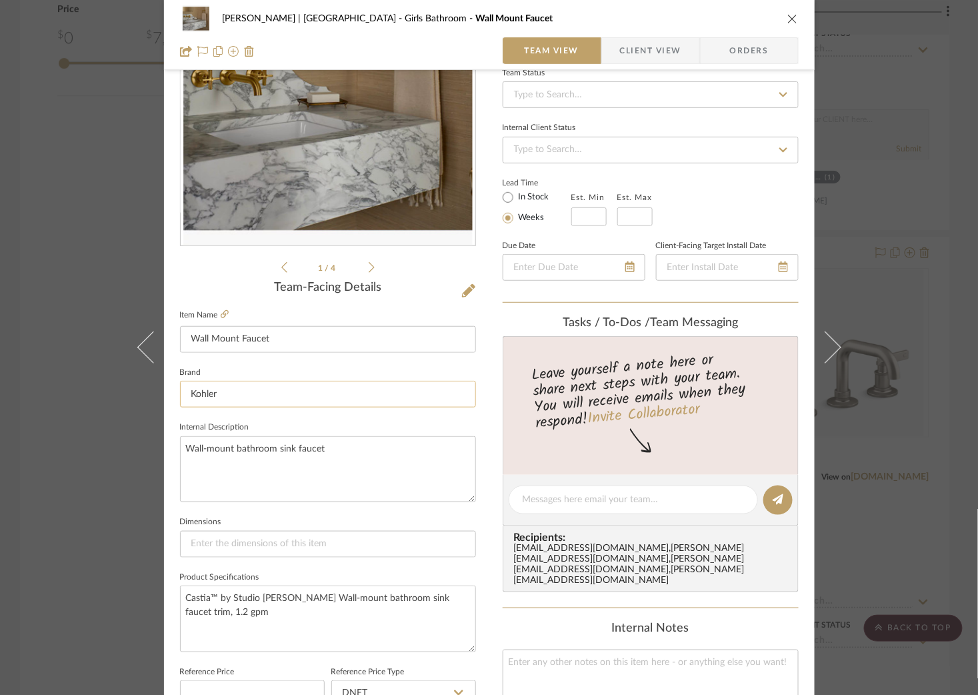
scroll to position [138, 0]
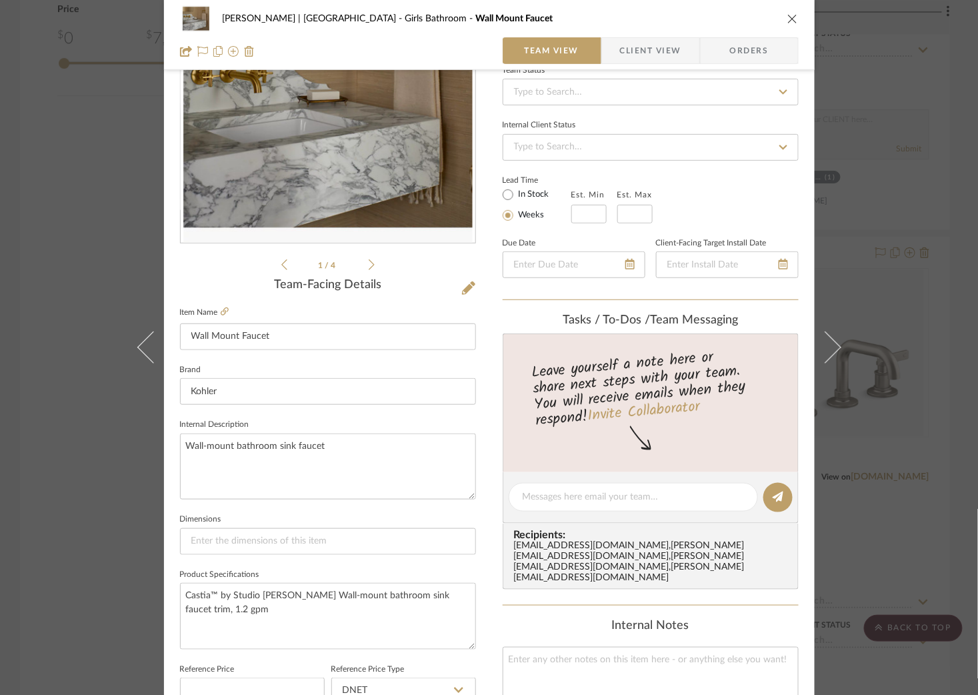
click at [71, 315] on div "[PERSON_NAME] | [GEOGRAPHIC_DATA] Girls Bathroom Wall Mount Faucet Team View Cl…" at bounding box center [489, 347] width 978 height 695
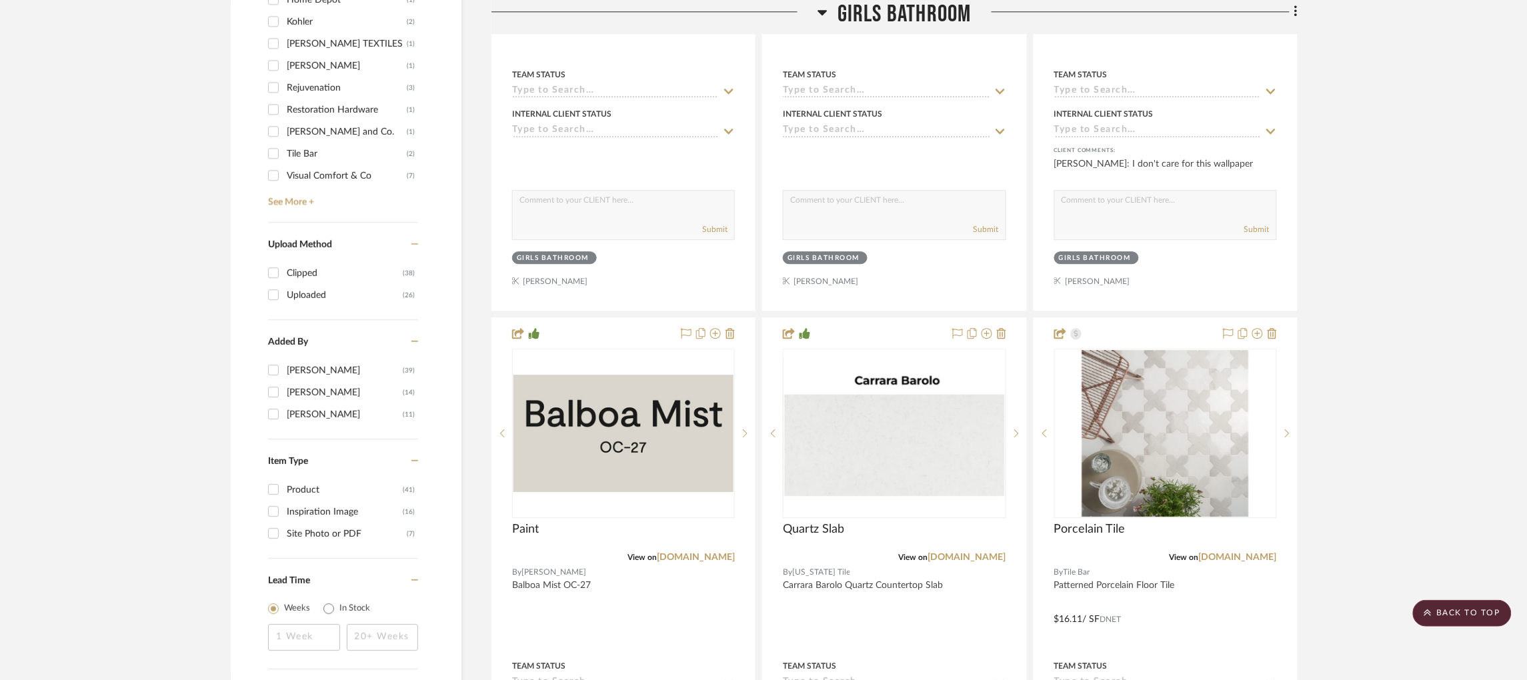
scroll to position [1321, 0]
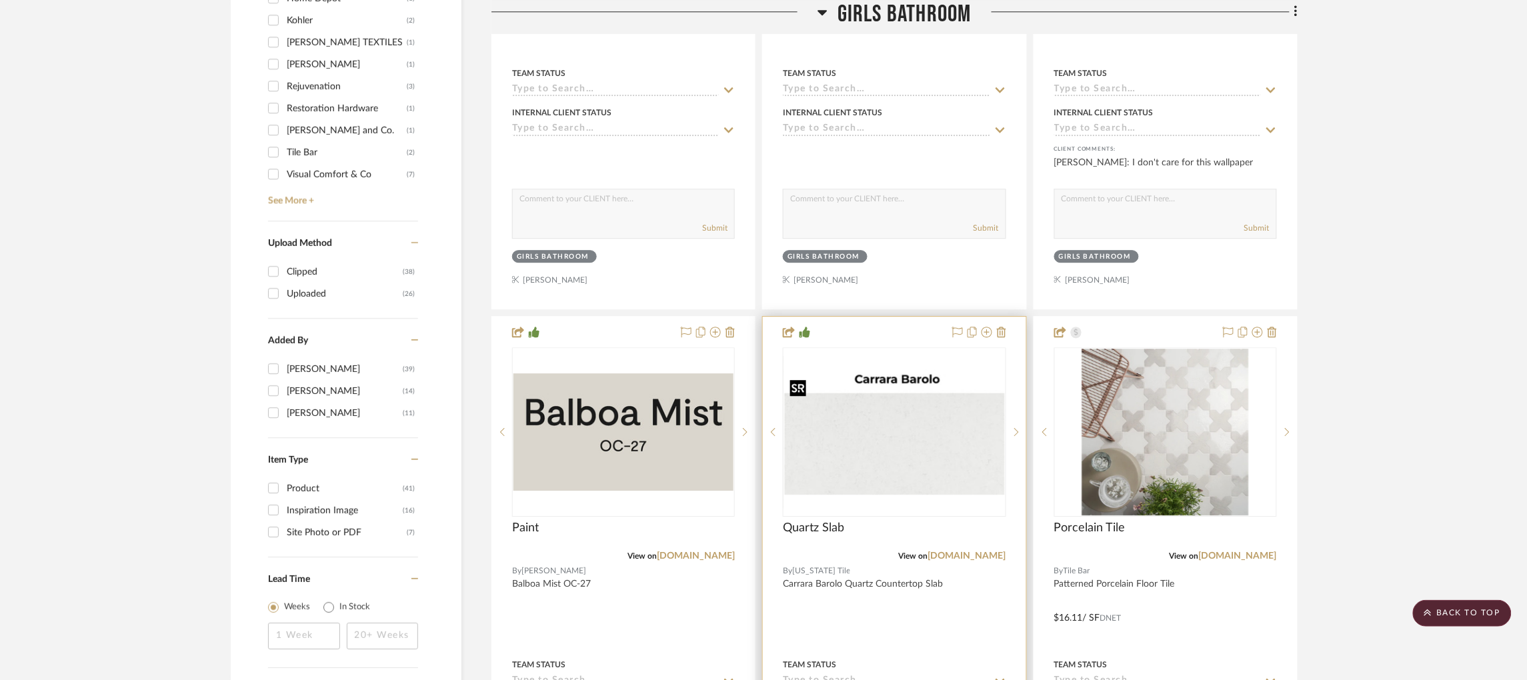
click at [915, 479] on img "0" at bounding box center [894, 431] width 220 height 125
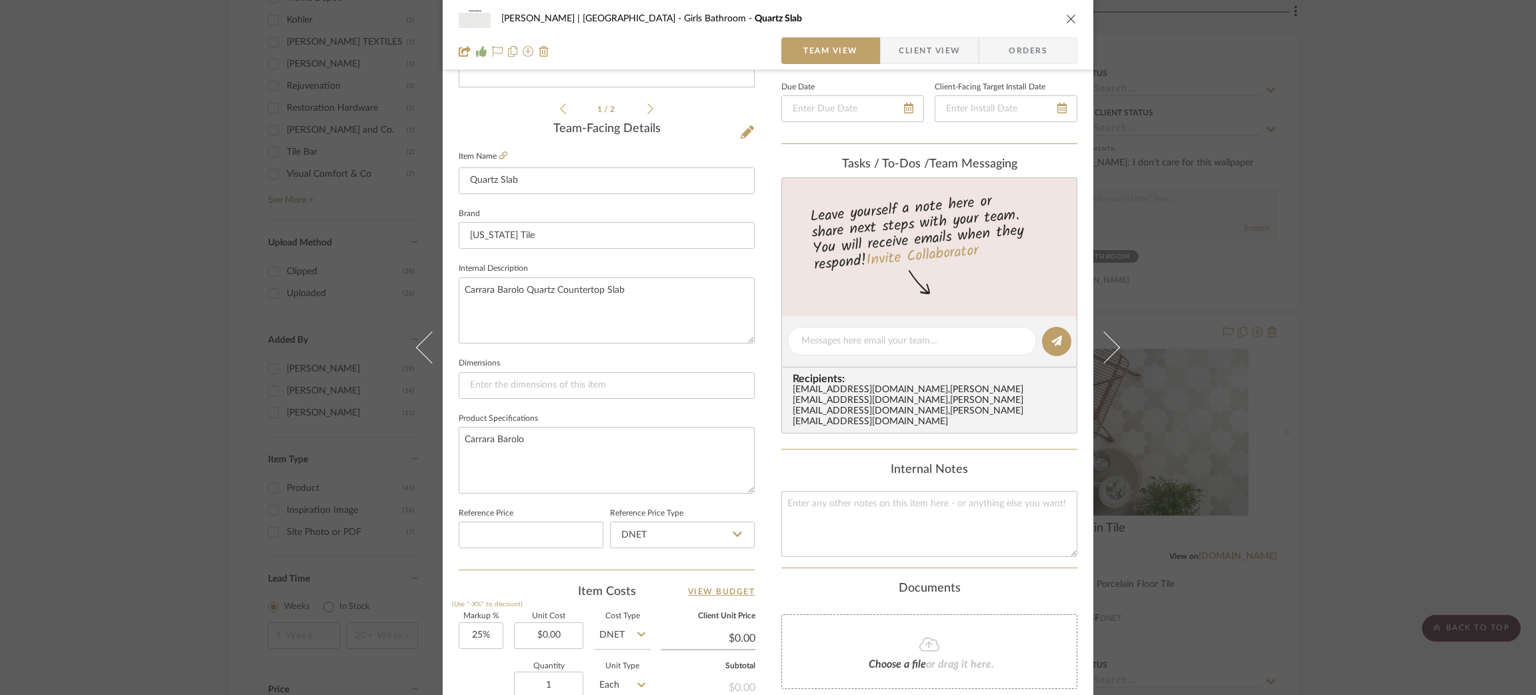
scroll to position [539, 0]
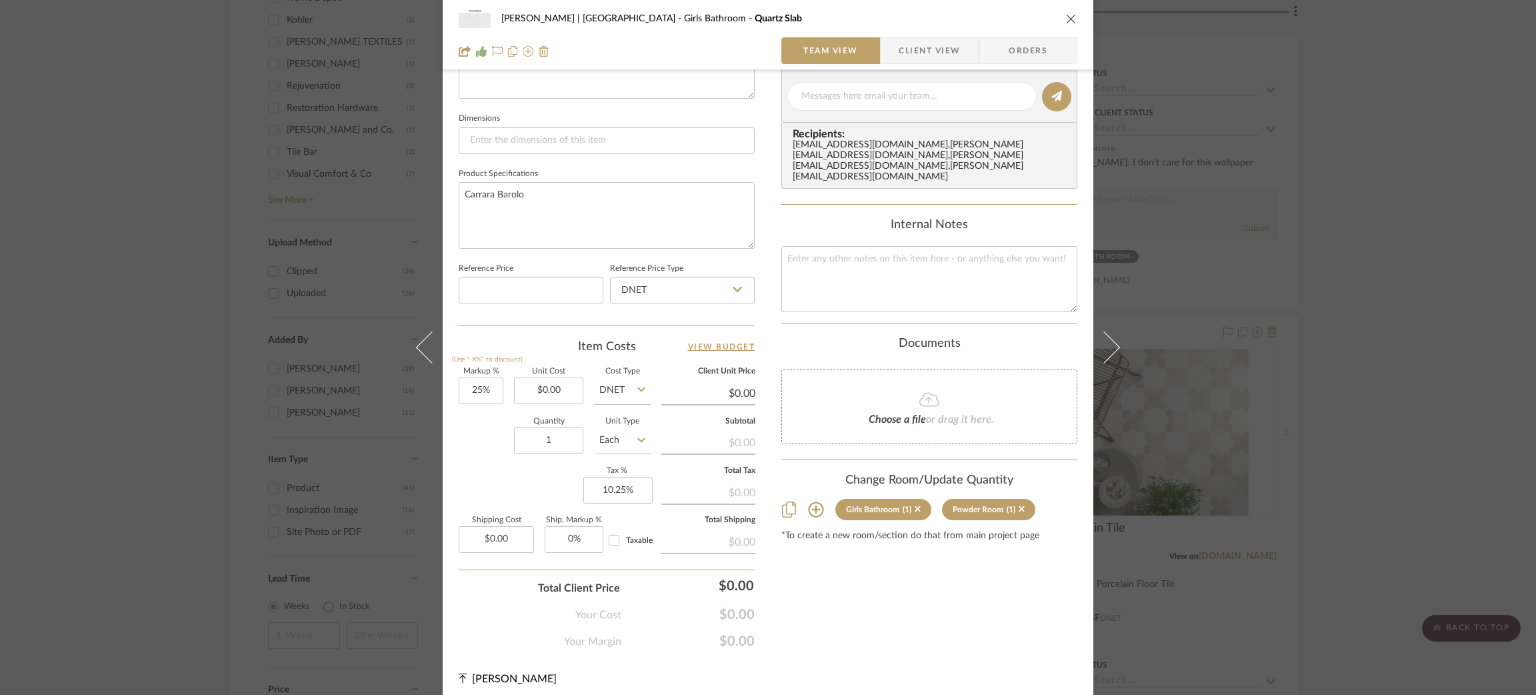
click at [813, 501] on icon at bounding box center [816, 509] width 16 height 16
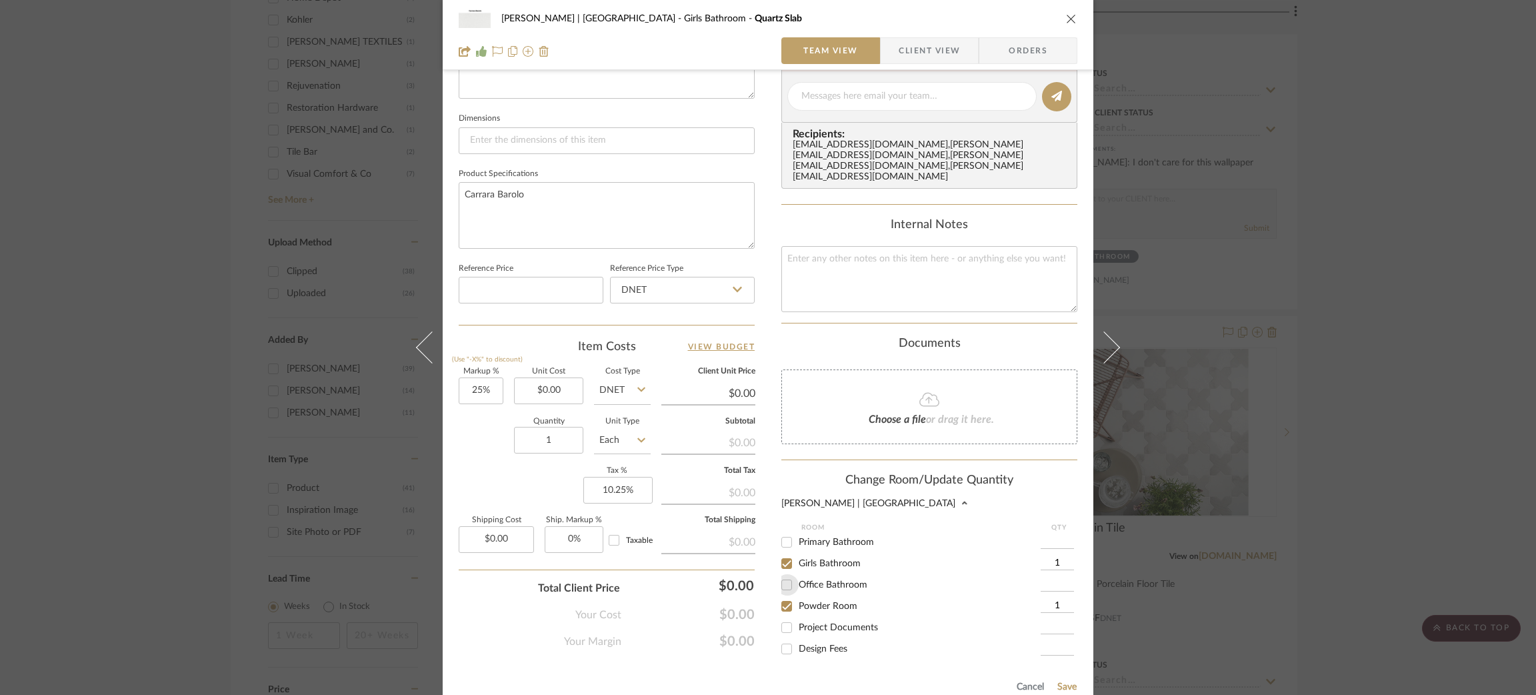
click at [781, 574] on input "Office Bathroom" at bounding box center [786, 584] width 21 height 21
checkbox input "true"
type input "1"
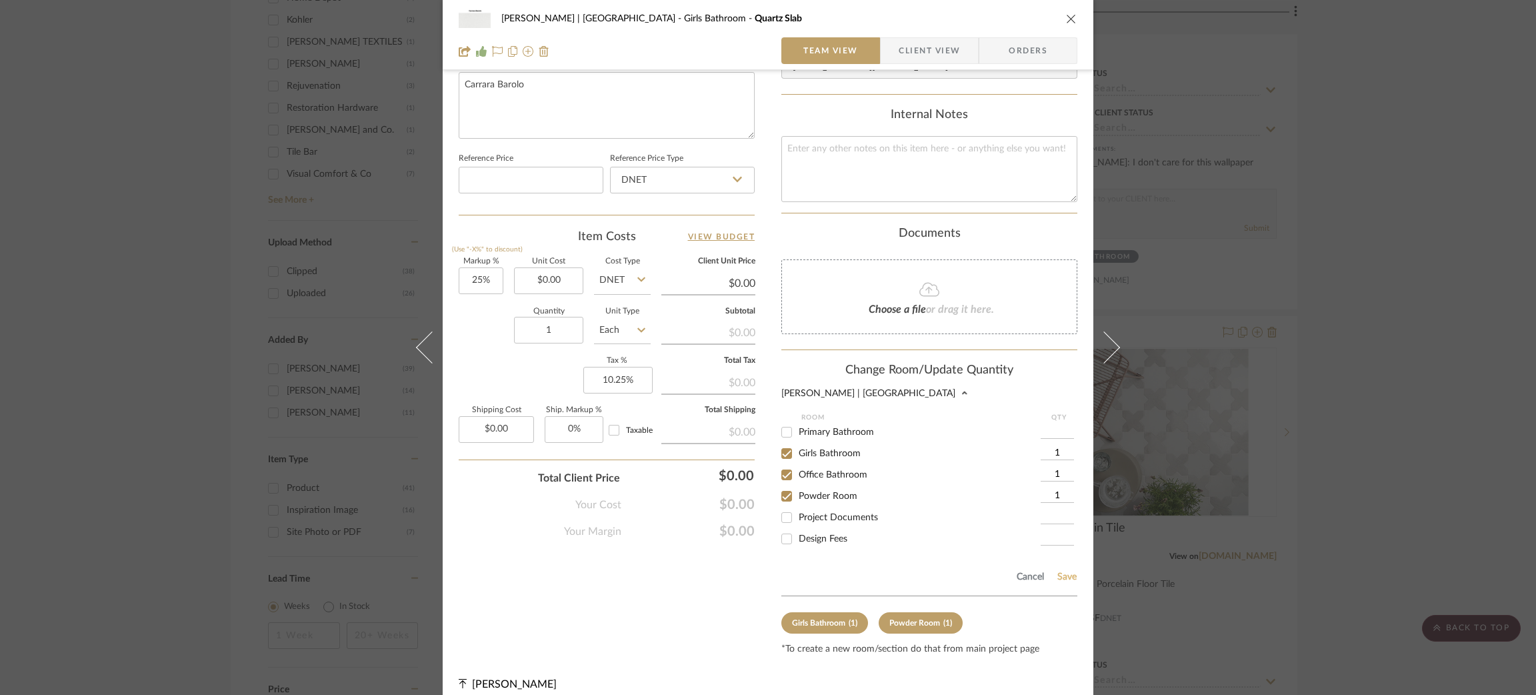
click at [969, 571] on button "Save" at bounding box center [1067, 576] width 21 height 11
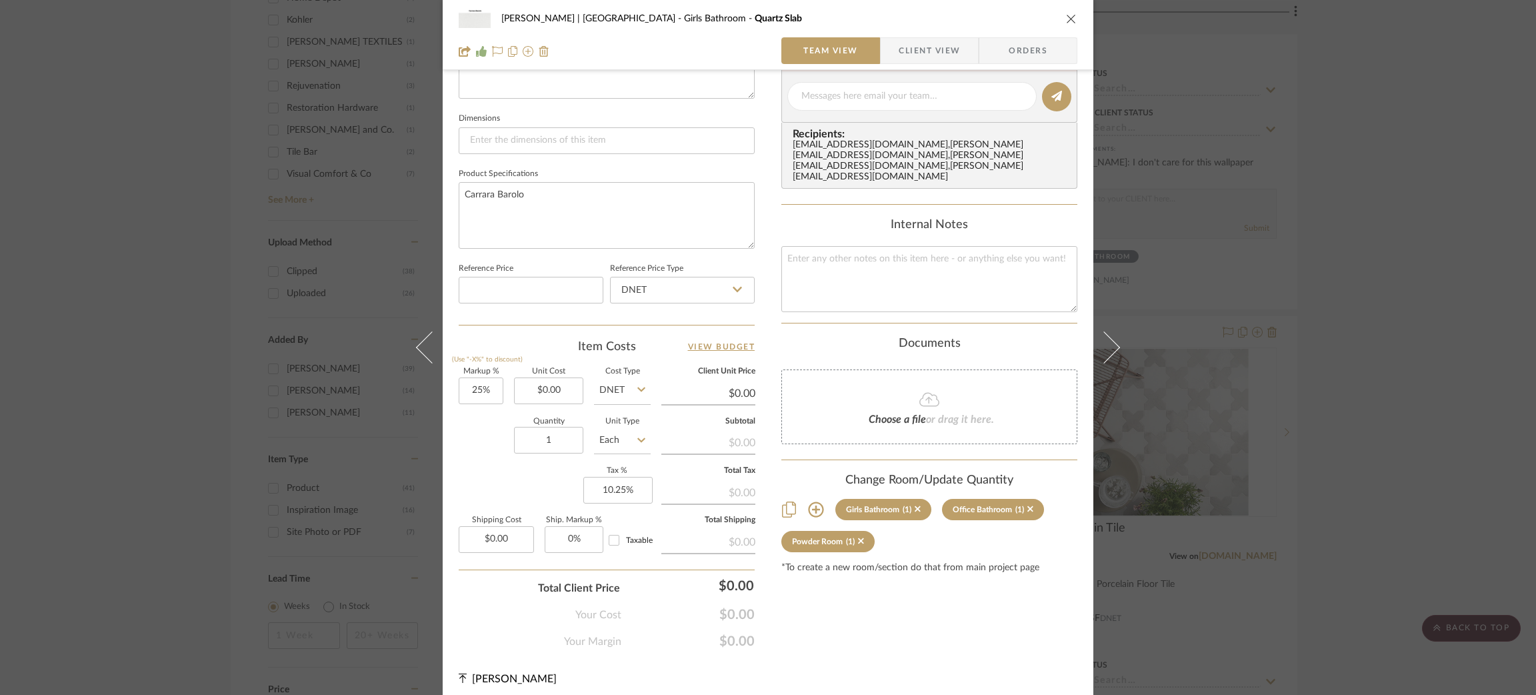
click at [969, 210] on div "[PERSON_NAME] | [GEOGRAPHIC_DATA] Girls Bathroom Quartz Slab Team View Client V…" at bounding box center [768, 347] width 1536 height 695
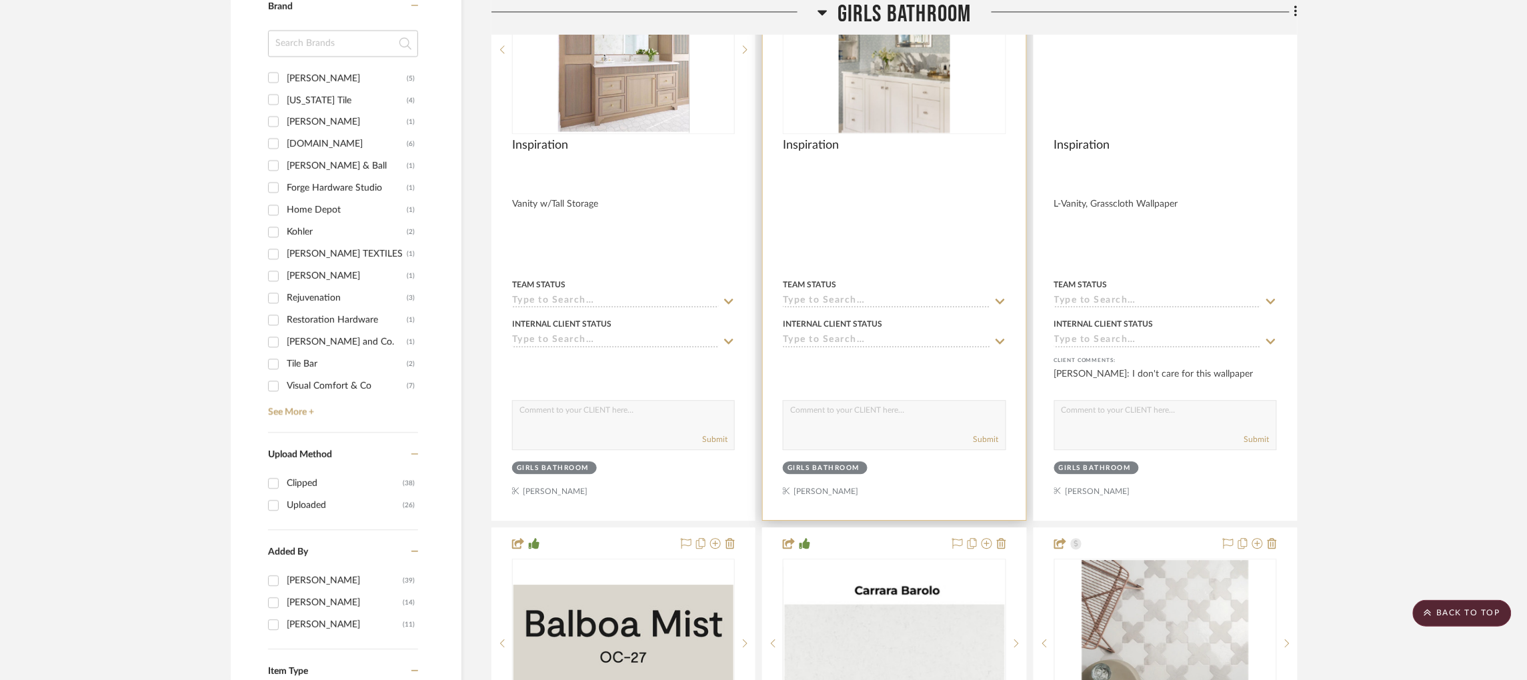
scroll to position [1021, 0]
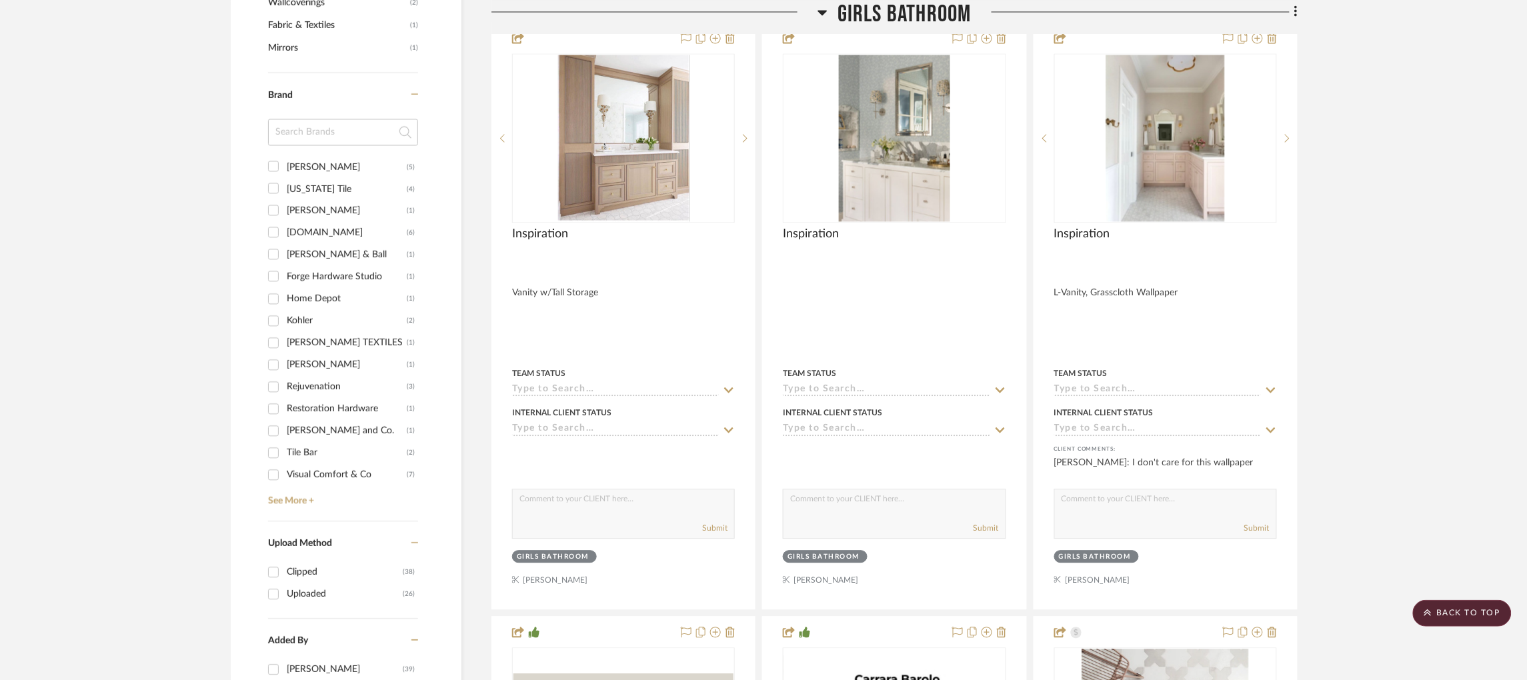
click at [823, 7] on icon at bounding box center [822, 12] width 10 height 16
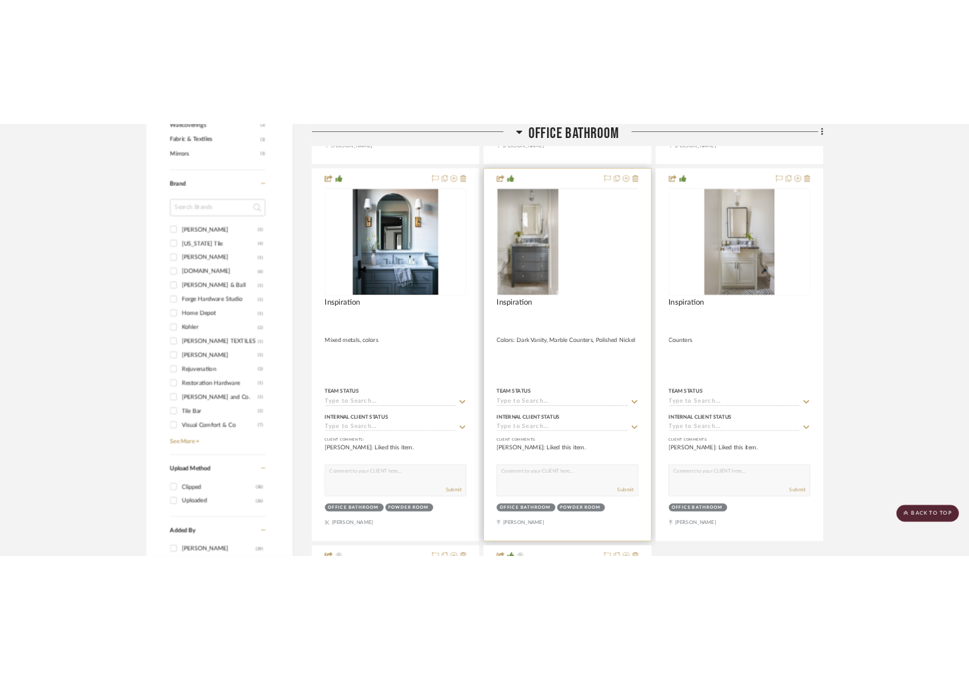
scroll to position [421, 0]
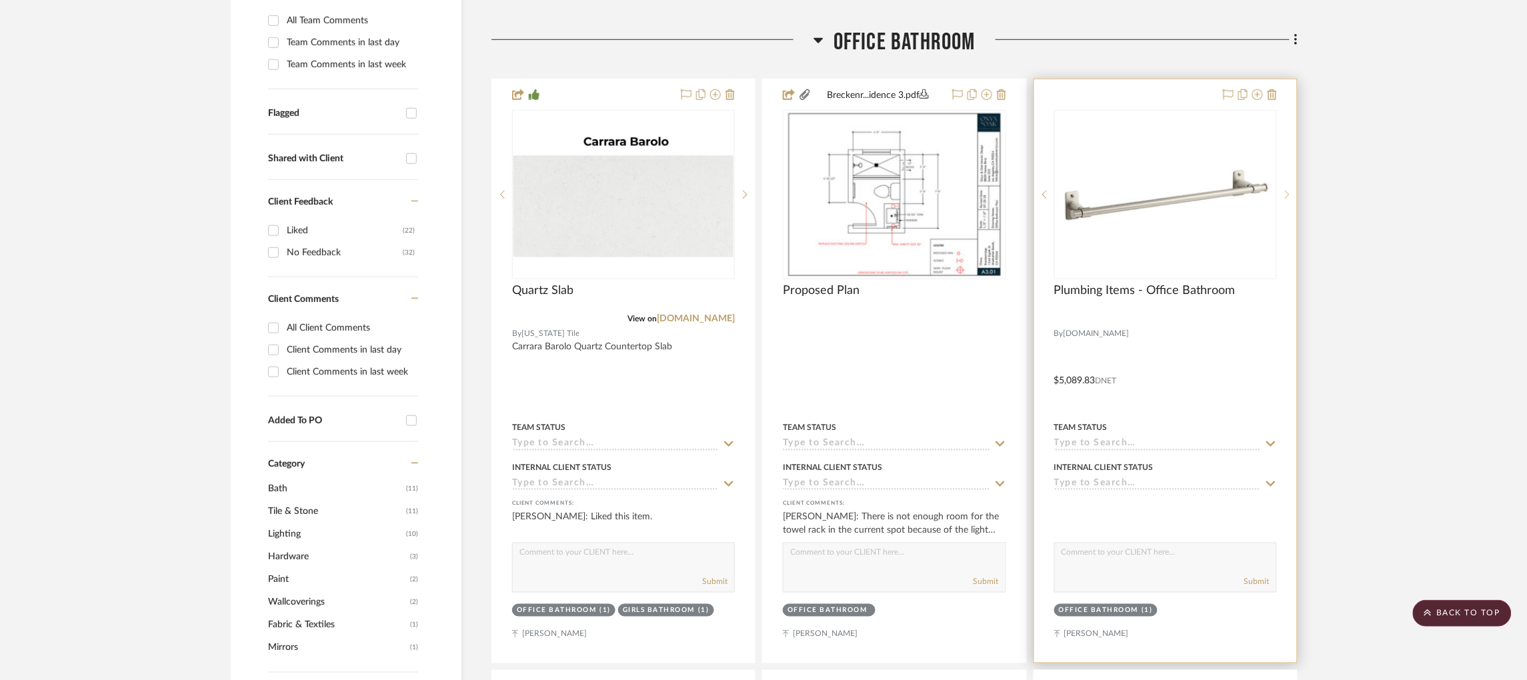
click at [969, 190] on div at bounding box center [1287, 194] width 20 height 169
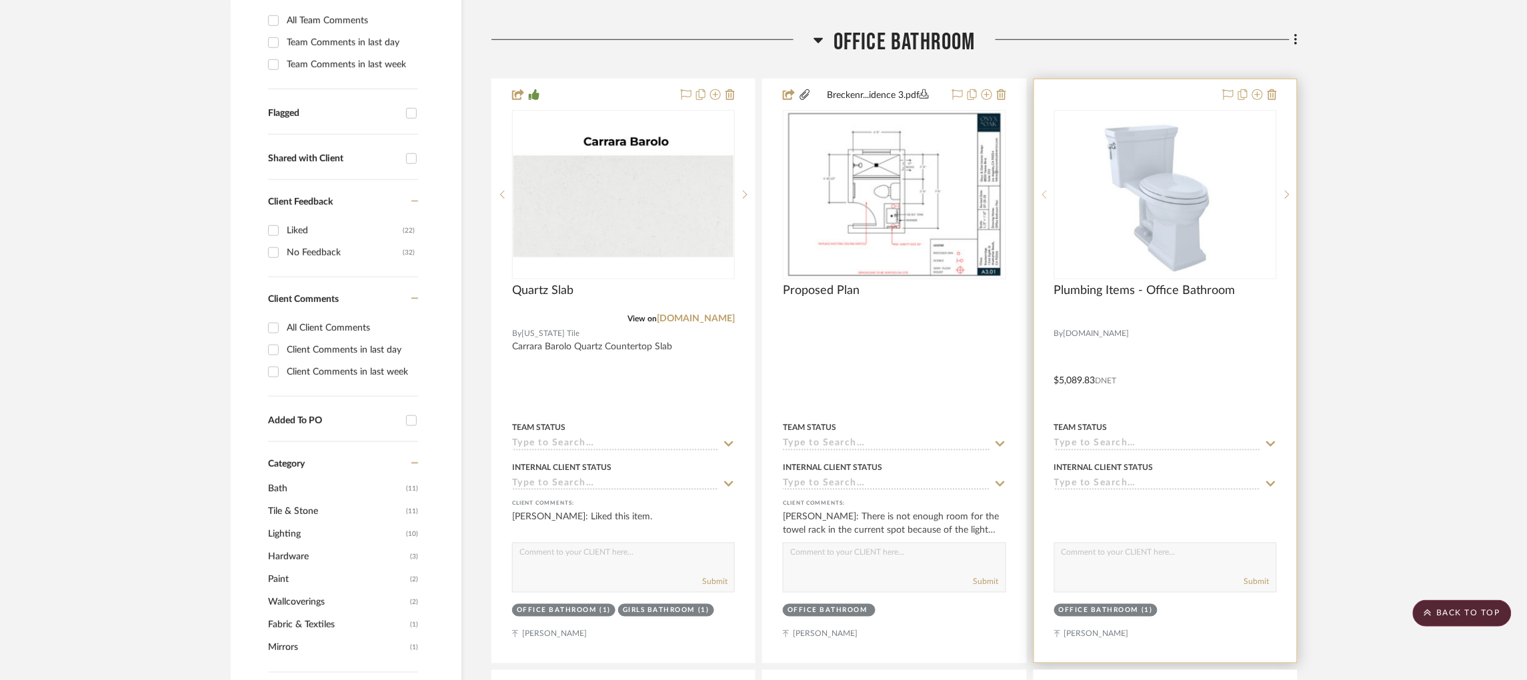
click at [969, 191] on icon at bounding box center [1044, 194] width 5 height 9
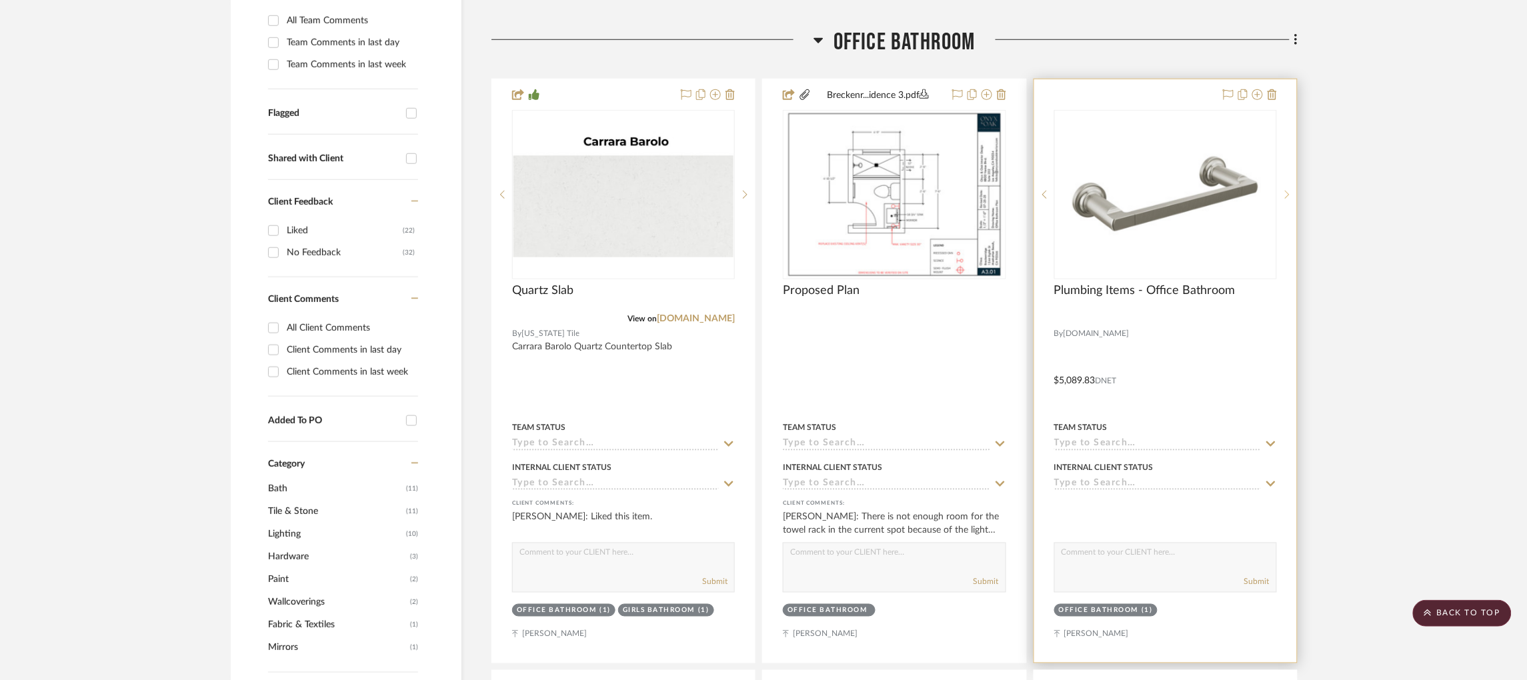
click at [969, 193] on icon at bounding box center [1287, 194] width 5 height 9
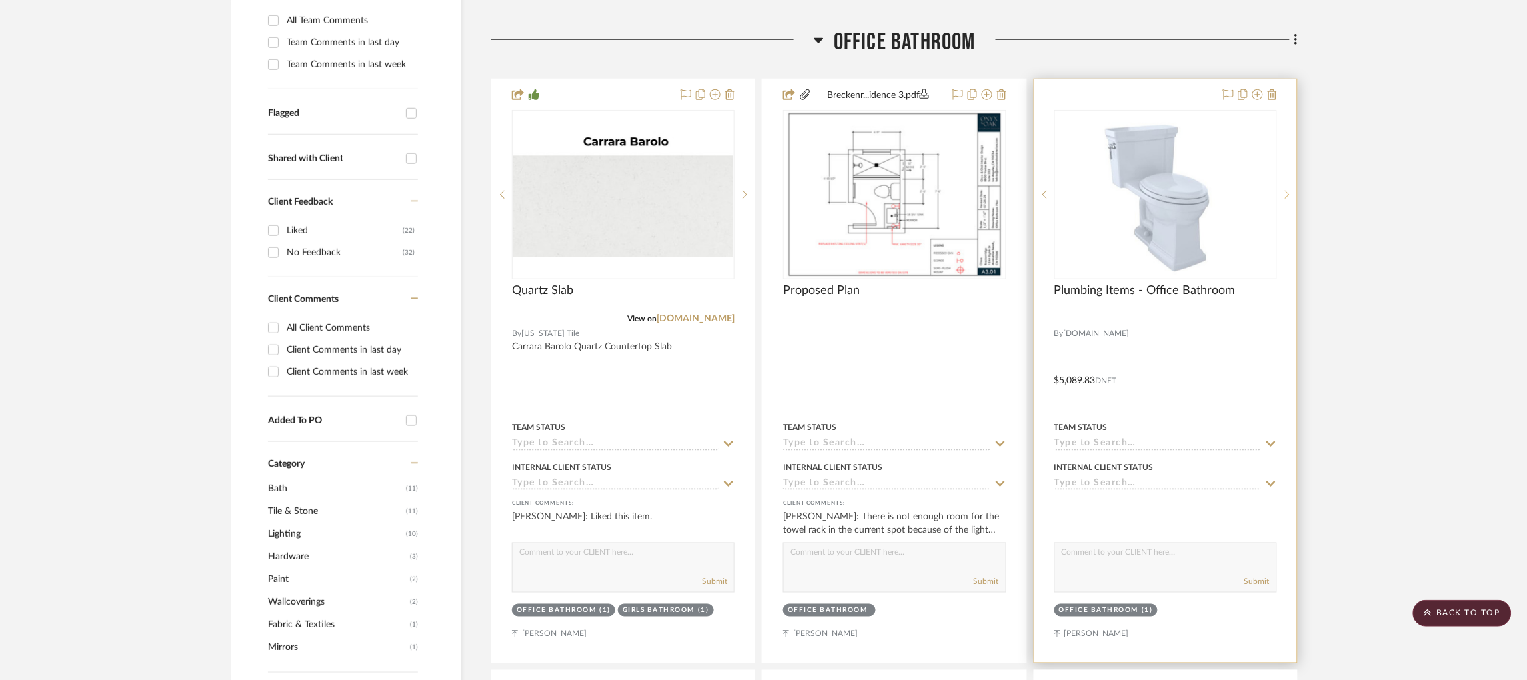
click at [969, 193] on icon at bounding box center [1287, 194] width 5 height 9
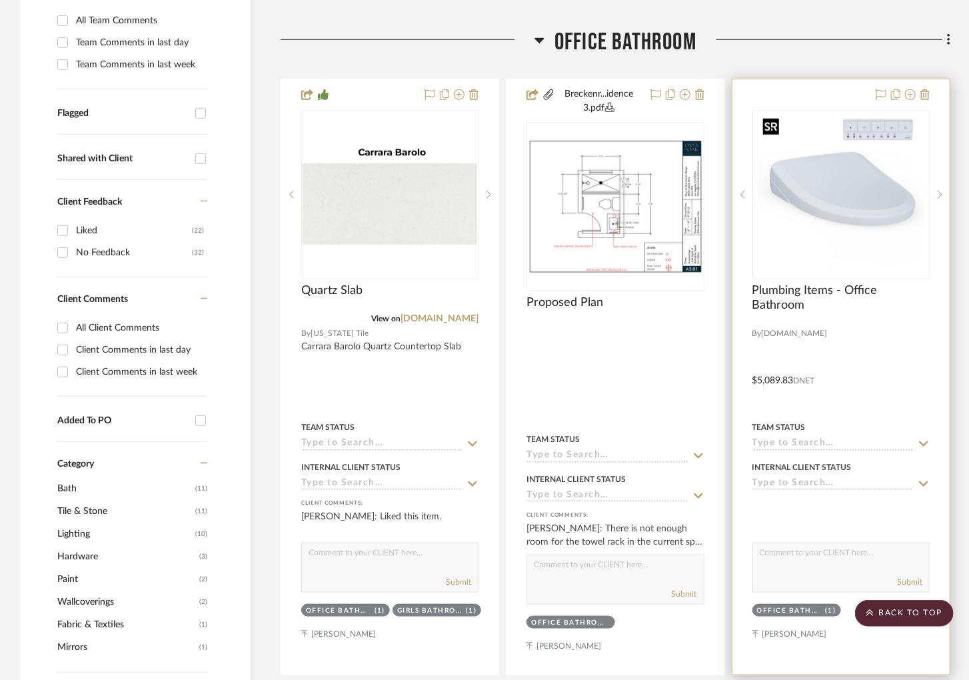
click at [838, 172] on img "4" at bounding box center [841, 194] width 167 height 167
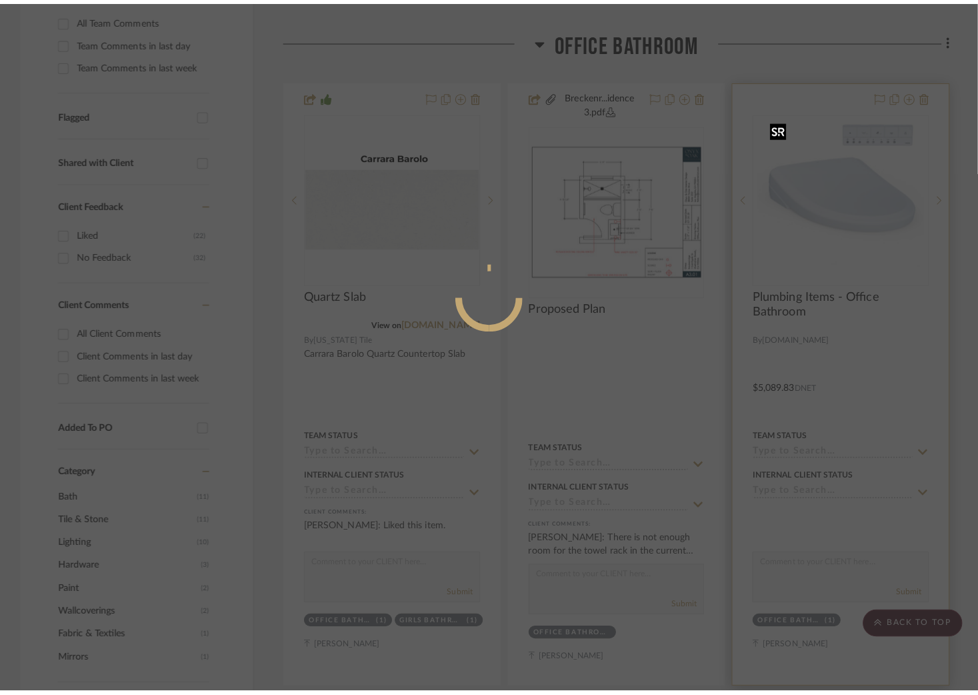
scroll to position [0, 0]
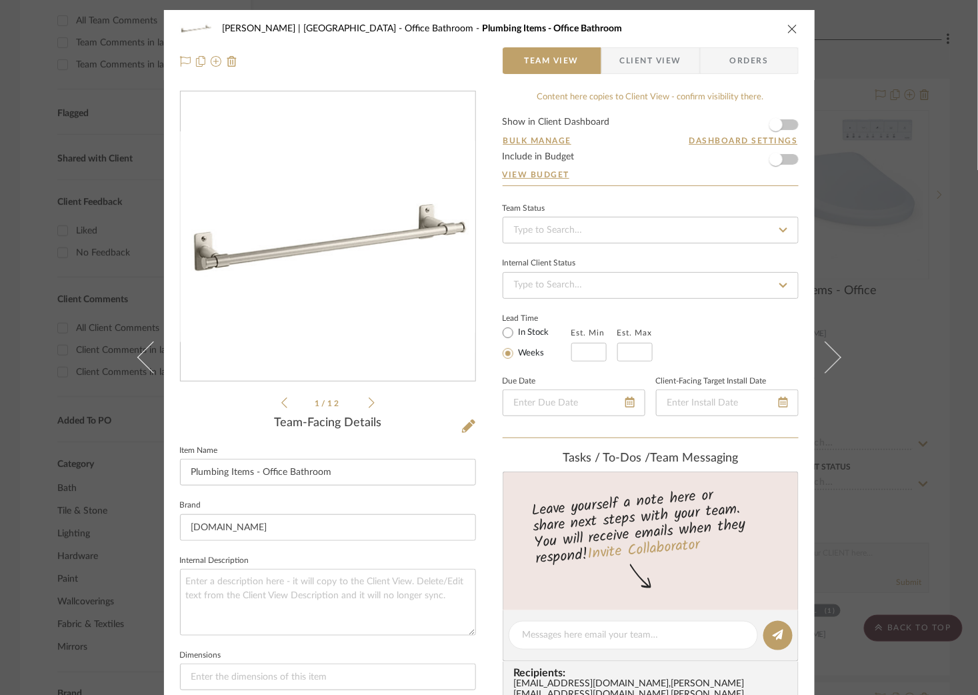
click at [371, 401] on div "1 / 12" at bounding box center [328, 251] width 296 height 320
click at [369, 403] on icon at bounding box center [372, 403] width 6 height 12
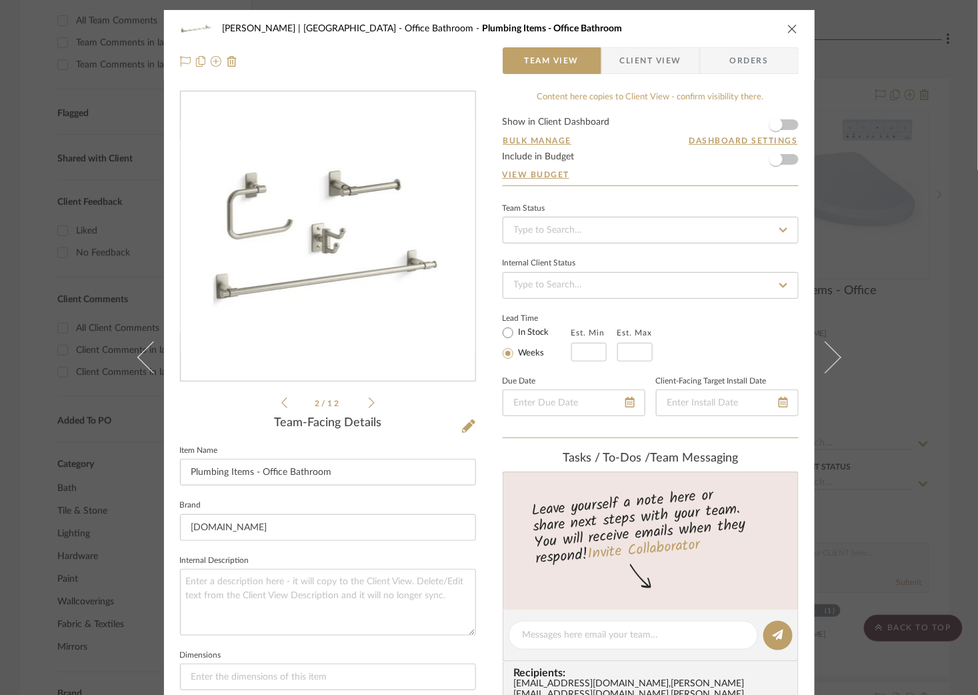
click at [369, 403] on icon at bounding box center [372, 403] width 6 height 12
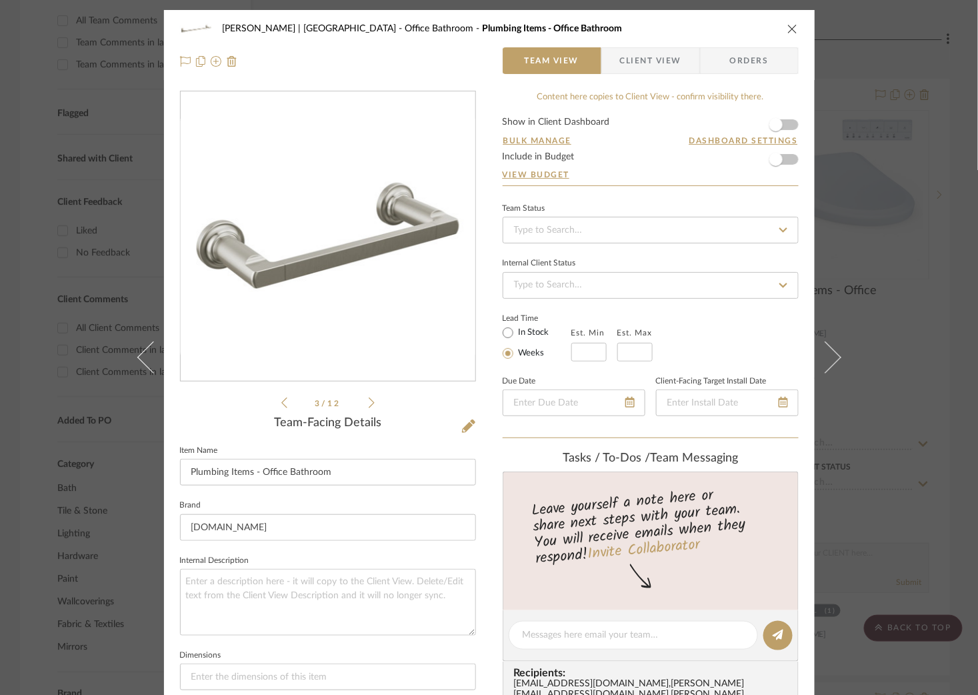
click at [369, 403] on icon at bounding box center [372, 403] width 6 height 12
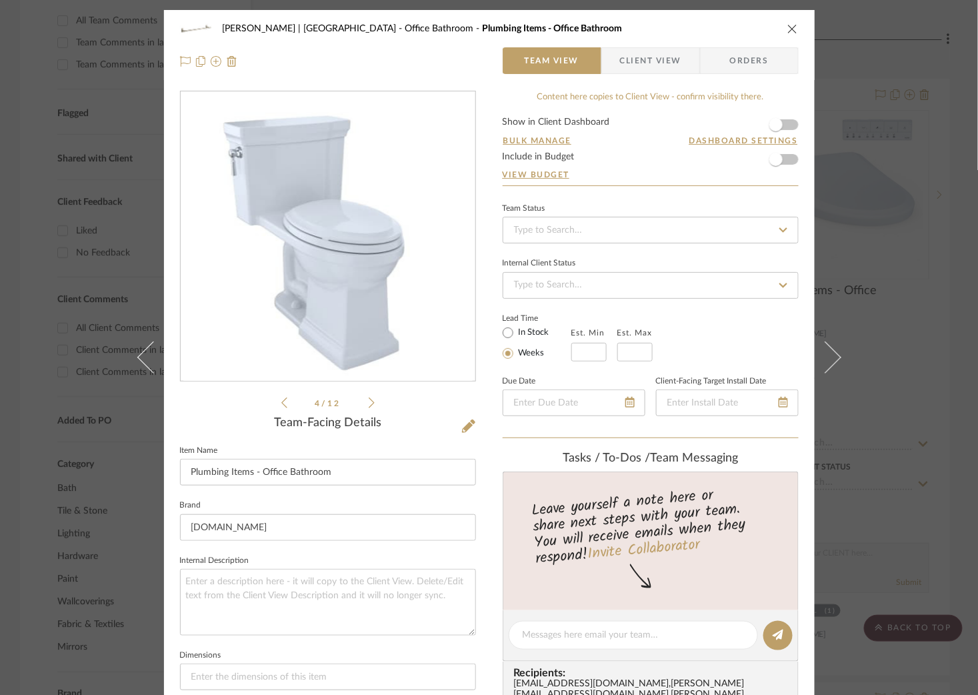
click at [369, 403] on icon at bounding box center [372, 403] width 6 height 12
